Goal: Task Accomplishment & Management: Complete application form

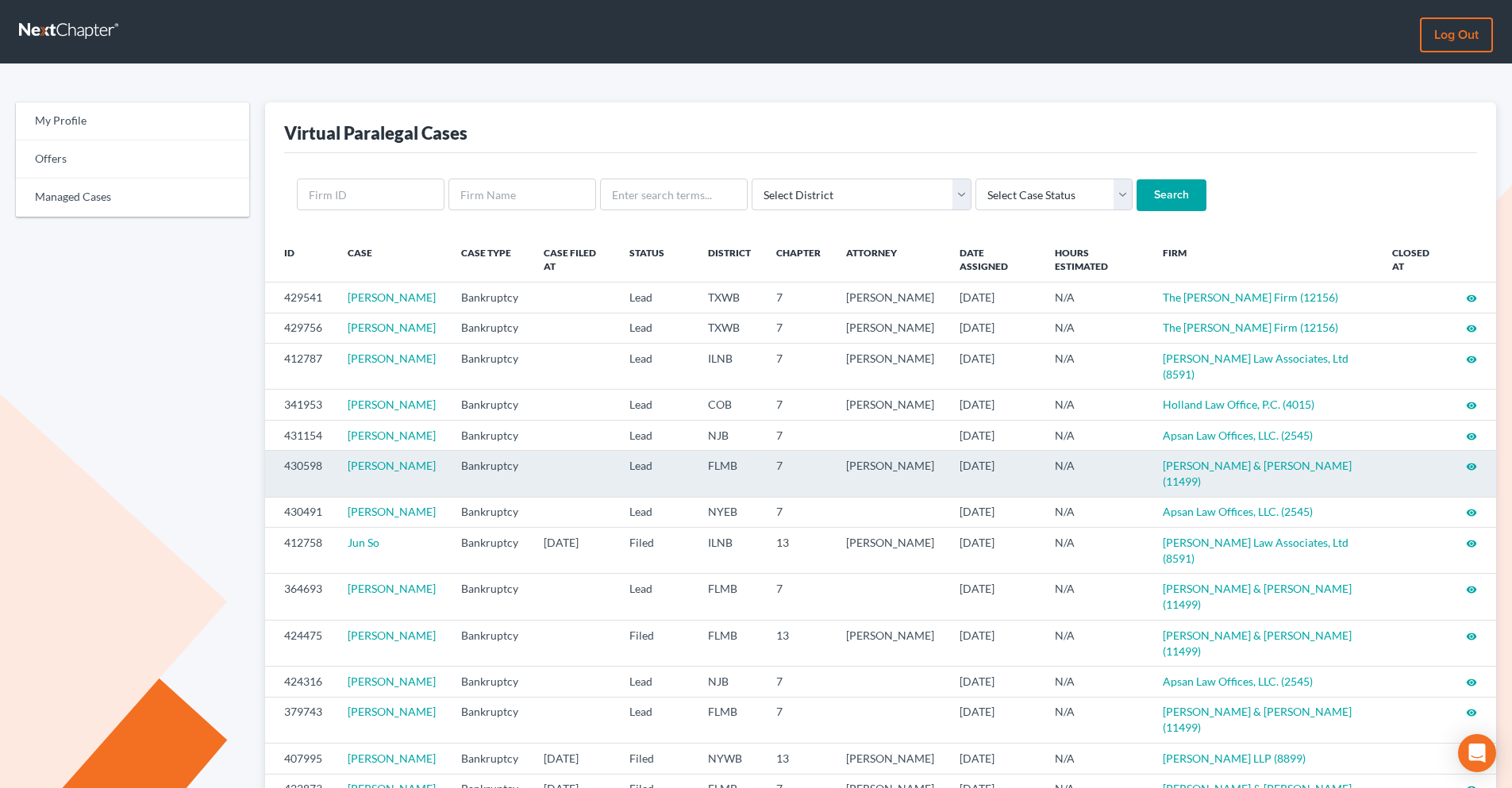
click at [1474, 472] on icon "visibility" at bounding box center [1472, 467] width 11 height 11
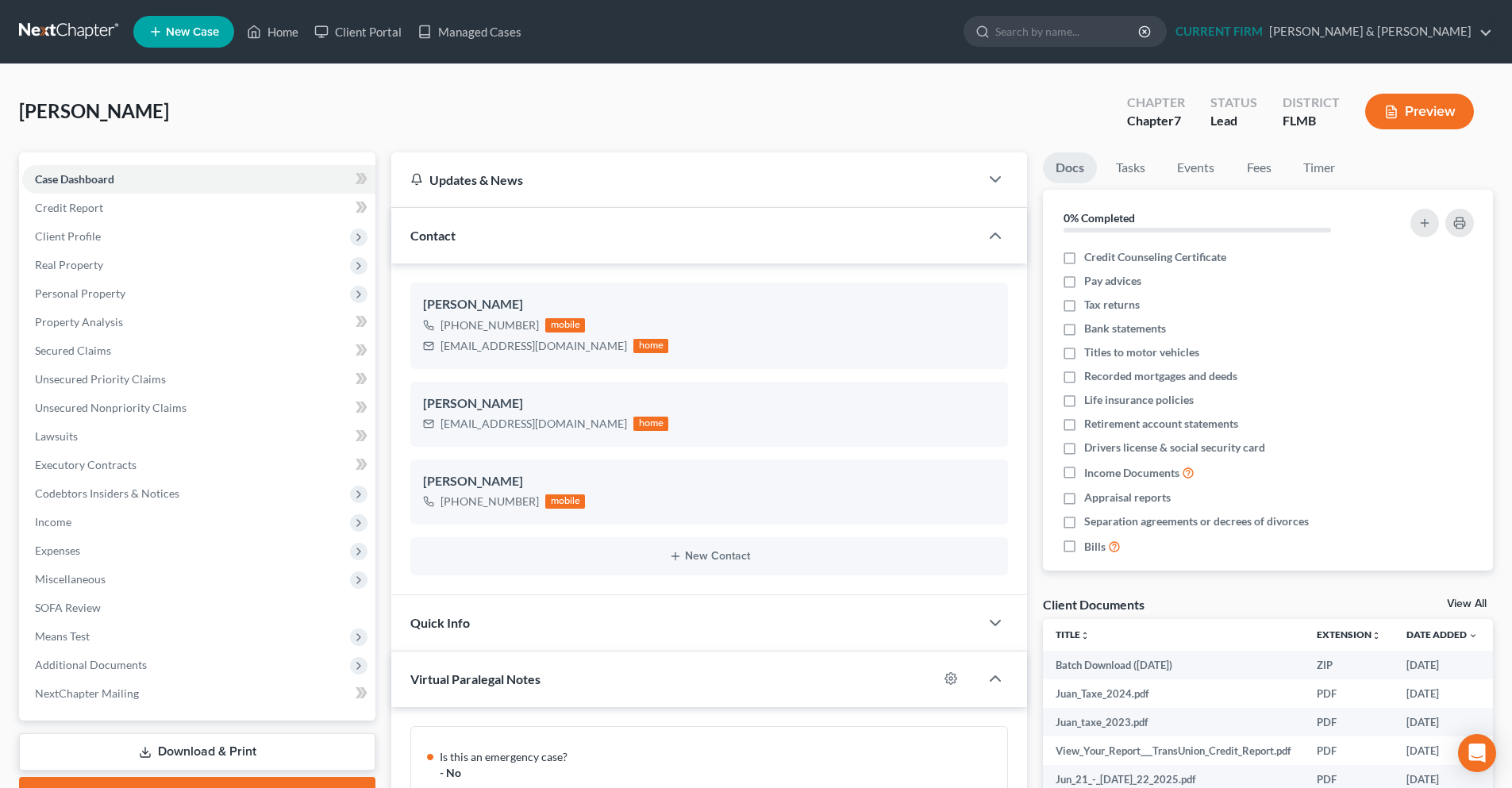
scroll to position [744, 0]
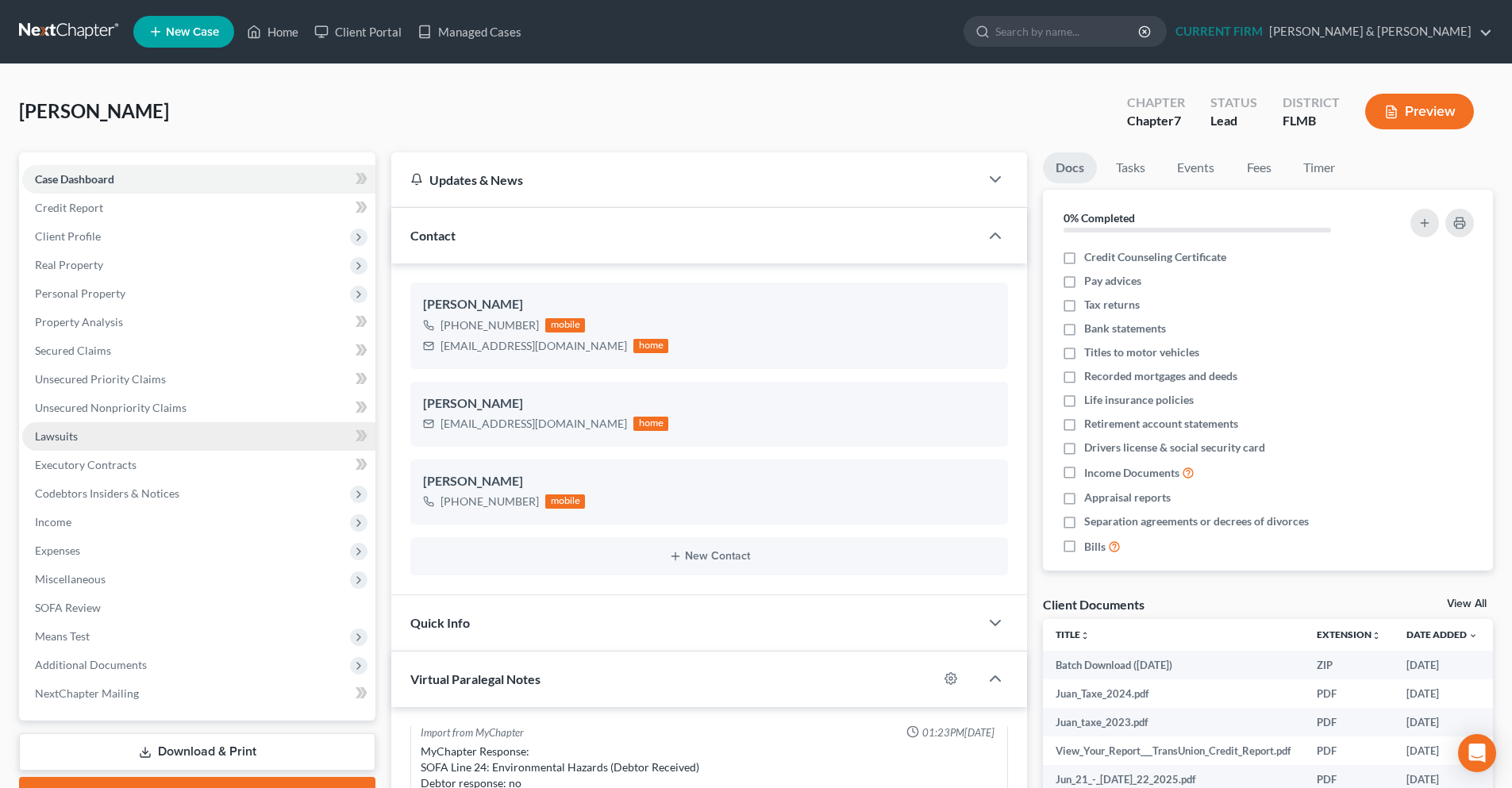
click at [130, 440] on link "Lawsuits" at bounding box center [199, 436] width 353 height 29
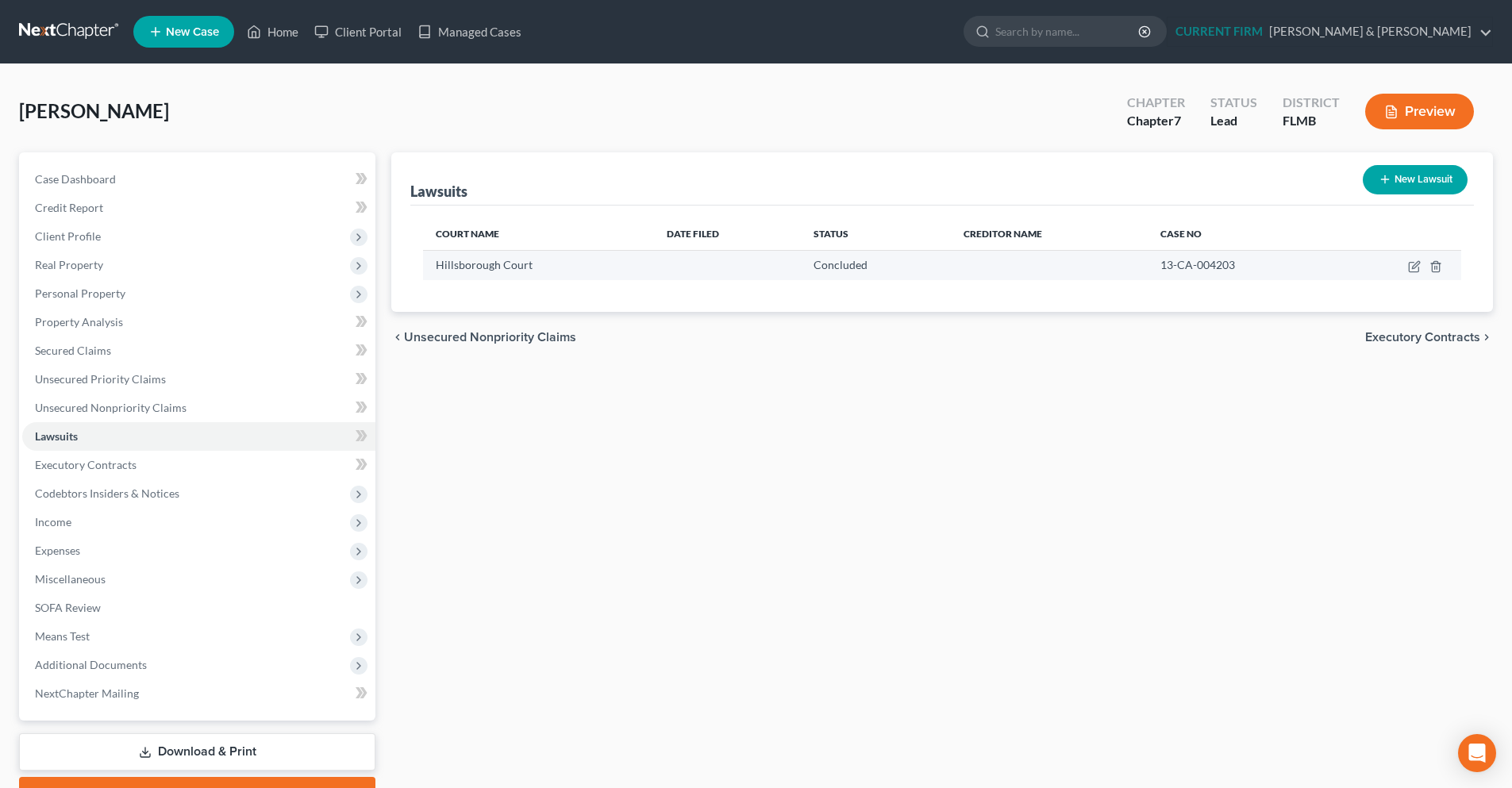
click at [1155, 270] on td "13-CA-004203" at bounding box center [1242, 265] width 189 height 30
click at [524, 275] on td "Hillsborough Court" at bounding box center [538, 265] width 231 height 30
click at [1414, 270] on icon "button" at bounding box center [1414, 267] width 13 height 13
select select "1"
select select "2"
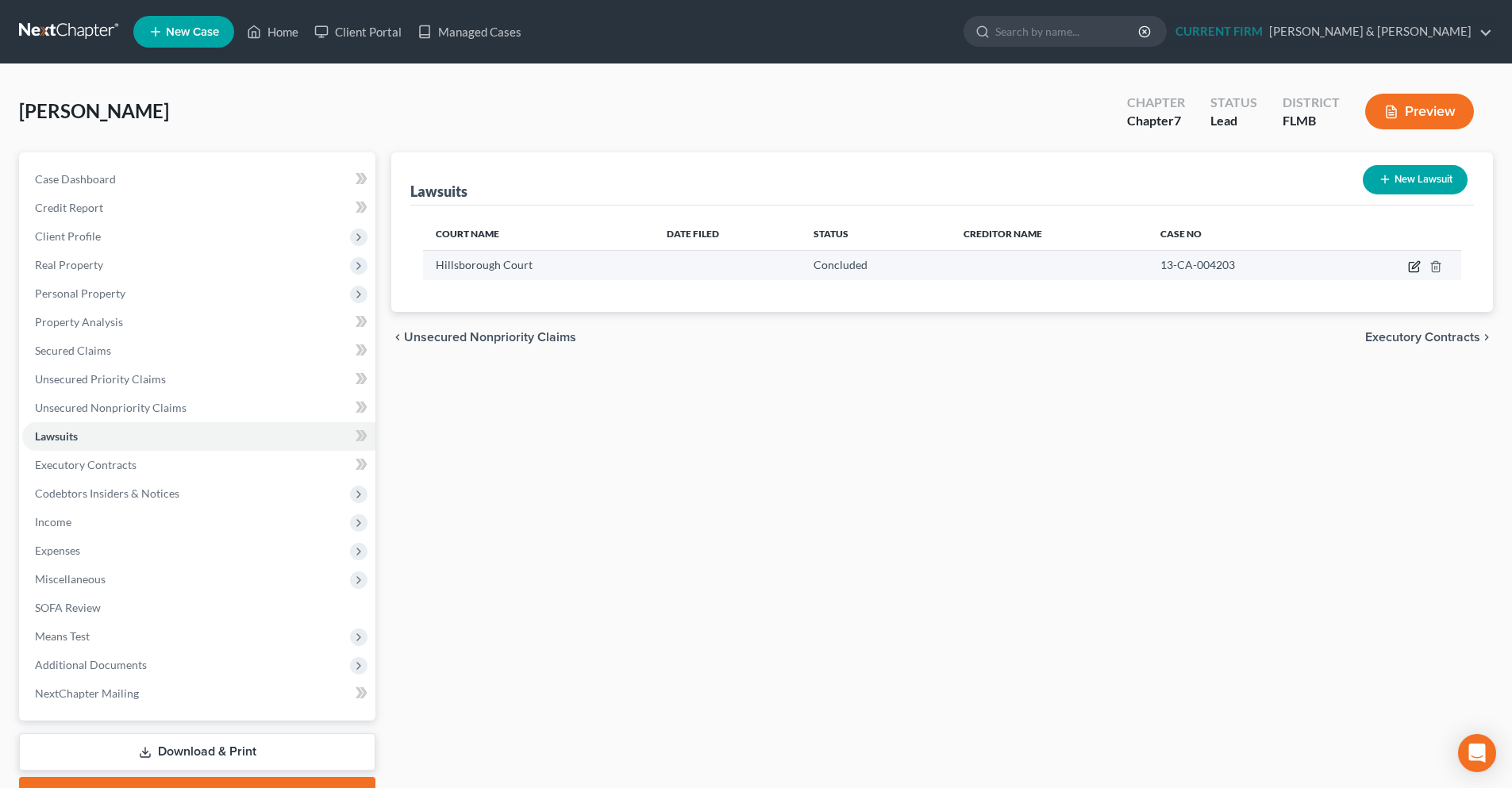
select select "1"
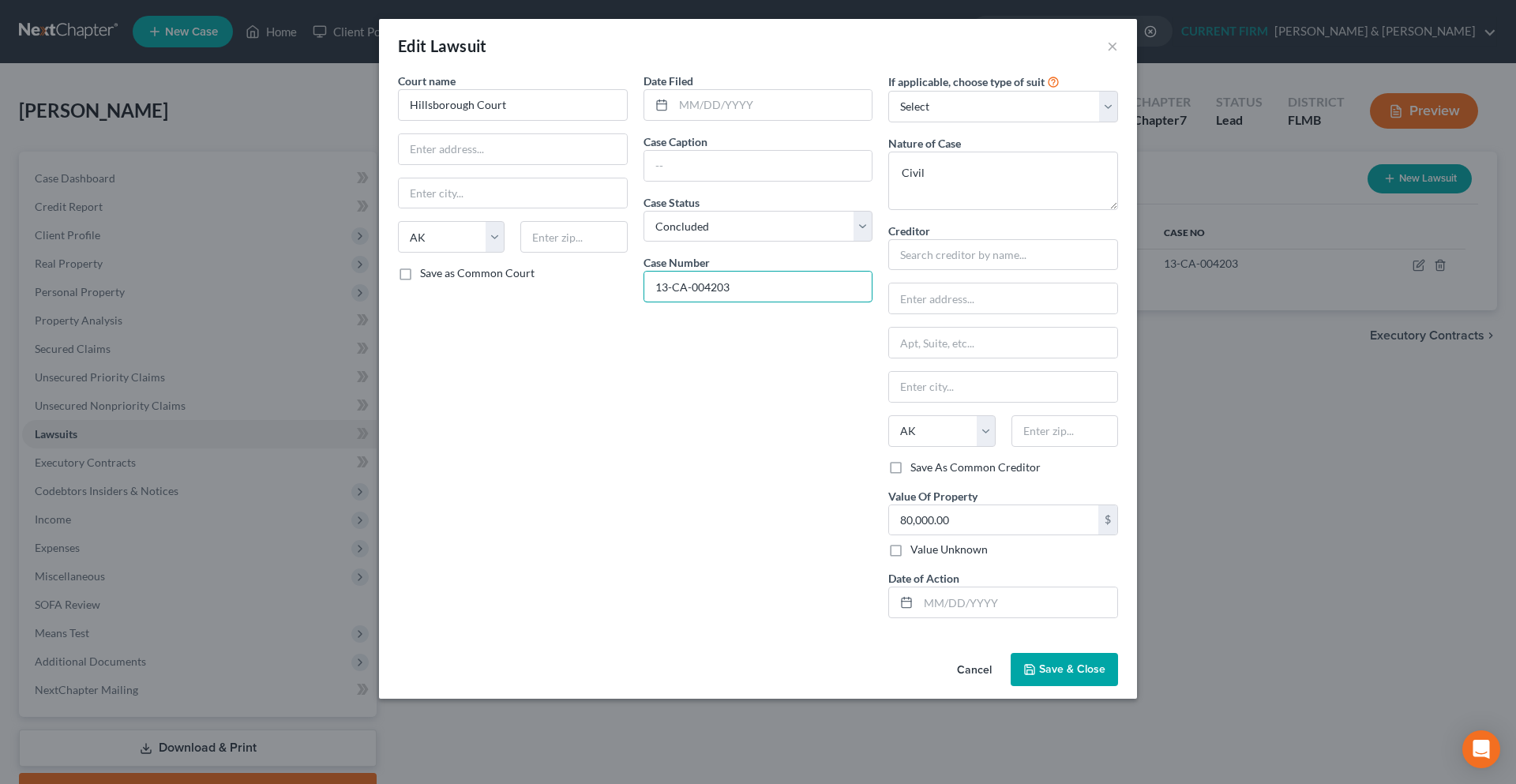
drag, startPoint x: 772, startPoint y: 291, endPoint x: 568, endPoint y: 290, distance: 204.0
click at [568, 290] on div "Court name * Hillsborough Court State AL AK AR AZ CA CO CT DE DC FL GA GU HI ID…" at bounding box center [758, 352] width 736 height 558
drag, startPoint x: 506, startPoint y: 113, endPoint x: 390, endPoint y: 112, distance: 116.0
click at [390, 112] on div "Court name * Hillsborough Court State AL AK AR AZ CA CO CT DE DC FL GA GU HI ID…" at bounding box center [513, 352] width 246 height 558
drag, startPoint x: 764, startPoint y: 287, endPoint x: 635, endPoint y: 297, distance: 129.4
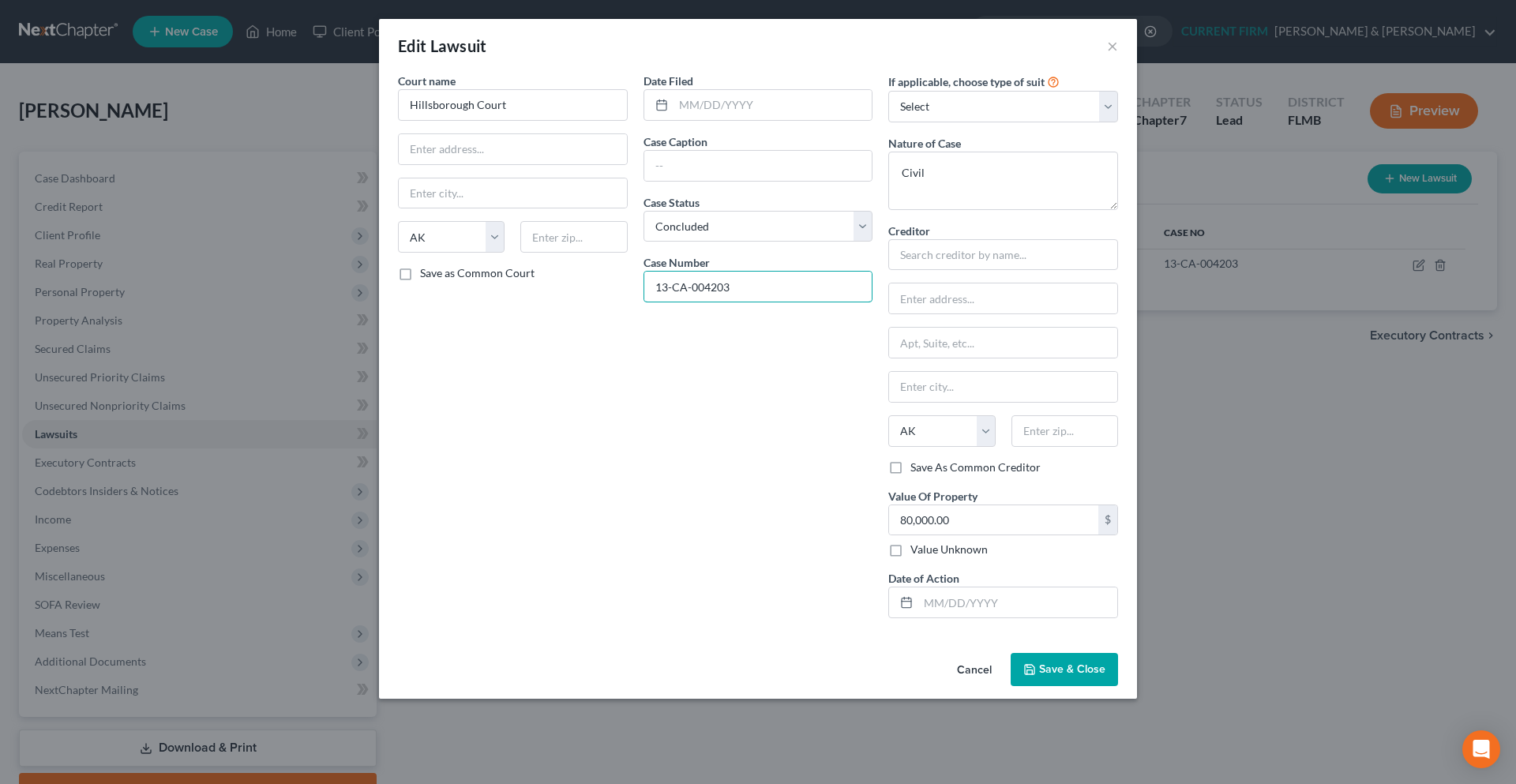
click at [636, 297] on div "Date Filed Case Caption Case Status * Select Pending On Appeal Concluded Case N…" at bounding box center [759, 352] width 246 height 558
drag, startPoint x: 1115, startPoint y: 45, endPoint x: 1071, endPoint y: 57, distance: 45.6
click at [1115, 45] on button "×" at bounding box center [1112, 46] width 11 height 19
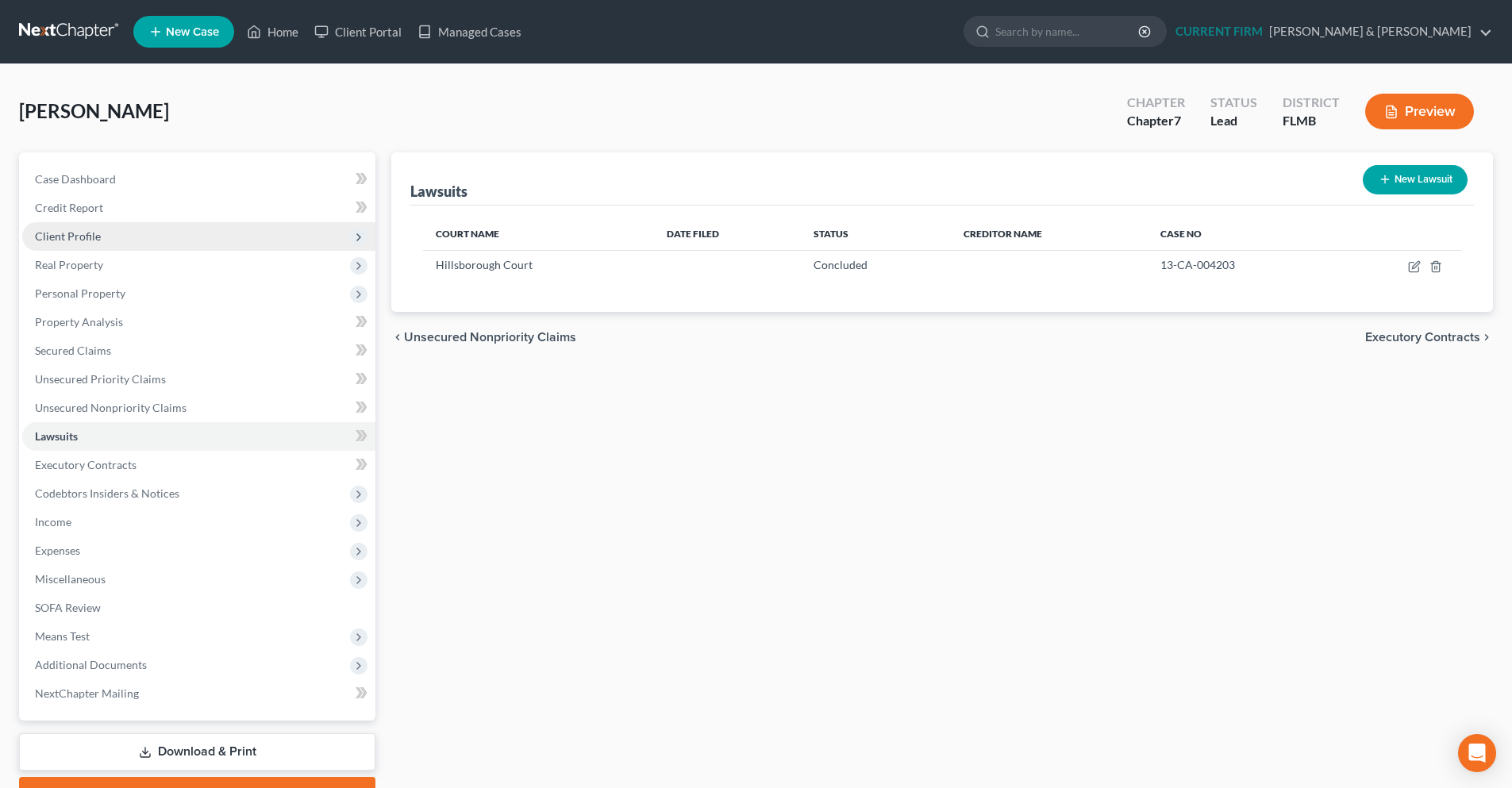
click at [128, 240] on span "Client Profile" at bounding box center [199, 236] width 353 height 29
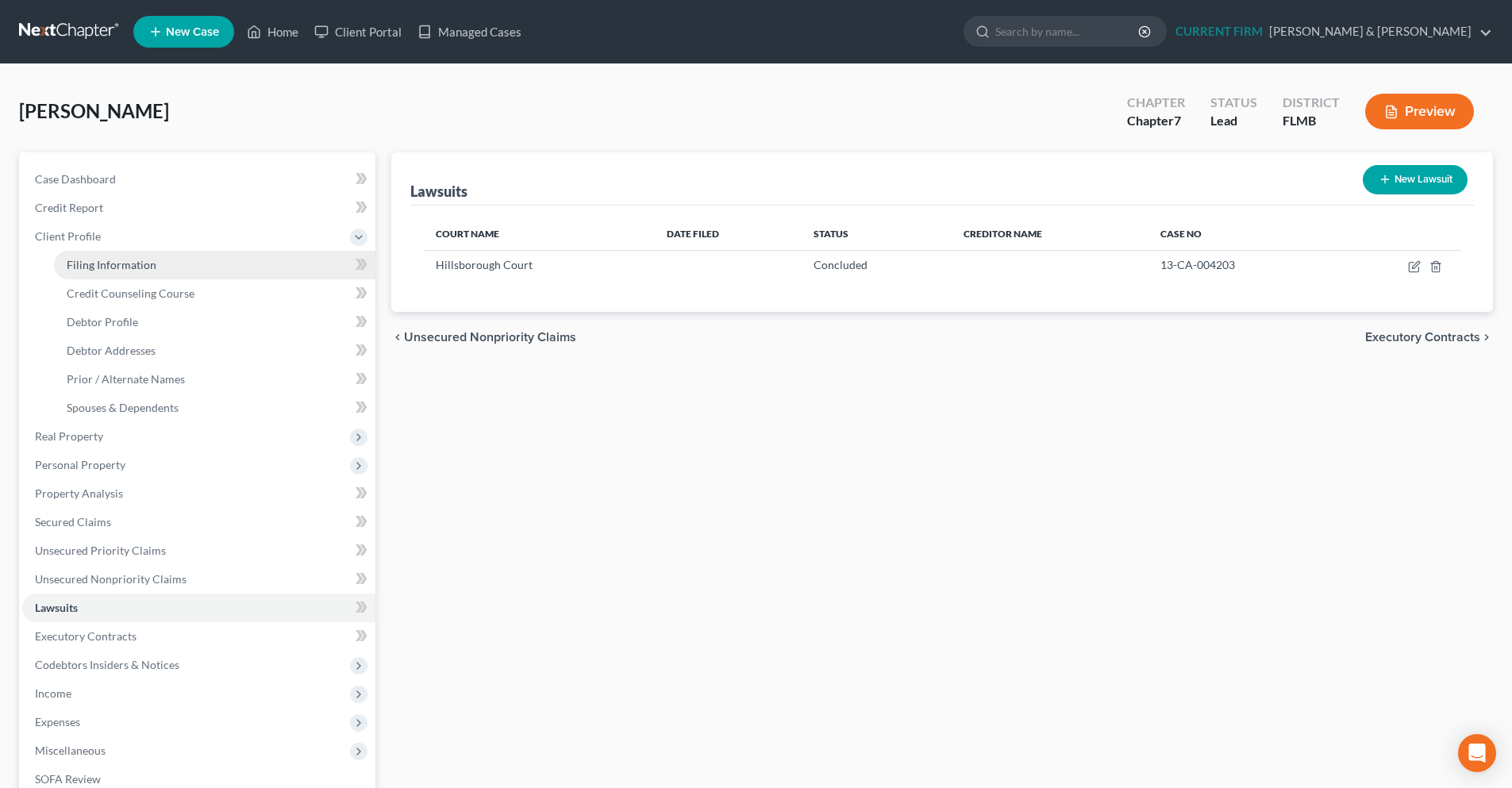
click at [207, 266] on link "Filing Information" at bounding box center [214, 265] width 322 height 29
select select "1"
select select "0"
select select "9"
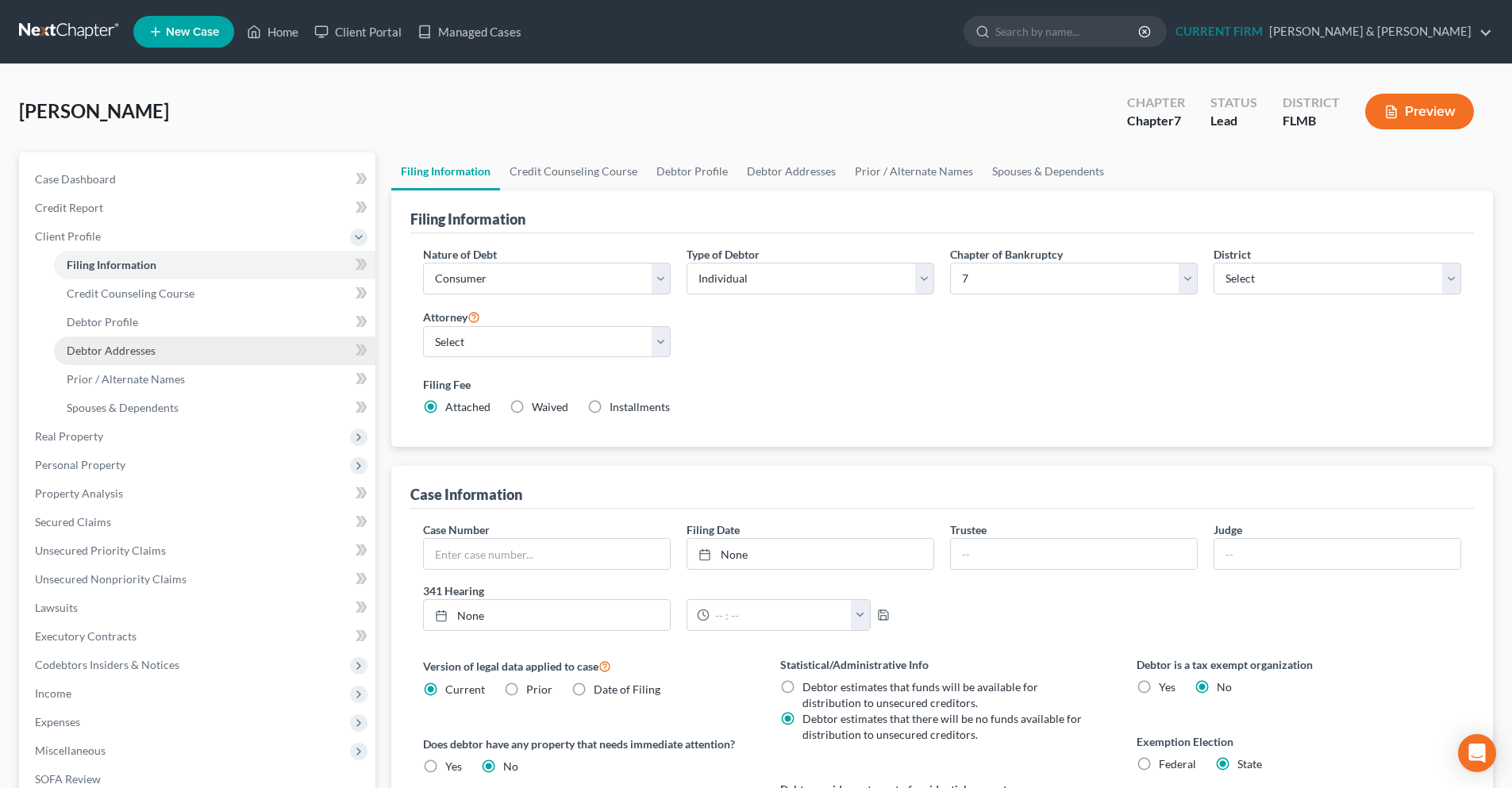
click at [180, 355] on link "Debtor Addresses" at bounding box center [214, 351] width 322 height 29
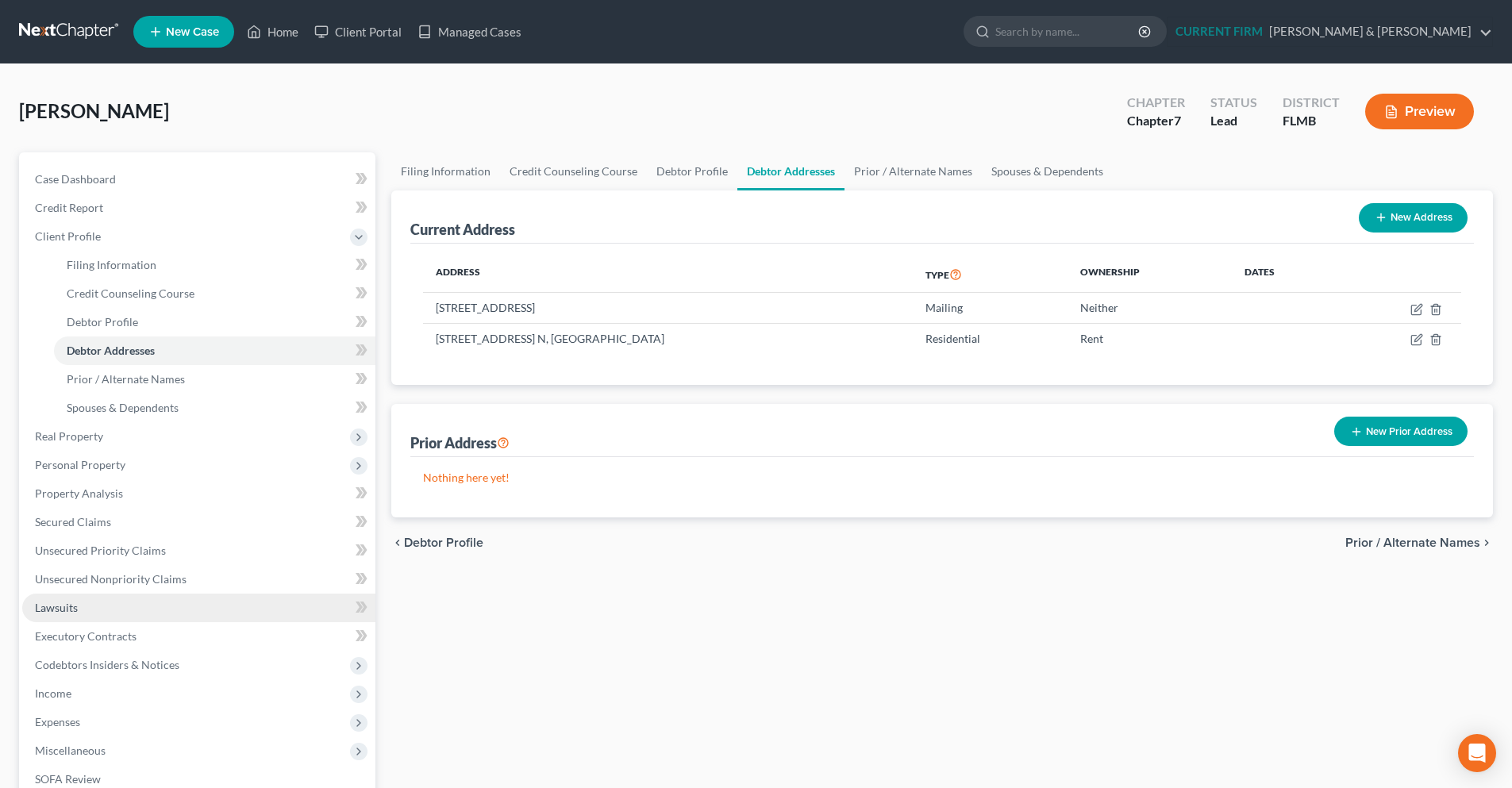
click at [145, 608] on link "Lawsuits" at bounding box center [199, 608] width 353 height 29
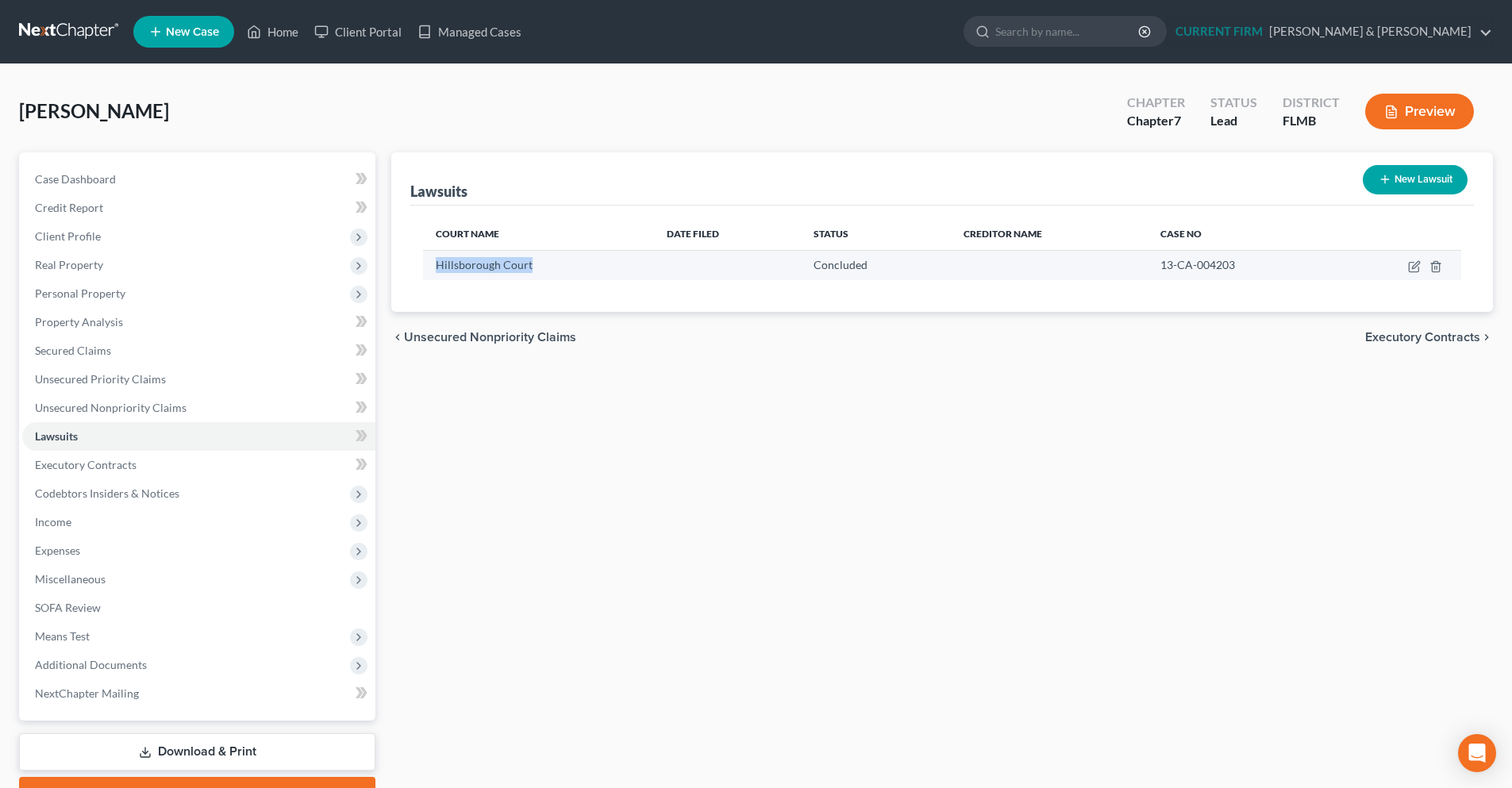
drag, startPoint x: 539, startPoint y: 268, endPoint x: 427, endPoint y: 270, distance: 112.0
click at [427, 270] on td "Hillsborough Court" at bounding box center [538, 265] width 231 height 30
copy span "Hillsborough Court"
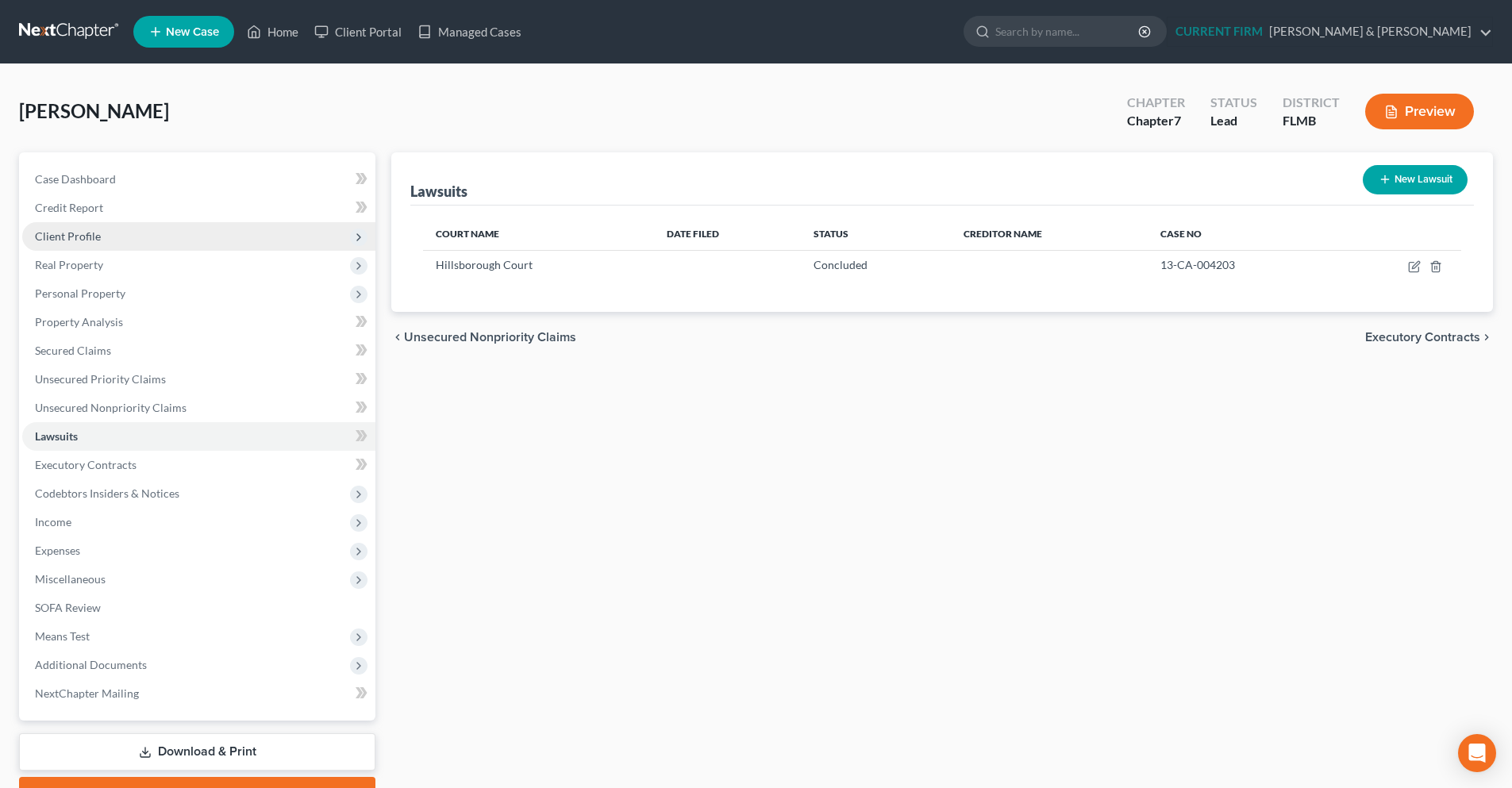
click at [172, 233] on span "Client Profile" at bounding box center [199, 236] width 353 height 29
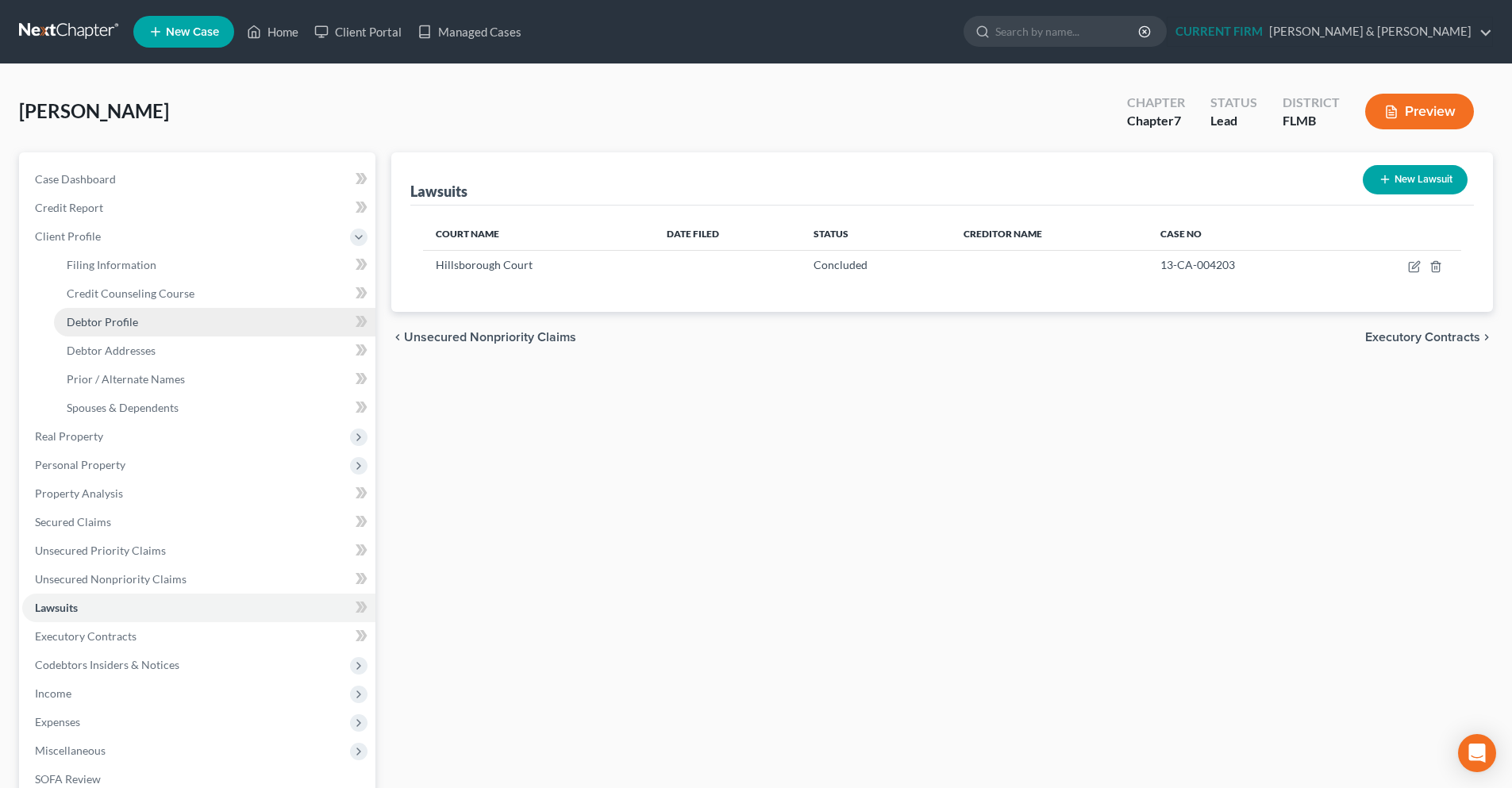
click at [142, 324] on link "Debtor Profile" at bounding box center [214, 322] width 322 height 29
select select "3"
select select "0"
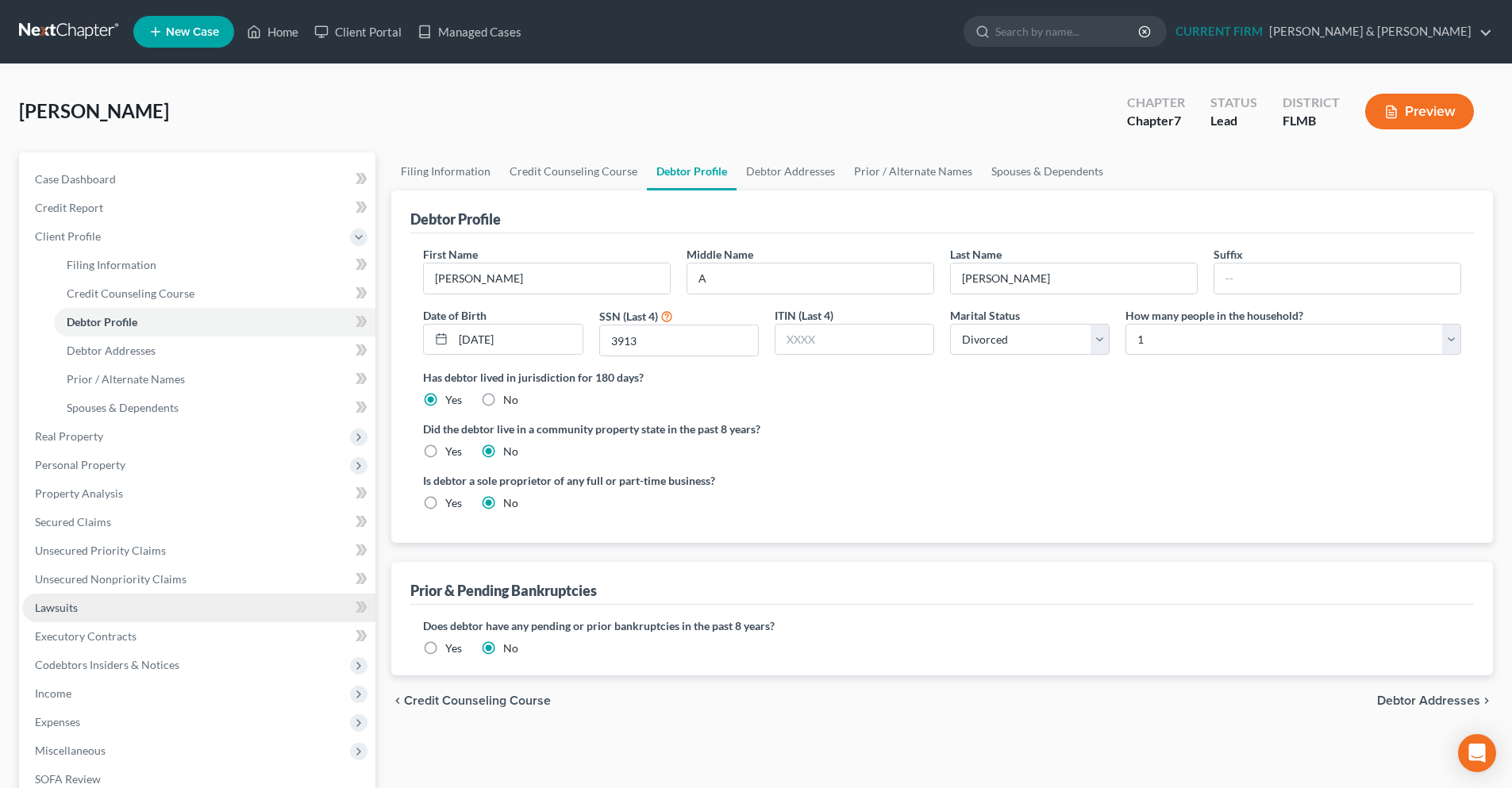
drag, startPoint x: 89, startPoint y: 614, endPoint x: 147, endPoint y: 606, distance: 58.5
click at [89, 614] on link "Lawsuits" at bounding box center [199, 608] width 353 height 29
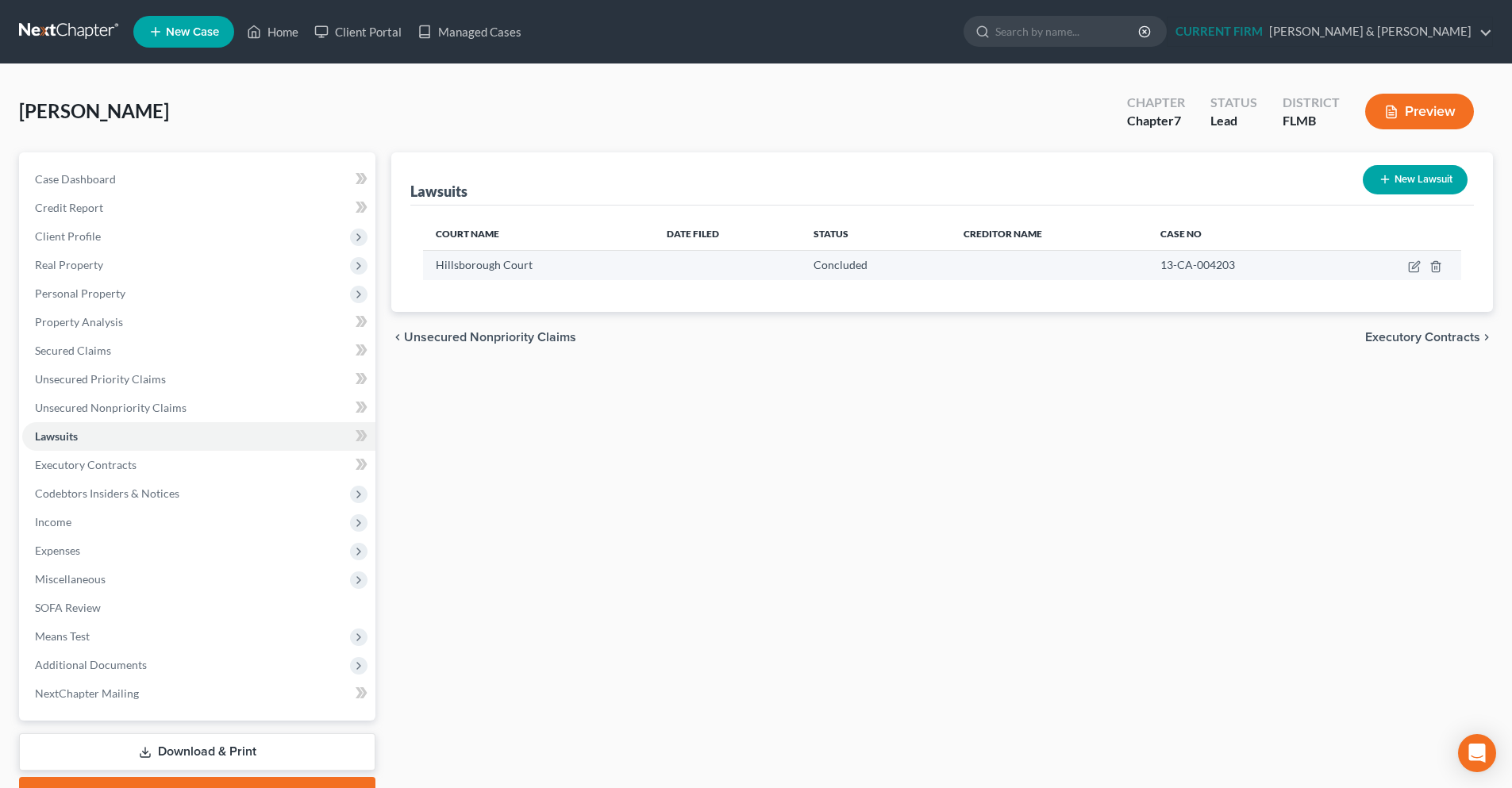
click at [1251, 268] on div "13-CA-004203" at bounding box center [1242, 265] width 164 height 16
drag, startPoint x: 1238, startPoint y: 265, endPoint x: 1157, endPoint y: 272, distance: 81.3
click at [1157, 272] on td "13-CA-004203" at bounding box center [1242, 265] width 189 height 30
copy span "13-CA-004203"
drag, startPoint x: 540, startPoint y: 283, endPoint x: 521, endPoint y: 283, distance: 19.0
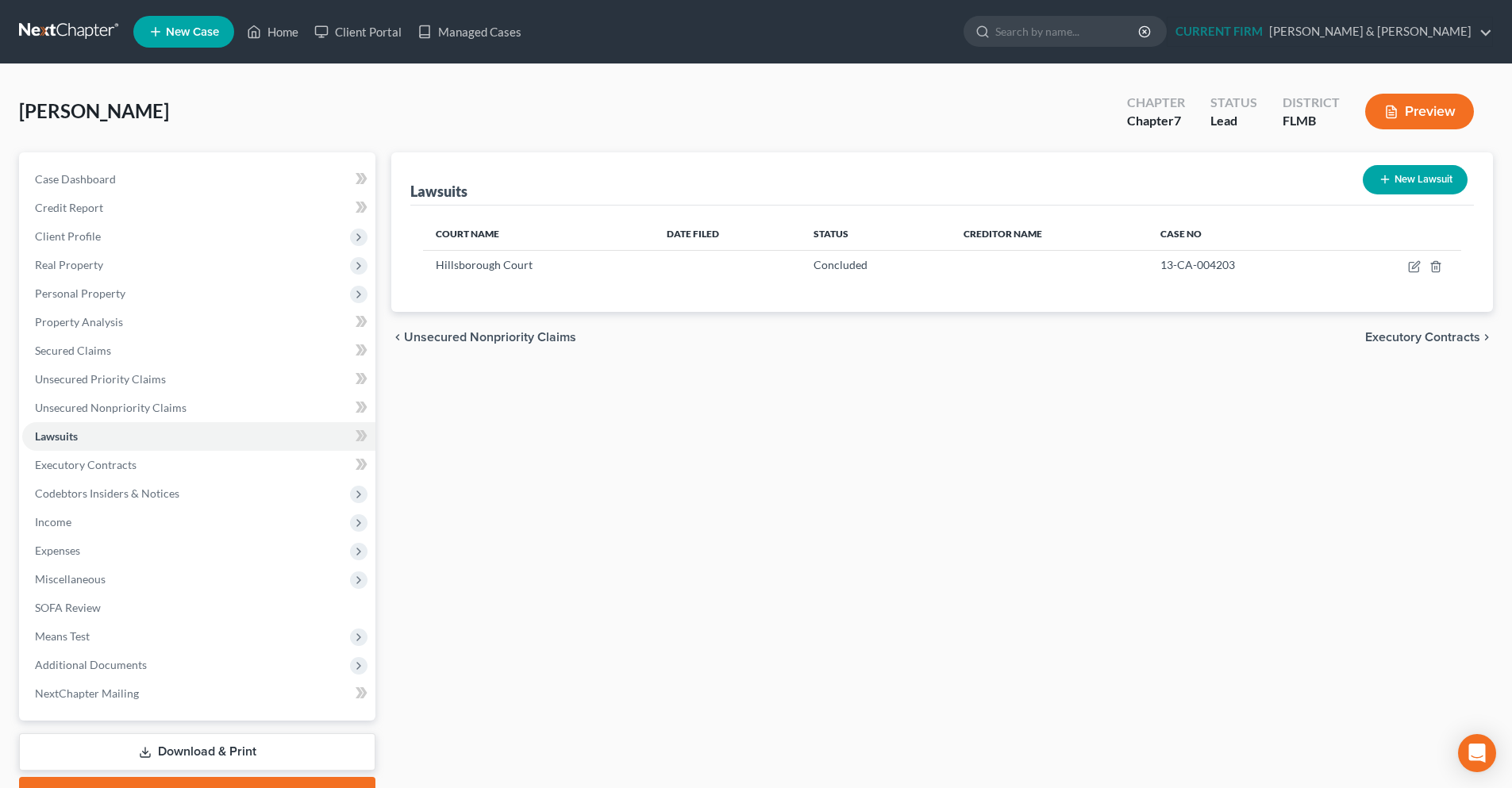
click at [521, 283] on div "Court Name Date Filed Status Creditor Name Case No Hillsborough Court Concluded…" at bounding box center [942, 258] width 1064 height 107
drag, startPoint x: 539, startPoint y: 269, endPoint x: 436, endPoint y: 269, distance: 103.0
click at [436, 269] on div "Hillsborough Court" at bounding box center [538, 265] width 205 height 16
copy span "Hillsborough Court"
click at [76, 230] on span "Client Profile" at bounding box center [68, 236] width 66 height 14
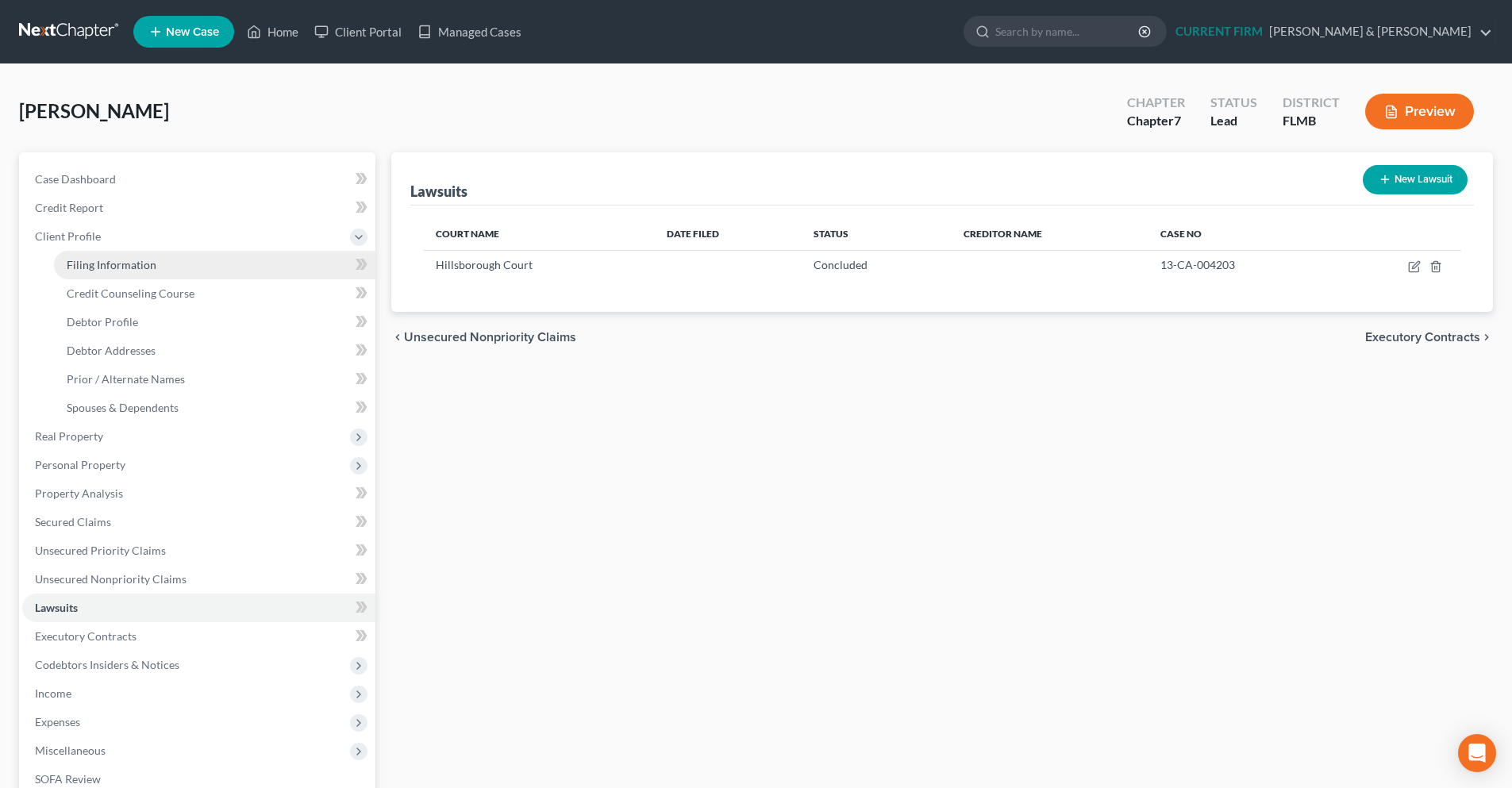
click at [138, 260] on span "Filing Information" at bounding box center [111, 265] width 90 height 14
select select "1"
select select "0"
select select "15"
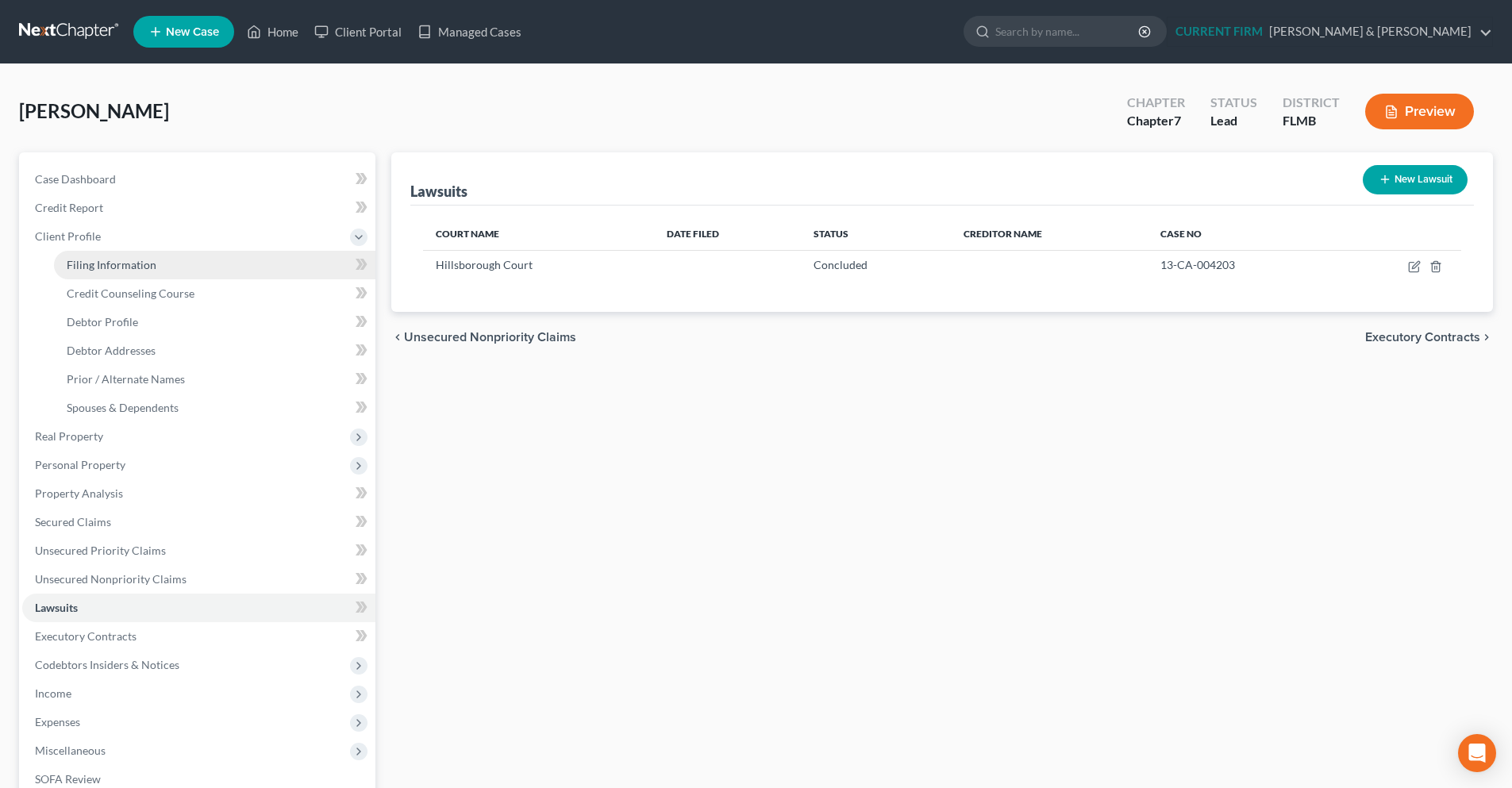
select select "0"
select select "9"
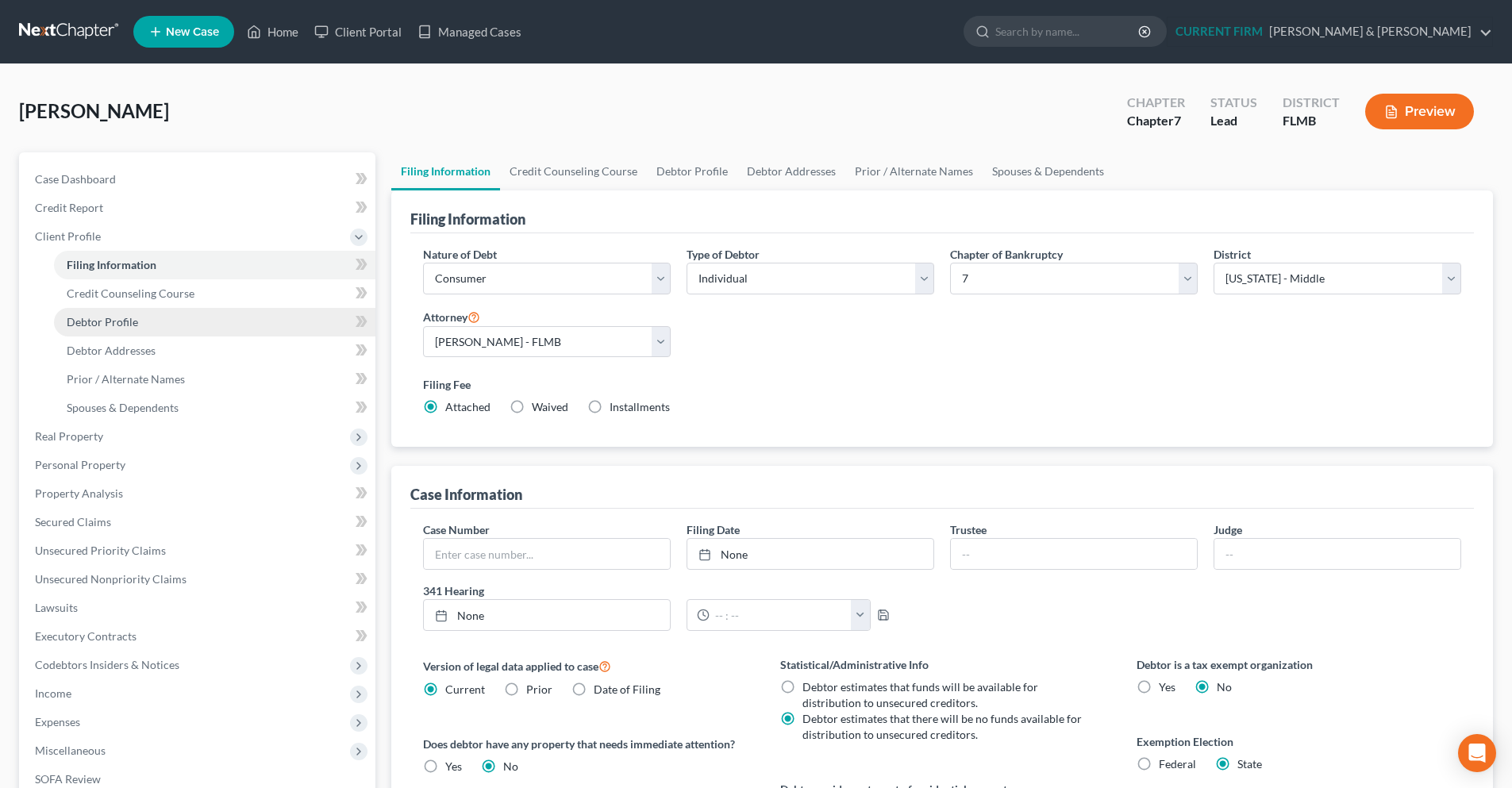
click at [126, 329] on link "Debtor Profile" at bounding box center [214, 322] width 322 height 29
select select "3"
select select "0"
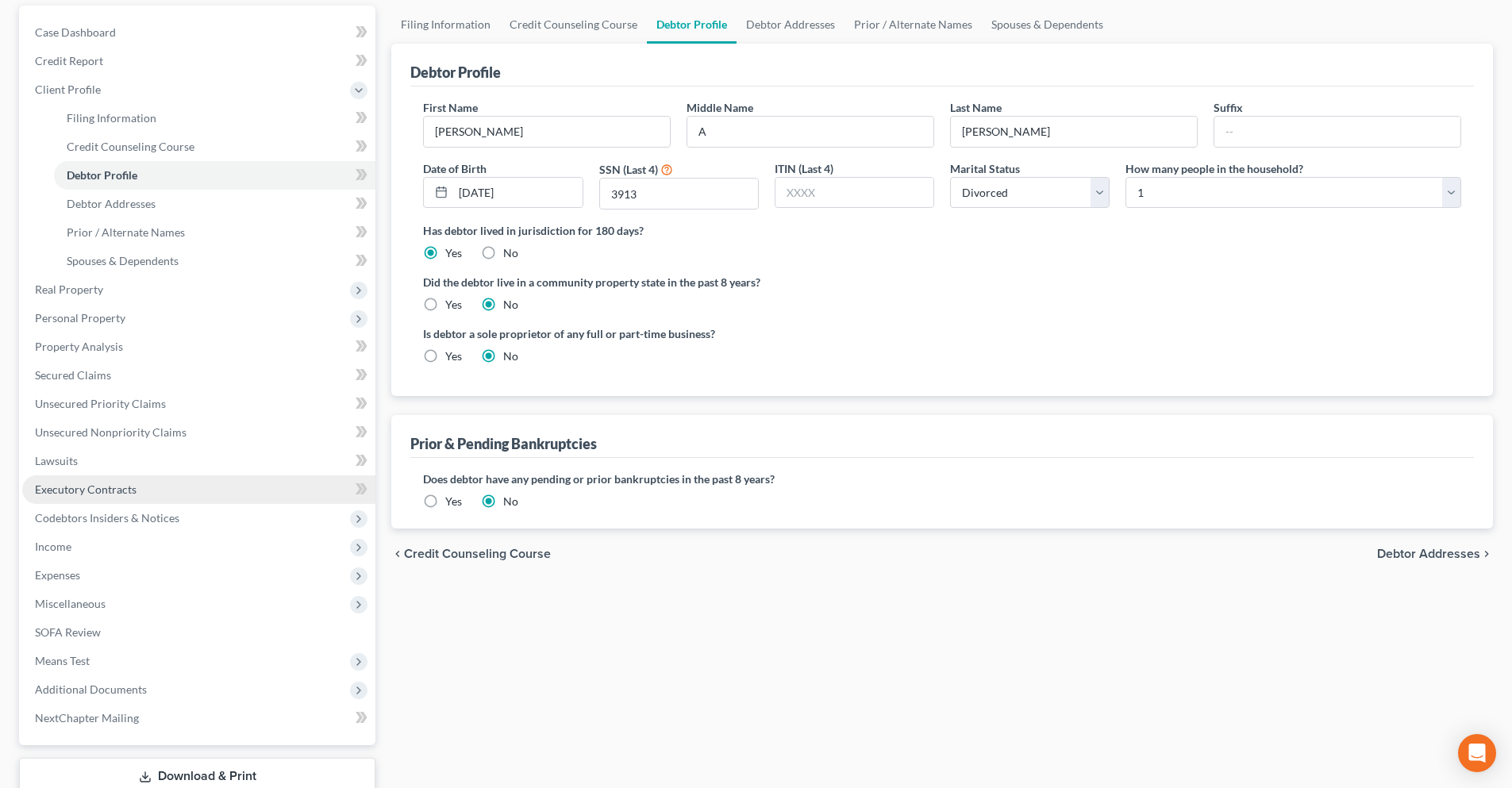
scroll to position [159, 0]
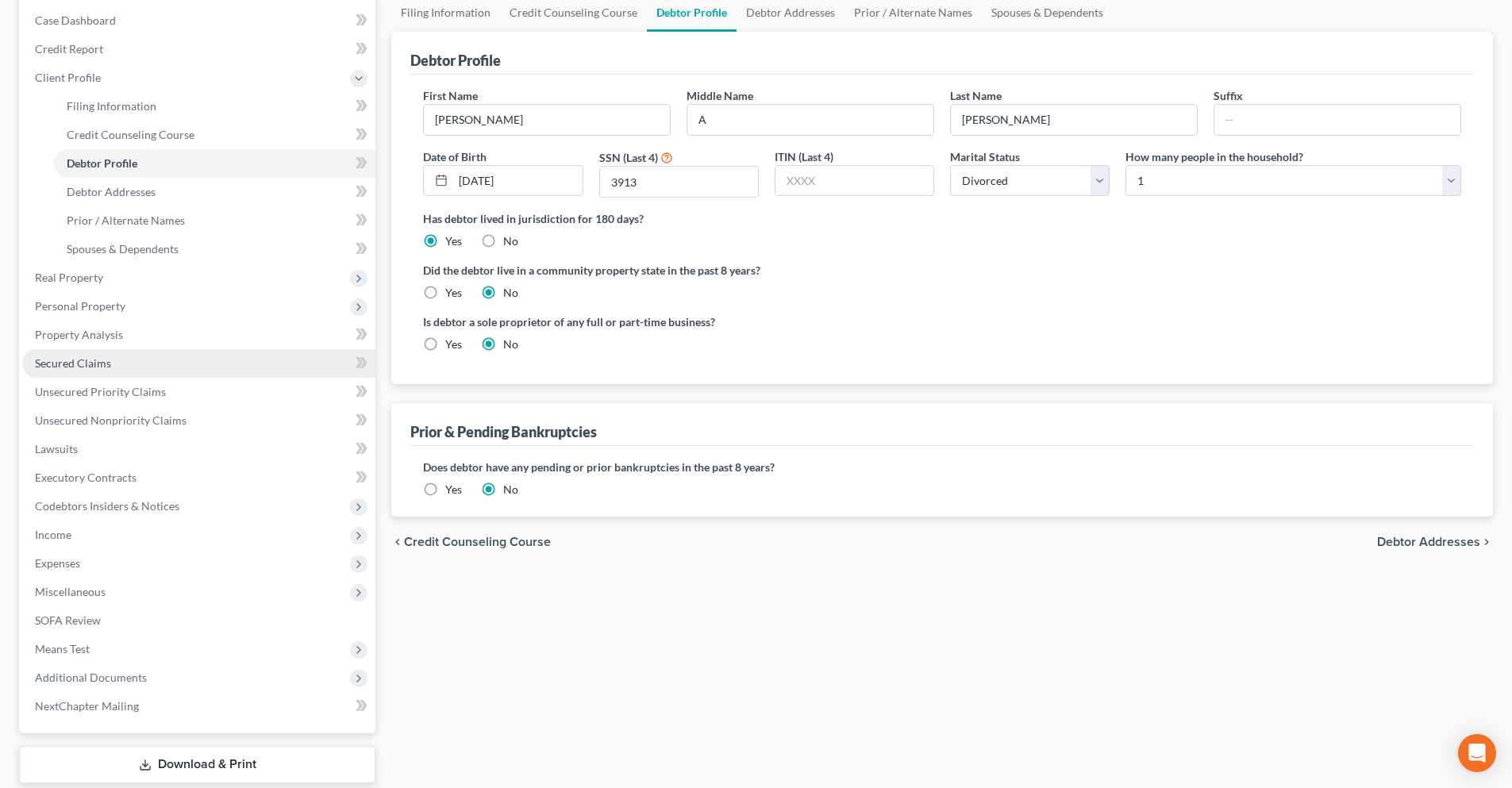
click at [169, 364] on link "Secured Claims" at bounding box center [199, 363] width 353 height 29
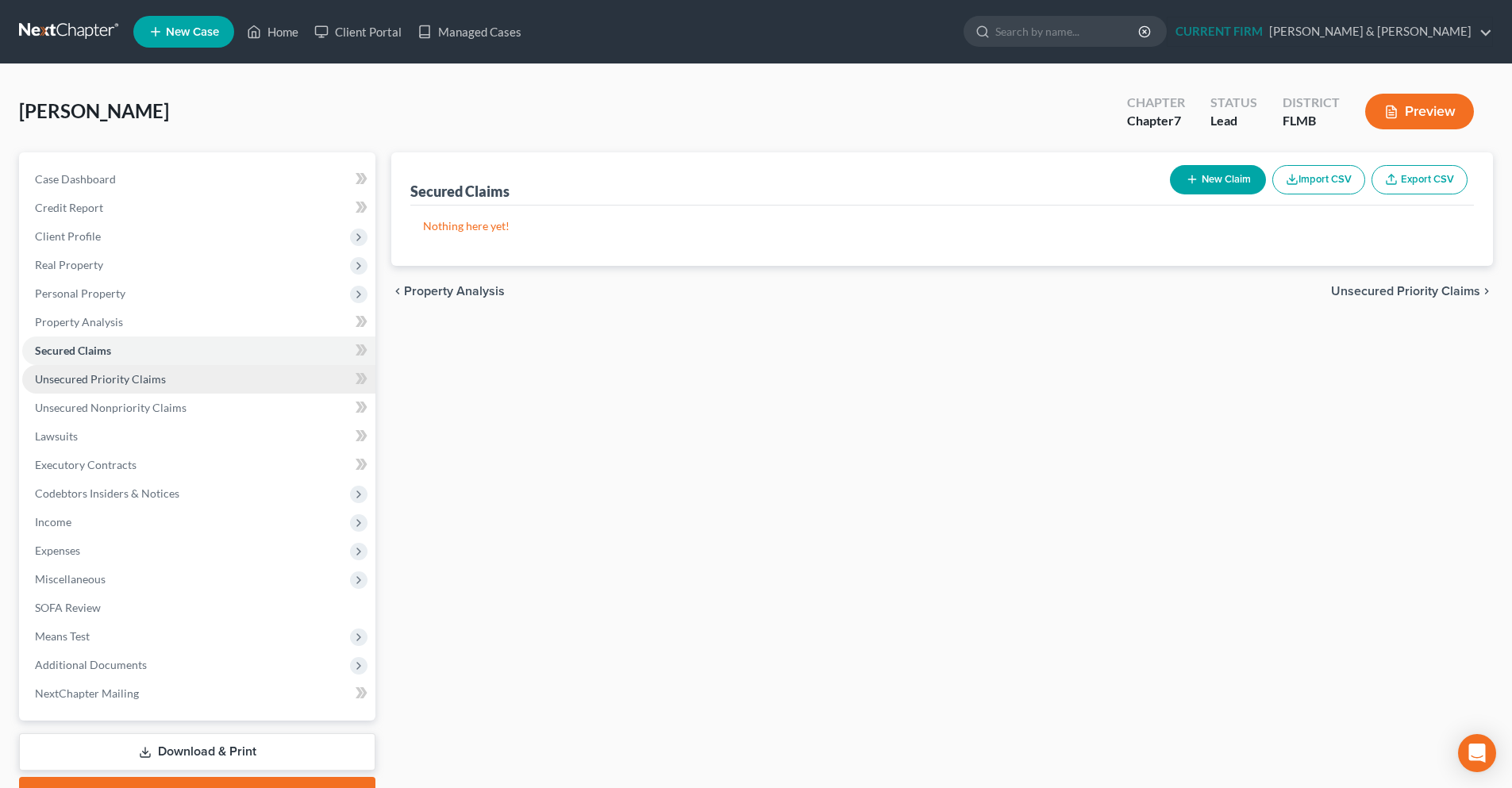
click at [170, 383] on link "Unsecured Priority Claims" at bounding box center [199, 379] width 353 height 29
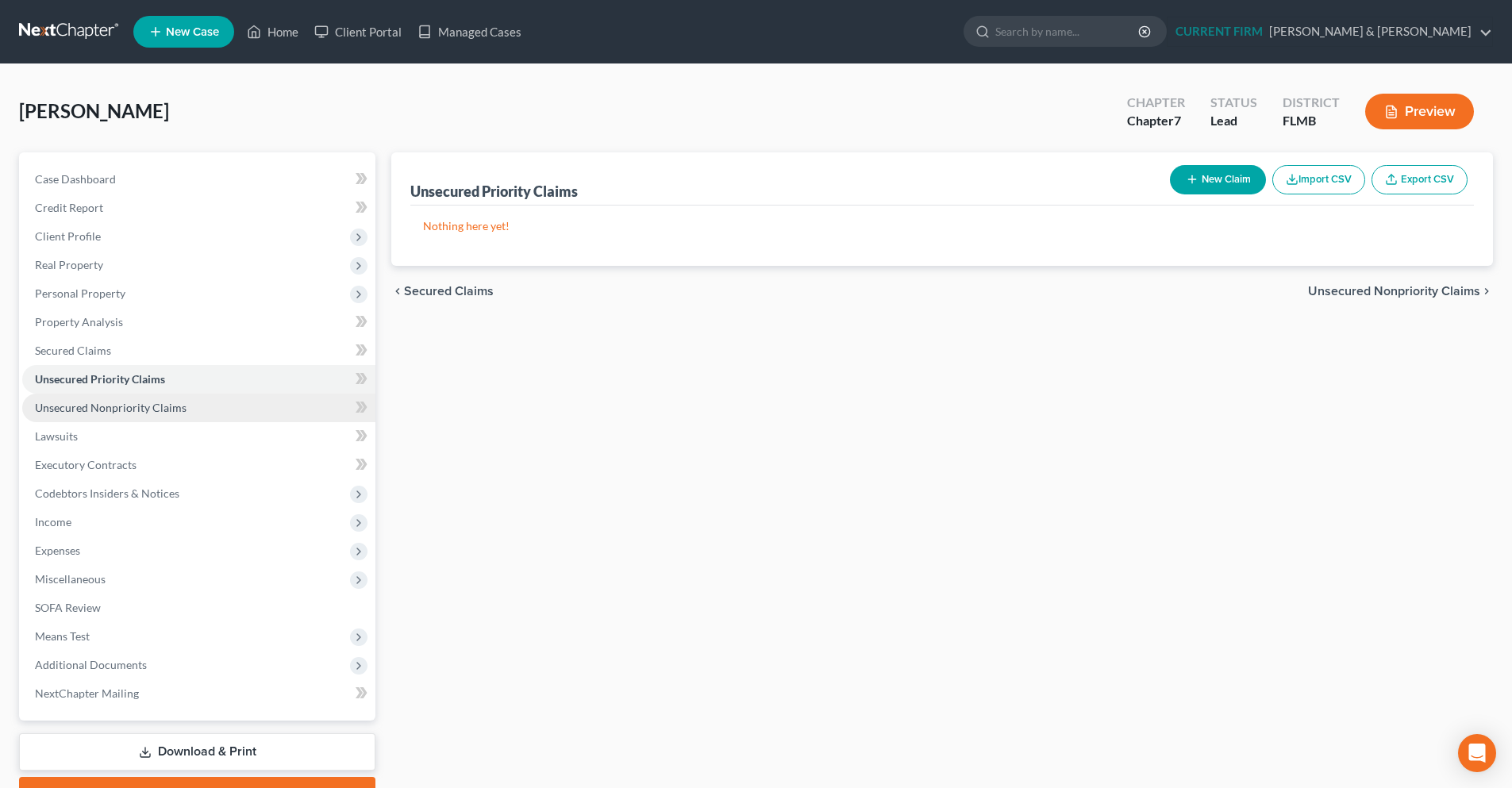
click at [166, 406] on span "Unsecured Nonpriority Claims" at bounding box center [111, 407] width 152 height 14
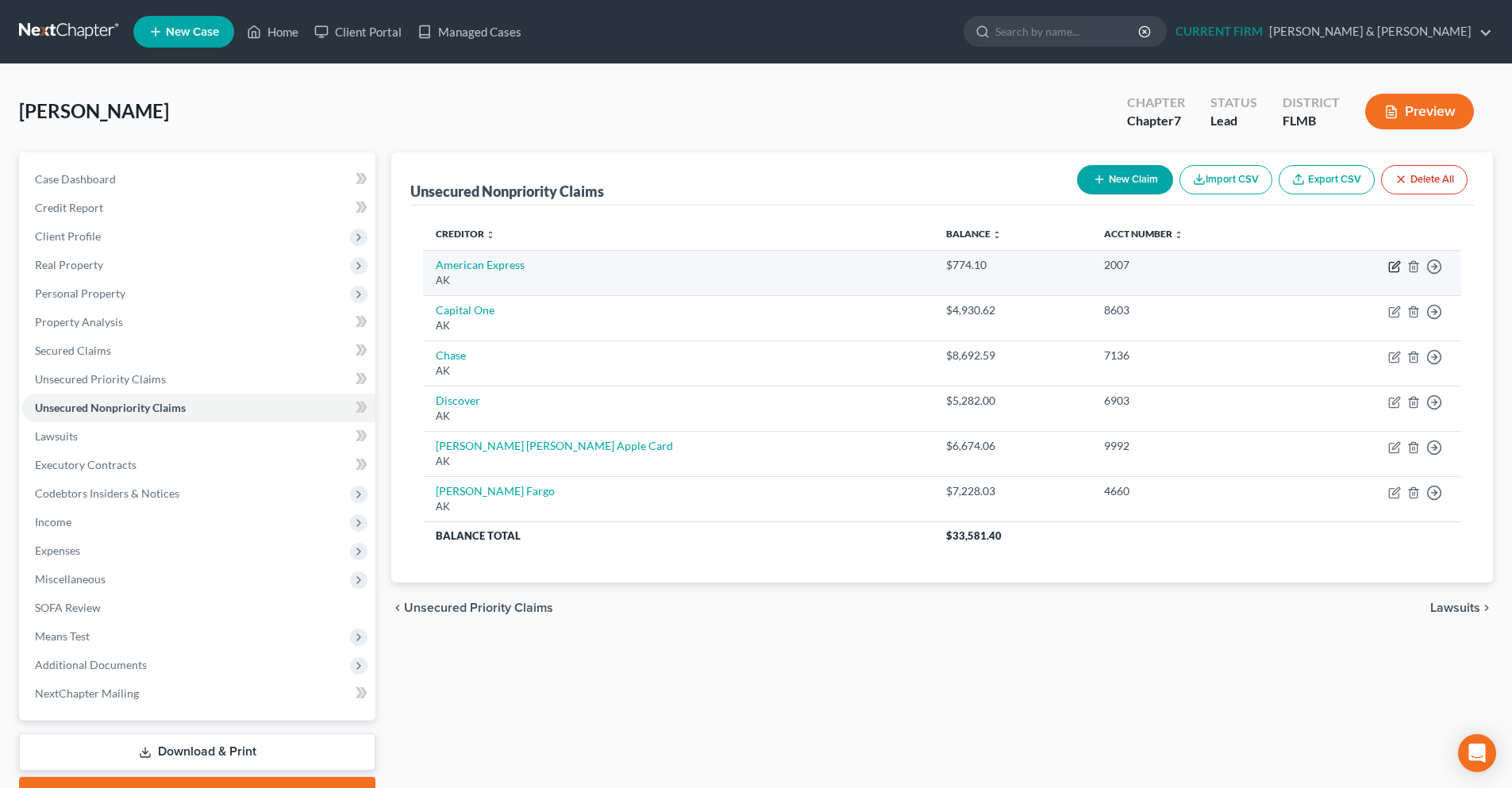
click at [1389, 272] on icon "button" at bounding box center [1395, 267] width 13 height 13
select select "1"
select select "2"
select select "0"
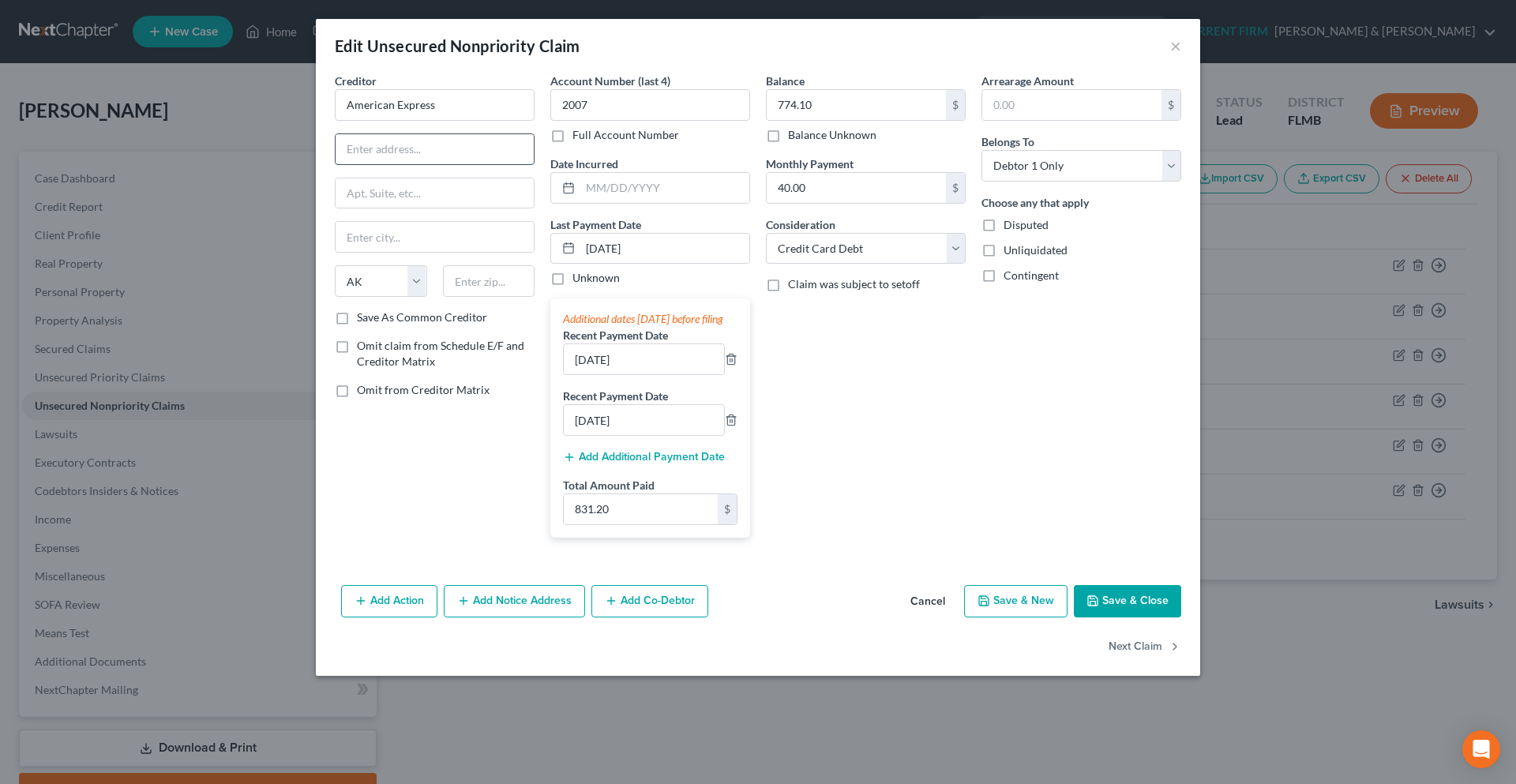
click at [413, 149] on input "text" at bounding box center [435, 149] width 198 height 30
drag, startPoint x: 458, startPoint y: 104, endPoint x: 320, endPoint y: 107, distance: 138.0
click at [320, 107] on div "Creditor * American Express State AL AK AR AZ CA CO CT DE DC FL GA GU HI ID IL …" at bounding box center [758, 325] width 884 height 506
click at [401, 154] on input "text" at bounding box center [435, 149] width 198 height 30
paste input "P.O. Box 981535"
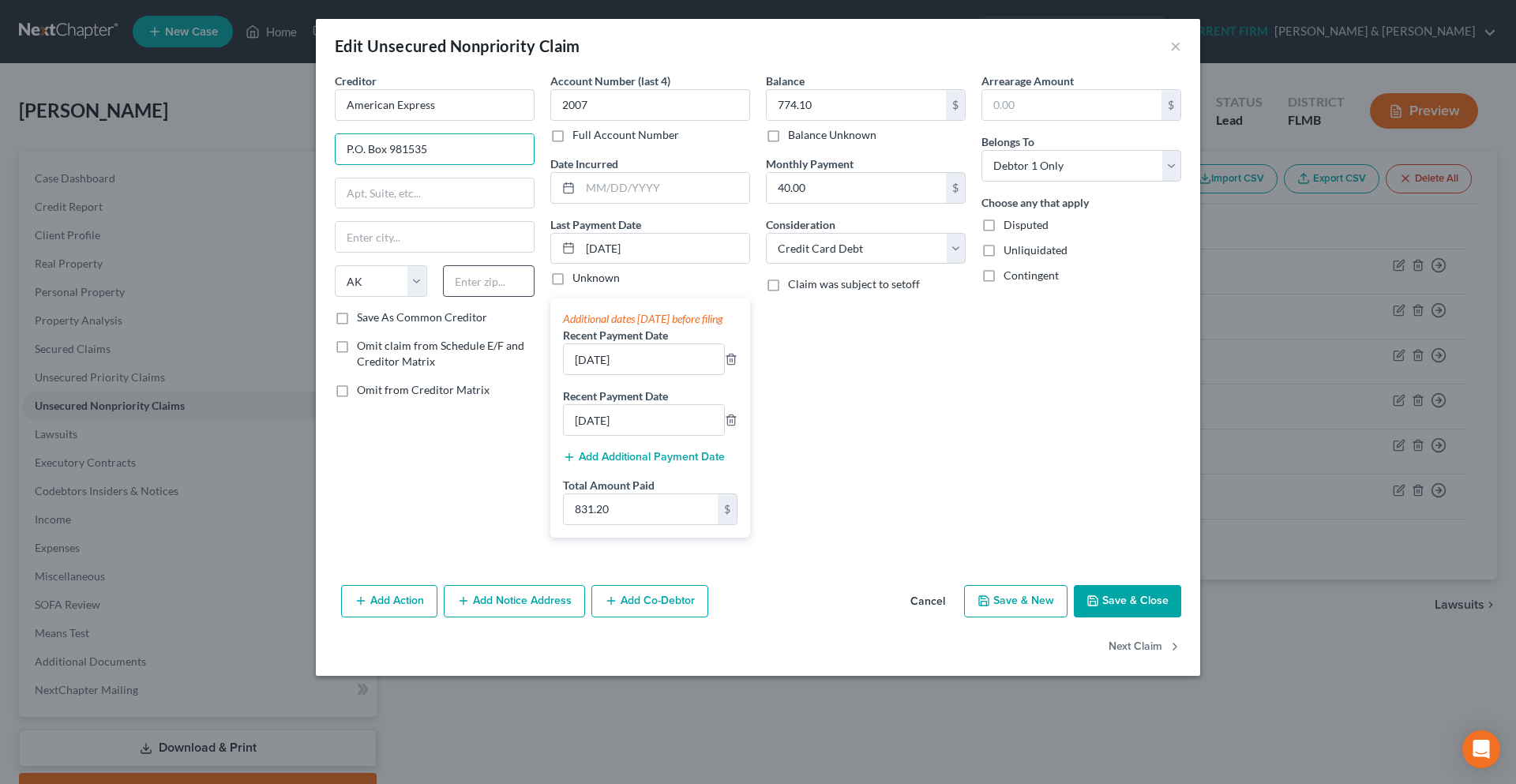
type input "P.O. Box 981535"
click at [522, 288] on input "text" at bounding box center [489, 281] width 93 height 32
type input "79998"
click at [505, 248] on input "text" at bounding box center [435, 237] width 198 height 30
type input "El Paso"
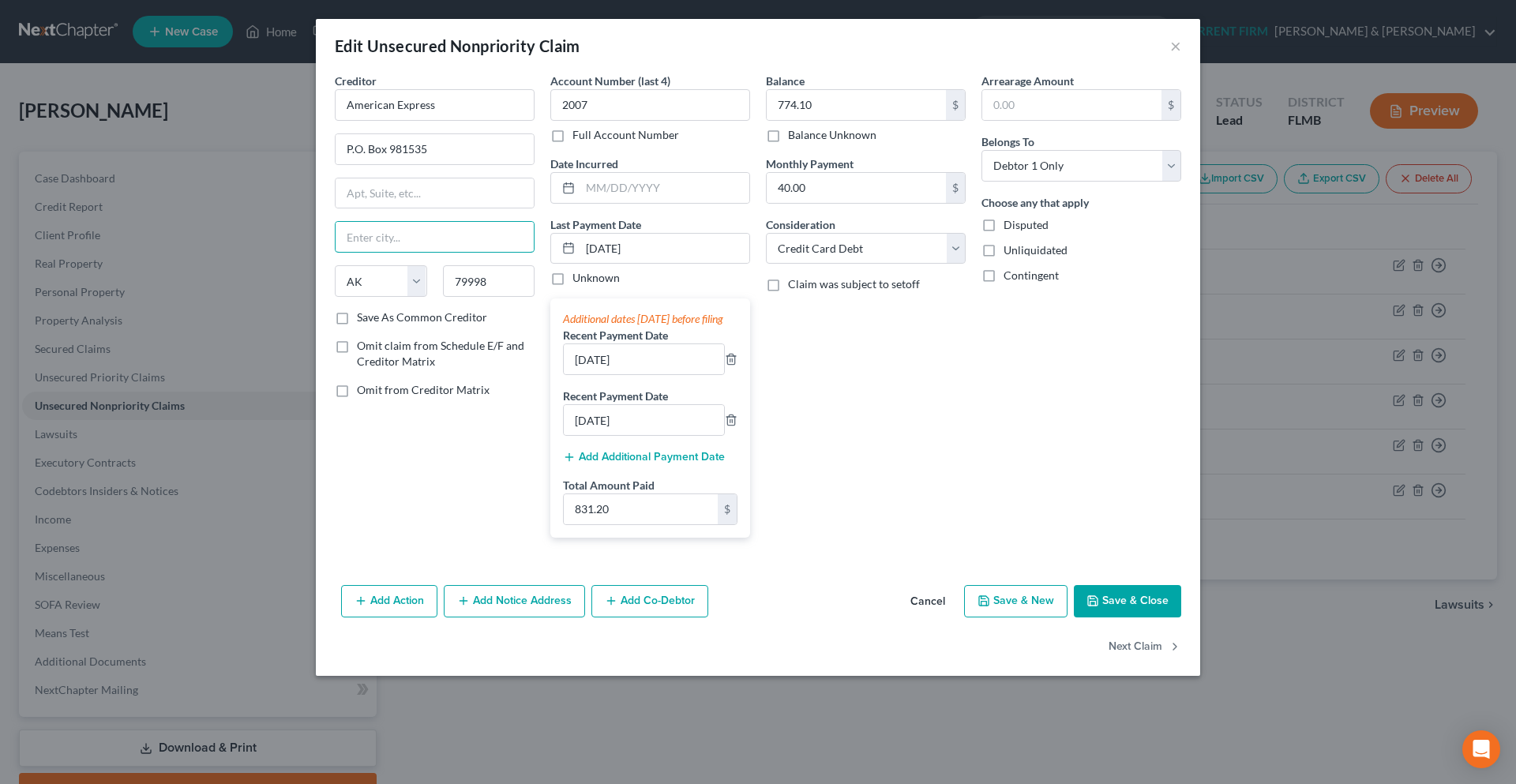
select select "45"
click at [1144, 609] on button "Save & Close" at bounding box center [1127, 601] width 108 height 33
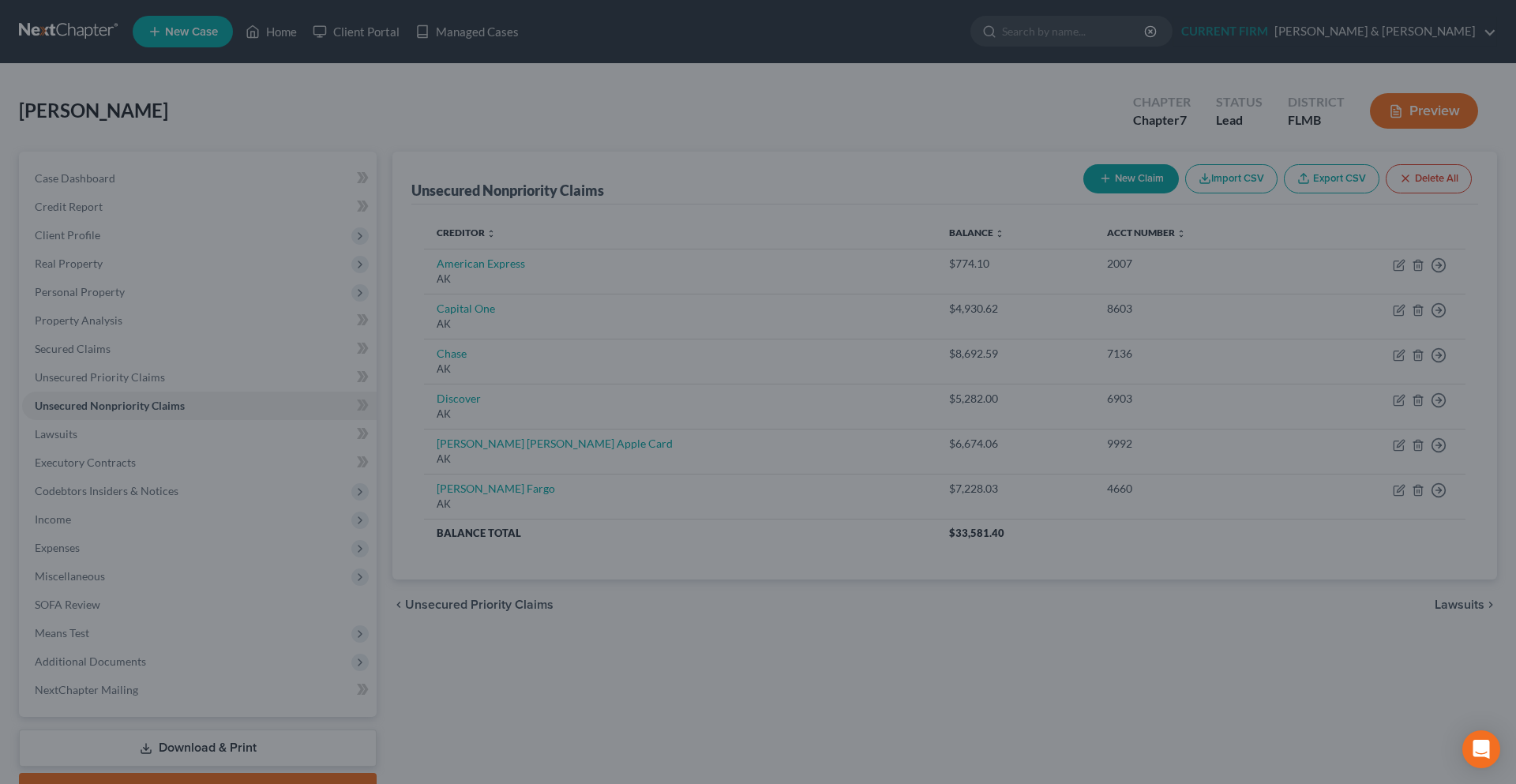
type input "0"
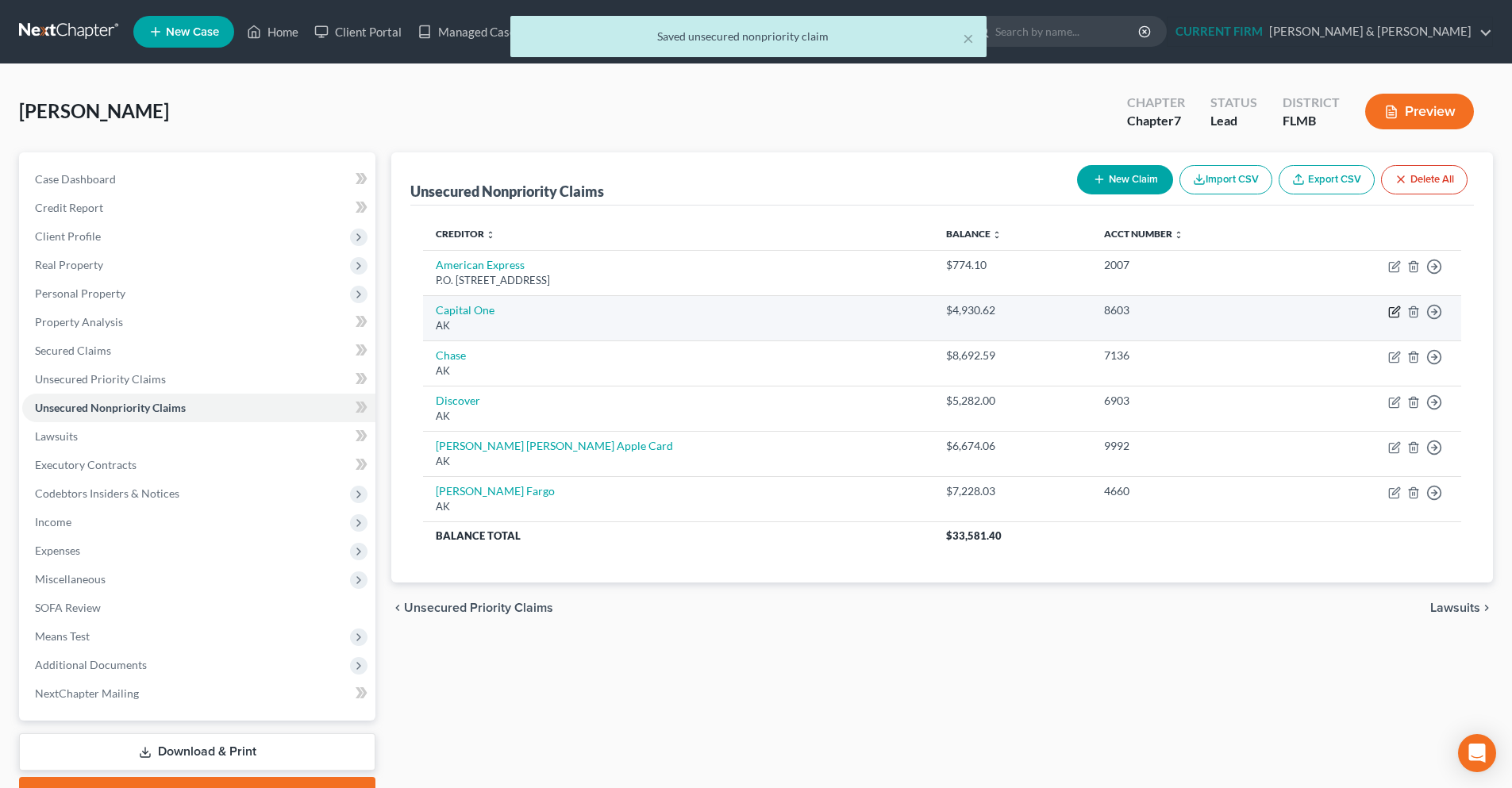
click at [1392, 313] on icon "button" at bounding box center [1395, 312] width 13 height 13
select select "1"
select select "2"
select select "0"
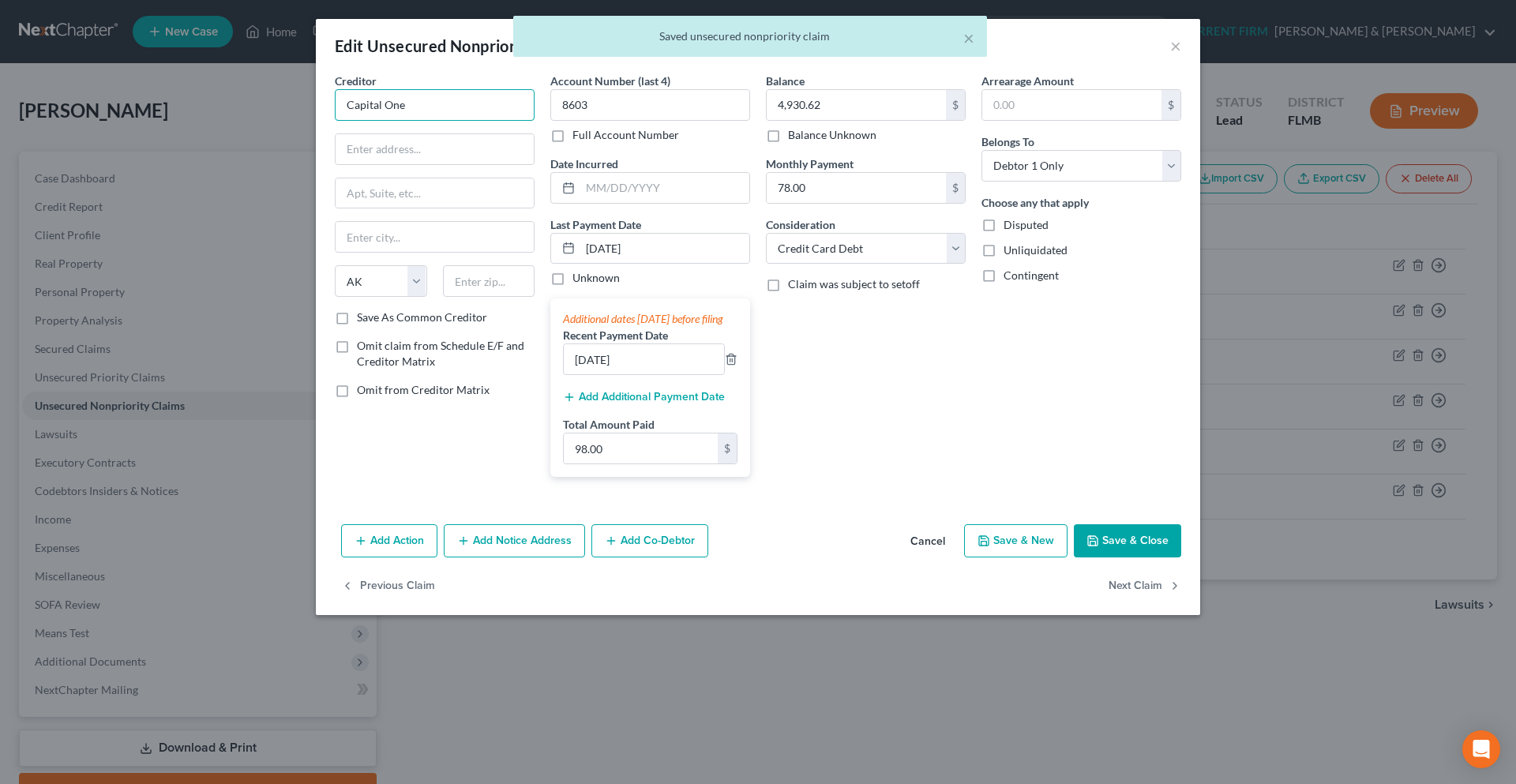
drag, startPoint x: 414, startPoint y: 104, endPoint x: 294, endPoint y: 104, distance: 120.0
click at [294, 104] on div "Edit Unsecured Nonpriority Claim × Creditor * Capital One State AL AK AR AZ CA …" at bounding box center [758, 392] width 1516 height 784
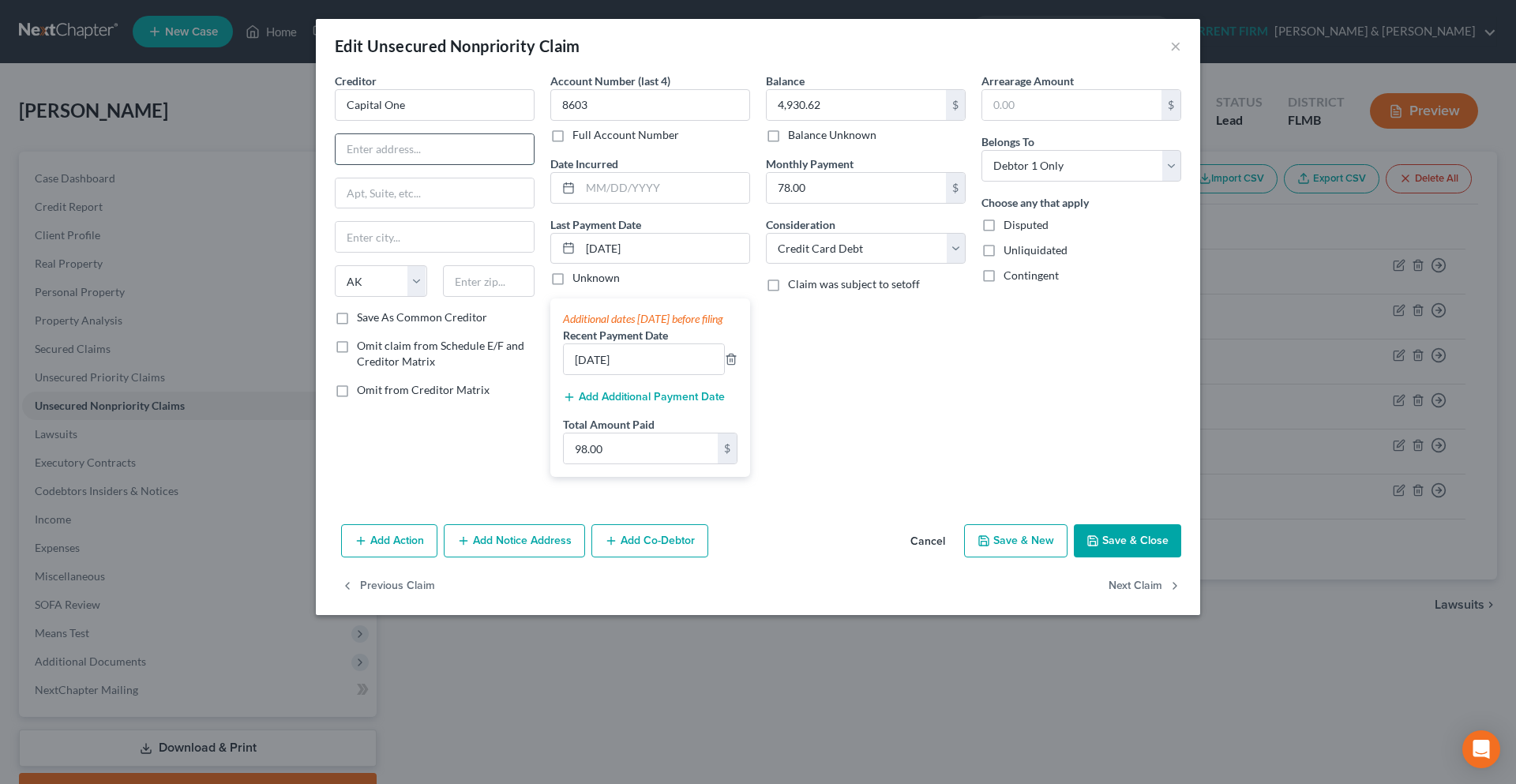
click at [373, 151] on input "text" at bounding box center [435, 149] width 198 height 30
paste input "1680 Capital One Drive"
type input "1680 Capital One Drive"
click at [477, 285] on input "text" at bounding box center [489, 281] width 93 height 32
type input "22102"
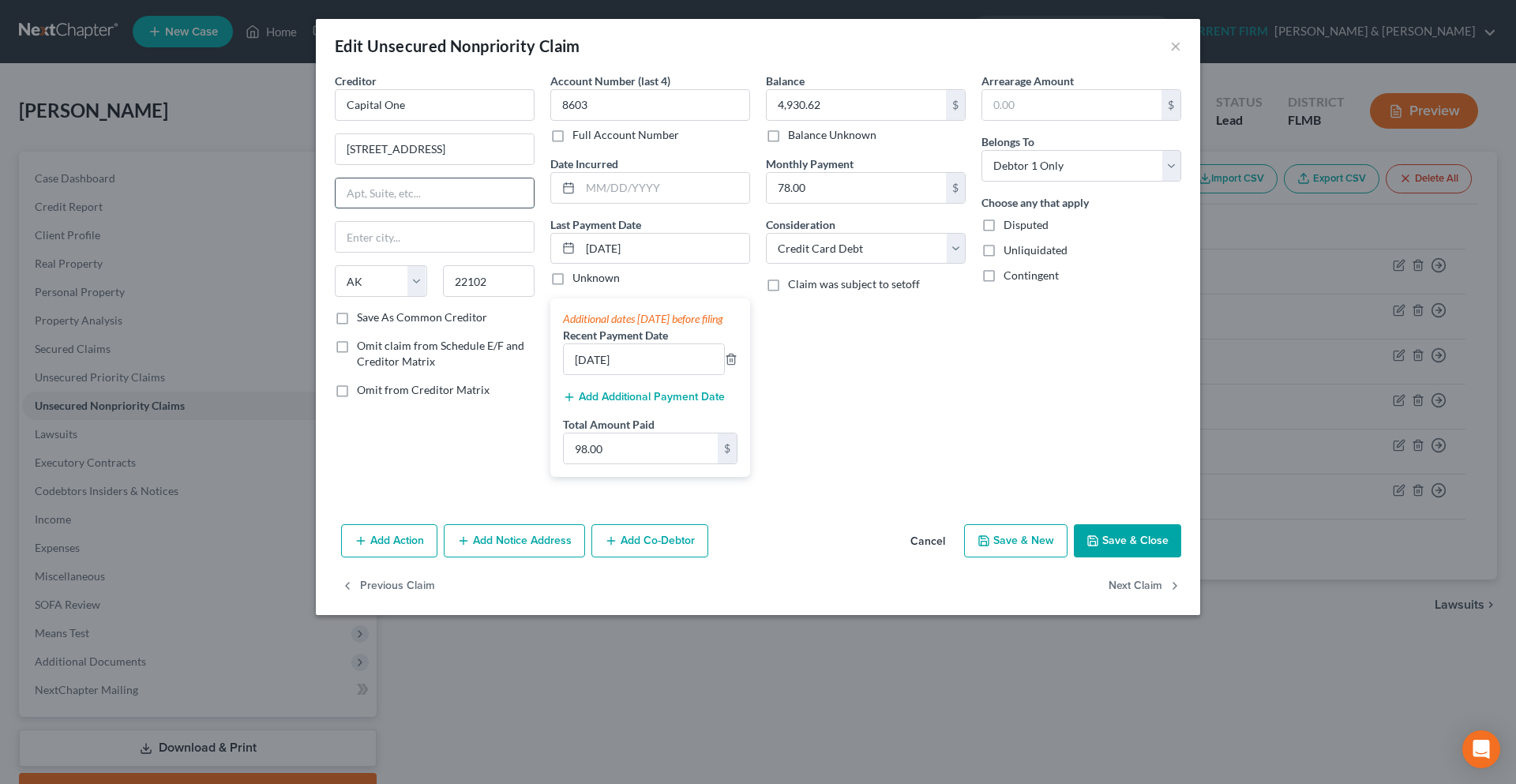
click at [456, 198] on input "text" at bounding box center [435, 194] width 198 height 30
type input "McLean"
select select "48"
click at [1100, 557] on button "Save & Close" at bounding box center [1127, 541] width 108 height 33
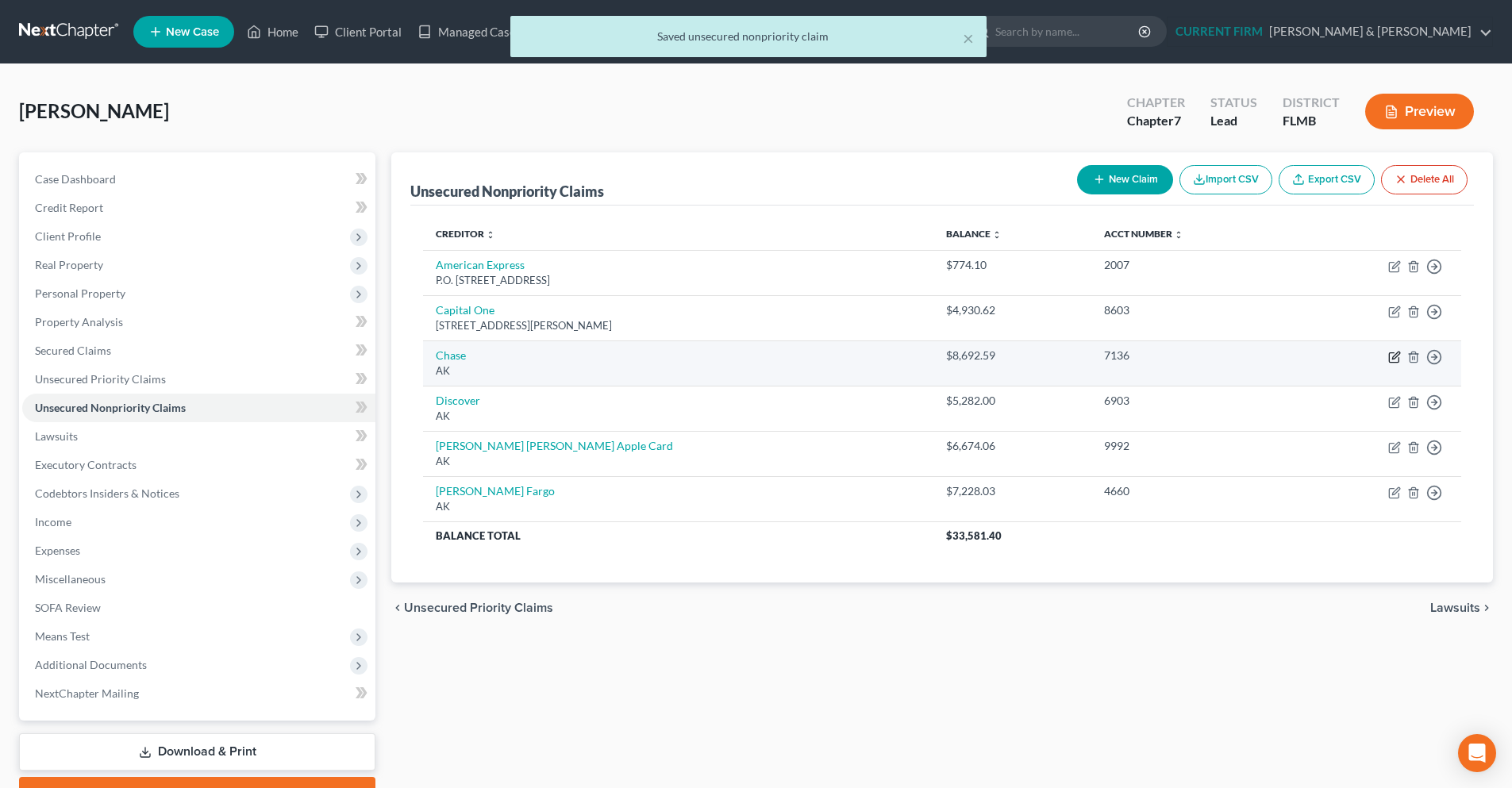
click at [1394, 359] on icon "button" at bounding box center [1395, 357] width 13 height 13
select select "1"
select select "2"
select select "0"
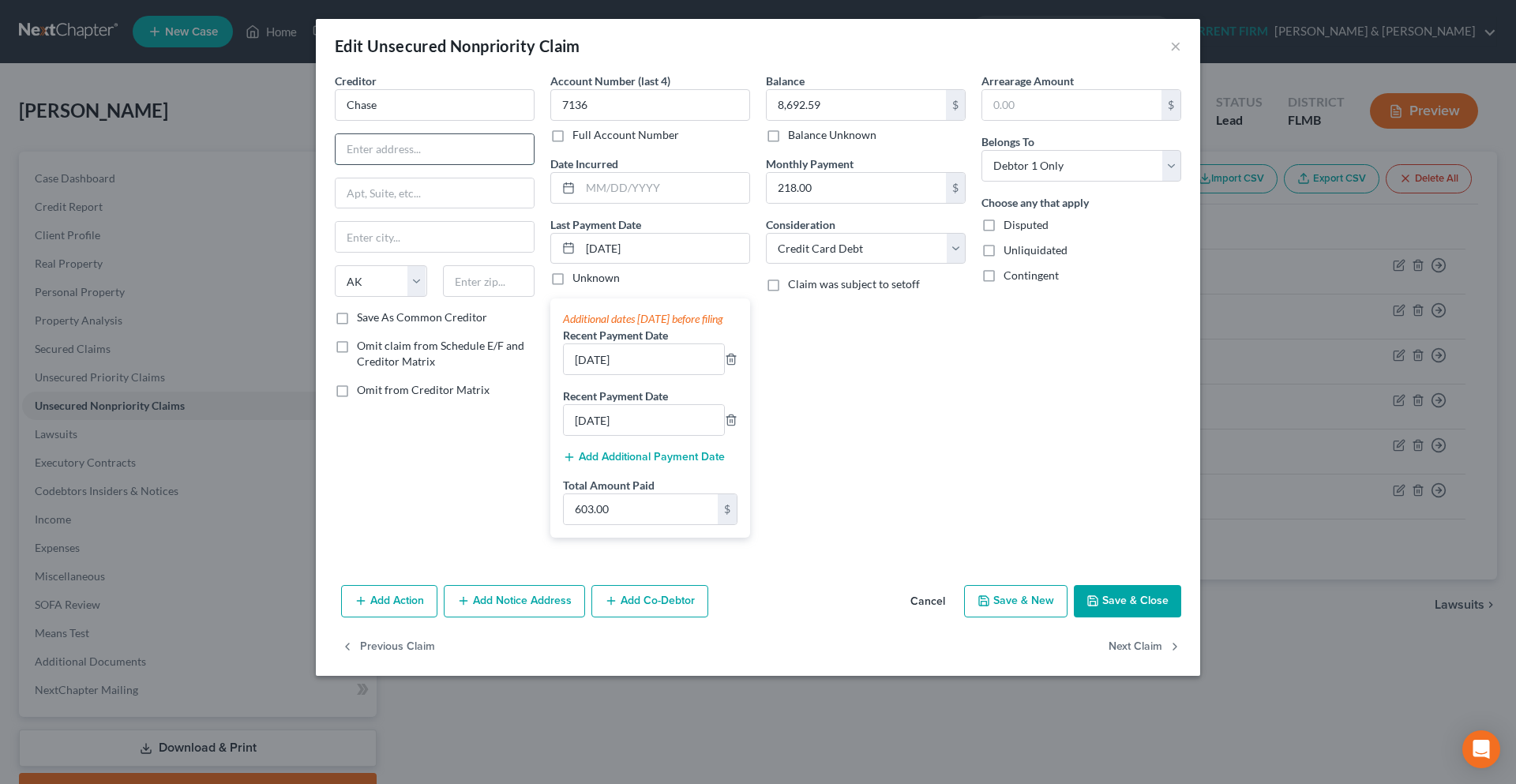
click at [397, 159] on input "text" at bounding box center [435, 149] width 198 height 30
paste input "P.O. Box 6294"
type input "P.O. Box 6294"
click at [469, 286] on input "text" at bounding box center [489, 281] width 93 height 32
type input "60197"
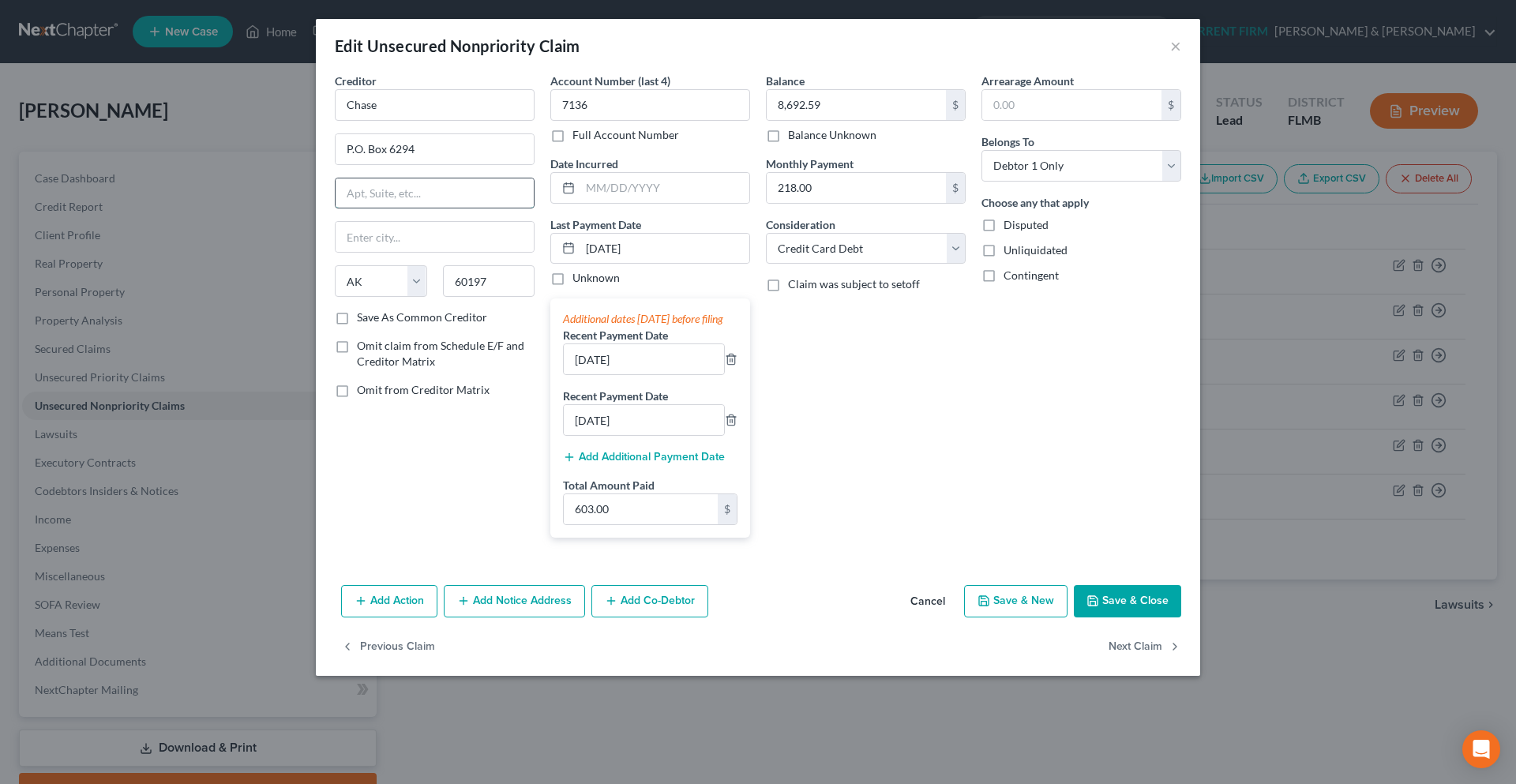
click at [515, 187] on input "text" at bounding box center [435, 194] width 198 height 30
type input "Carol Stream"
select select "14"
click at [480, 183] on input "text" at bounding box center [435, 194] width 198 height 30
click at [1129, 615] on button "Save & Close" at bounding box center [1127, 601] width 108 height 33
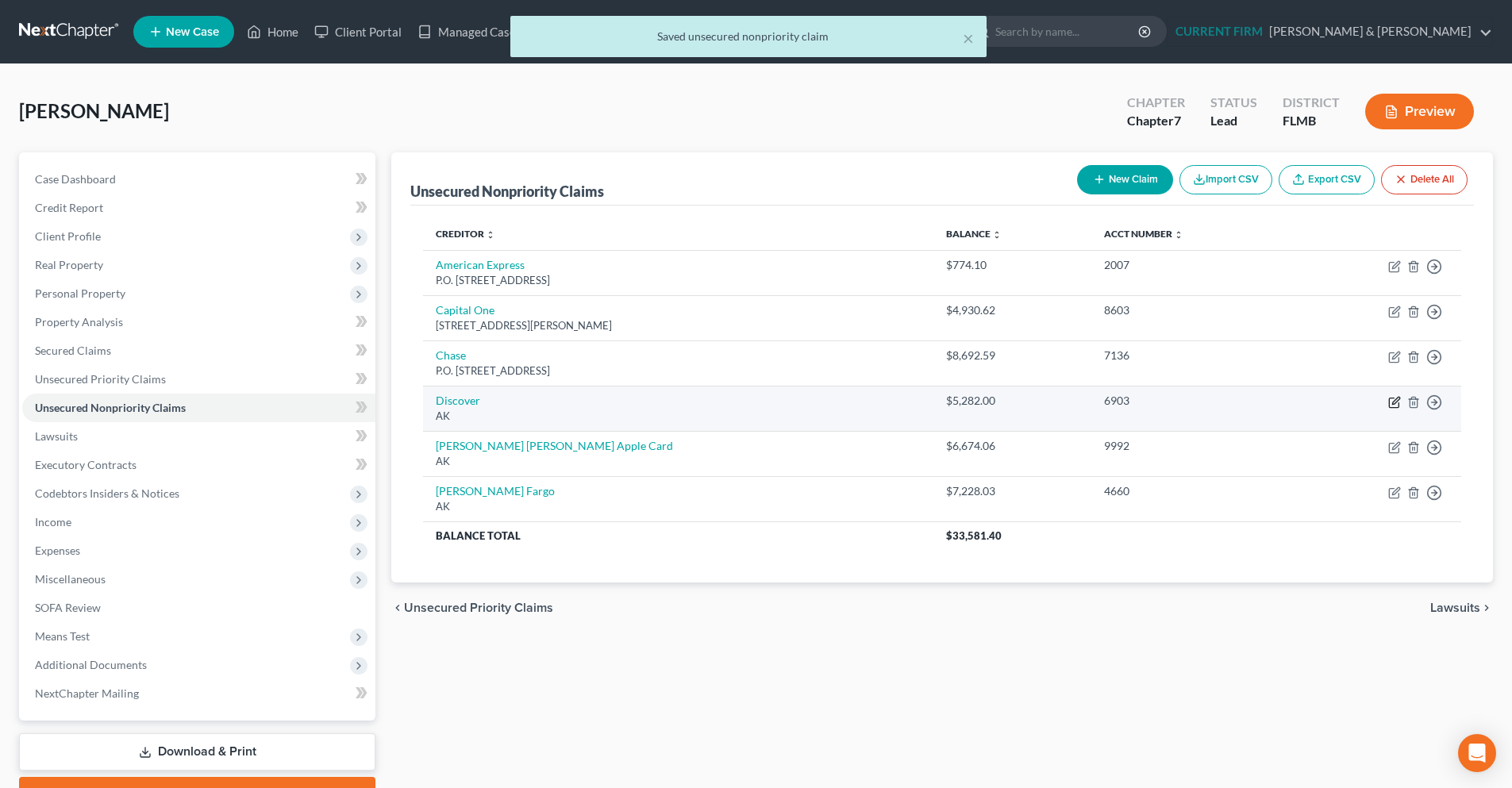
click at [1396, 401] on icon "button" at bounding box center [1395, 402] width 13 height 13
select select "1"
select select "2"
select select "0"
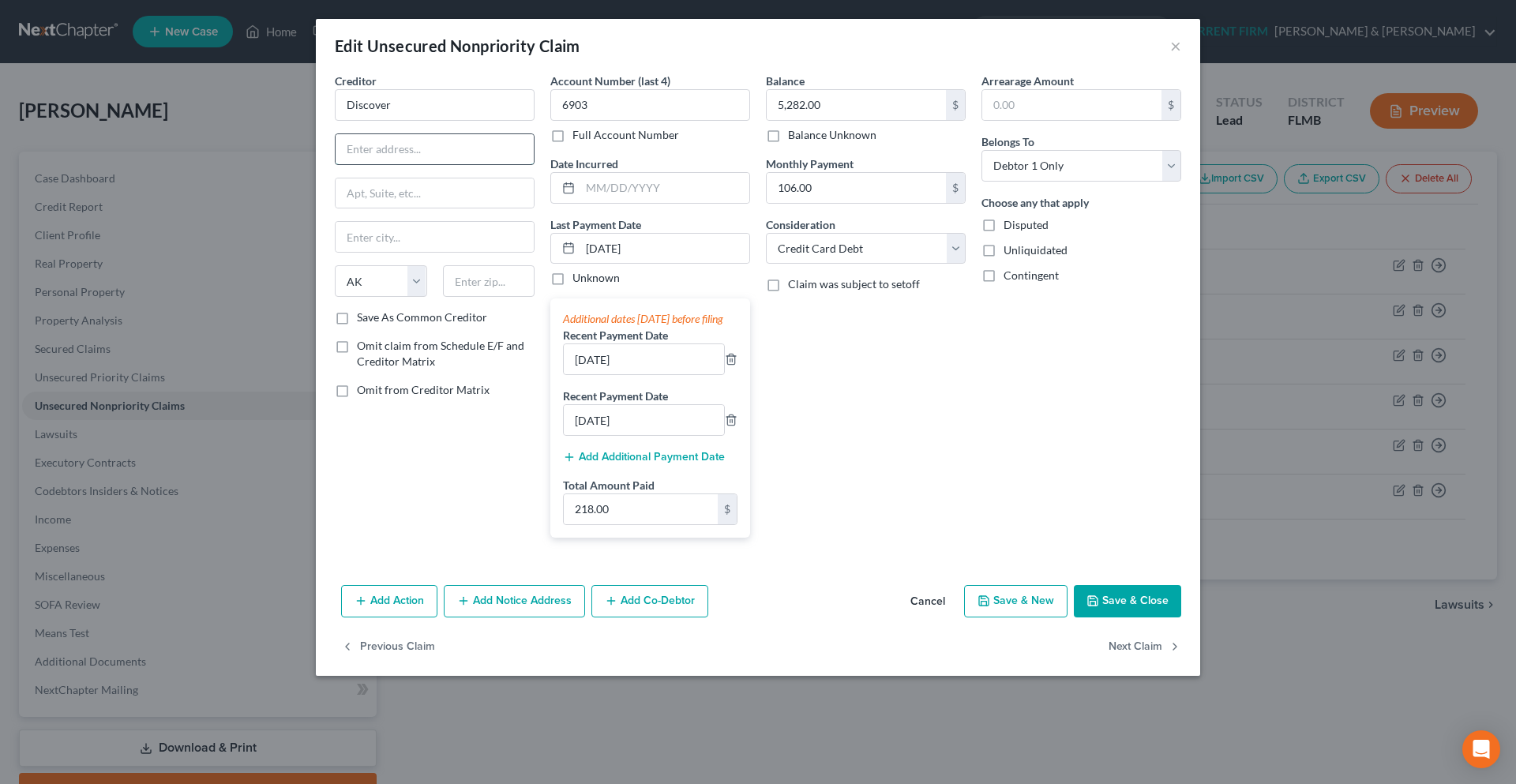
click at [363, 145] on input "text" at bounding box center [435, 149] width 198 height 30
paste input "2500 Lake Cook Road,"
type input "2500 Lake Cook Road,"
click at [489, 282] on input "text" at bounding box center [489, 281] width 93 height 32
type input "60015"
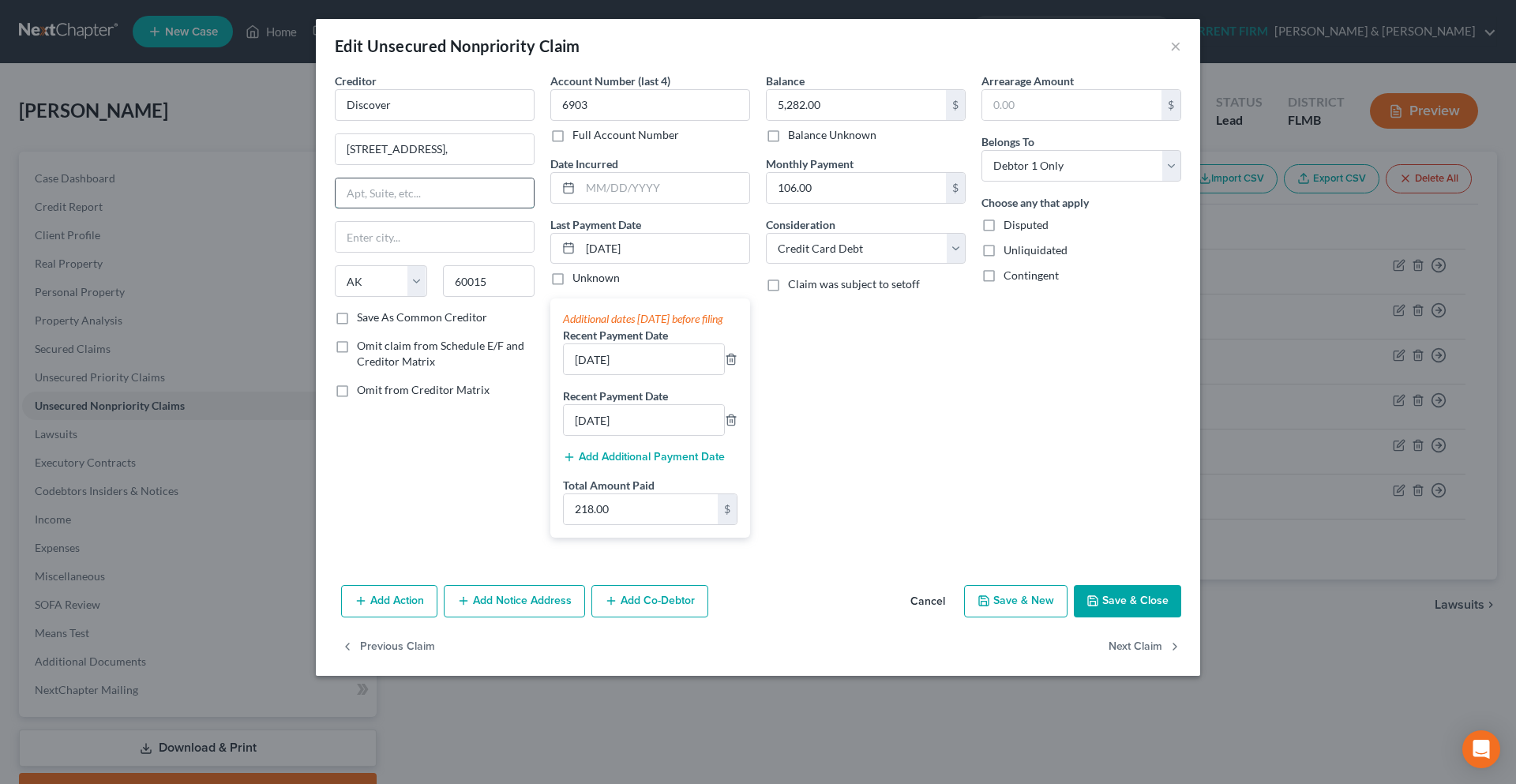
click at [440, 197] on input "text" at bounding box center [435, 194] width 198 height 30
type input "Deerfield"
select select "14"
click at [1131, 614] on button "Save & Close" at bounding box center [1127, 601] width 108 height 33
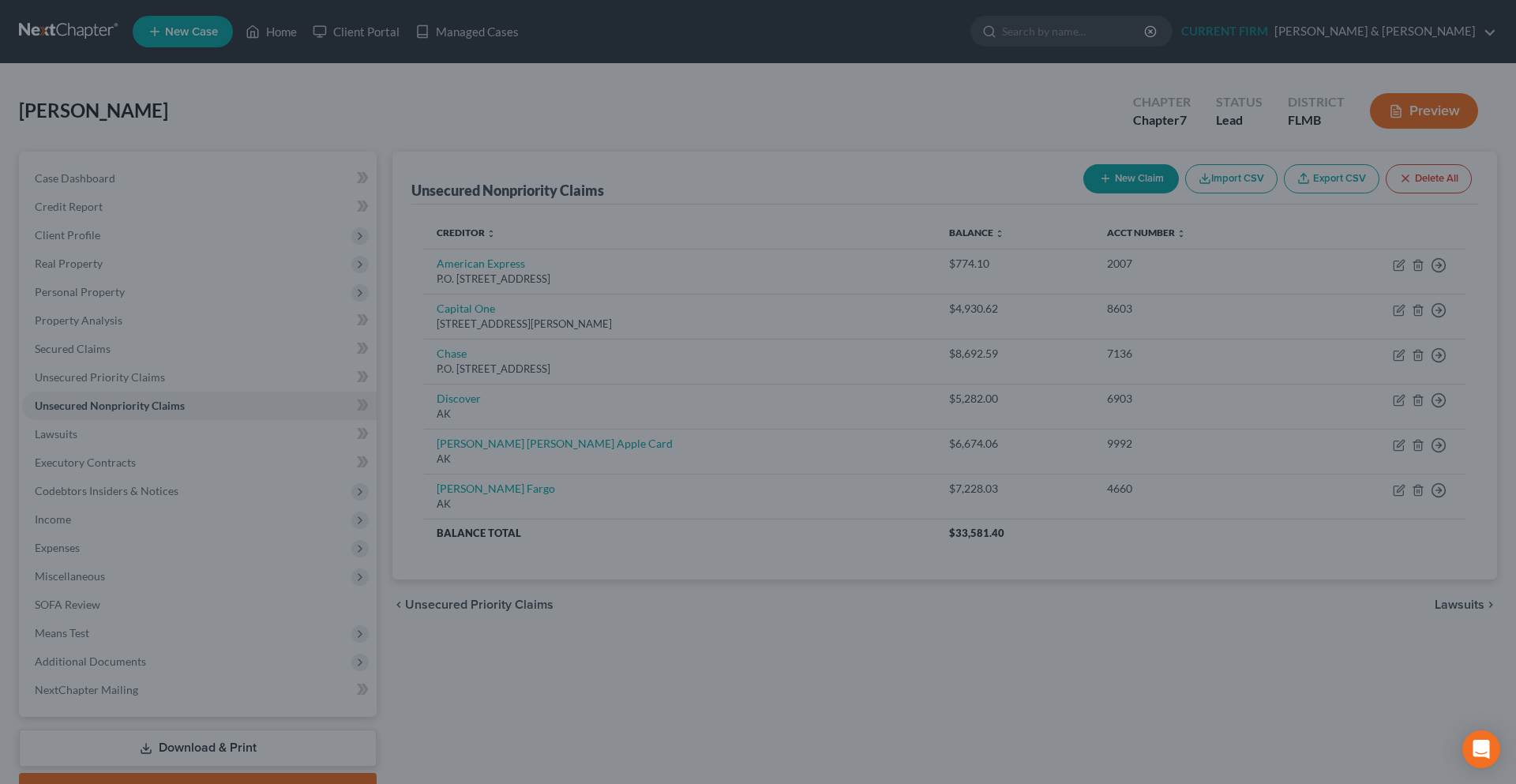
type input "0"
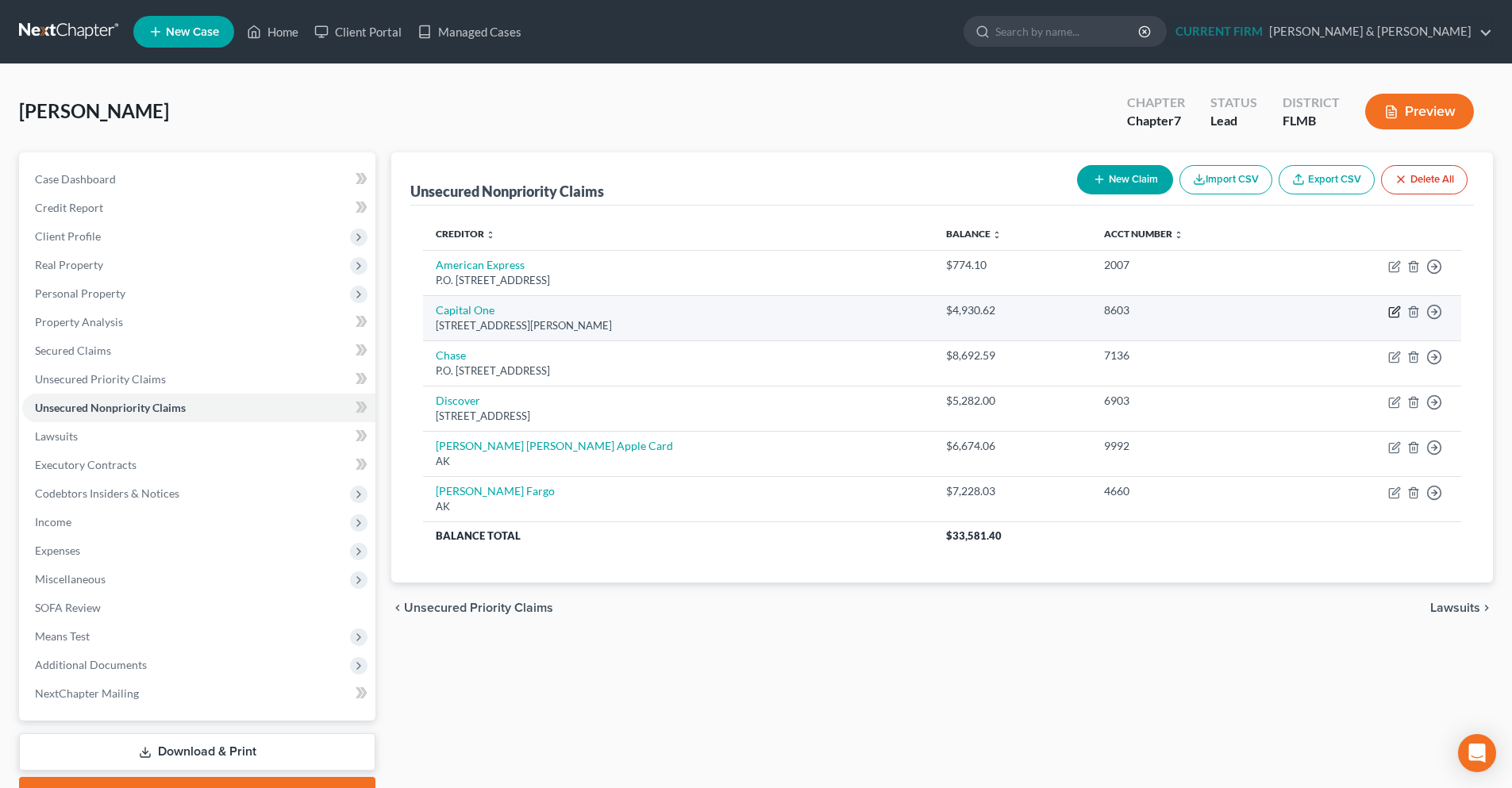
click at [1398, 305] on icon "button" at bounding box center [1395, 312] width 13 height 13
select select "48"
select select "2"
select select "0"
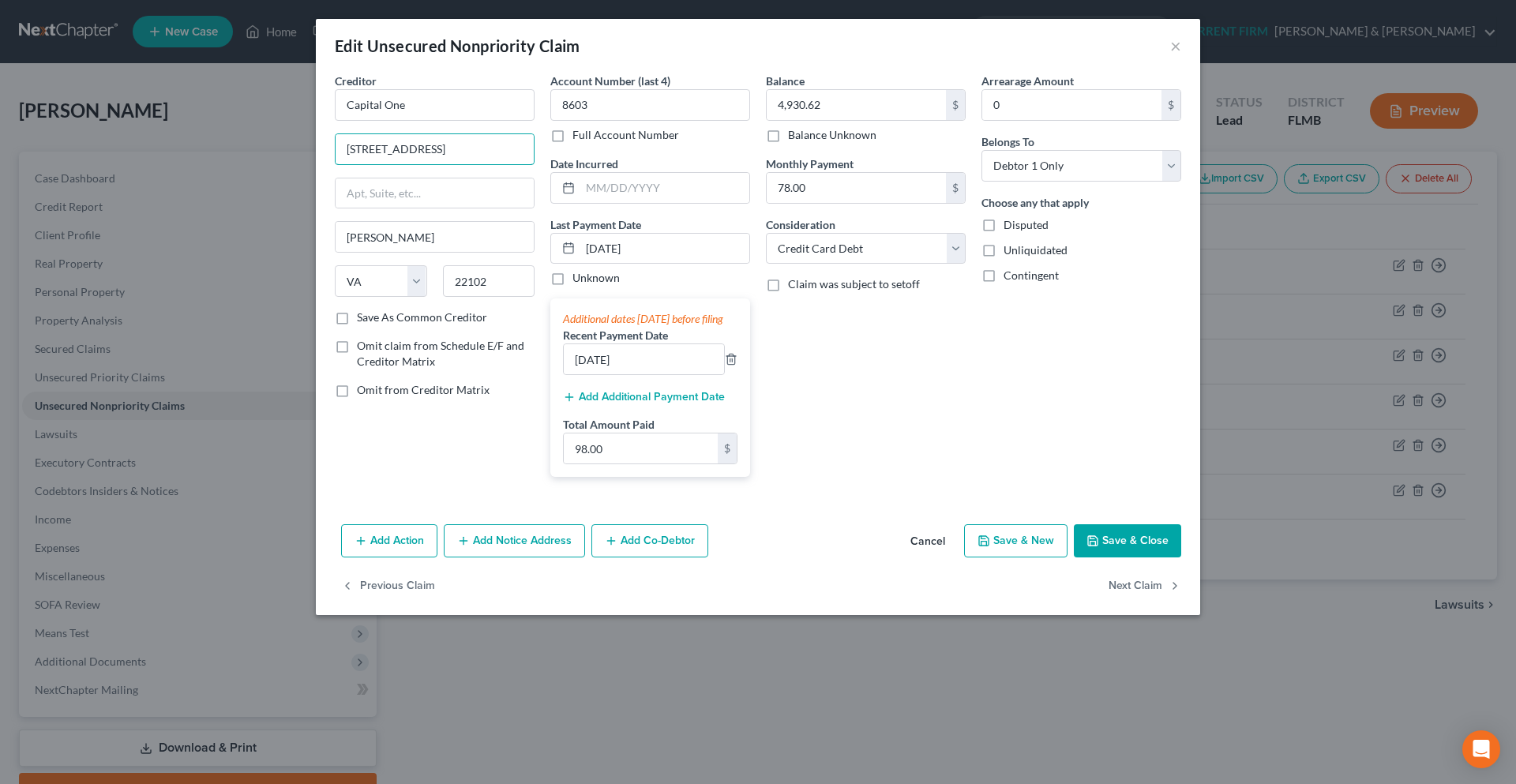
drag, startPoint x: 479, startPoint y: 155, endPoint x: 279, endPoint y: 155, distance: 200.0
click at [279, 155] on div "Edit Unsecured Nonpriority Claim × Creditor * Capital One 1680 Capital One Driv…" at bounding box center [758, 392] width 1516 height 784
paste input "P O Box 31293"
type input "P O Box 31293"
drag, startPoint x: 498, startPoint y: 284, endPoint x: 431, endPoint y: 286, distance: 67.0
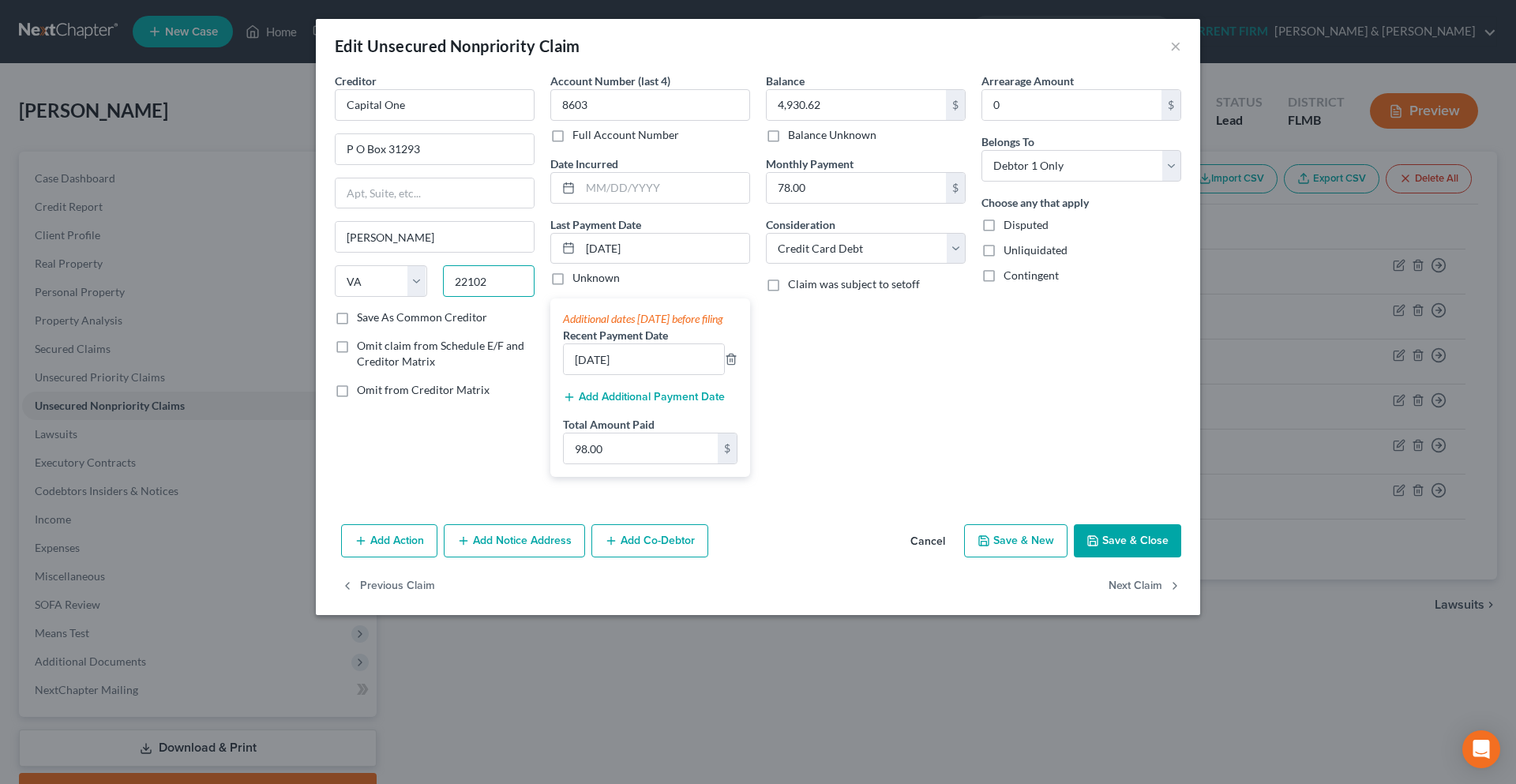
click at [431, 286] on div "State AL AK AR AZ CA CO CT DE DC FL GA GU HI ID IL IN IA KS KY LA ME MD MA MI M…" at bounding box center [435, 286] width 215 height 44
type input "84131"
click at [436, 188] on input "text" at bounding box center [435, 194] width 198 height 30
type input "Salt Lake City"
select select "46"
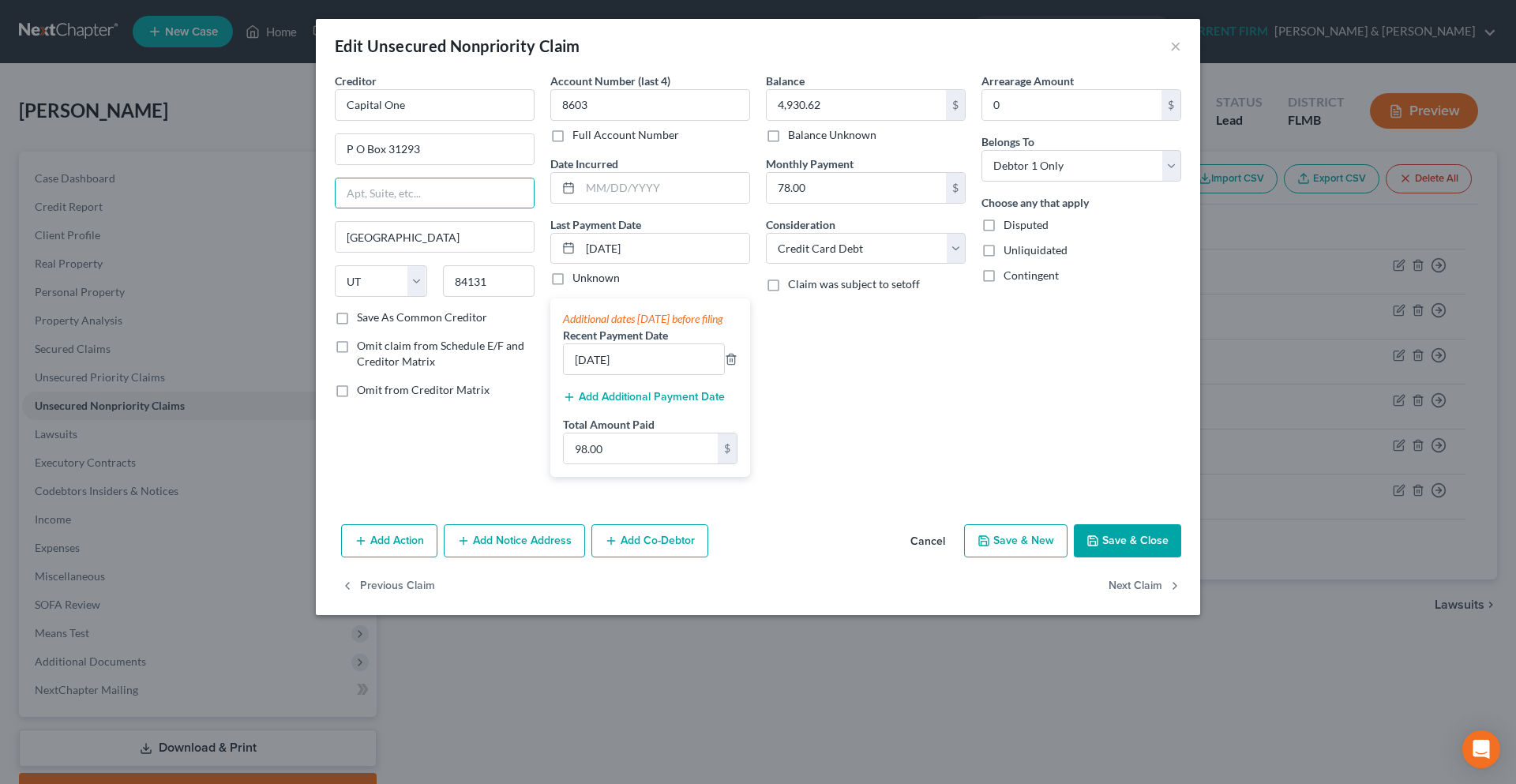
click at [1139, 557] on button "Save & Close" at bounding box center [1127, 541] width 108 height 33
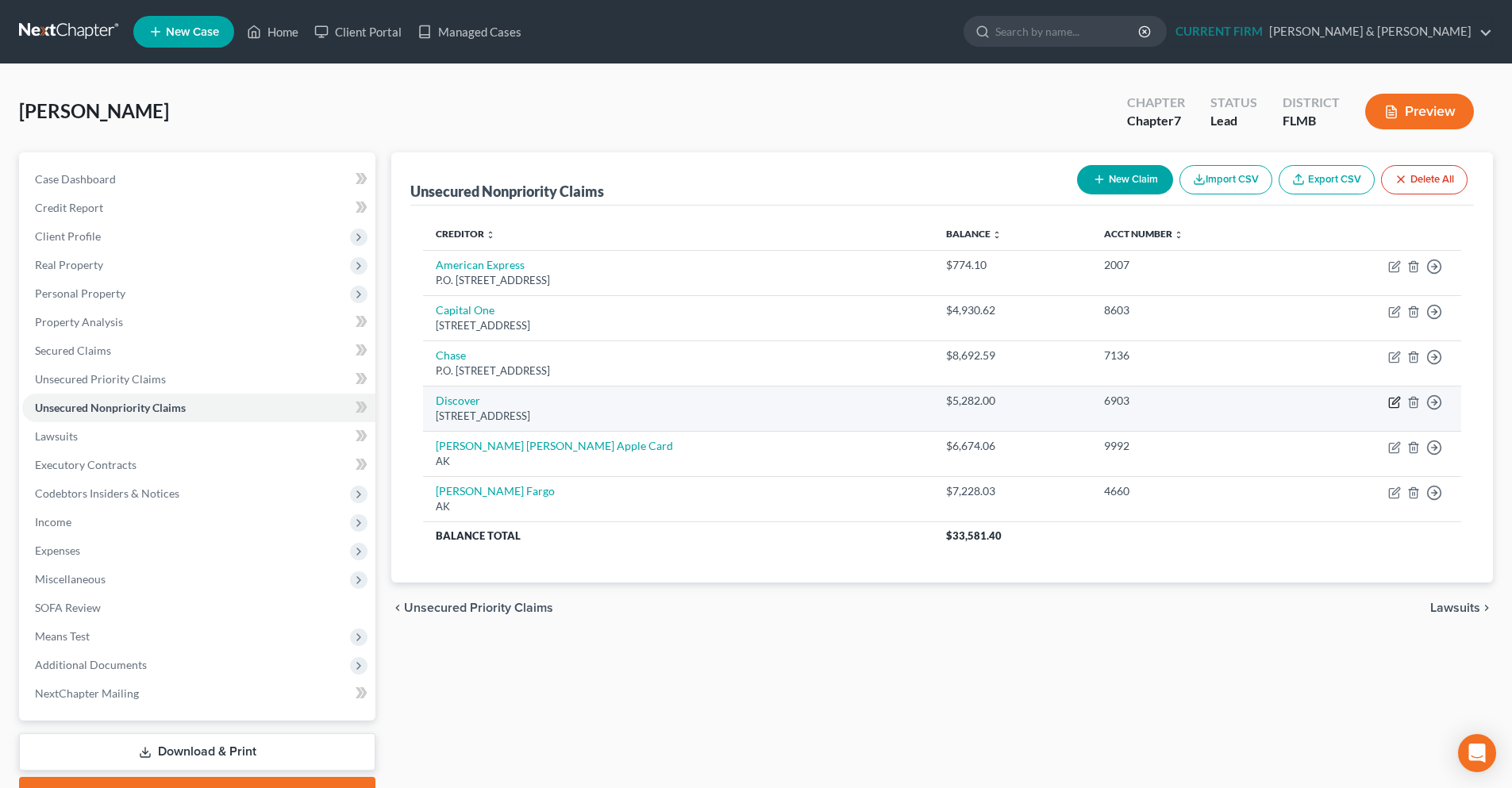
click at [1396, 405] on icon "button" at bounding box center [1395, 402] width 13 height 13
select select "14"
select select "2"
select select "0"
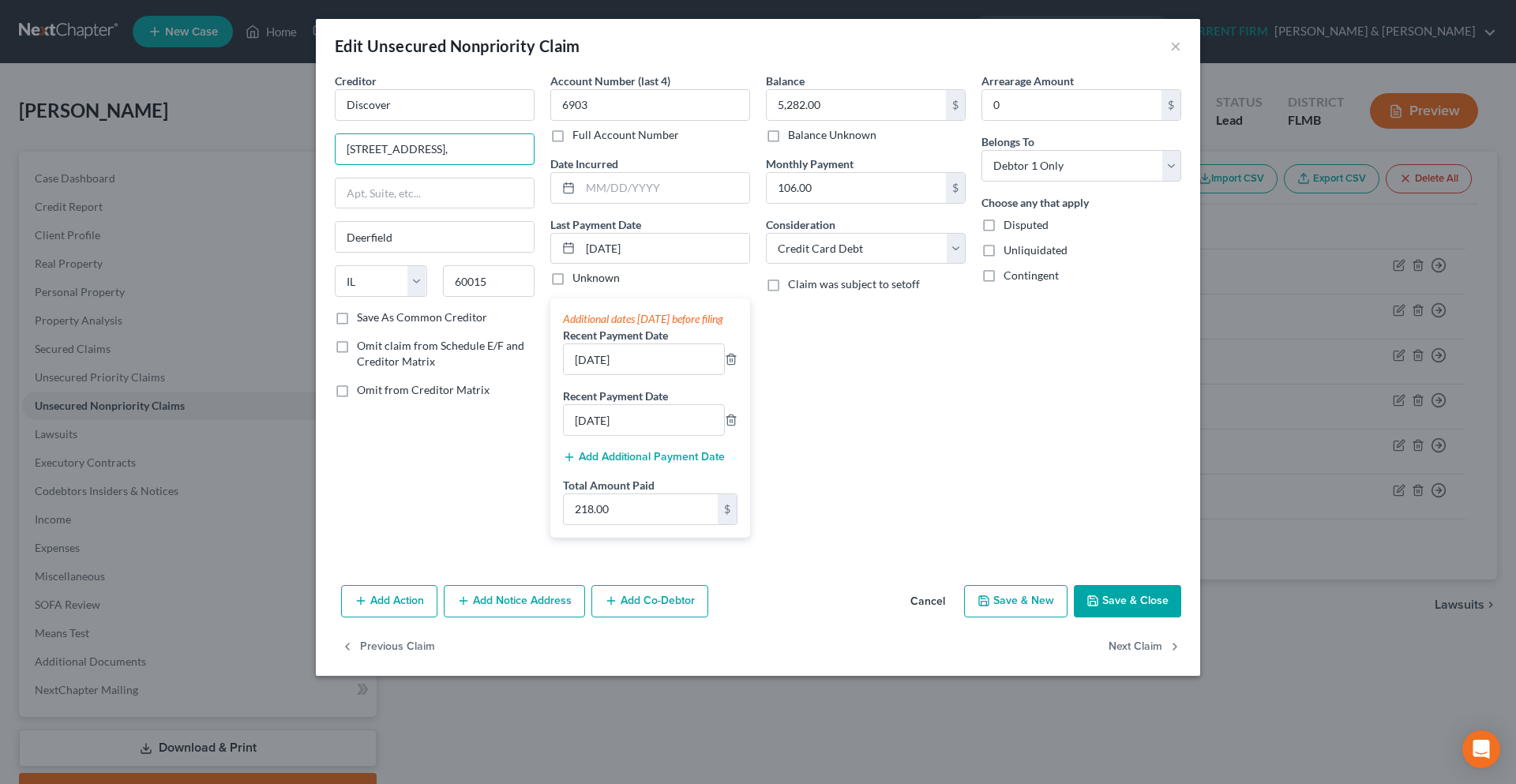
drag, startPoint x: 462, startPoint y: 153, endPoint x: 241, endPoint y: 152, distance: 221.0
click at [241, 152] on div "Edit Unsecured Nonpriority Claim × Creditor * Discover 2500 Lake Cook Road, Dee…" at bounding box center [758, 392] width 1516 height 784
paste input "PO BOX 30939"
type input "PO BOX 30939"
drag, startPoint x: 504, startPoint y: 284, endPoint x: 441, endPoint y: 281, distance: 63.1
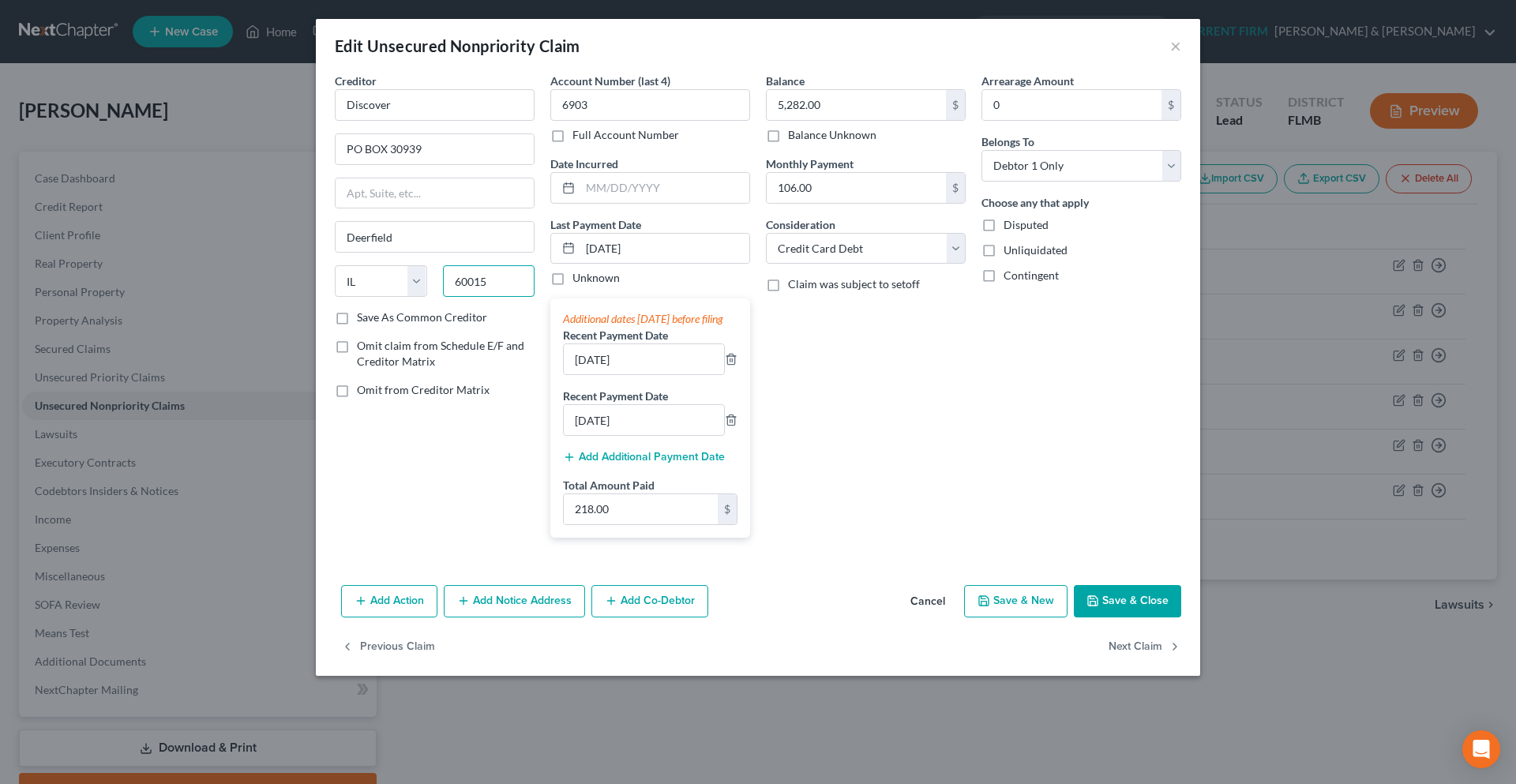
click at [441, 281] on div "60015" at bounding box center [489, 281] width 109 height 32
type input "84130"
click at [426, 197] on input "text" at bounding box center [435, 194] width 198 height 30
type input "Salt Lake City"
select select "46"
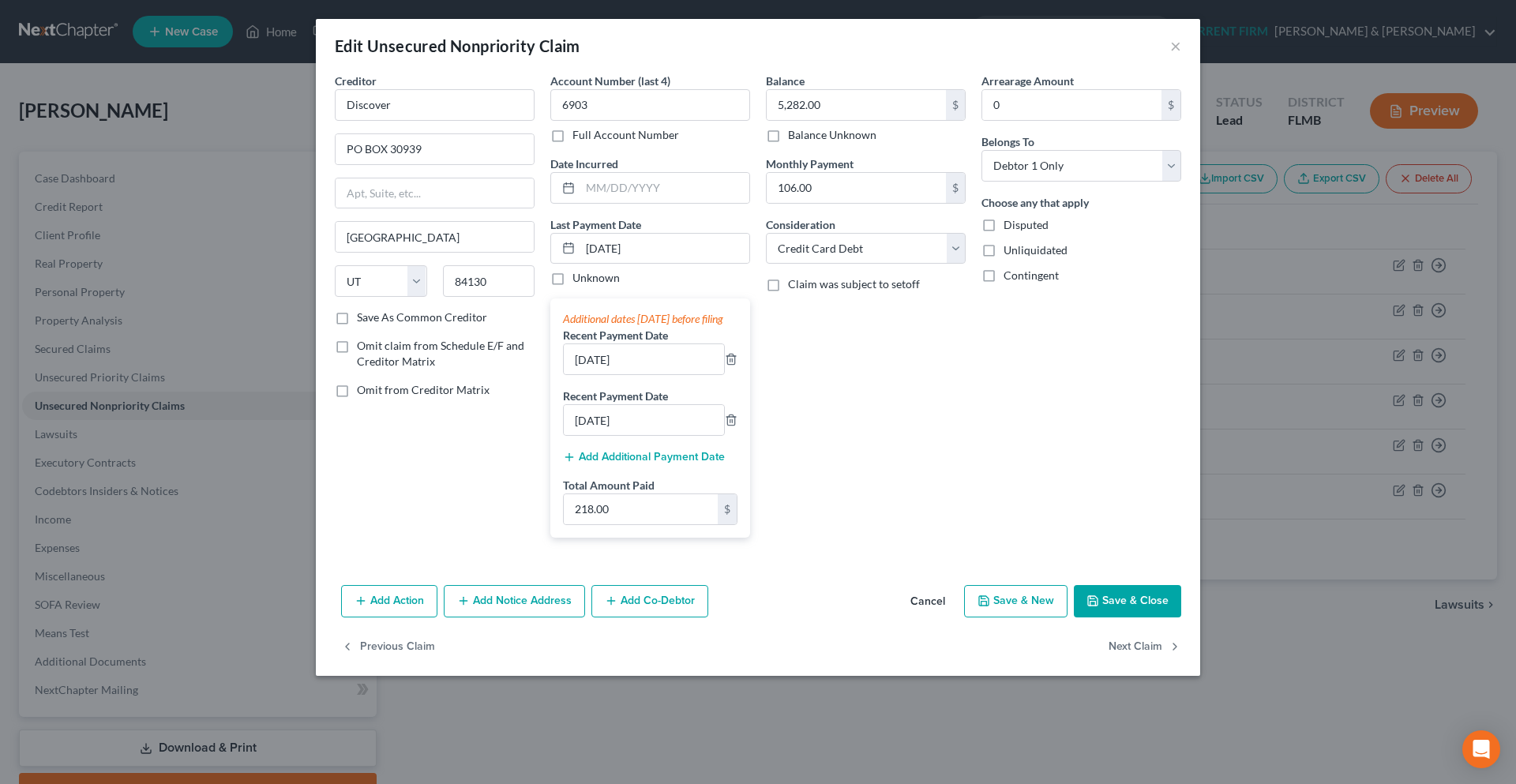
click at [1128, 618] on button "Save & Close" at bounding box center [1127, 601] width 108 height 33
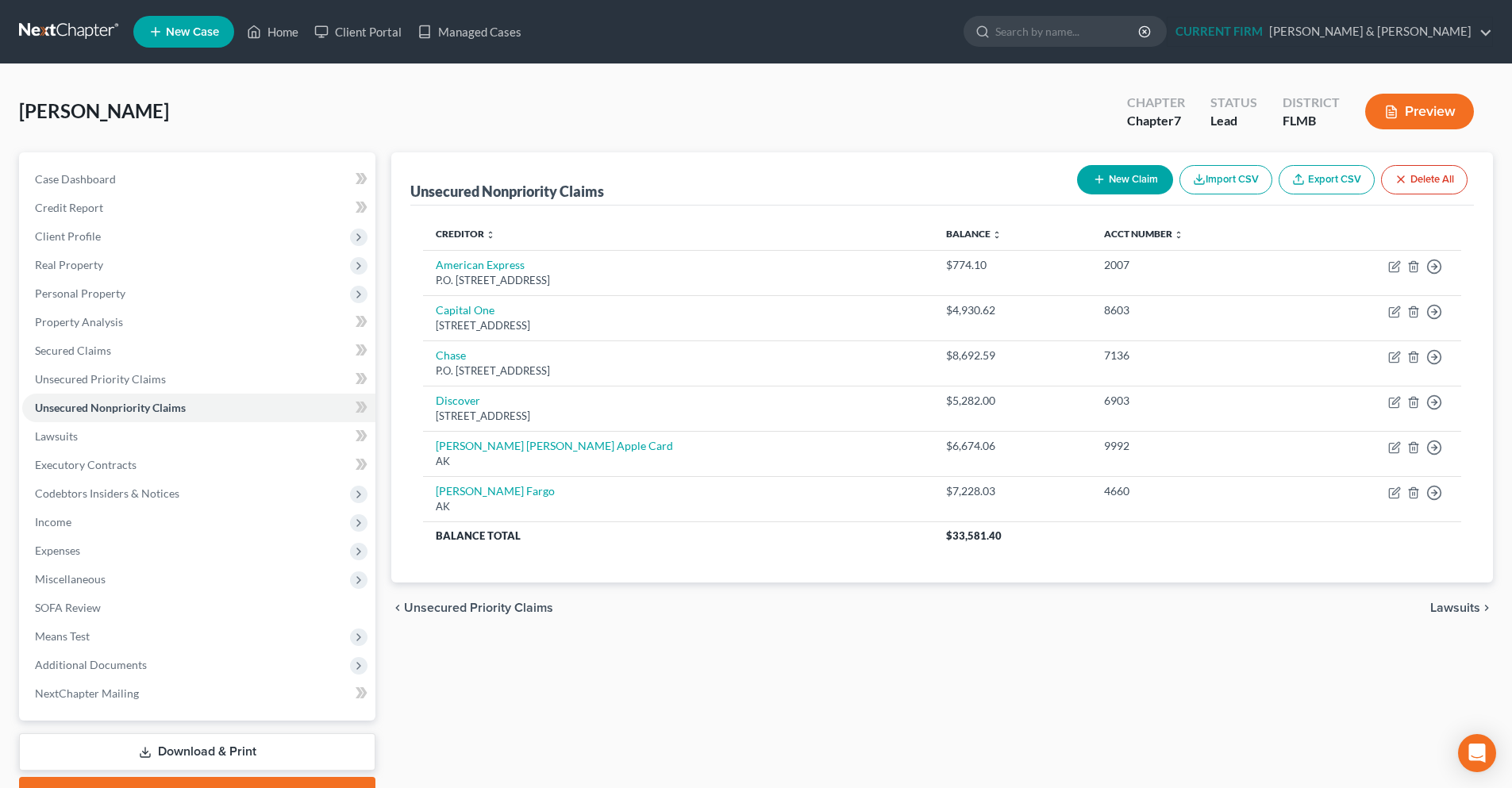
click at [1095, 168] on button "New Claim" at bounding box center [1125, 180] width 96 height 30
select select "0"
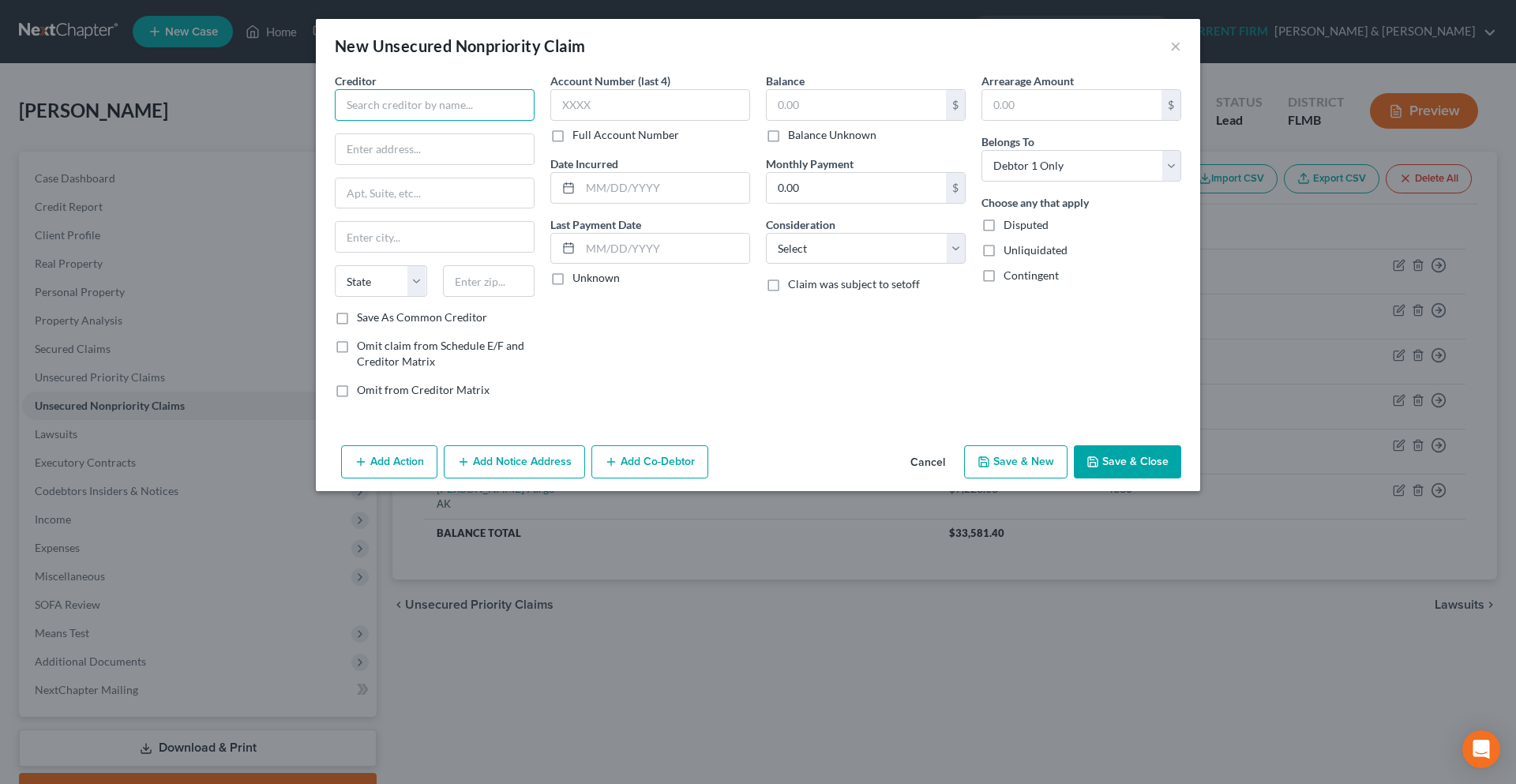
click at [460, 105] on input "text" at bounding box center [435, 105] width 199 height 32
paste input "JPMCB CARD SERVICES"
type input "JPMCB CARD SERVICES"
click at [481, 282] on input "text" at bounding box center [489, 281] width 93 height 32
type input "19850"
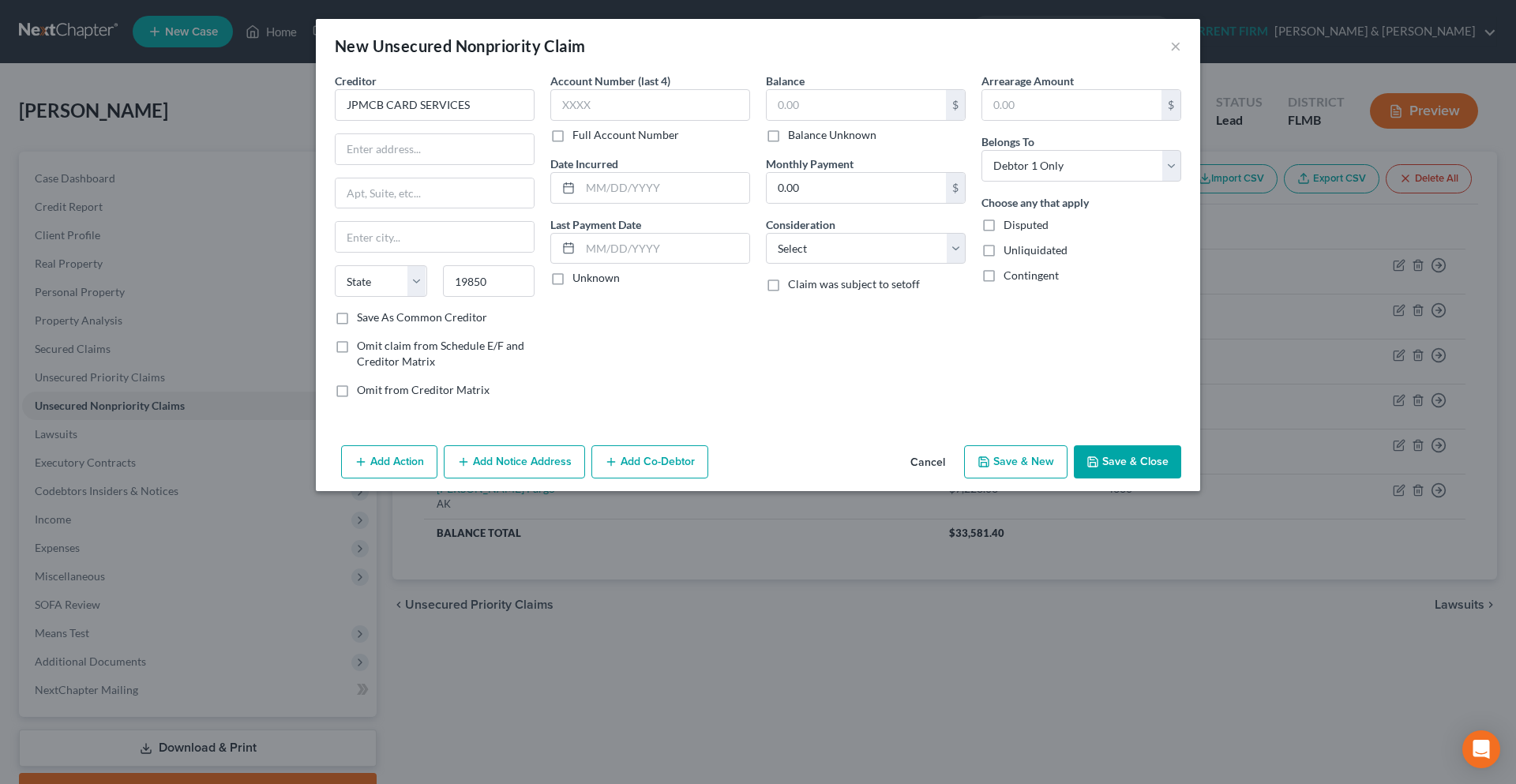
type input "Wilmington"
select select "7"
click at [368, 151] on input "text" at bounding box center [435, 149] width 198 height 30
paste input "PO BOX 15369"
type input "PO BOX 15369"
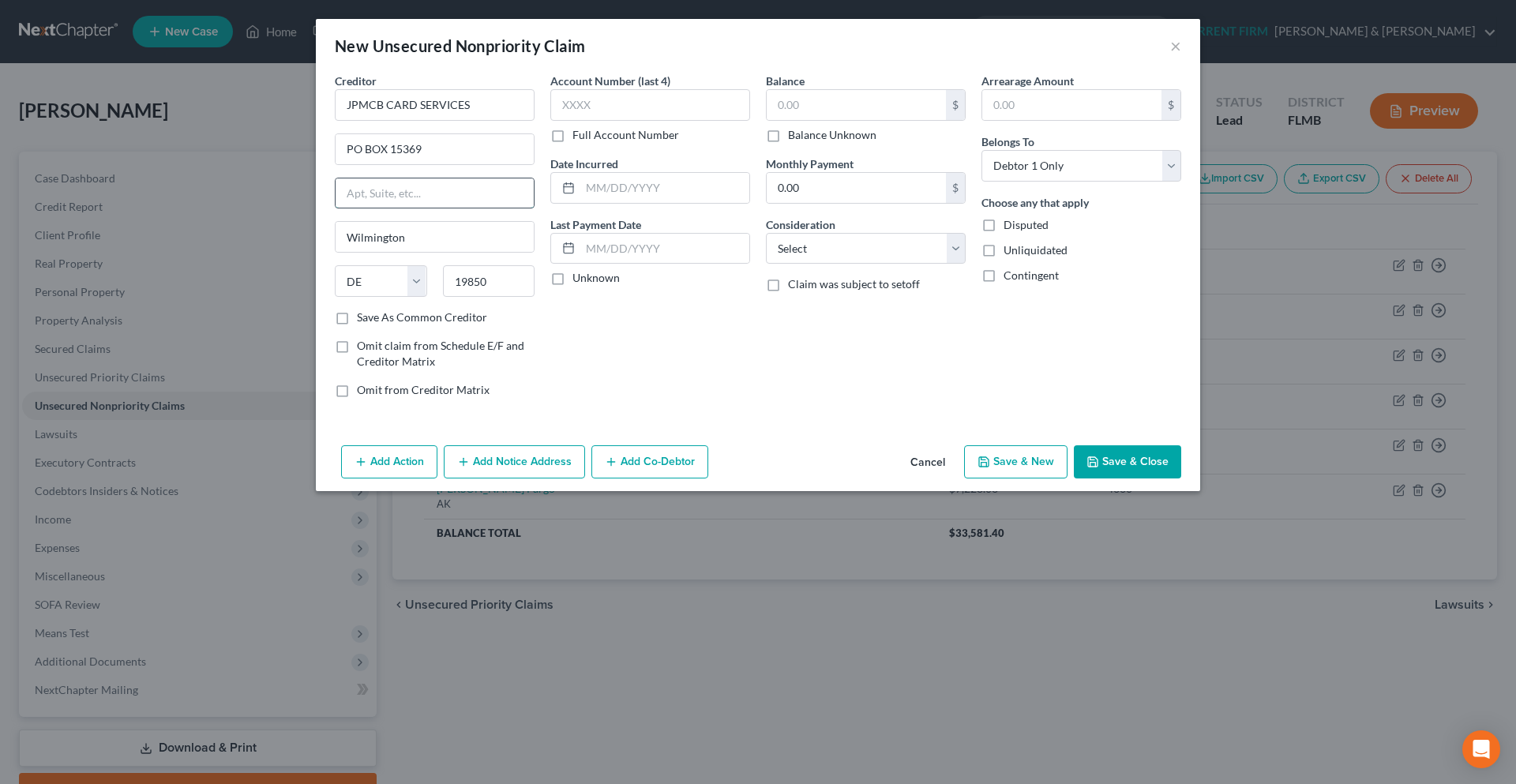
click at [377, 187] on input "text" at bounding box center [435, 194] width 198 height 30
click at [1129, 463] on button "Save & Close" at bounding box center [1127, 462] width 108 height 33
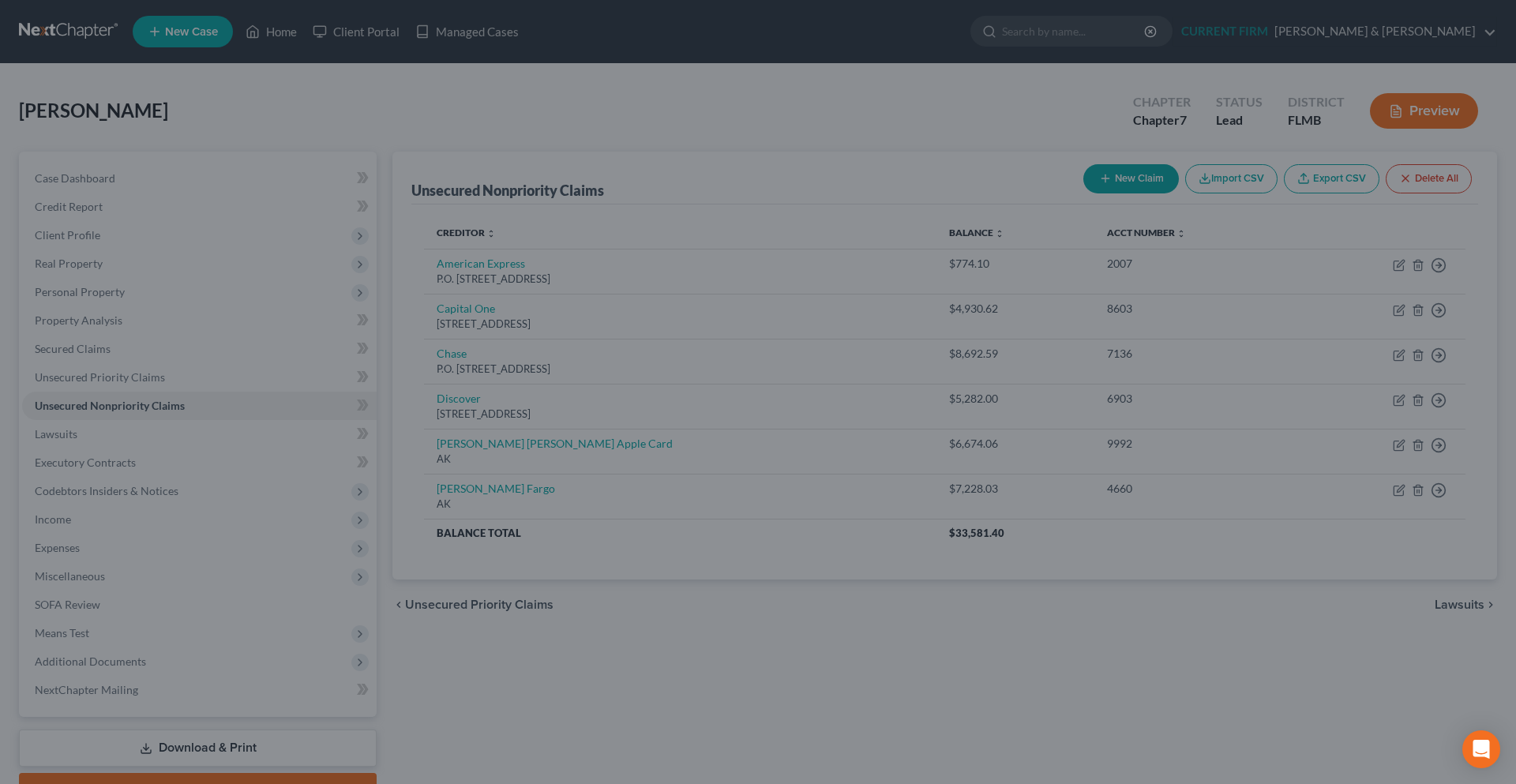
type input "0.00"
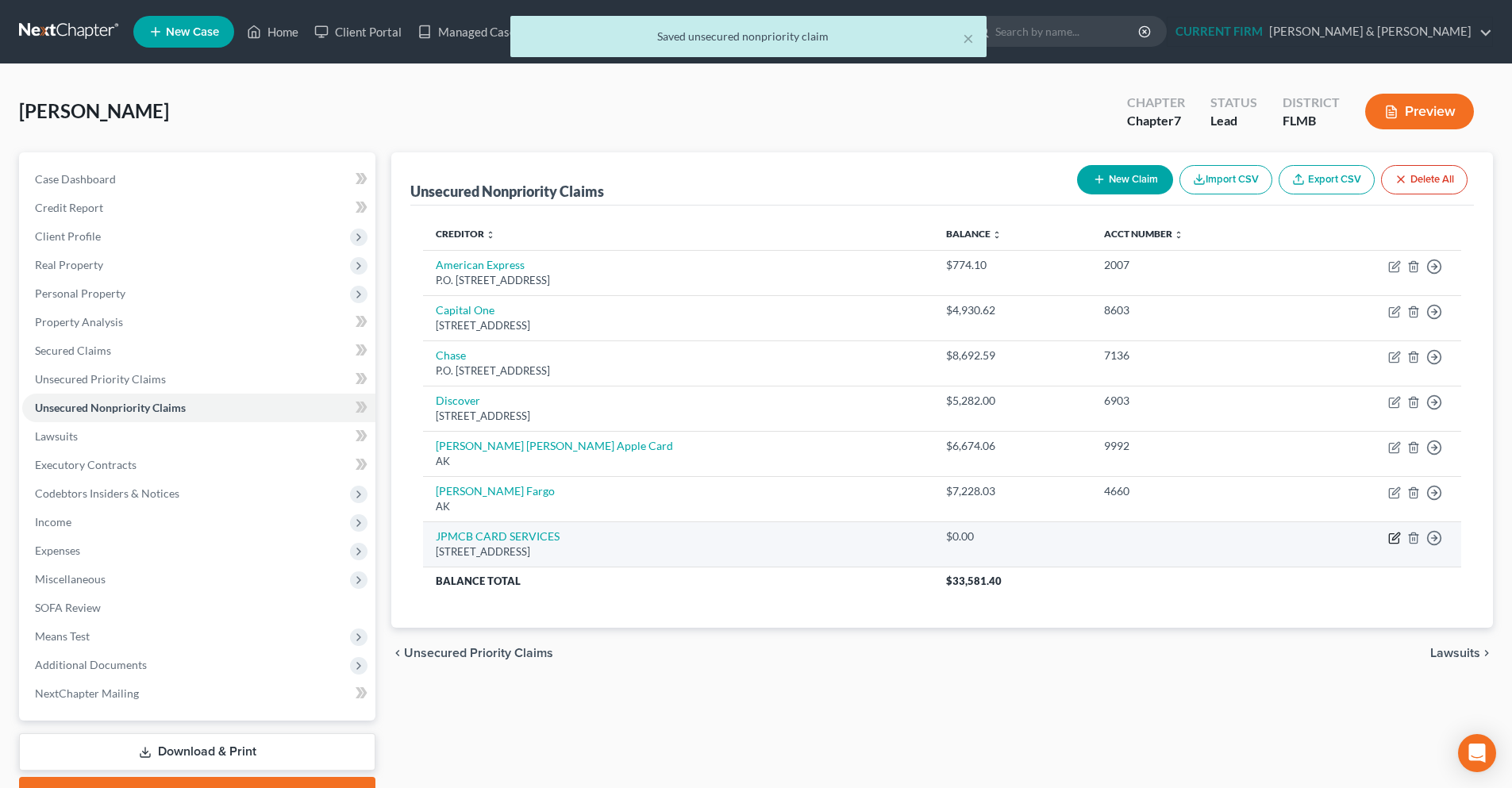
click at [1397, 541] on icon "button" at bounding box center [1395, 538] width 13 height 13
select select "7"
select select "0"
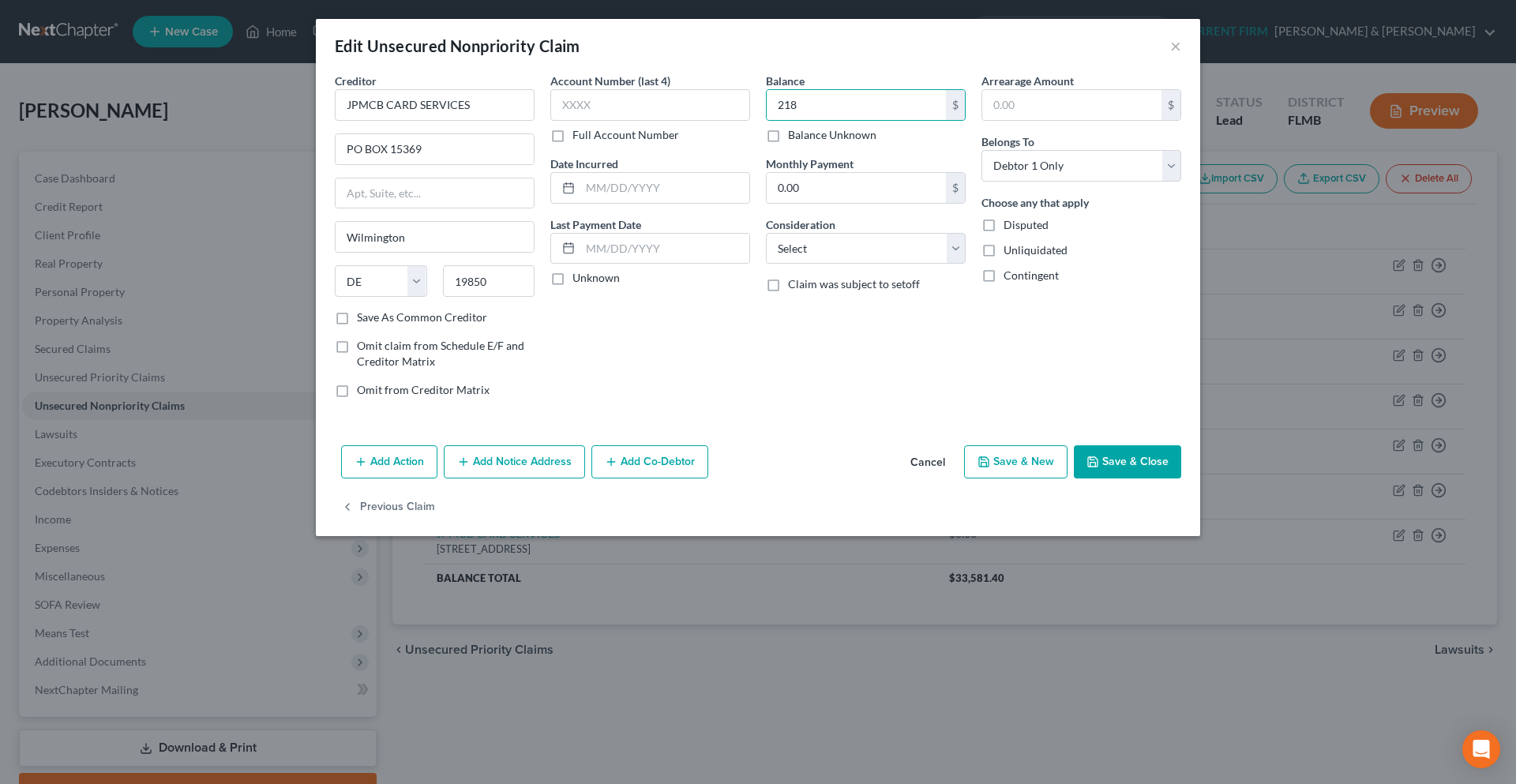
click at [1105, 462] on button "Save & Close" at bounding box center [1127, 462] width 108 height 33
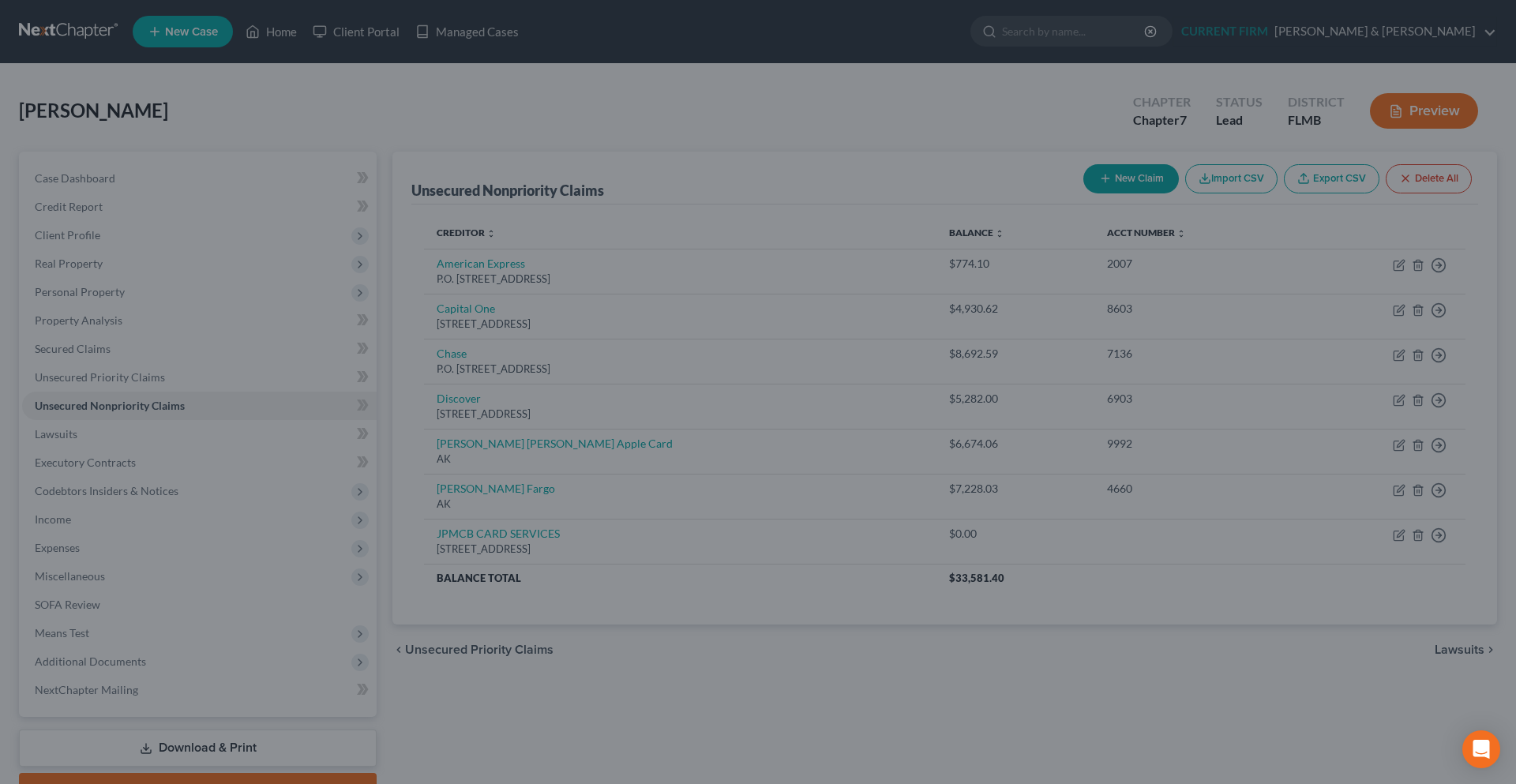
type input "218.00"
type input "0"
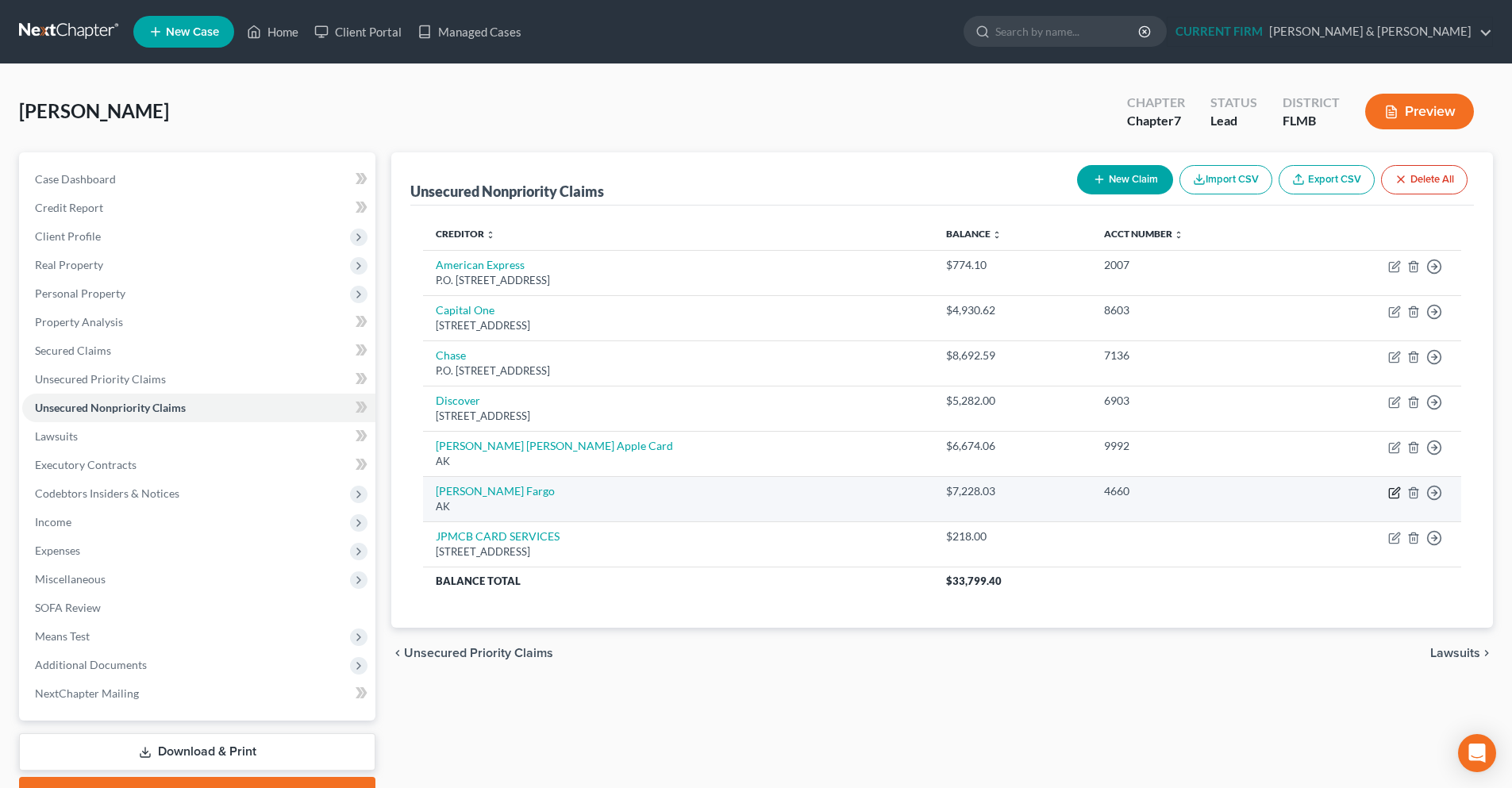
click at [1396, 496] on icon "button" at bounding box center [1395, 493] width 13 height 13
select select "1"
select select "2"
select select "0"
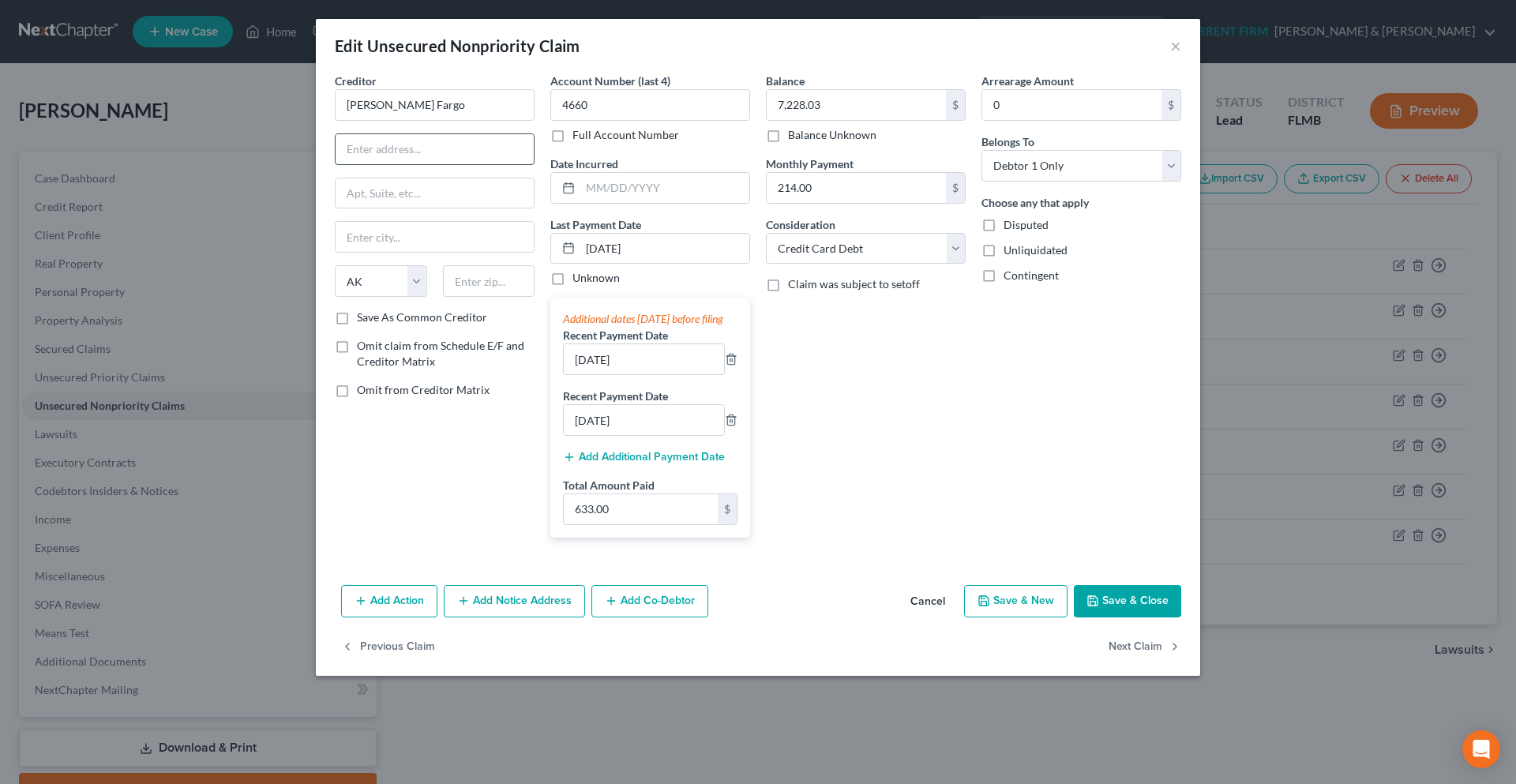
click at [353, 140] on input "text" at bounding box center [435, 149] width 198 height 30
paste input "P O BOX 393"
type input "P O BOX 393"
click at [466, 289] on input "text" at bounding box center [489, 281] width 93 height 32
type input "55480"
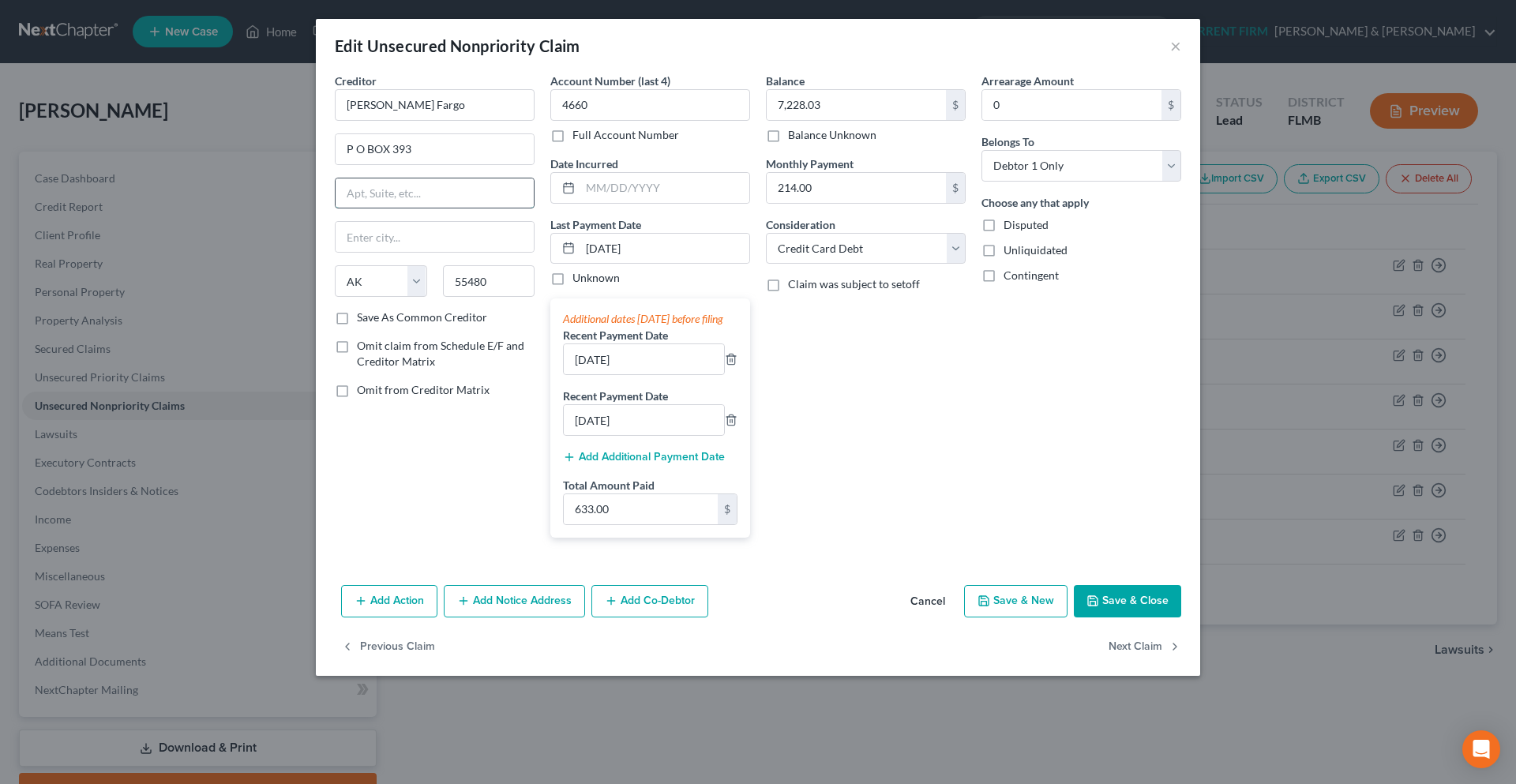
click at [462, 198] on input "text" at bounding box center [435, 194] width 198 height 30
type input "Minneapolis"
select select "24"
click at [1121, 612] on button "Save & Close" at bounding box center [1127, 601] width 108 height 33
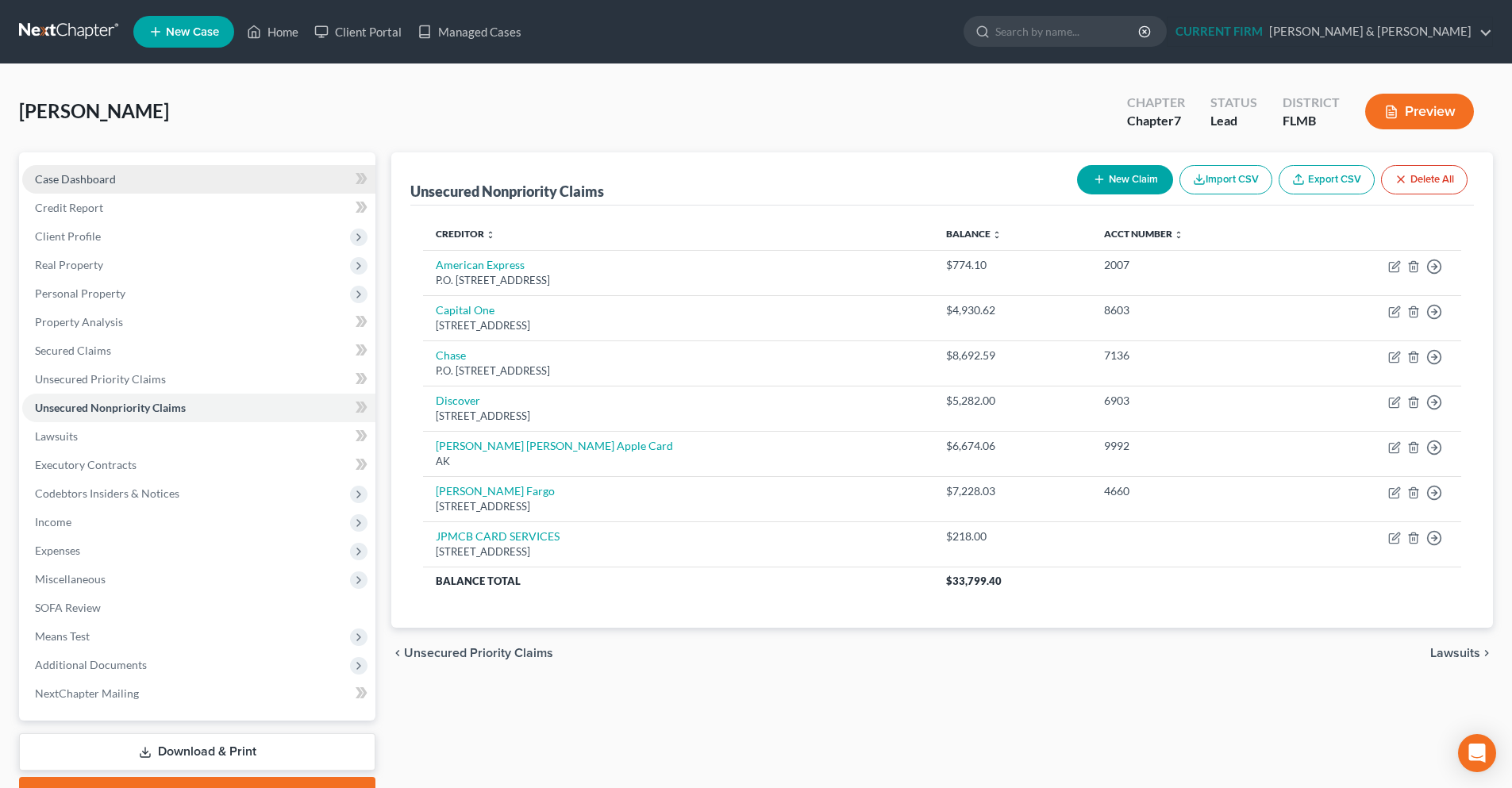
click at [234, 178] on link "Case Dashboard" at bounding box center [199, 180] width 353 height 29
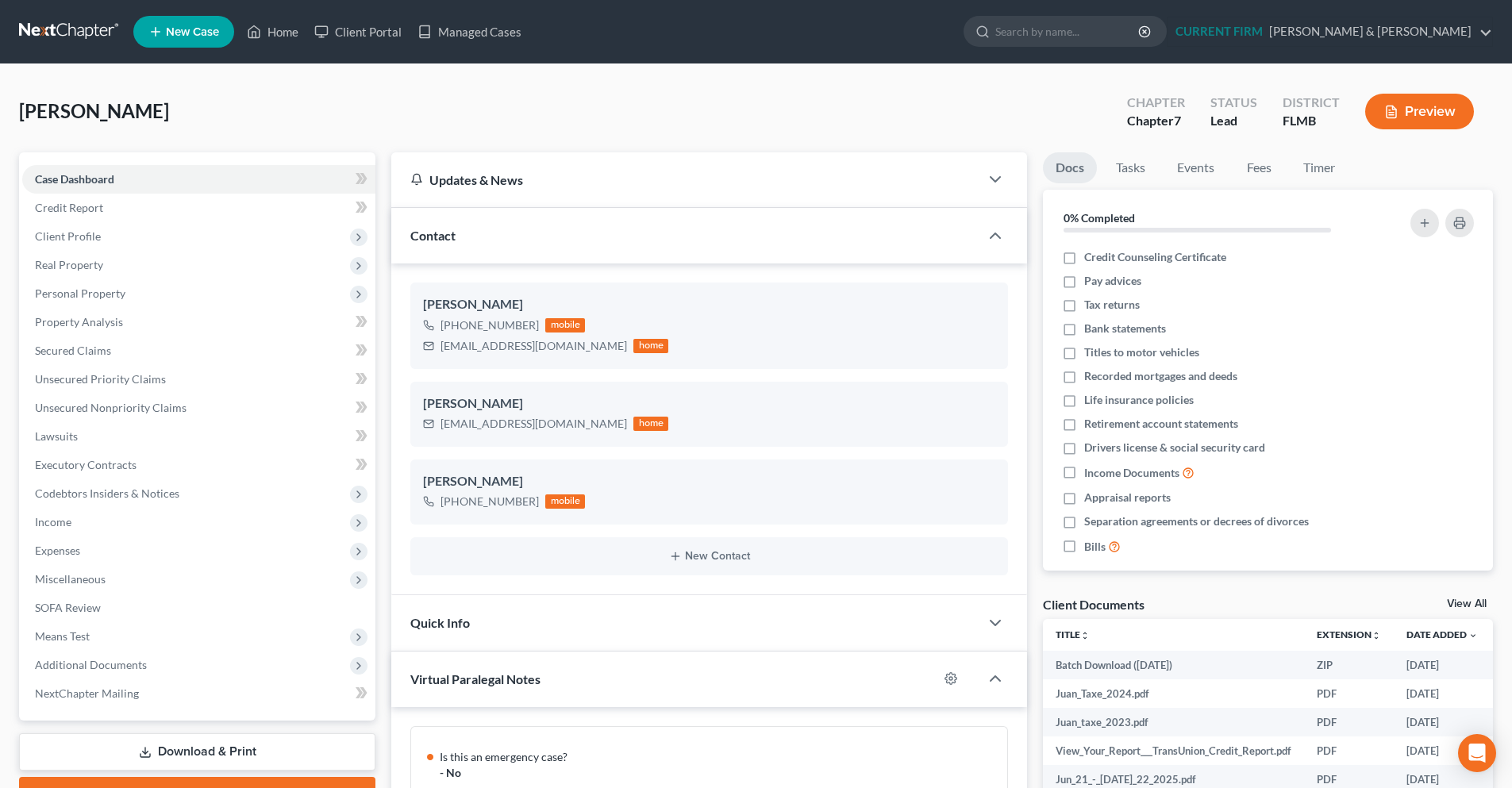
click at [236, 758] on link "Download & Print" at bounding box center [197, 751] width 356 height 38
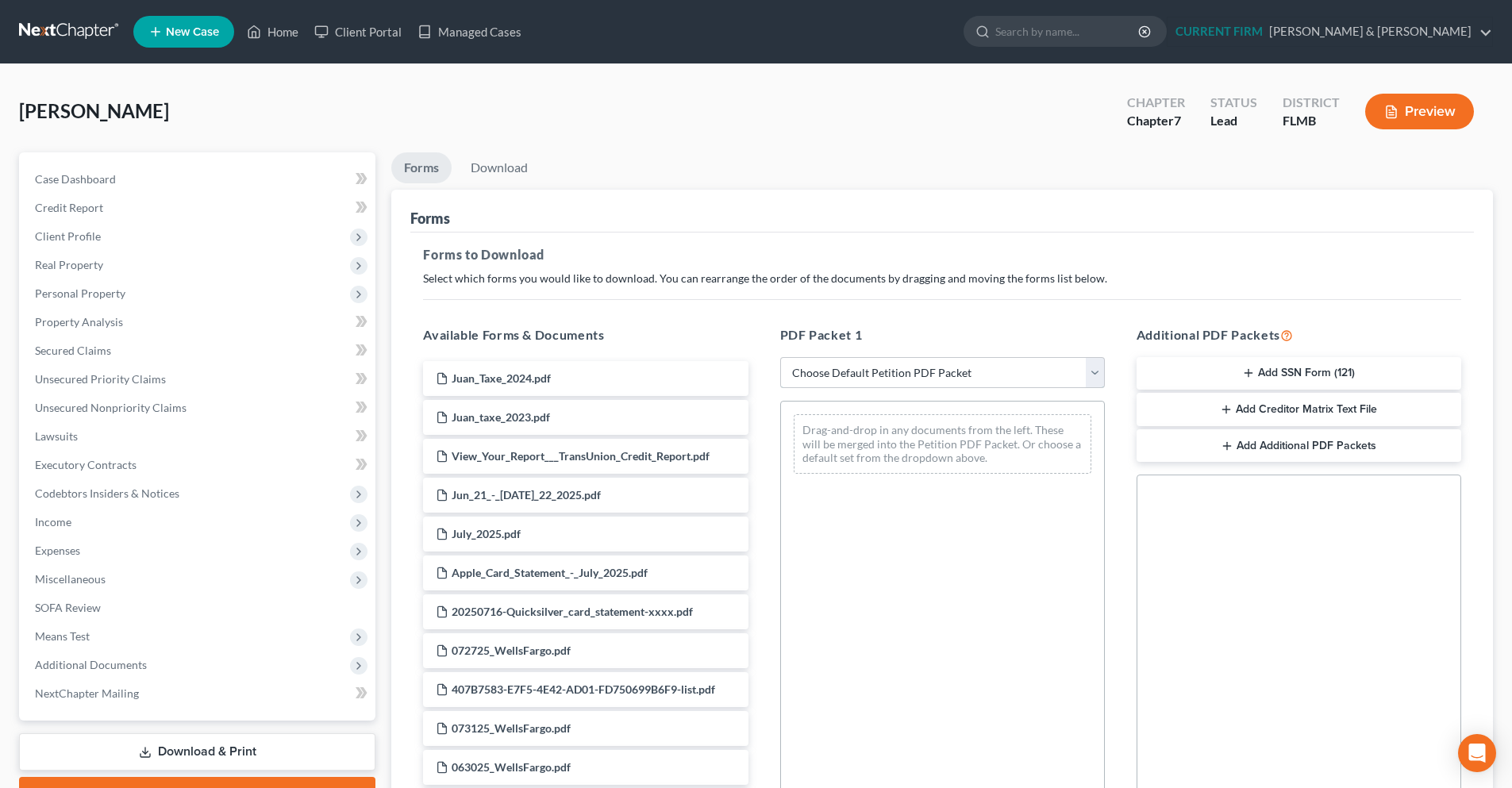
click at [1096, 371] on select "Choose Default Petition PDF Packet Complete Bankruptcy Petition (all forms and …" at bounding box center [942, 373] width 325 height 32
select select "0"
click at [786, 357] on select "Choose Default Petition PDF Packet Complete Bankruptcy Petition (all forms and …" at bounding box center [942, 373] width 325 height 32
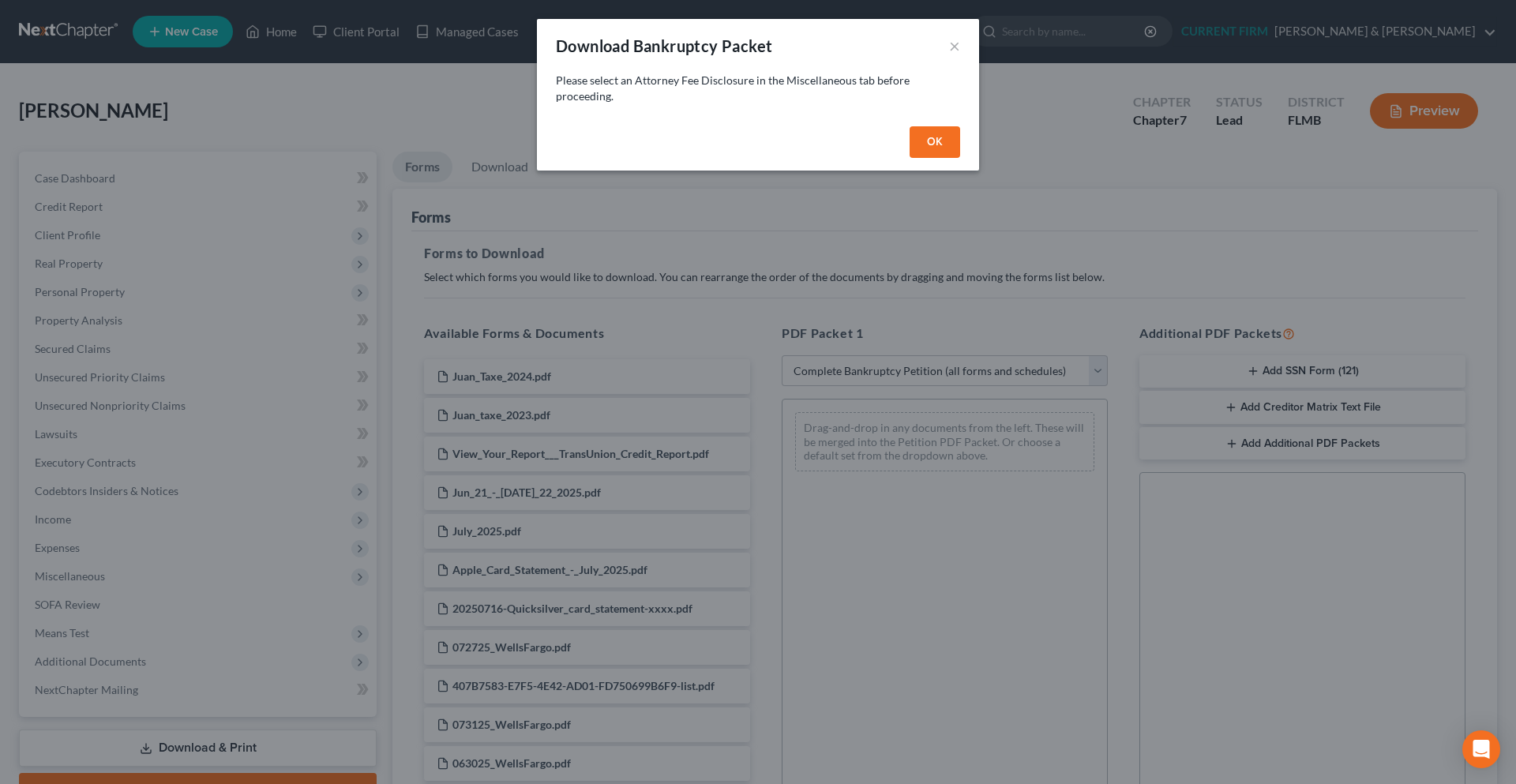
click at [935, 136] on button "OK" at bounding box center [934, 142] width 50 height 32
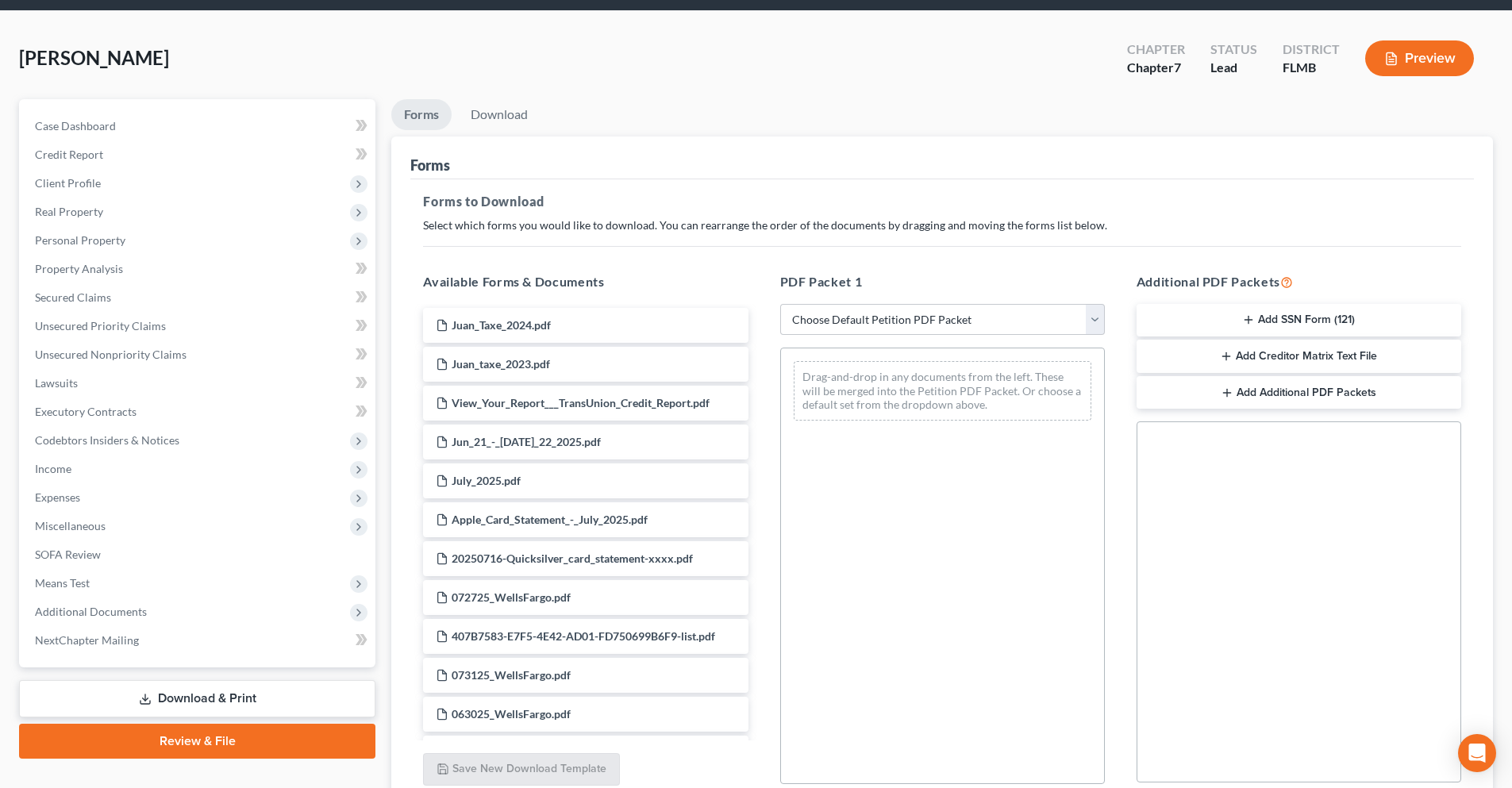
scroll to position [159, 0]
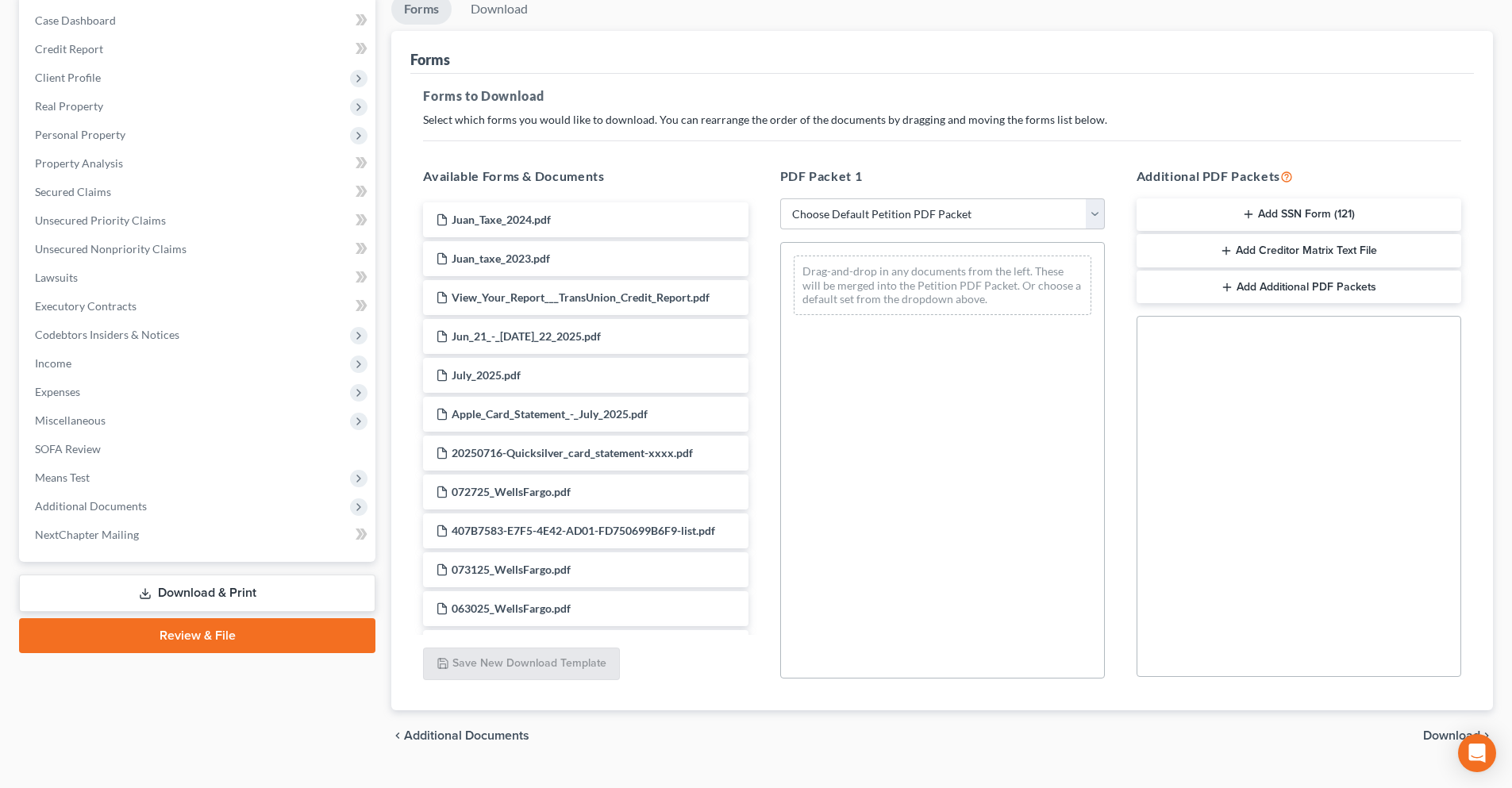
click at [952, 491] on div "Drag-and-drop in any documents from the left. These will be merged into the Pet…" at bounding box center [942, 460] width 325 height 436
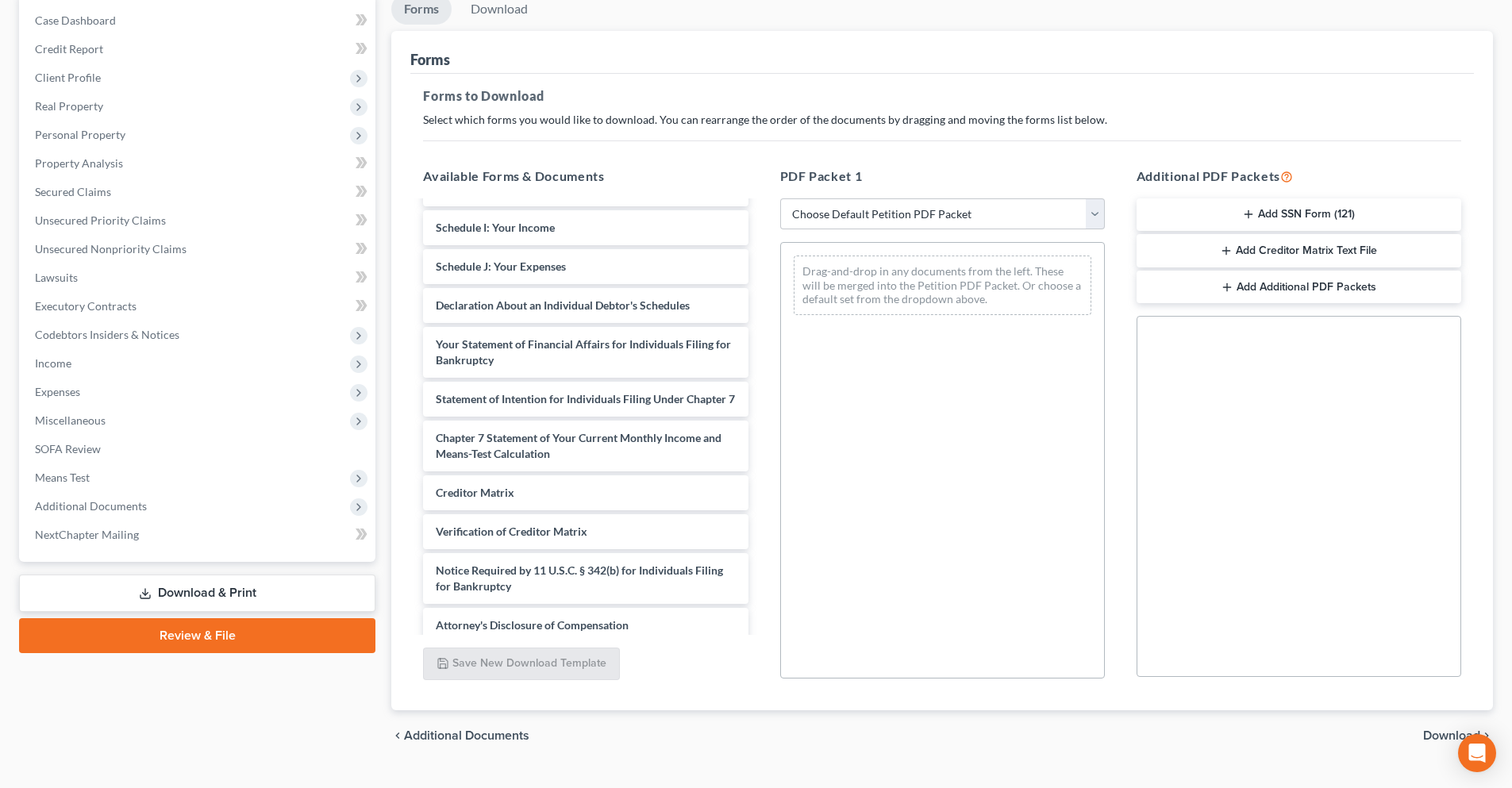
scroll to position [839, 0]
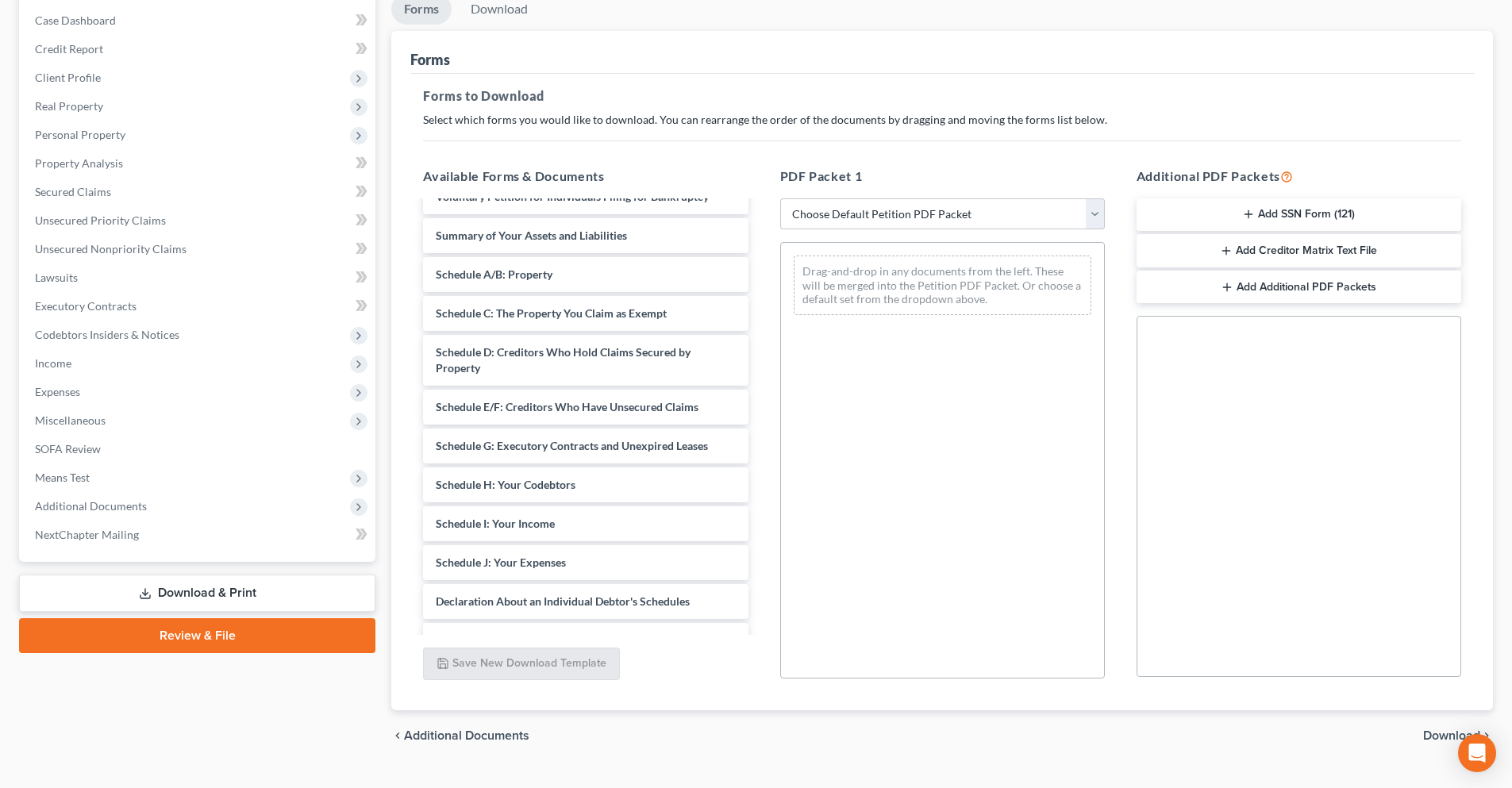
click at [266, 591] on link "Download & Print" at bounding box center [197, 592] width 356 height 38
click at [508, 17] on link "Download" at bounding box center [499, 9] width 83 height 31
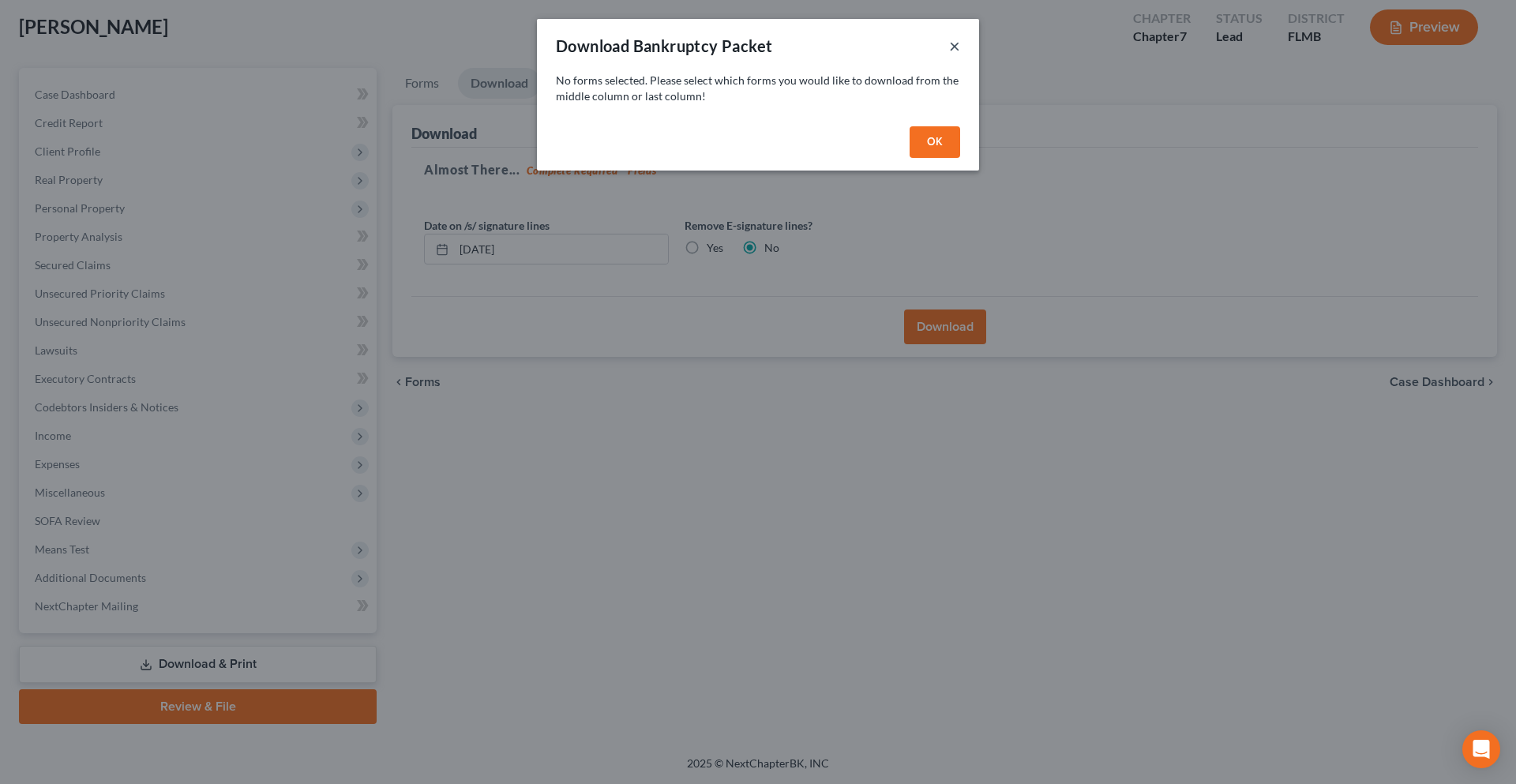
click at [955, 42] on button "×" at bounding box center [954, 46] width 11 height 19
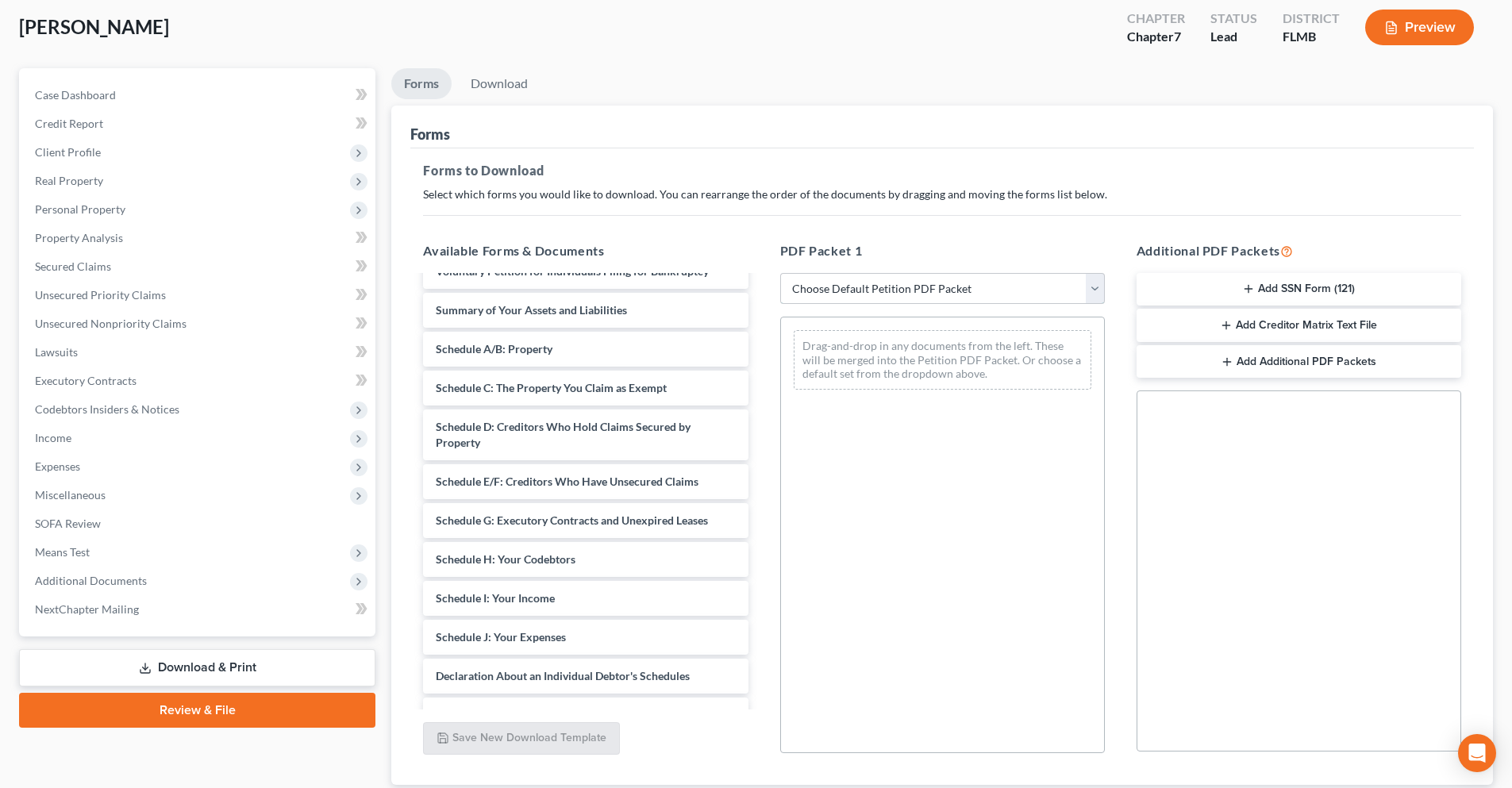
click at [1101, 301] on select "Choose Default Petition PDF Packet Complete Bankruptcy Petition (all forms and …" at bounding box center [942, 289] width 325 height 32
select select "0"
click at [786, 273] on select "Choose Default Petition PDF Packet Complete Bankruptcy Petition (all forms and …" at bounding box center [942, 289] width 325 height 32
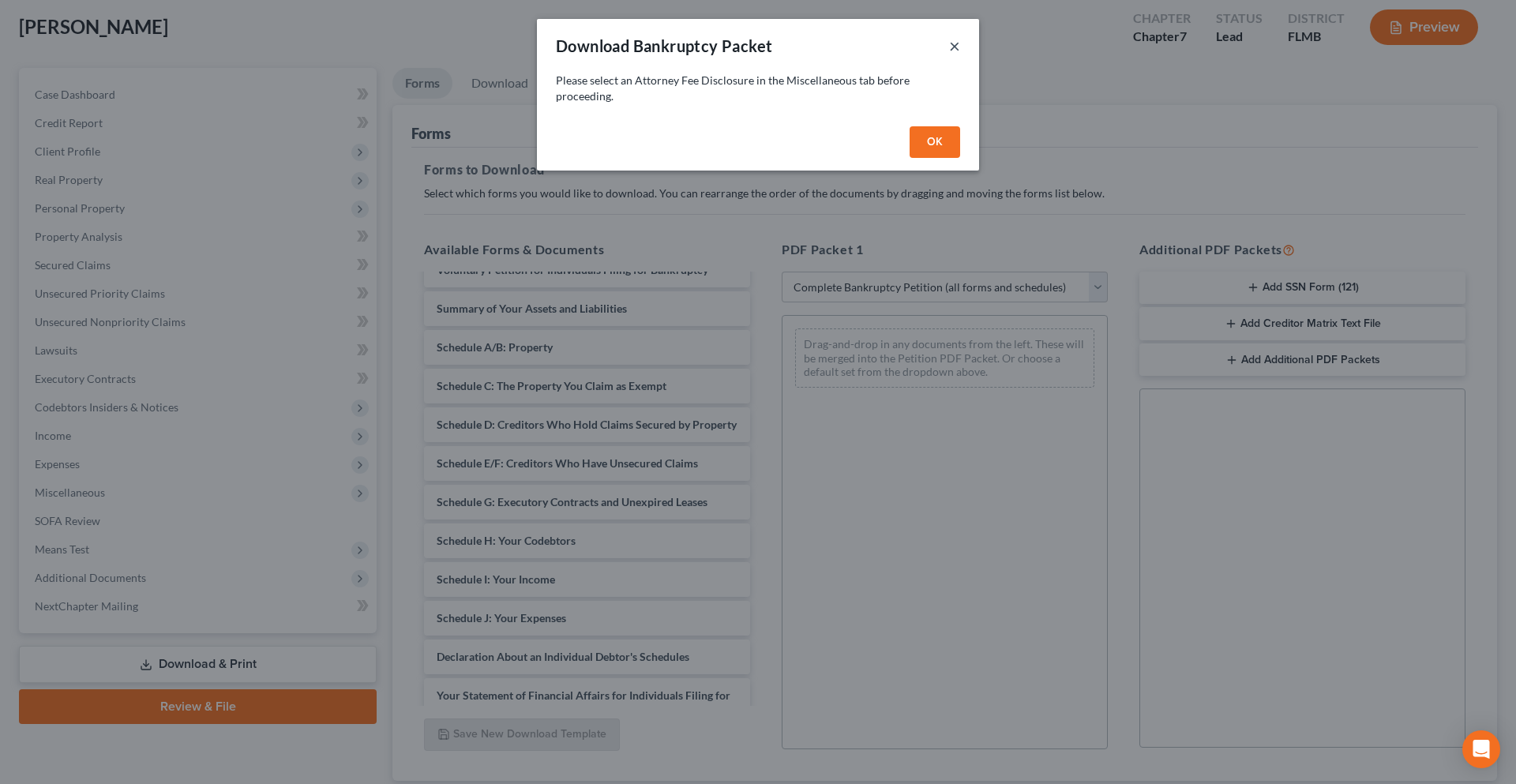
click at [956, 48] on button "×" at bounding box center [954, 46] width 11 height 19
select select
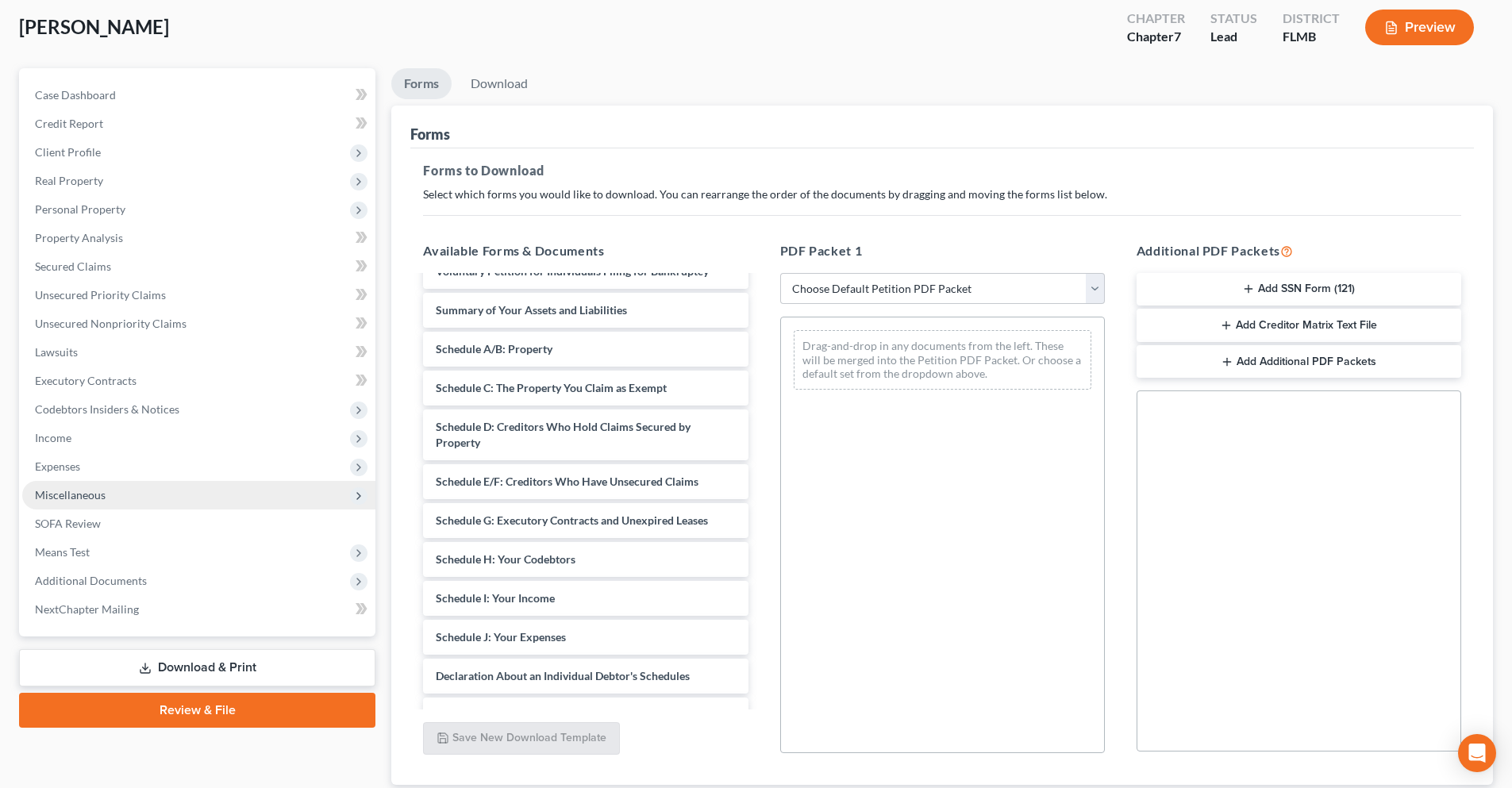
click at [185, 503] on span "Miscellaneous" at bounding box center [199, 495] width 353 height 29
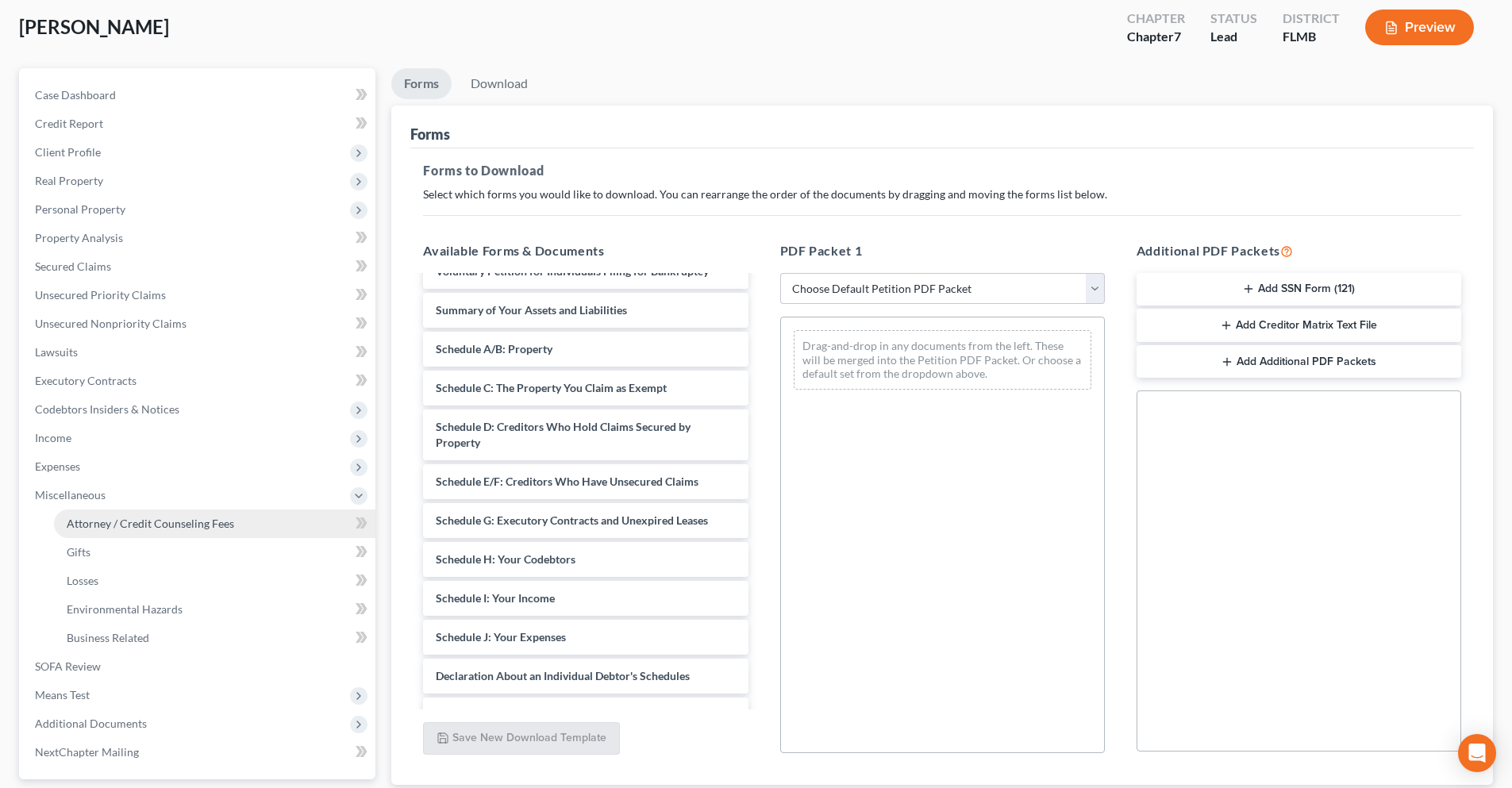
click at [233, 525] on link "Attorney / Credit Counseling Fees" at bounding box center [214, 523] width 322 height 29
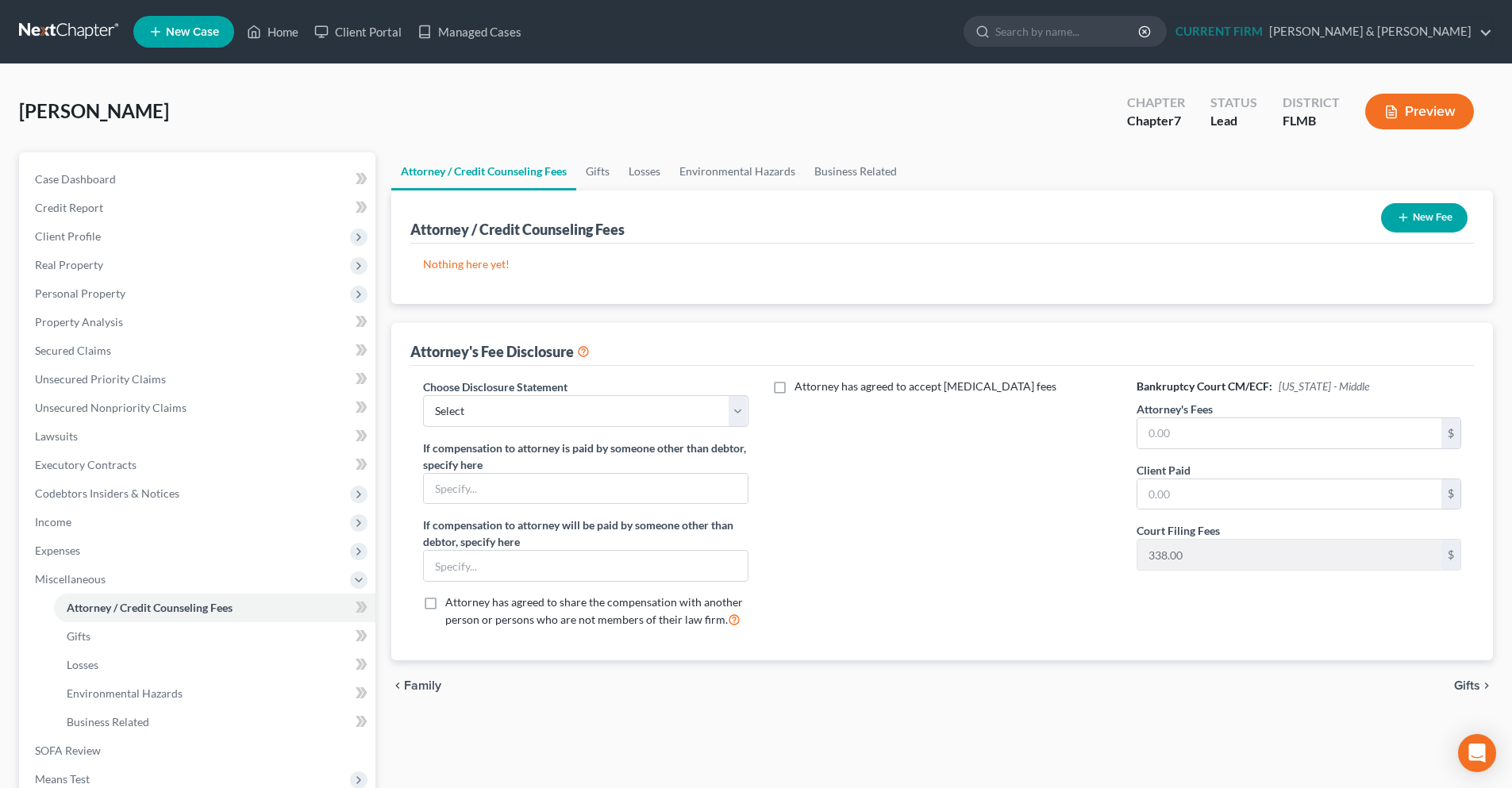
click at [1441, 210] on button "New Fee" at bounding box center [1425, 217] width 87 height 30
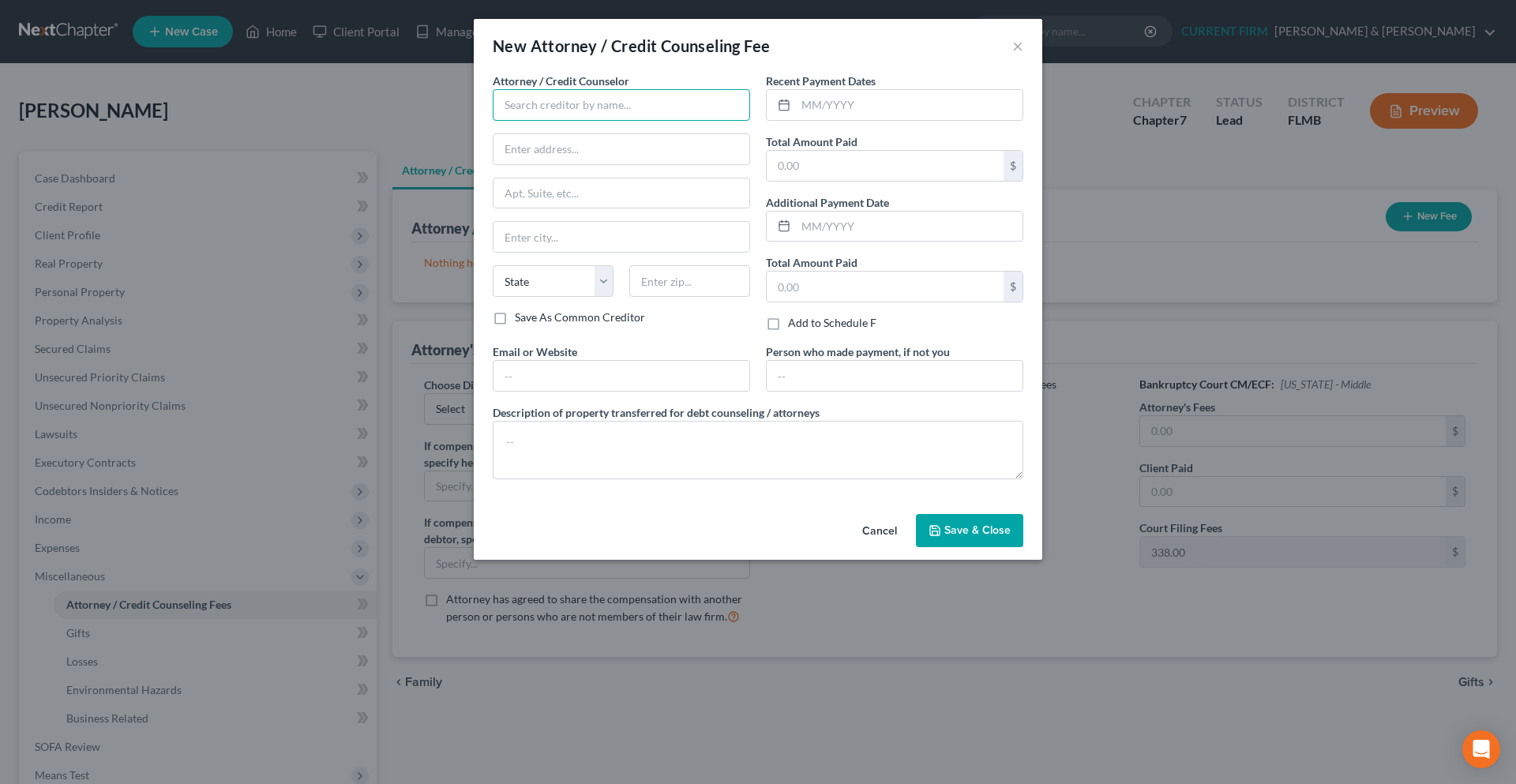
click at [720, 117] on input "text" at bounding box center [621, 105] width 258 height 32
click at [608, 100] on input "text" at bounding box center [621, 105] width 258 height 32
paste input "Berkowitz & Myer"
type input "Berkowitz & Myer"
click at [523, 159] on input "text" at bounding box center [621, 149] width 256 height 30
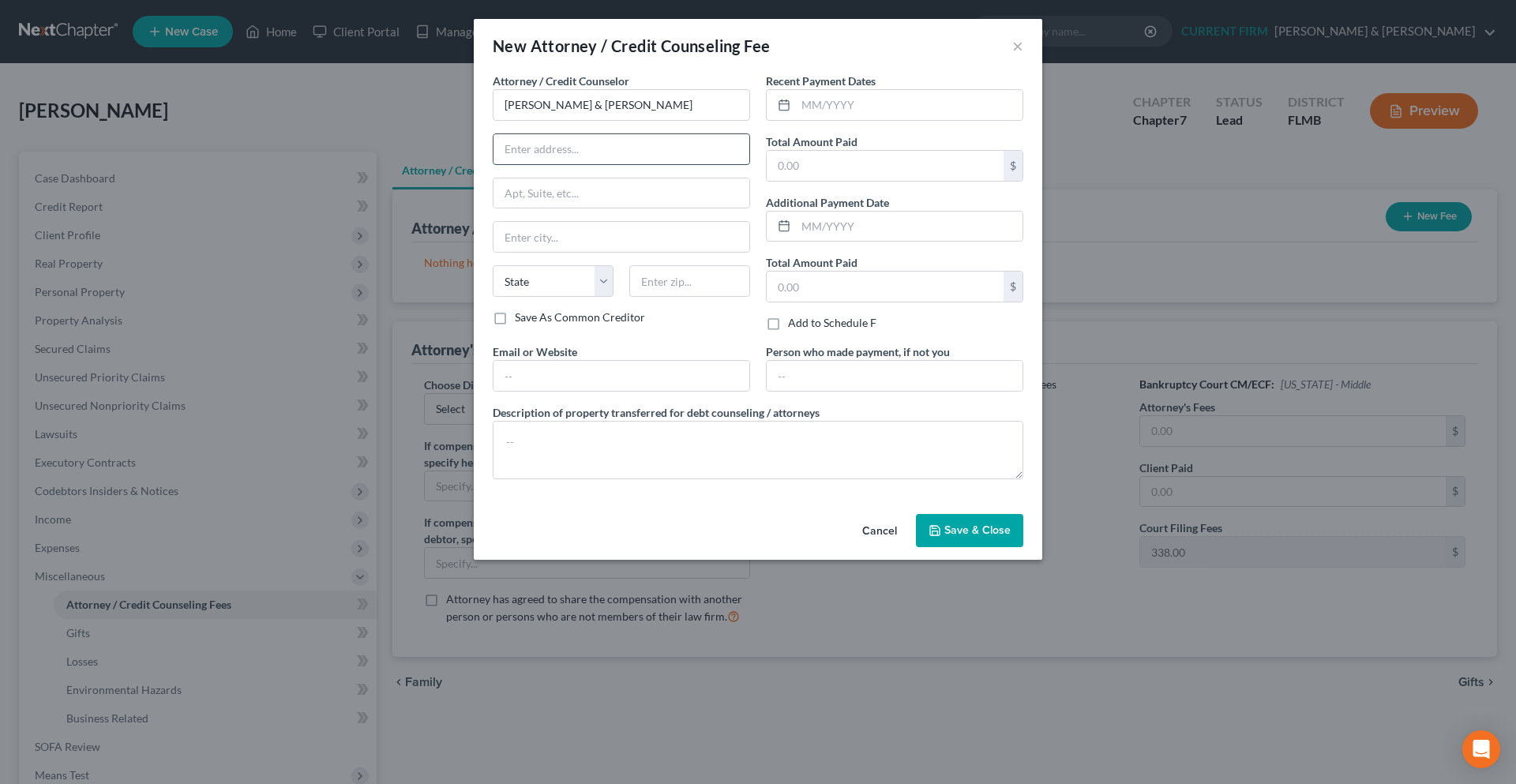
paste input "4900 Central Ave"
type input "4900 Central Ave"
click at [674, 293] on input "text" at bounding box center [689, 281] width 120 height 32
type input "33707"
type input "Saint Petersburg"
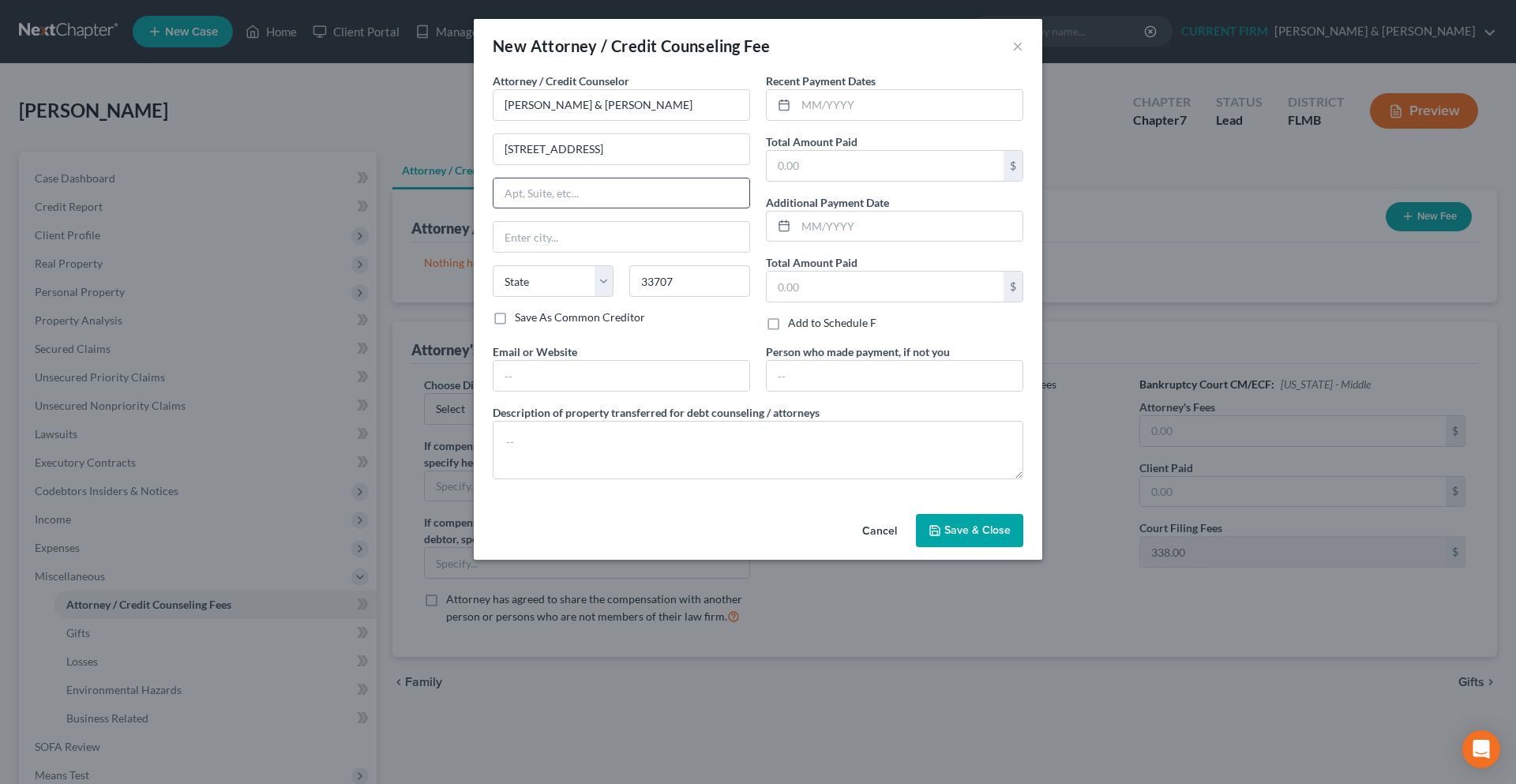
select select "9"
click at [651, 186] on input "text" at bounding box center [621, 194] width 256 height 30
click at [947, 174] on input "text" at bounding box center [885, 166] width 237 height 30
type input "1,750.00"
click at [959, 526] on span "Save & Close" at bounding box center [977, 530] width 66 height 14
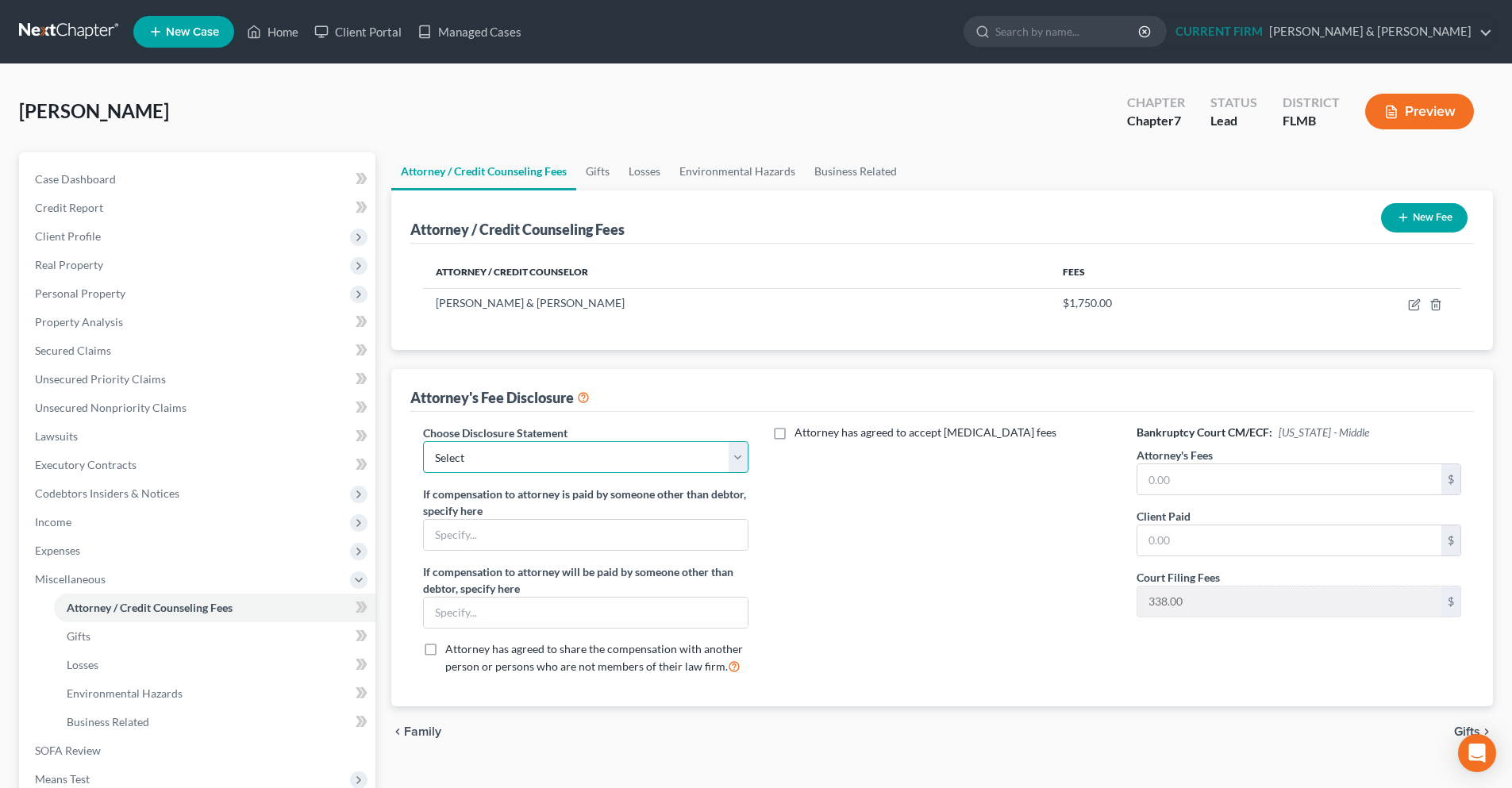
click at [744, 466] on select "Select Disclosure" at bounding box center [585, 457] width 325 height 32
select select "0"
click at [423, 441] on select "Select Disclosure" at bounding box center [585, 457] width 325 height 32
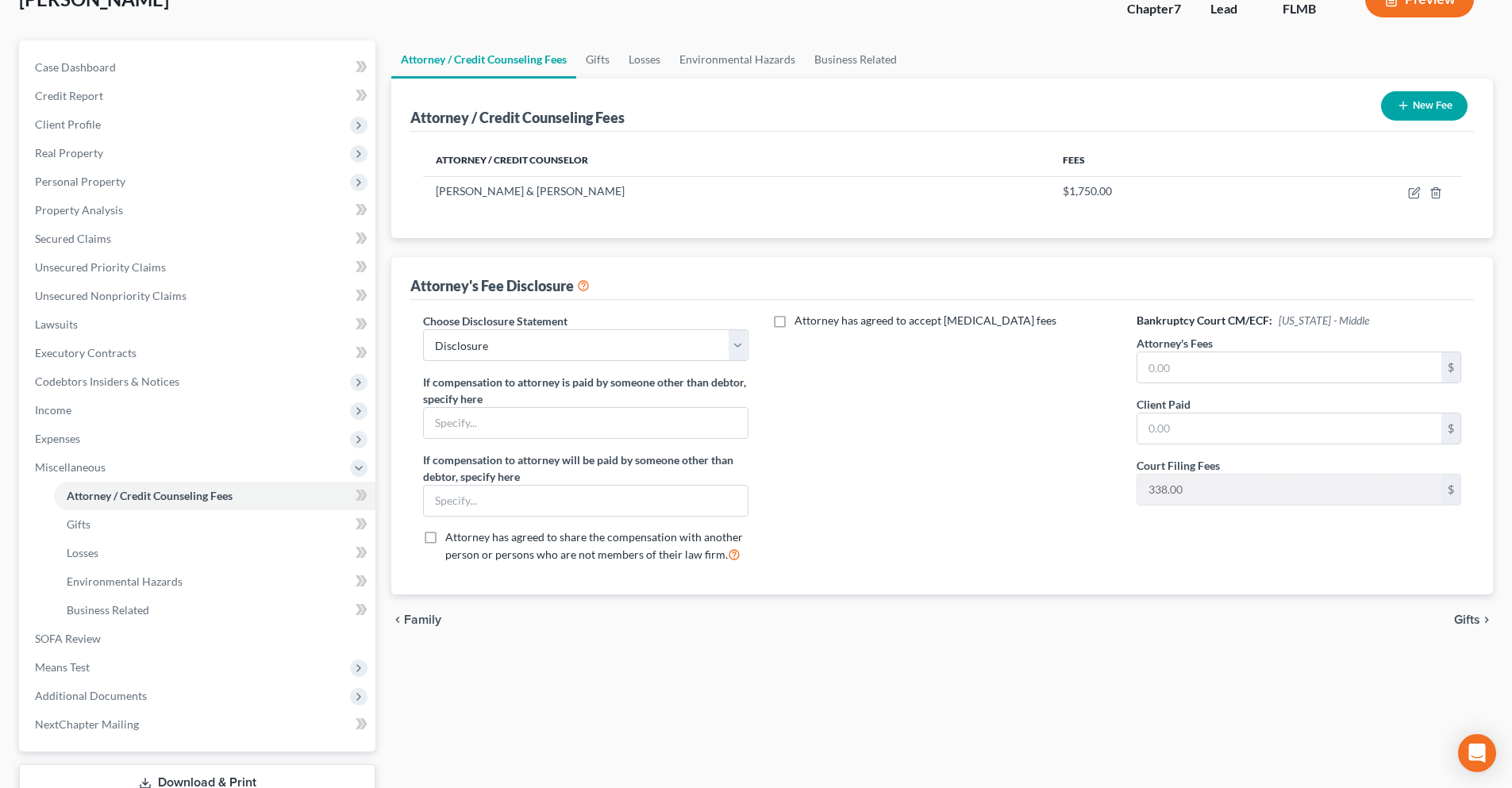
scroll to position [159, 0]
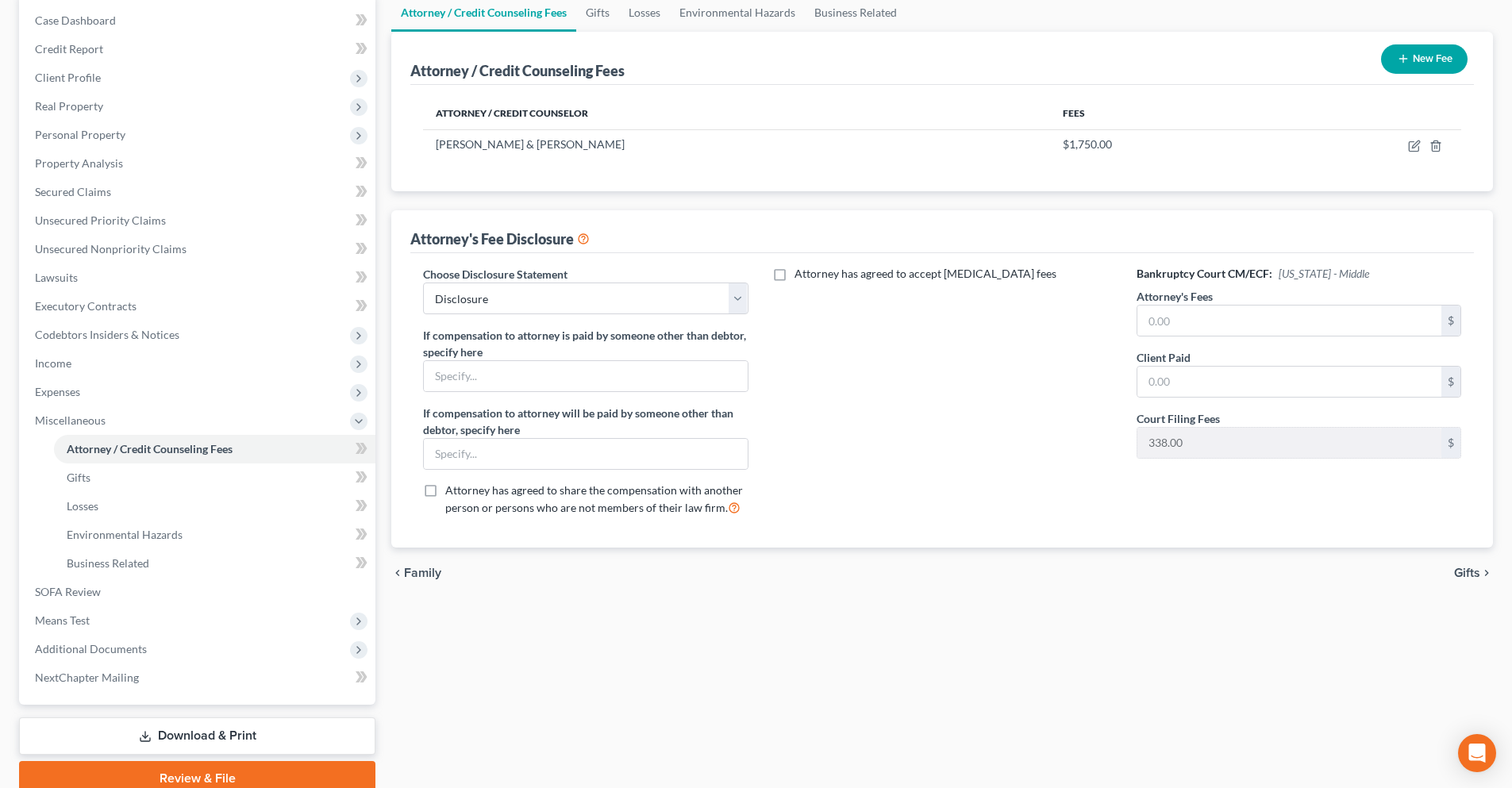
click at [1469, 575] on span "Gifts" at bounding box center [1467, 573] width 26 height 13
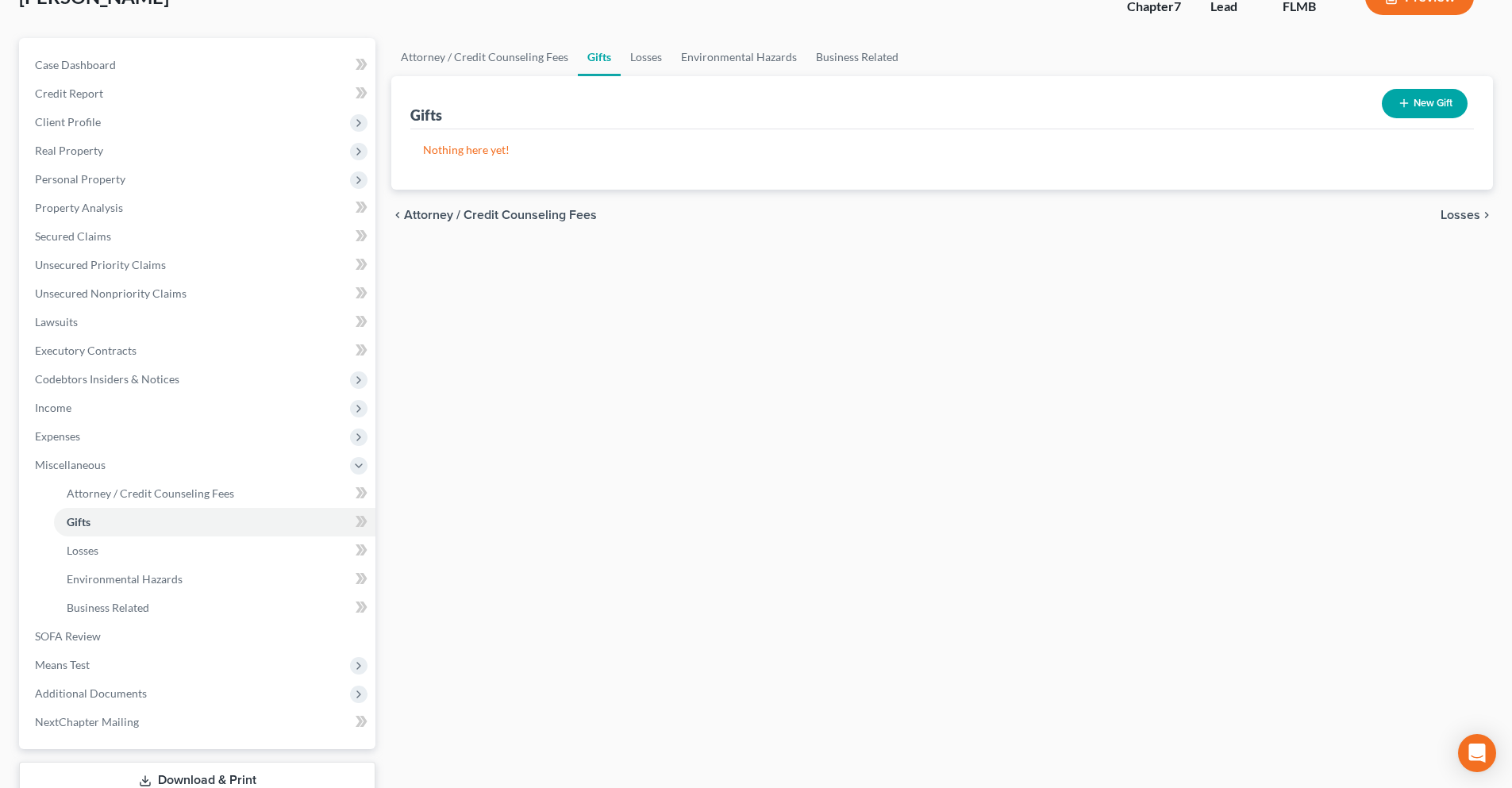
scroll to position [227, 0]
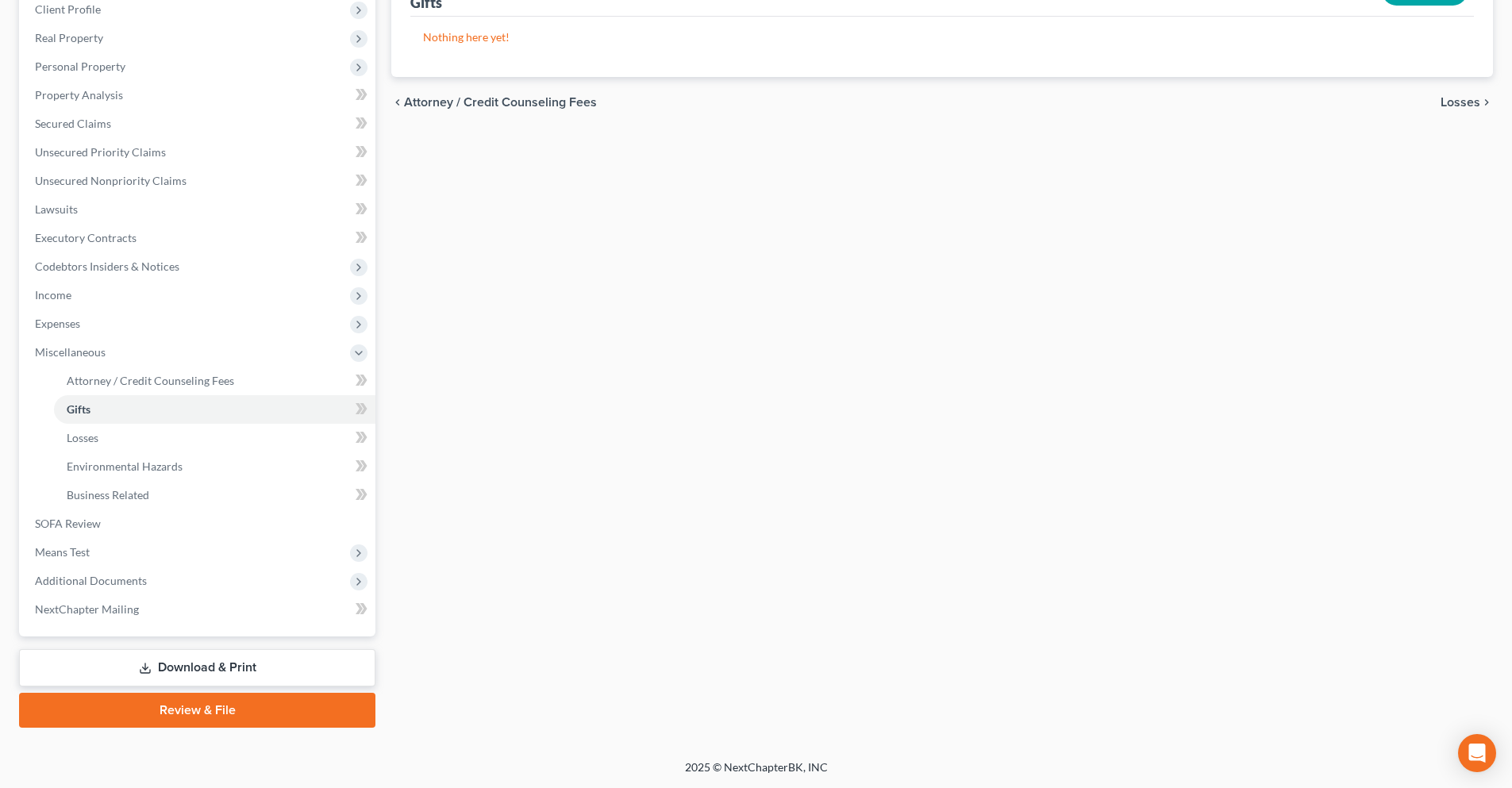
click at [195, 673] on link "Download & Print" at bounding box center [197, 667] width 356 height 38
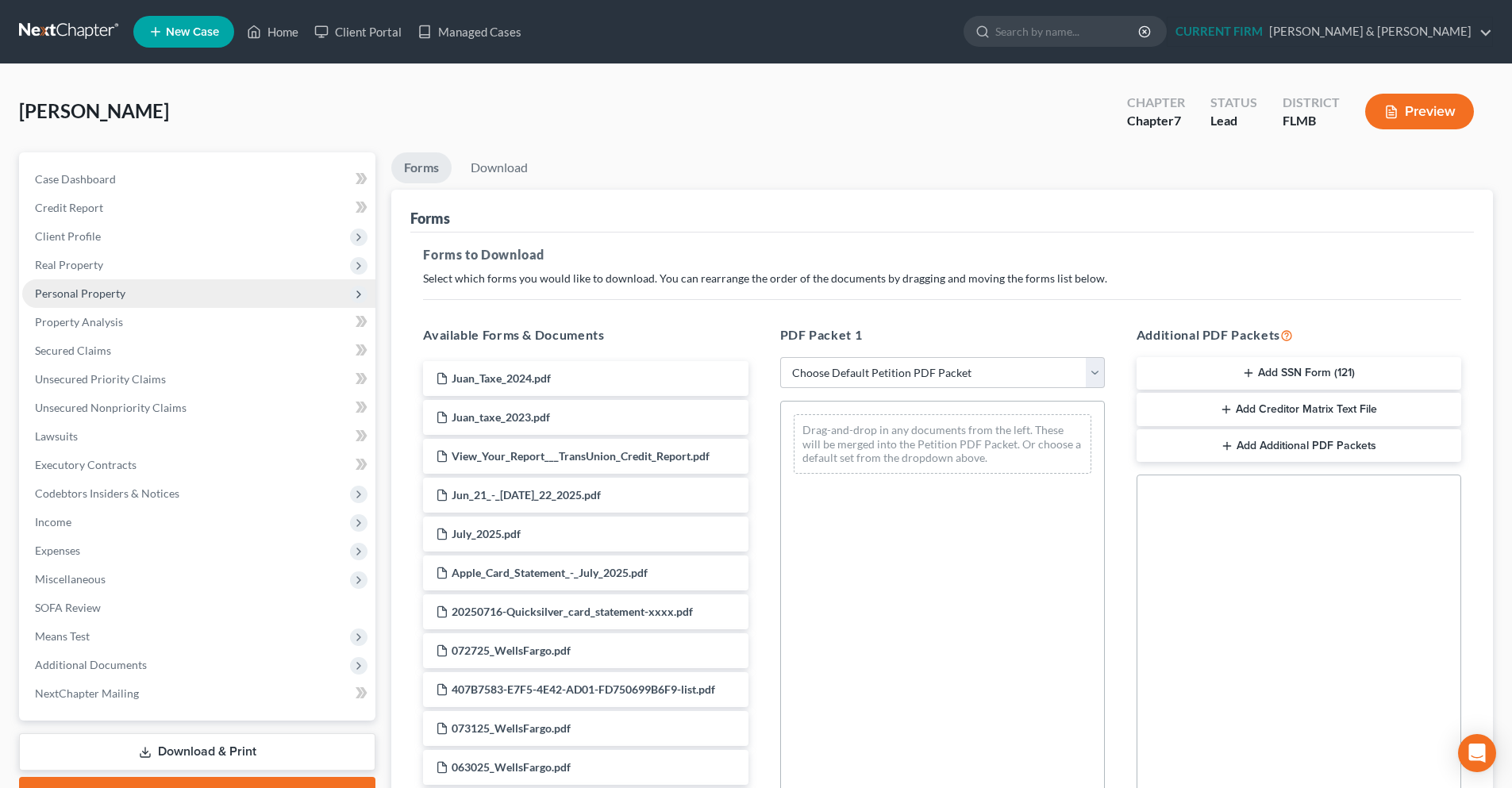
click at [164, 295] on span "Personal Property" at bounding box center [199, 293] width 353 height 29
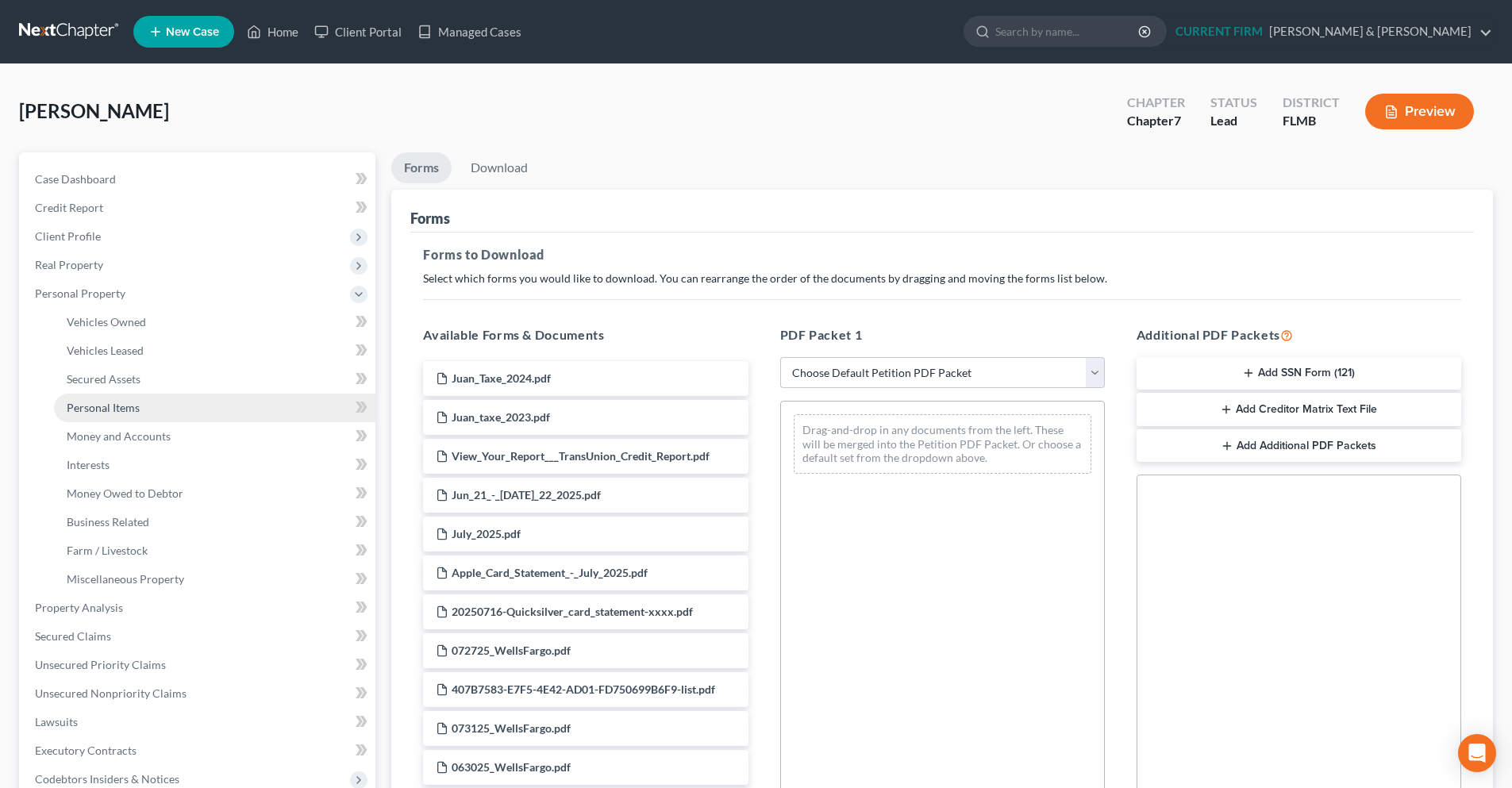
click at [184, 412] on link "Personal Items" at bounding box center [214, 408] width 322 height 29
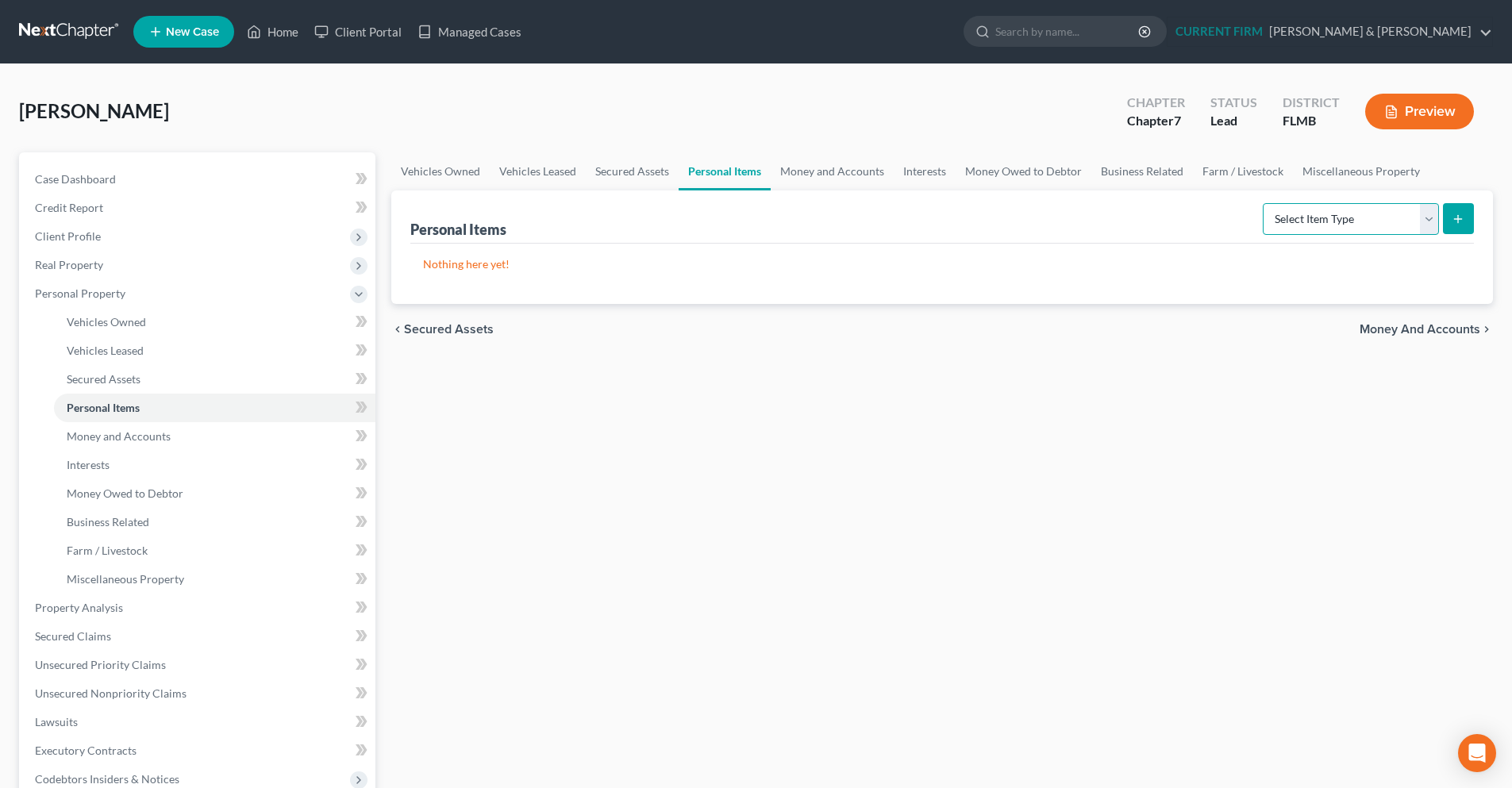
click at [1431, 228] on select "Select Item Type Clothing Collectibles Of Value Electronics Firearms Household …" at bounding box center [1351, 219] width 176 height 32
select select "clothing"
click at [1264, 203] on select "Select Item Type Clothing Collectibles Of Value Electronics Firearms Household …" at bounding box center [1351, 219] width 176 height 32
click at [1458, 221] on line "submit" at bounding box center [1458, 218] width 0 height 7
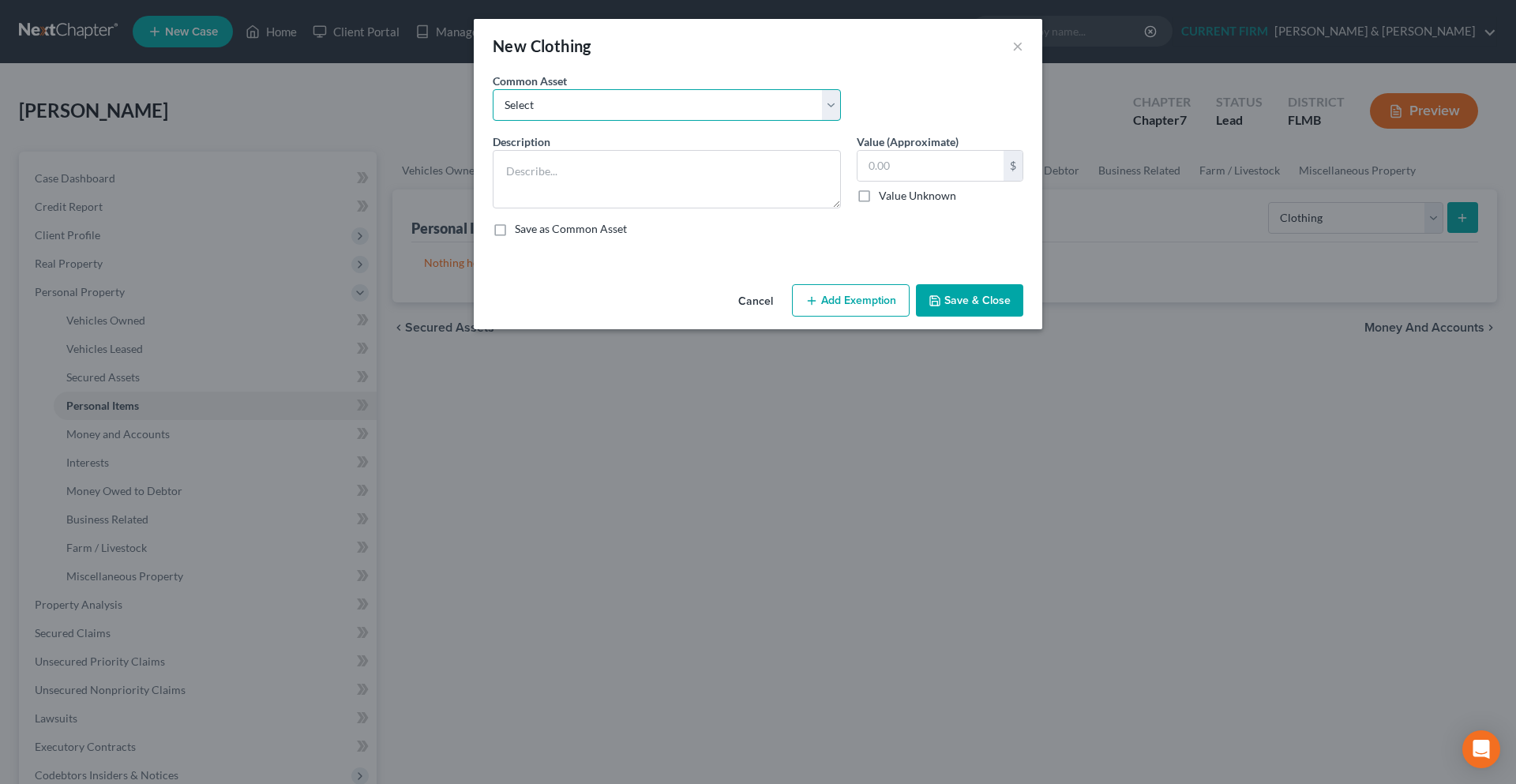
click at [831, 108] on select "Select Women's shirts, pants, blouses, jeans, skirts, dresses, coats, jackets, …" at bounding box center [666, 105] width 348 height 32
select select "0"
click at [492, 89] on select "Select Women's shirts, pants, blouses, jeans, skirts, dresses, coats, jackets, …" at bounding box center [666, 105] width 348 height 32
type textarea "Women's shirts, pants, blouses, jeans, skirts, dresses, coats, jackets, shoes"
type input "200.00"
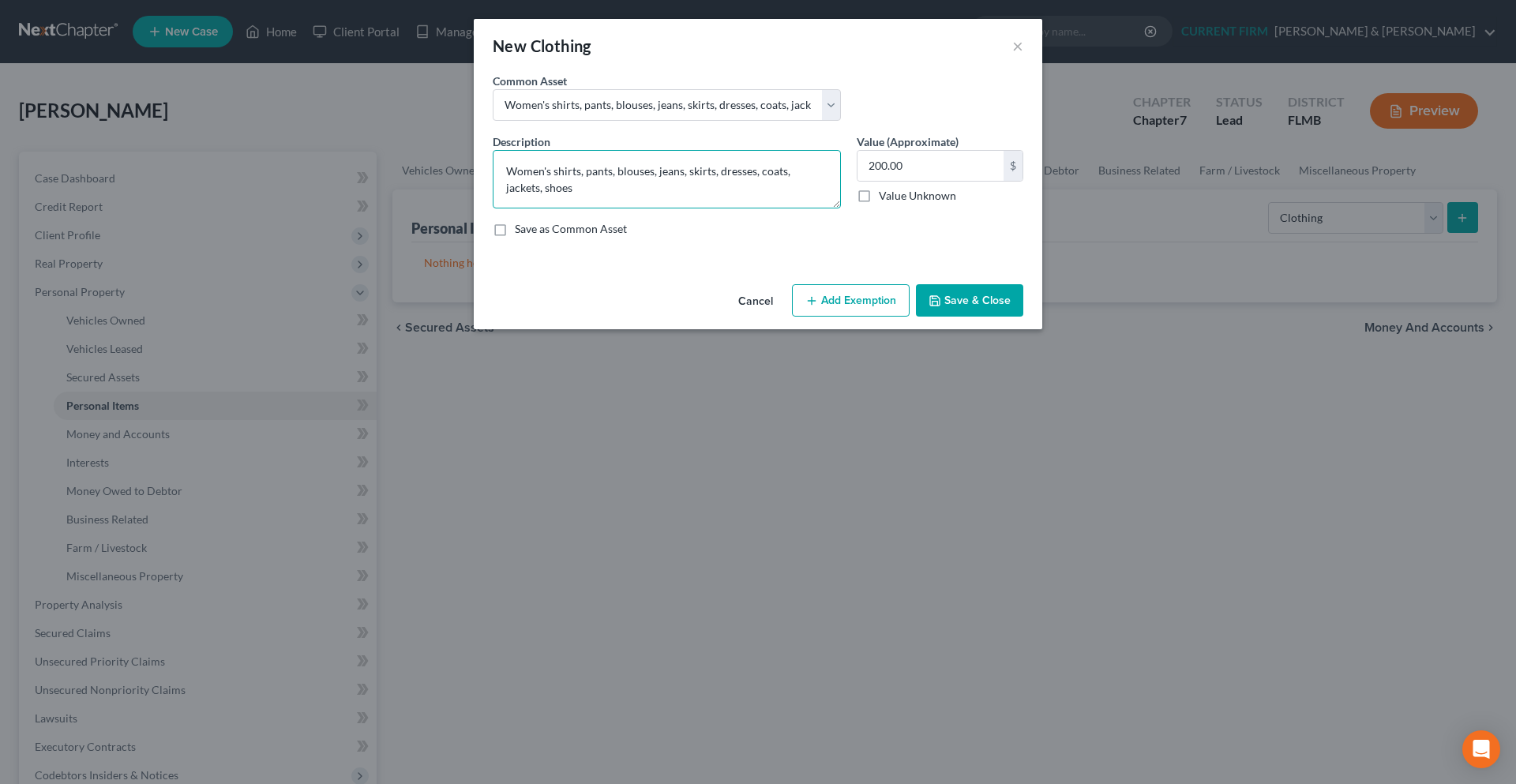
drag, startPoint x: 550, startPoint y: 171, endPoint x: 473, endPoint y: 175, distance: 77.1
click at [473, 175] on div "New Clothing × An exemption set must first be selected from the Filing Informat…" at bounding box center [758, 392] width 1516 height 784
drag, startPoint x: 634, startPoint y: 172, endPoint x: 601, endPoint y: 172, distance: 33.0
click at [601, 172] on textarea "Mens shirts, pants, blouses, jeans, skirts, dresses, coats, jackets, shoes" at bounding box center [666, 179] width 348 height 58
drag, startPoint x: 726, startPoint y: 171, endPoint x: 660, endPoint y: 171, distance: 66.0
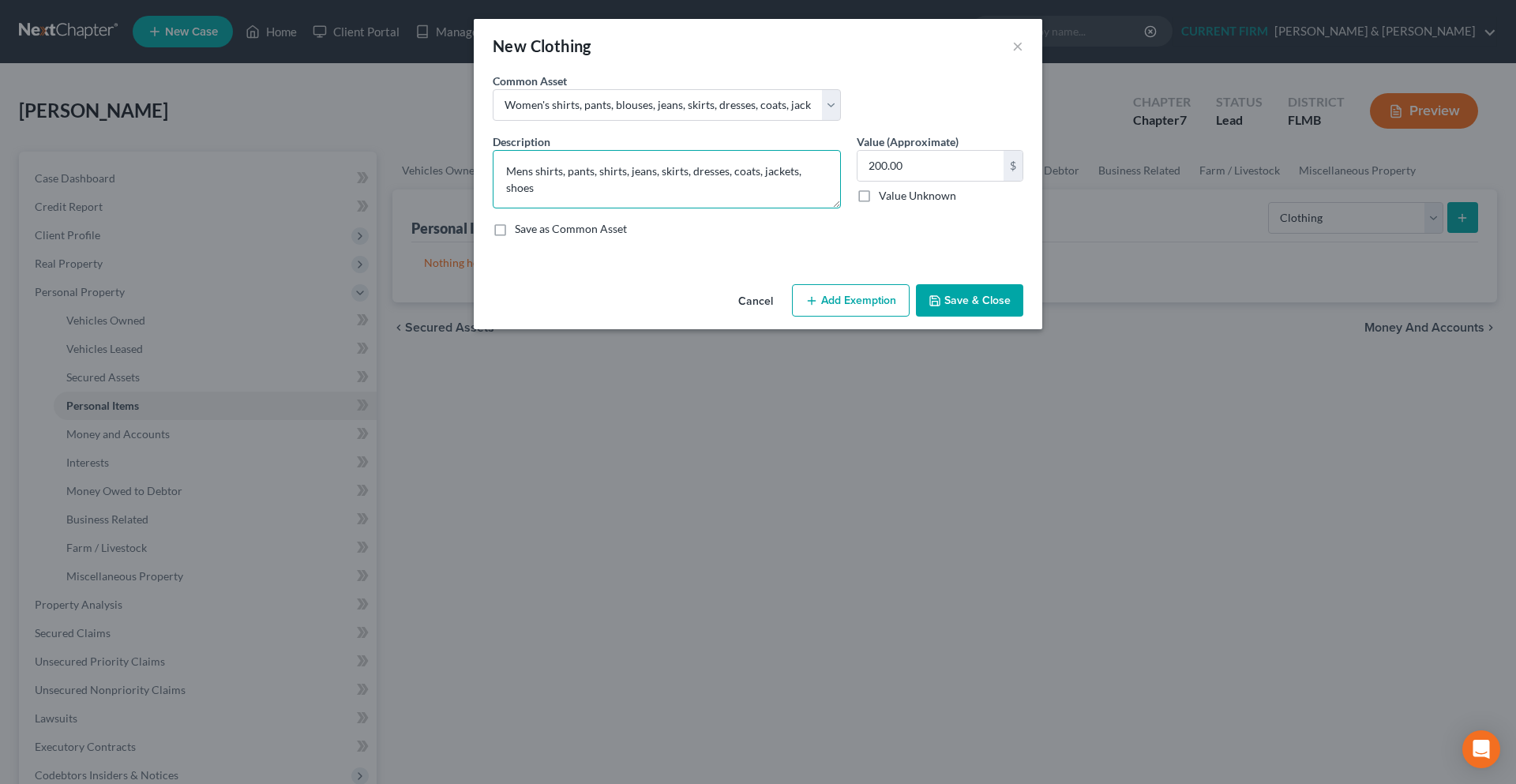
click at [660, 171] on textarea "Mens shirts, pants, shirts, jeans, skirts, dresses, coats, jackets, shoes" at bounding box center [666, 179] width 348 height 58
drag, startPoint x: 533, startPoint y: 171, endPoint x: 507, endPoint y: 173, distance: 26.1
click at [507, 173] on textarea "Men's shirts, pants, shirts, jeans, coats, jackets, shoes" at bounding box center [666, 179] width 348 height 58
drag, startPoint x: 722, startPoint y: 173, endPoint x: 696, endPoint y: 173, distance: 26.0
click at [696, 173] on textarea "Debtors personal clothing shirts, pants, shirts, jeans, coats, jackets, shoes" at bounding box center [666, 179] width 348 height 58
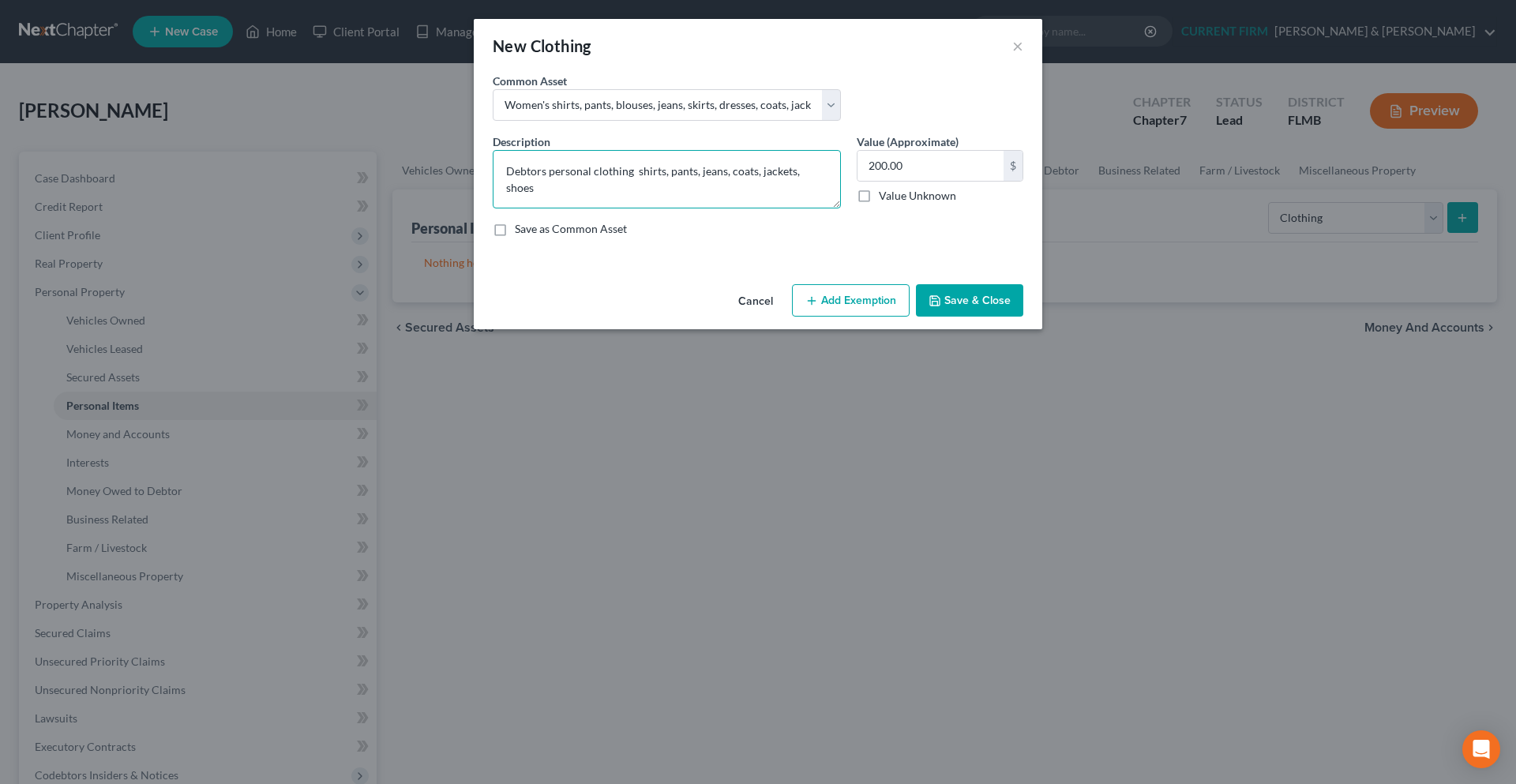
type textarea "Debtors personal clothing shirts, pants, jeans, coats, jackets, shoes"
click at [947, 304] on button "Save & Close" at bounding box center [969, 301] width 108 height 33
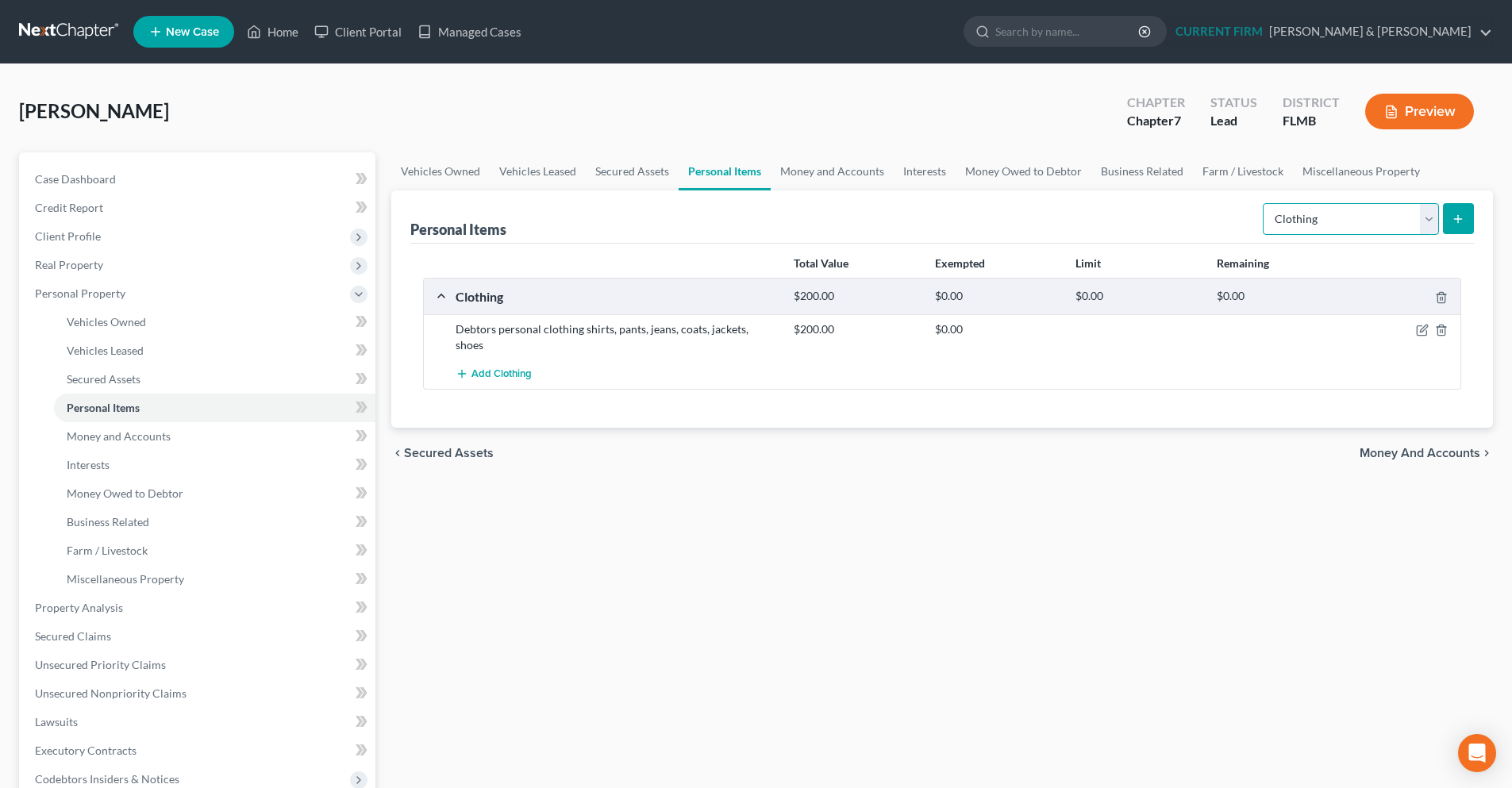
click at [1429, 223] on select "Select Item Type Clothing Collectibles Of Value Electronics Firearms Household …" at bounding box center [1351, 219] width 176 height 32
select select "jewelry"
click at [1264, 203] on select "Select Item Type Clothing Collectibles Of Value Electronics Firearms Household …" at bounding box center [1351, 219] width 176 height 32
click at [1469, 216] on button "submit" at bounding box center [1458, 218] width 31 height 31
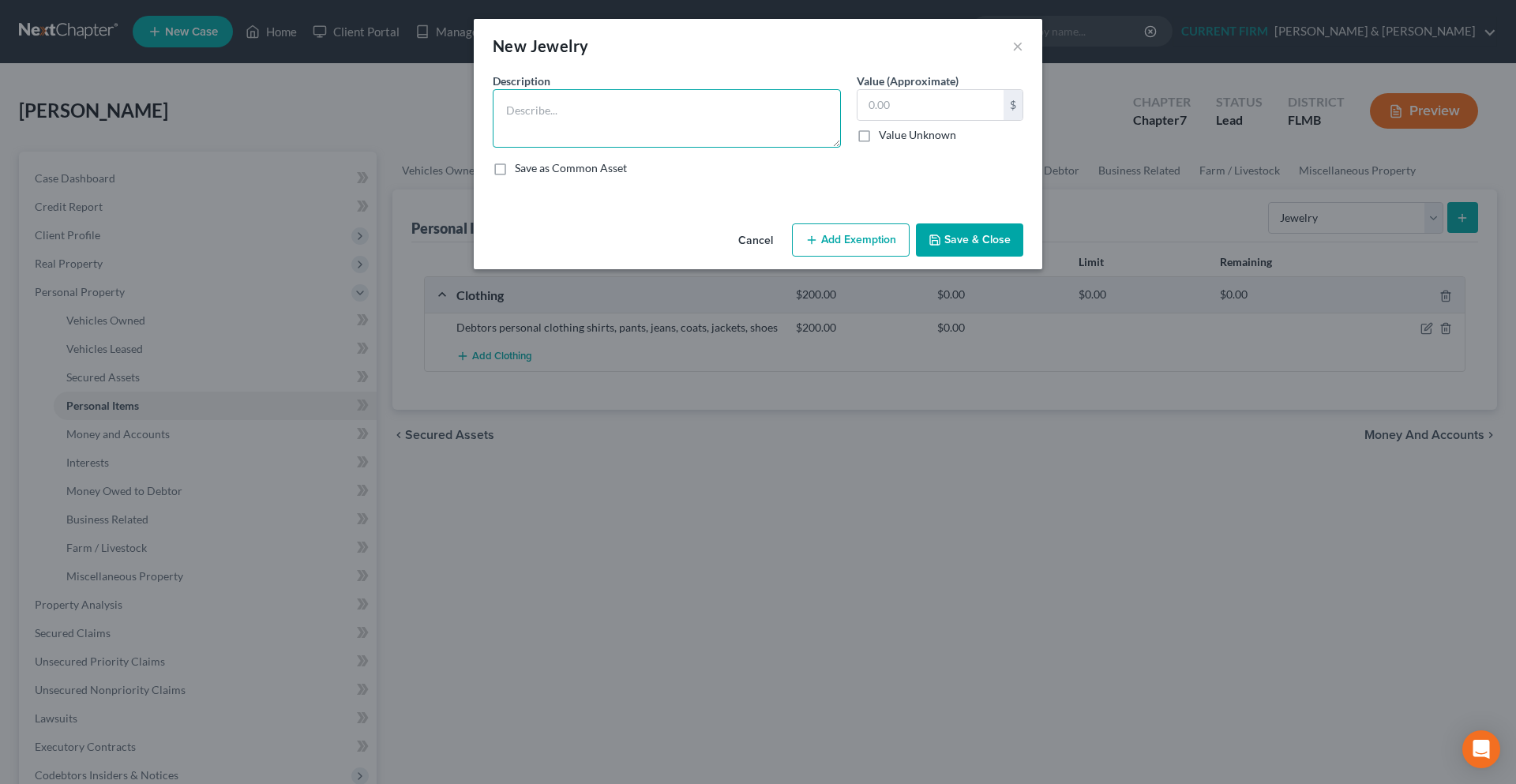
click at [736, 129] on textarea at bounding box center [666, 118] width 348 height 58
type textarea "s"
type textarea "watch"
click at [936, 92] on input "text" at bounding box center [930, 105] width 146 height 30
type input "10.00"
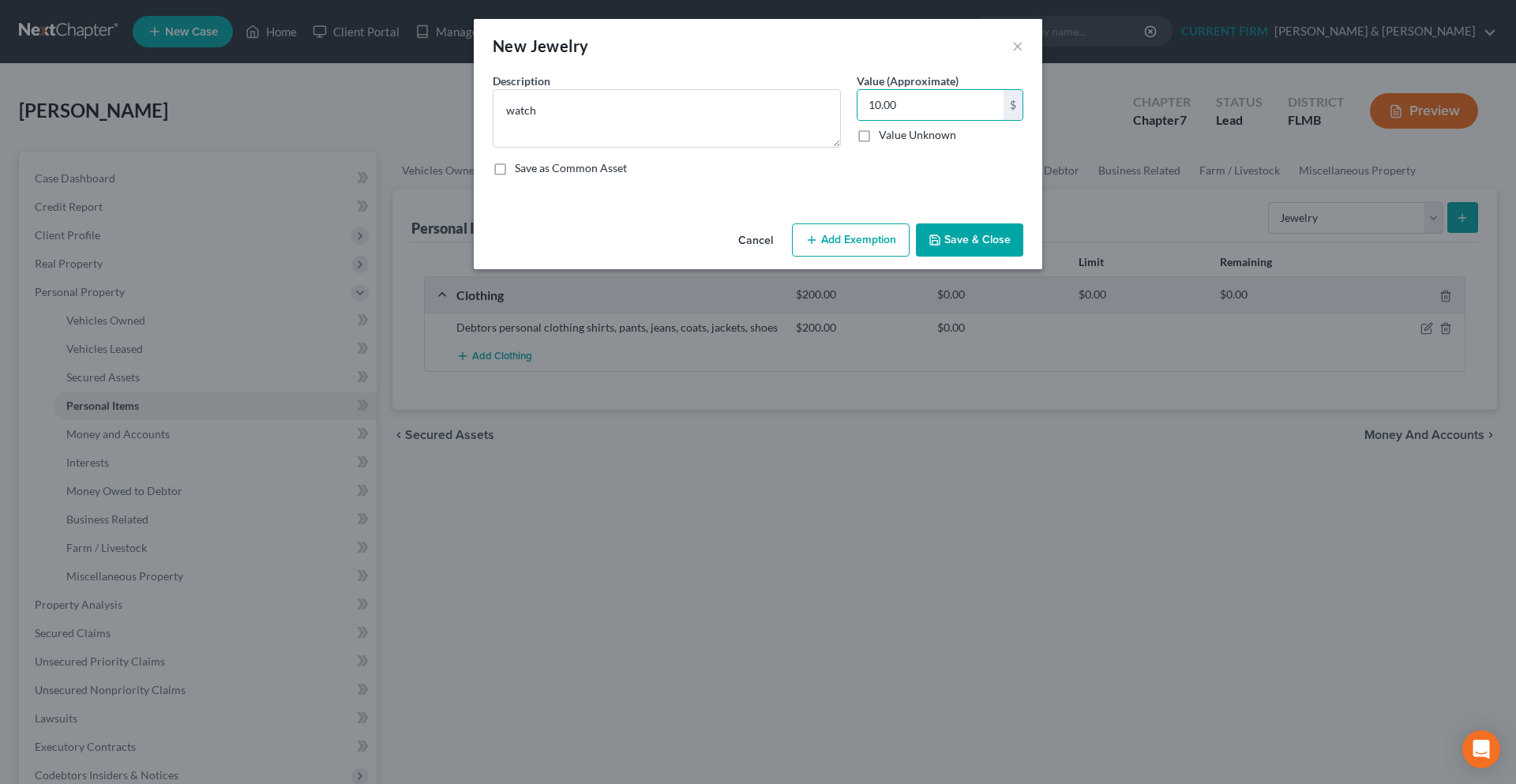
click at [994, 242] on button "Save & Close" at bounding box center [969, 240] width 108 height 33
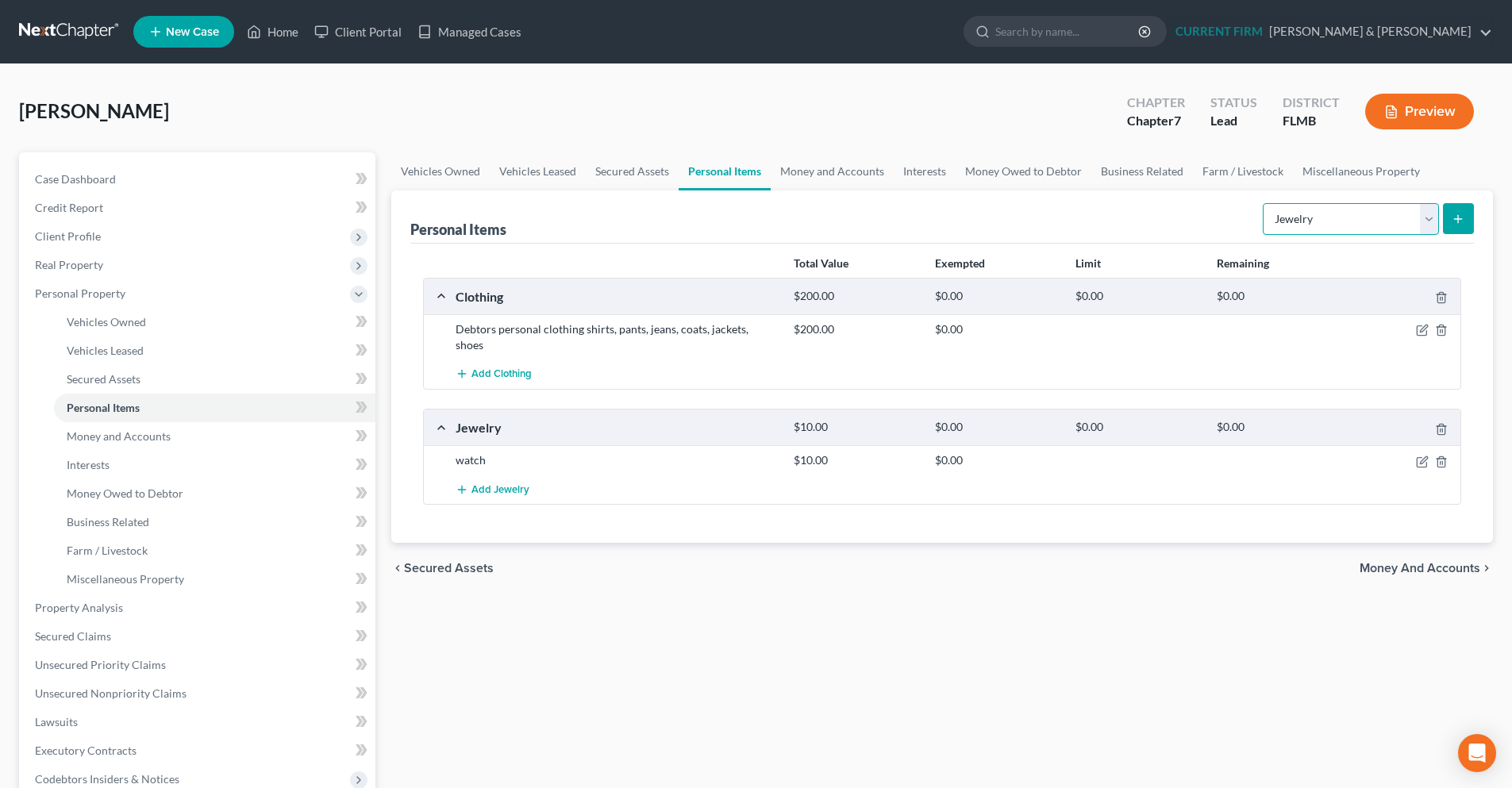
click at [1425, 222] on select "Select Item Type Clothing Collectibles Of Value Electronics Firearms Household …" at bounding box center [1351, 219] width 176 height 32
select select "electronics"
click at [1264, 203] on select "Select Item Type Clothing Collectibles Of Value Electronics Firearms Household …" at bounding box center [1351, 219] width 176 height 32
click at [1449, 224] on button "submit" at bounding box center [1458, 218] width 31 height 31
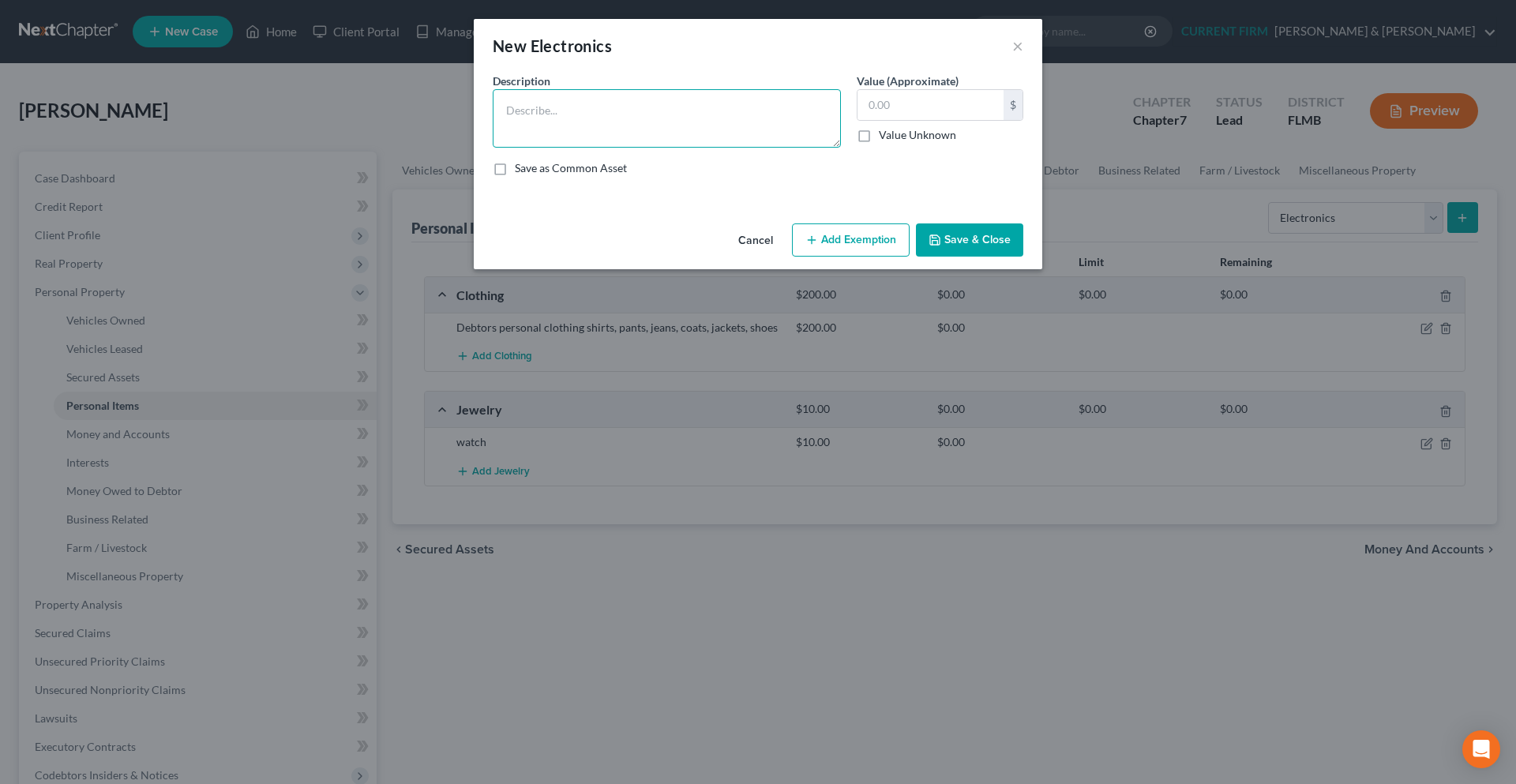
click at [635, 89] on textarea at bounding box center [666, 118] width 348 height 58
type textarea "c"
type textarea "Cell phone"
click at [912, 108] on input "text" at bounding box center [930, 105] width 146 height 30
type input "100.00"
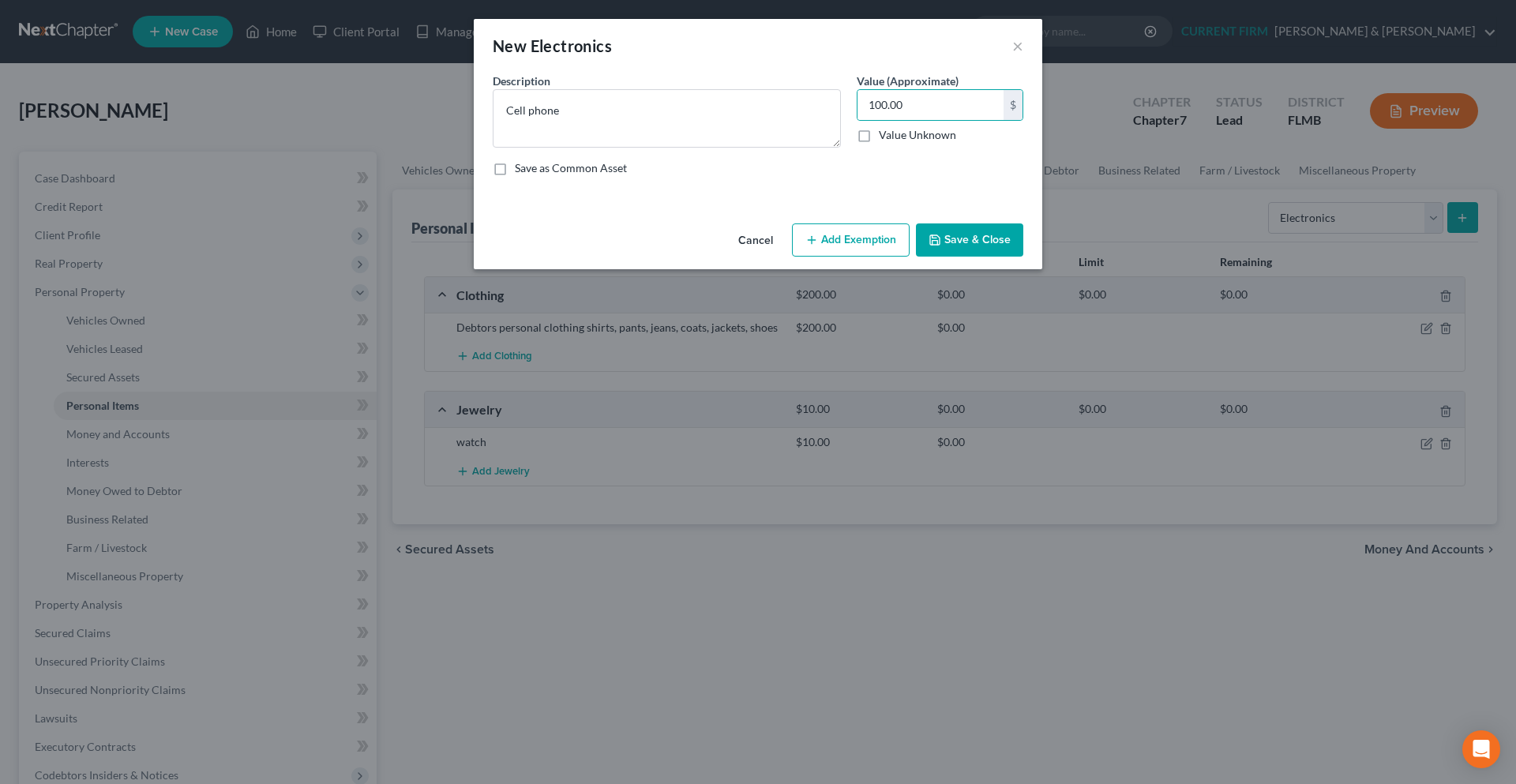
click at [935, 244] on icon "button" at bounding box center [935, 240] width 13 height 13
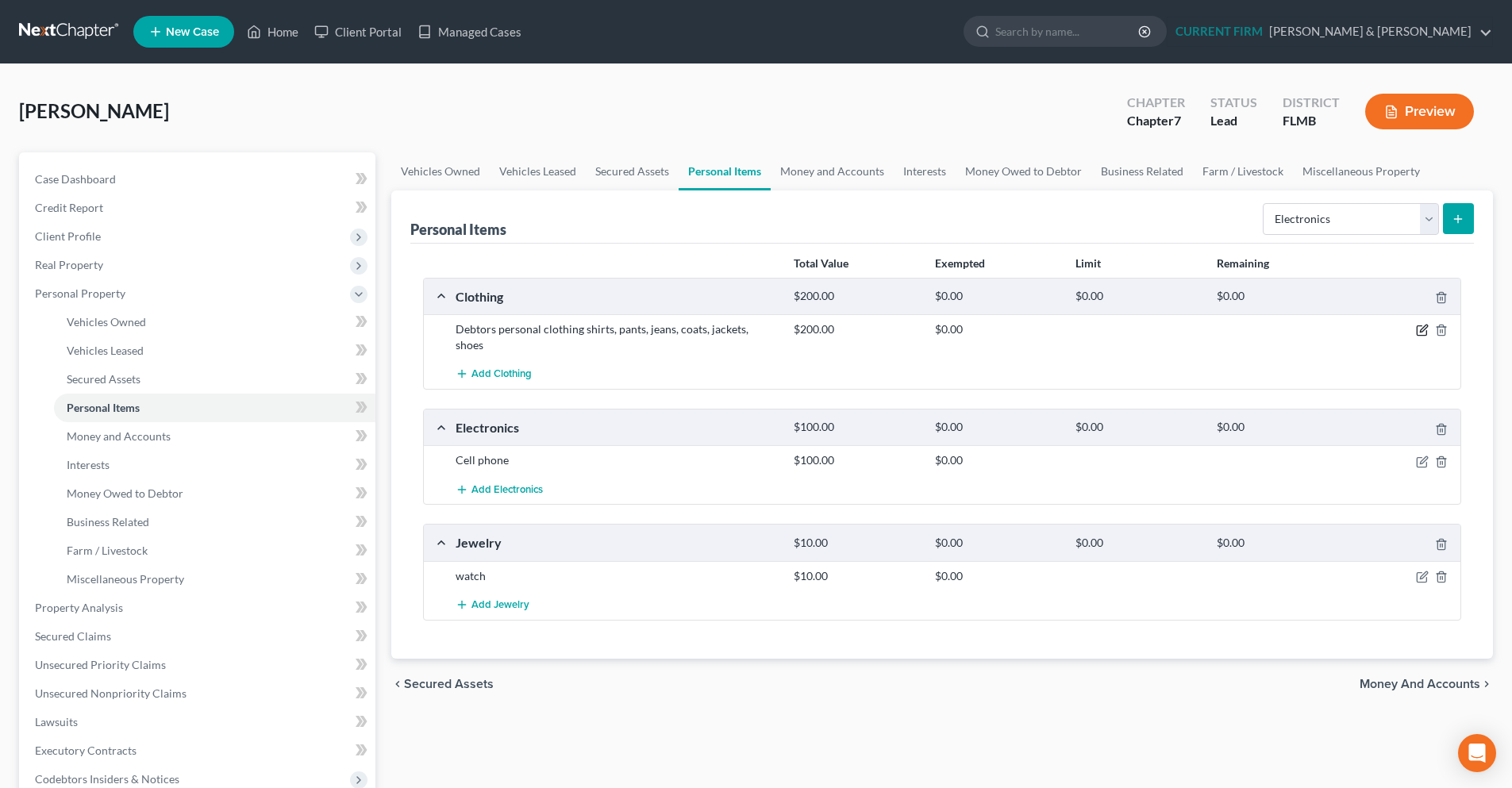
click at [1423, 333] on icon "button" at bounding box center [1422, 330] width 13 height 13
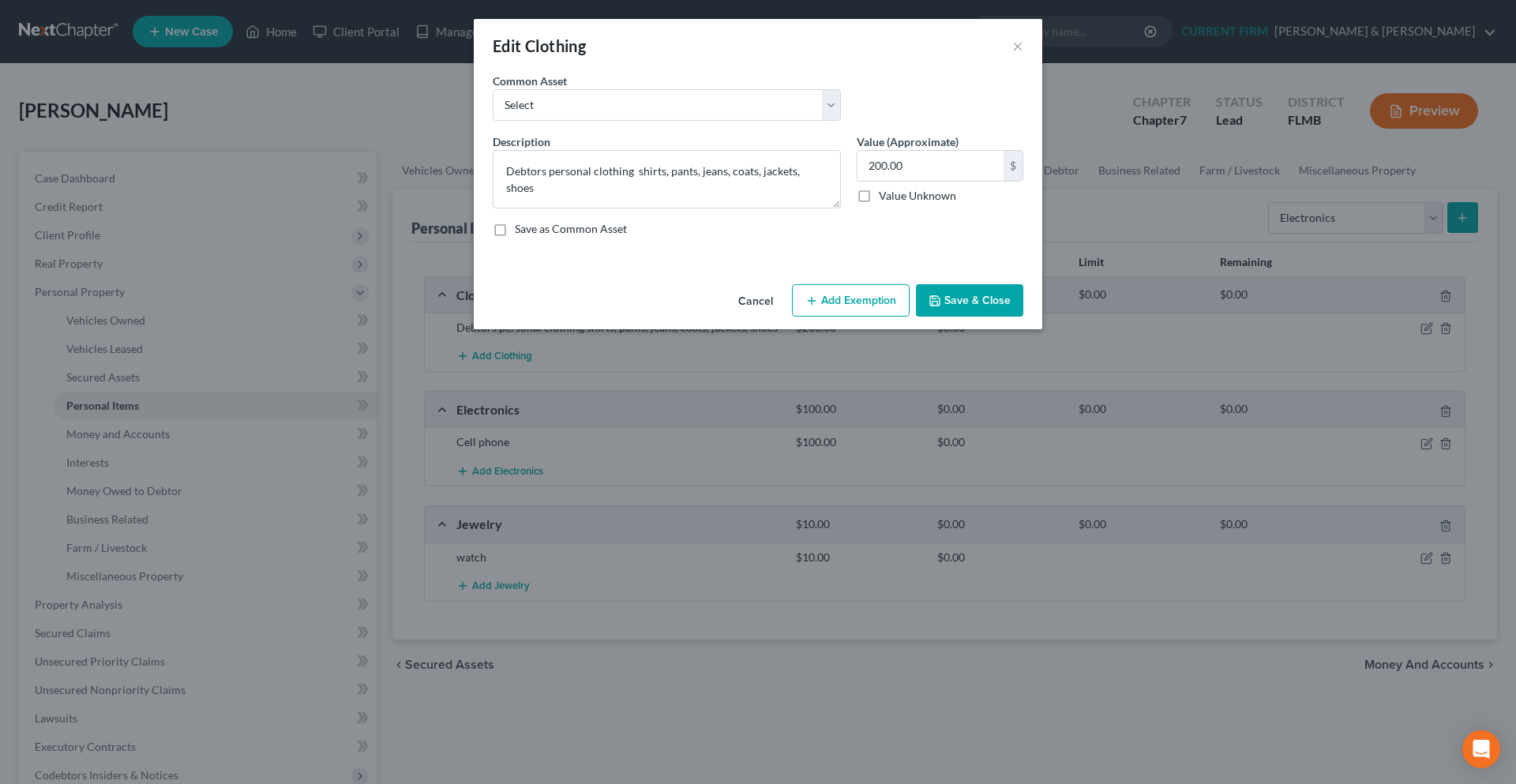
click at [851, 298] on button "Add Exemption" at bounding box center [850, 301] width 117 height 33
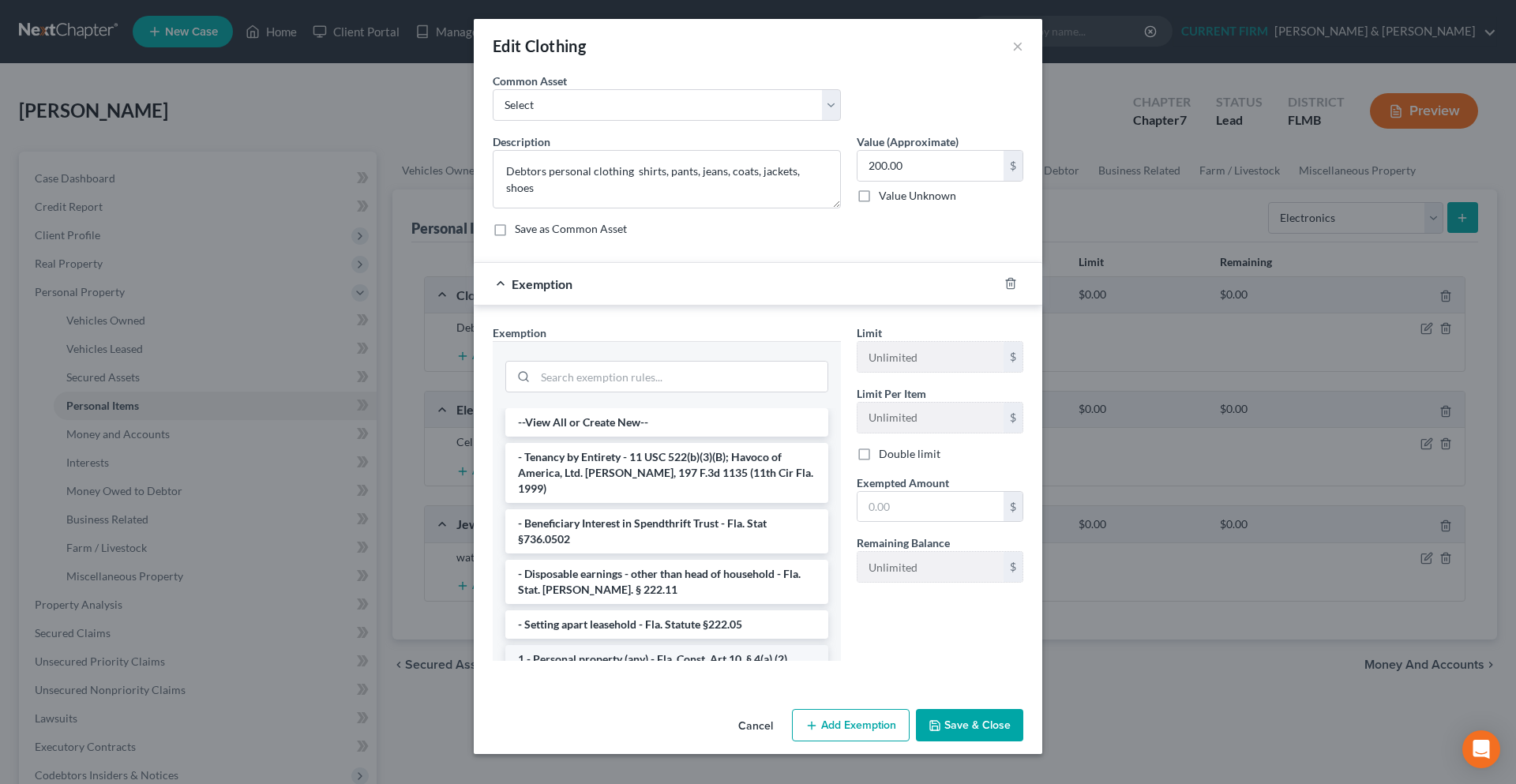
click at [720, 644] on li "1 - Personal property (any) - Fla. Const. Art.10, § 4(a) (2)" at bounding box center [666, 659] width 323 height 29
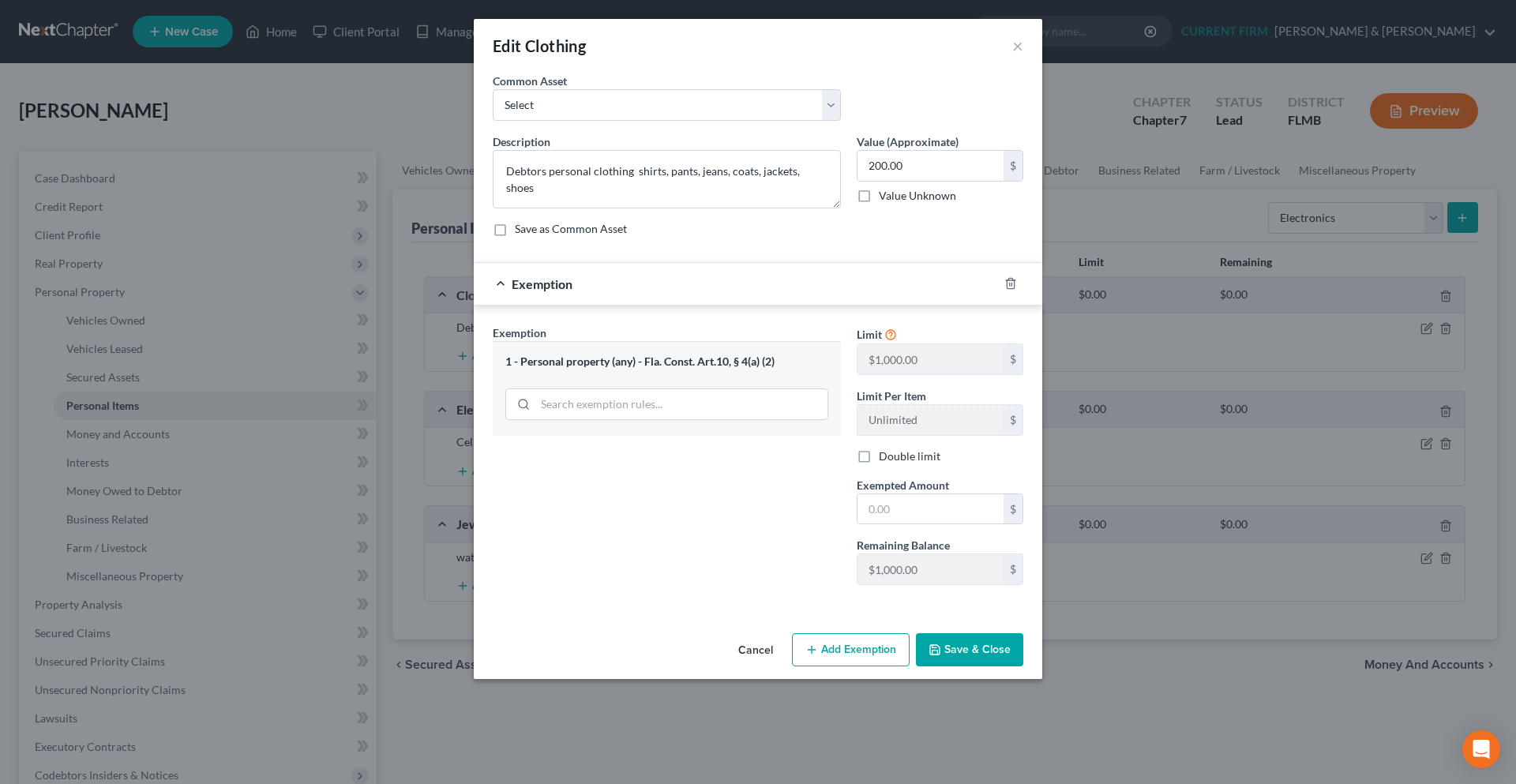
click at [964, 648] on button "Save & Close" at bounding box center [969, 650] width 108 height 33
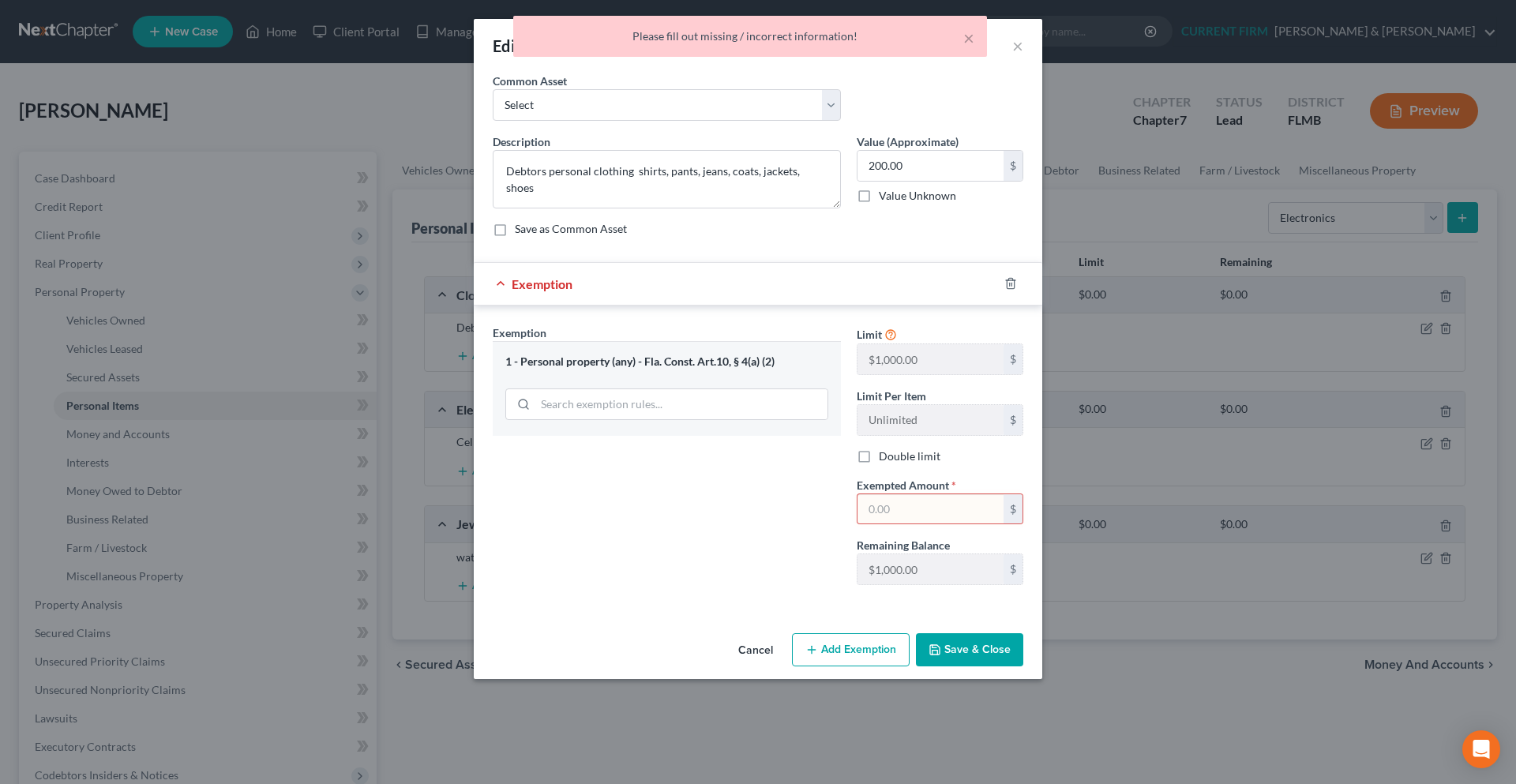
click at [923, 494] on input "text" at bounding box center [930, 509] width 146 height 30
type input "200.00"
click at [953, 665] on button "Save & Close" at bounding box center [969, 650] width 108 height 33
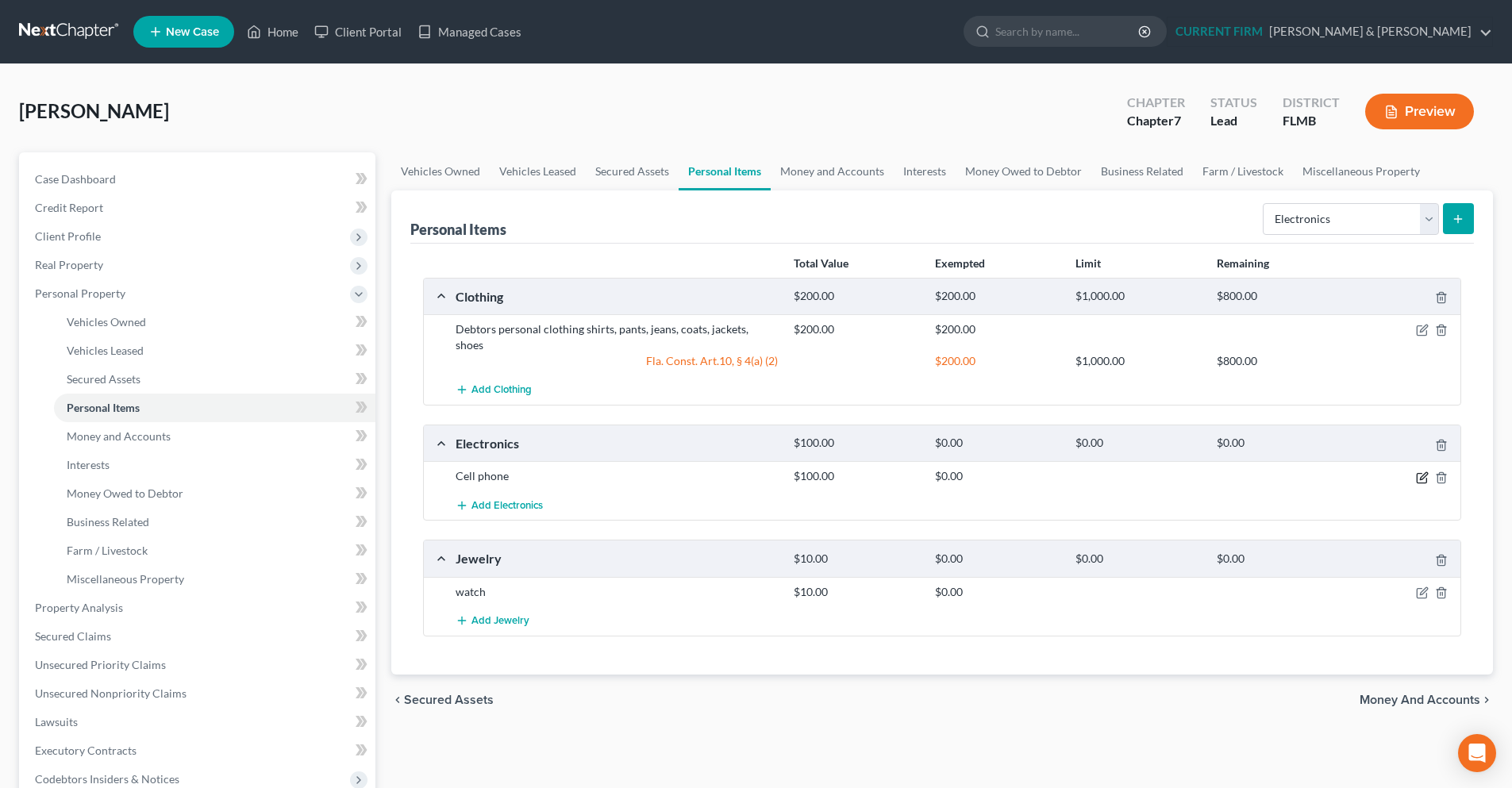
click at [1427, 471] on icon "button" at bounding box center [1422, 478] width 13 height 13
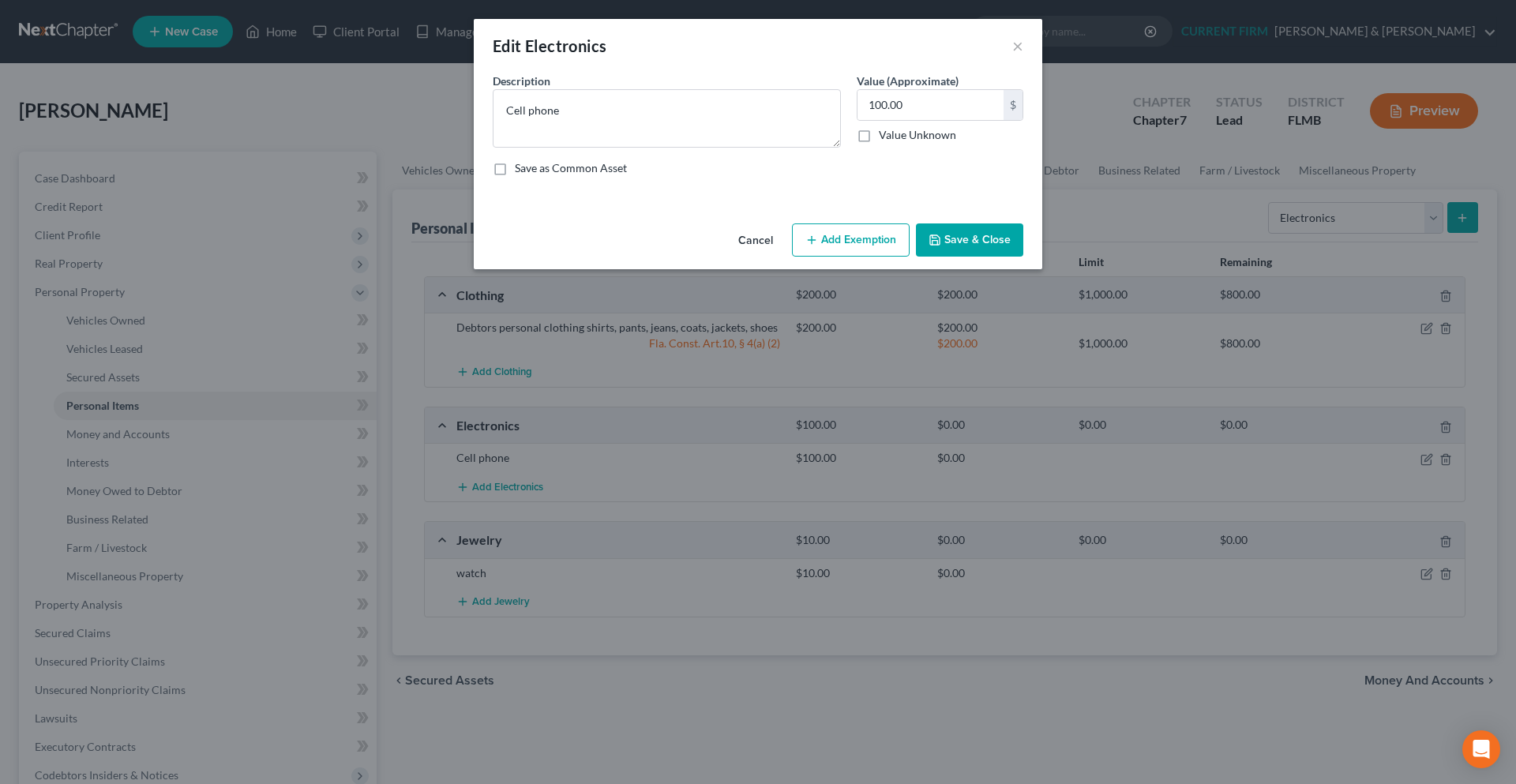
click at [858, 232] on button "Add Exemption" at bounding box center [850, 240] width 117 height 33
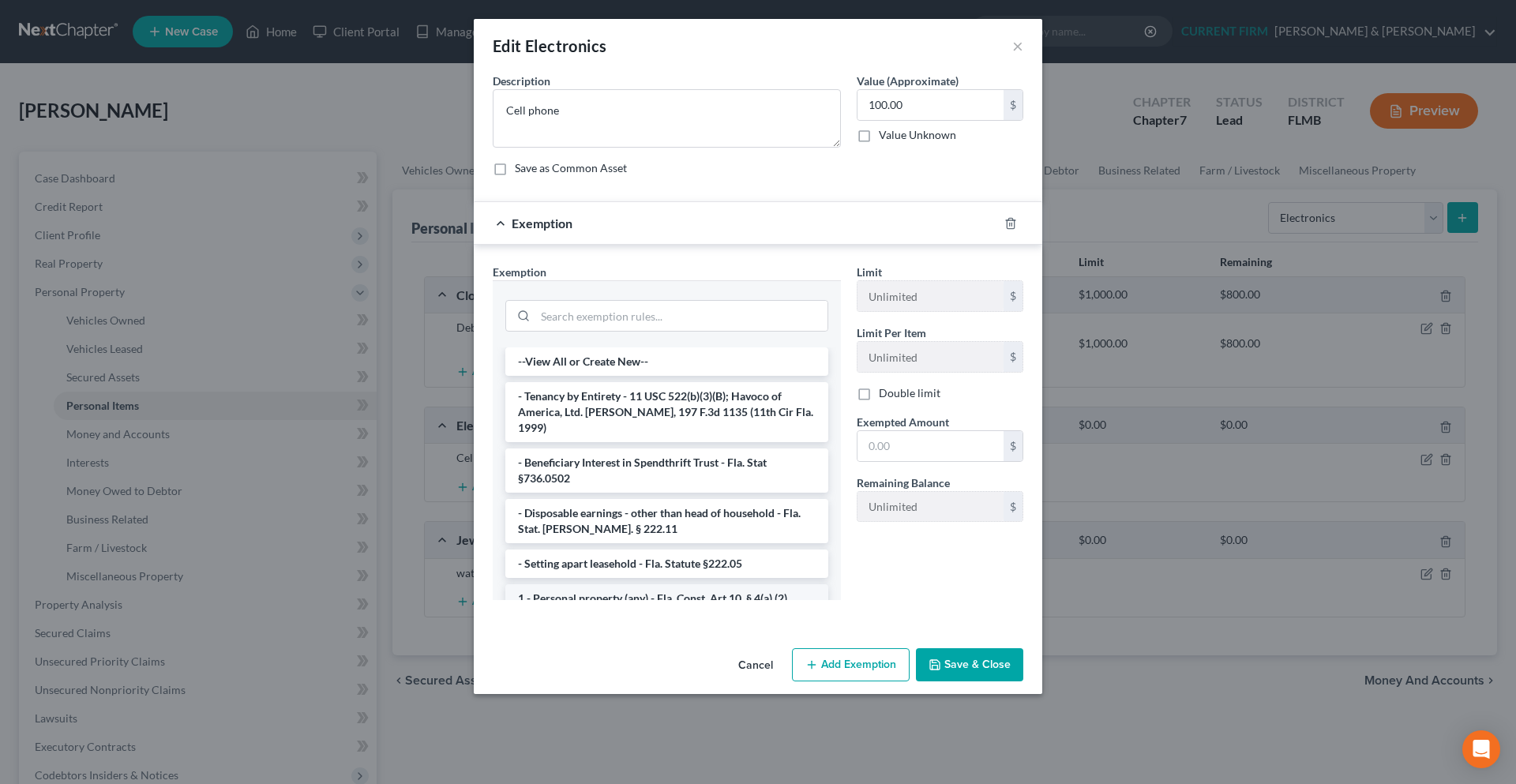
click at [585, 584] on li "1 - Personal property (any) - Fla. Const. Art.10, § 4(a) (2)" at bounding box center [666, 598] width 323 height 29
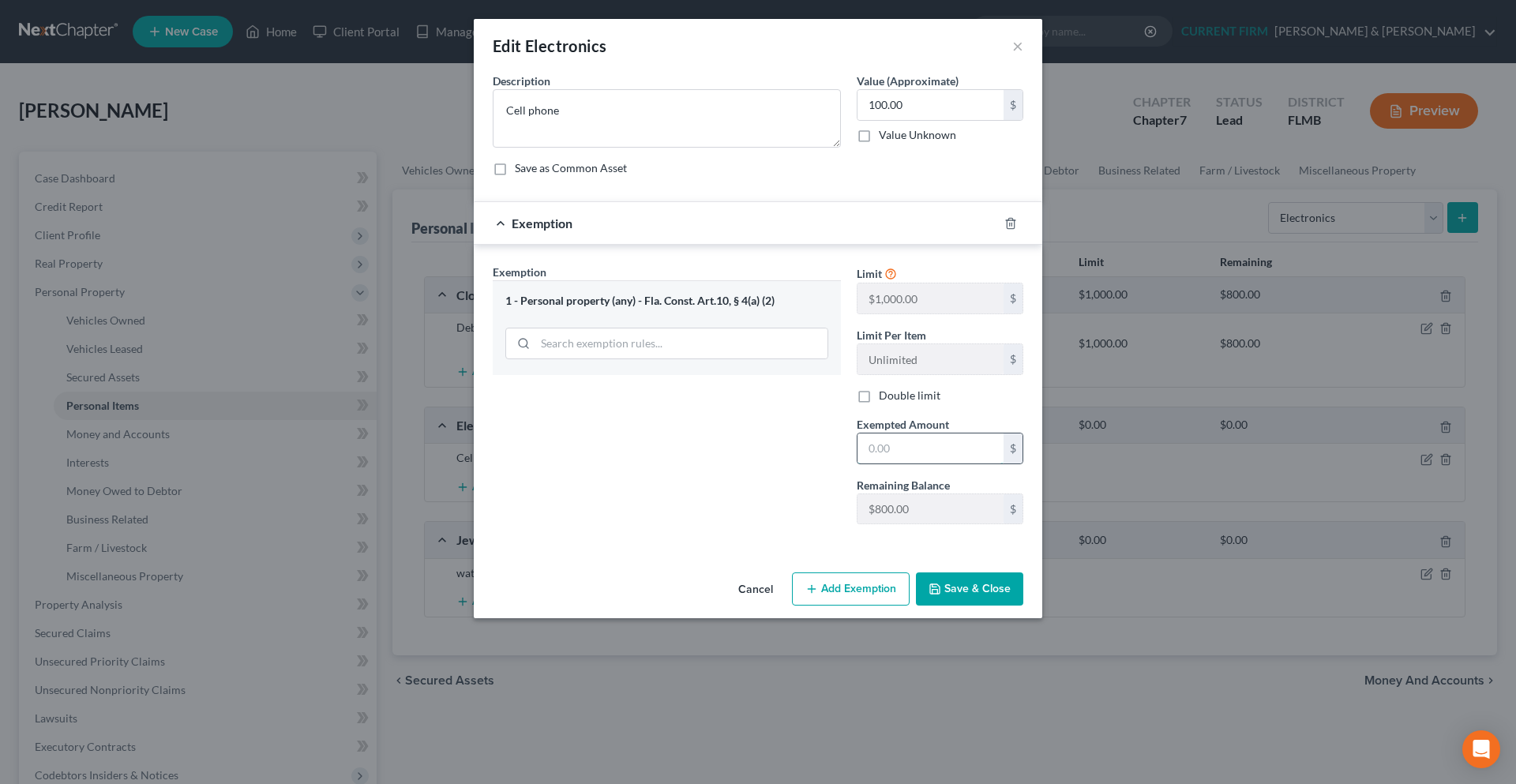
click at [901, 447] on input "text" at bounding box center [930, 448] width 146 height 30
type input "100.00"
click at [944, 577] on button "Save & Close" at bounding box center [969, 589] width 108 height 33
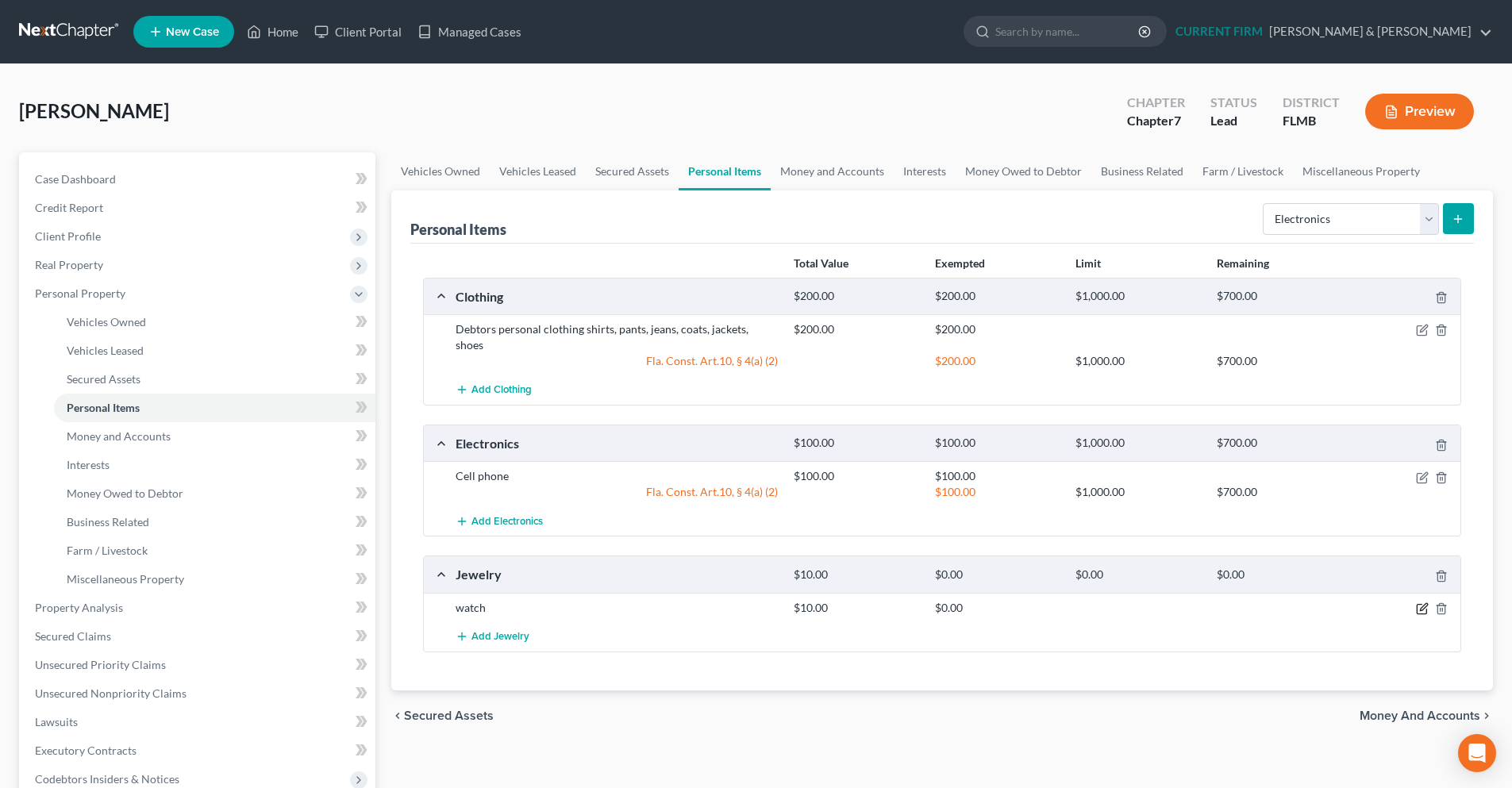
click at [1422, 603] on icon "button" at bounding box center [1423, 606] width 7 height 7
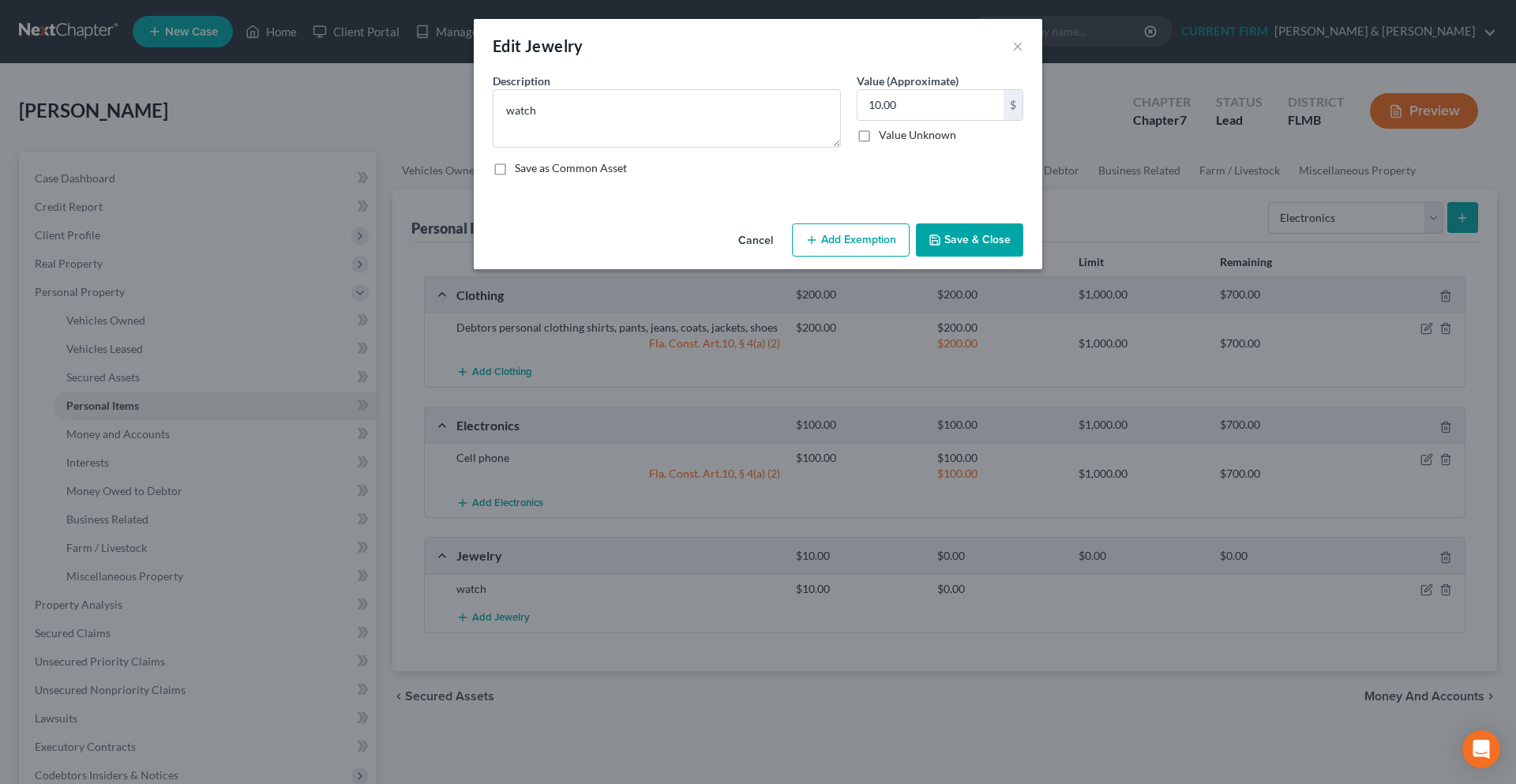
click at [867, 250] on button "Add Exemption" at bounding box center [850, 240] width 117 height 33
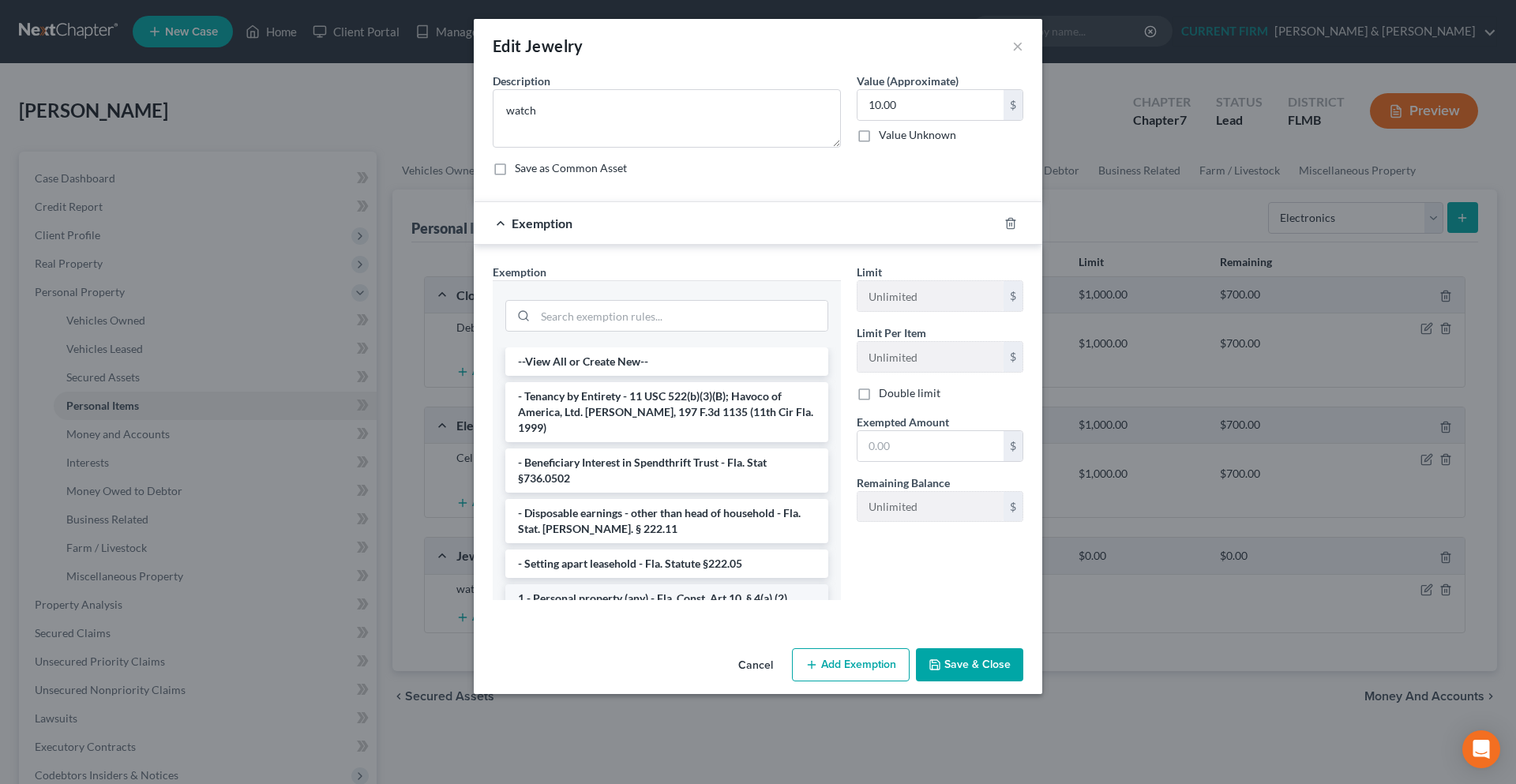
click at [746, 588] on li "1 - Personal property (any) - Fla. Const. Art.10, § 4(a) (2)" at bounding box center [666, 598] width 323 height 29
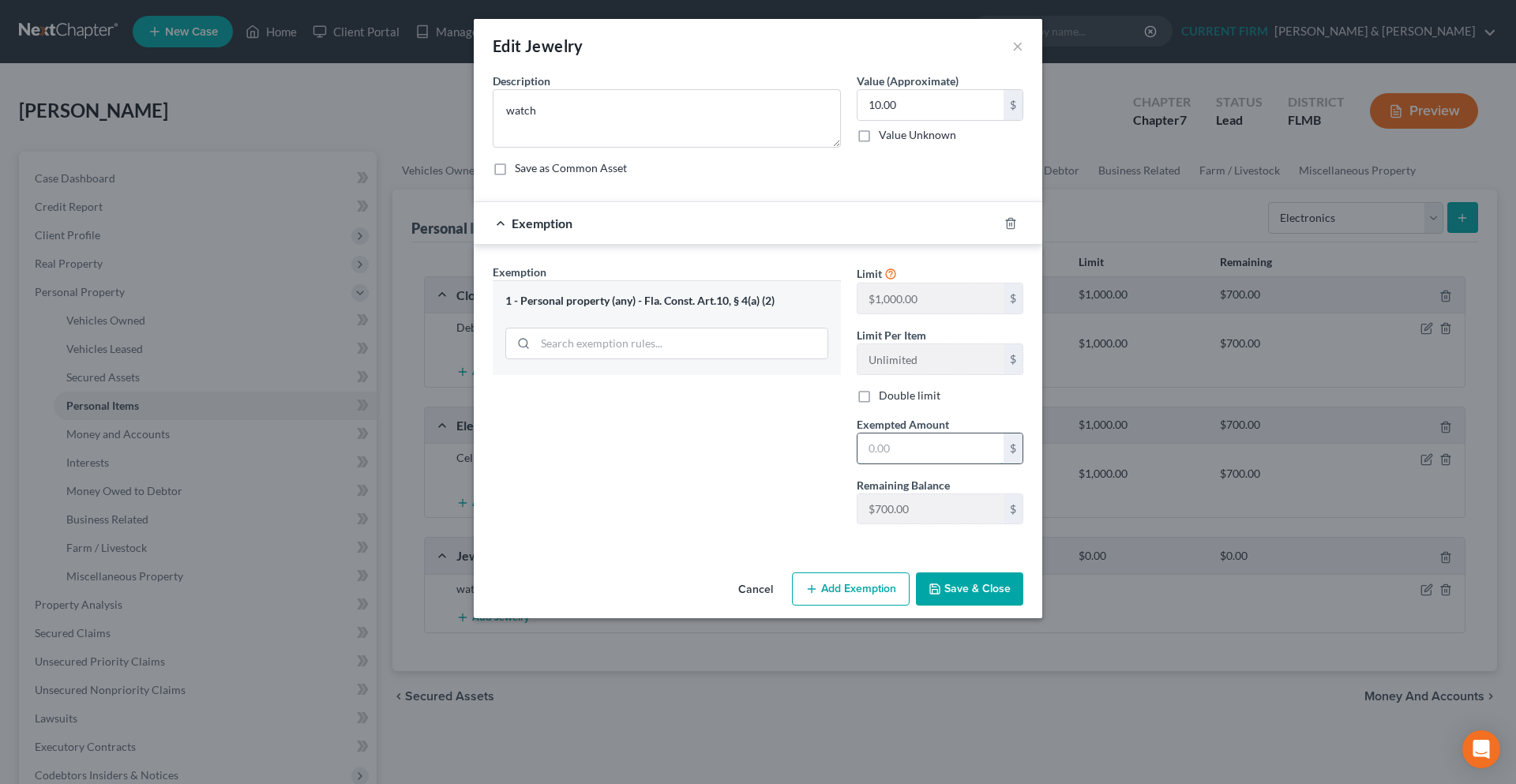
click at [882, 447] on input "text" at bounding box center [930, 448] width 146 height 30
type input "10.00"
click at [964, 595] on button "Save & Close" at bounding box center [969, 589] width 108 height 33
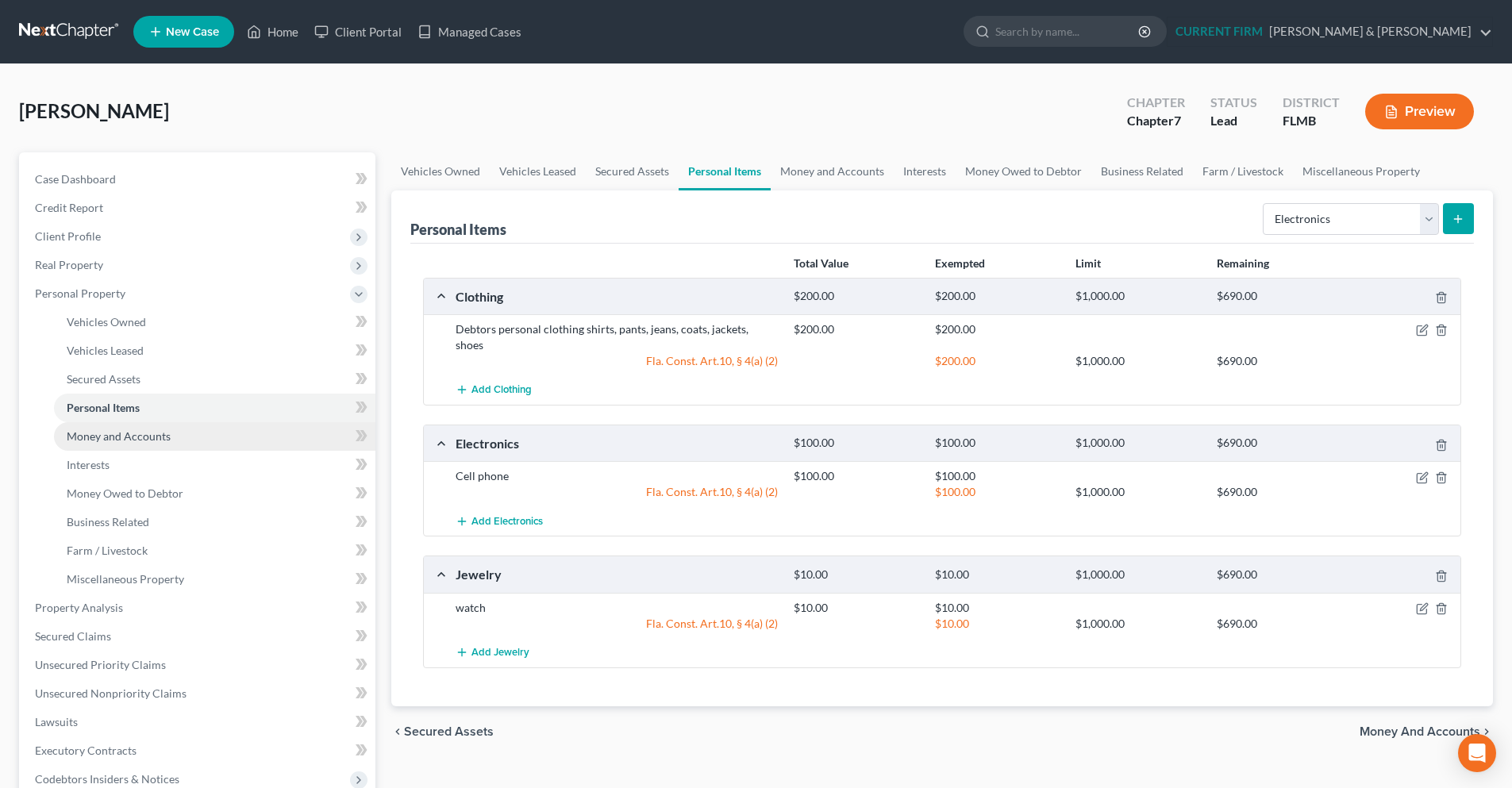
click at [156, 437] on span "Money and Accounts" at bounding box center [119, 435] width 104 height 14
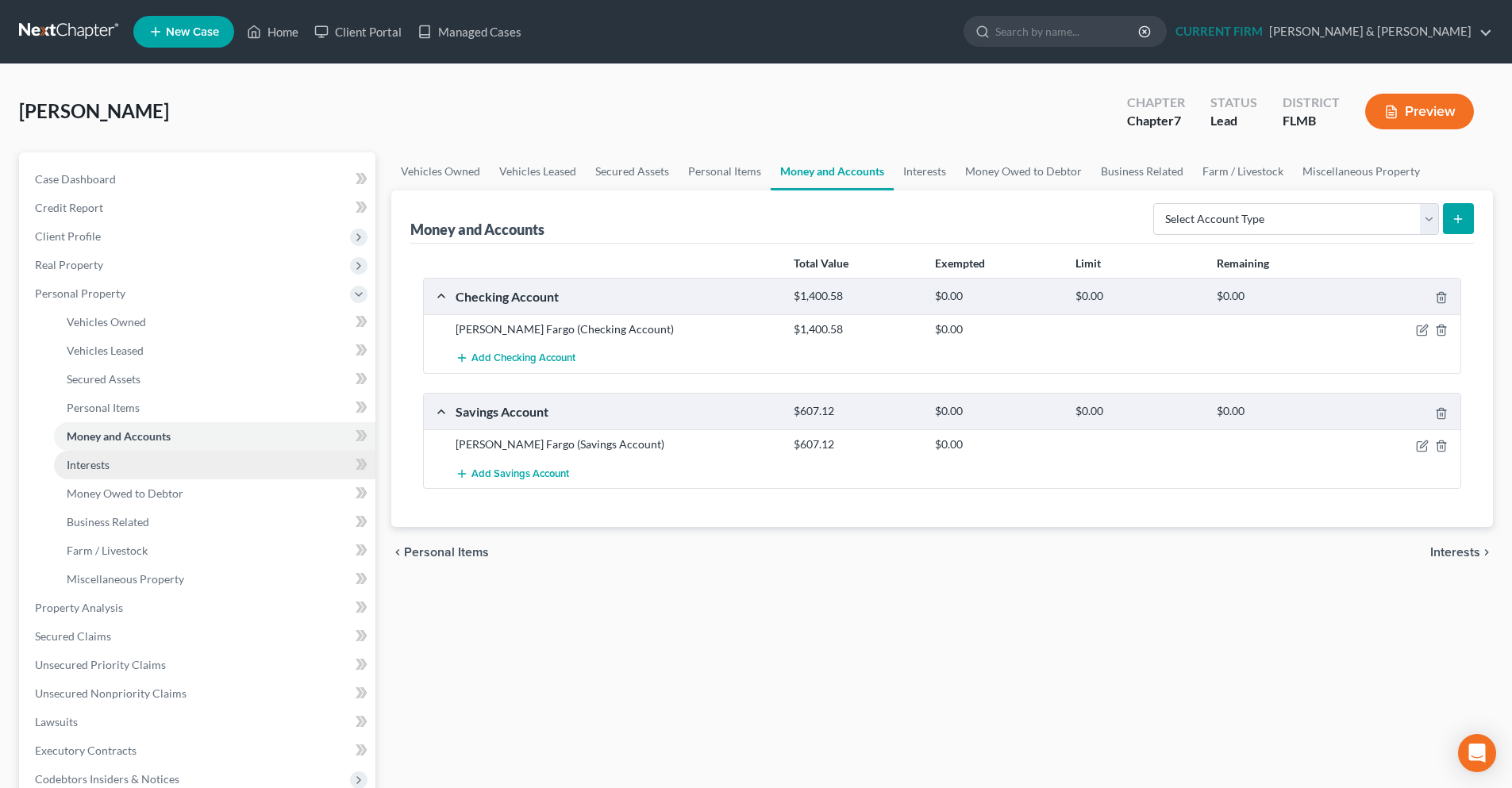
click at [189, 464] on link "Interests" at bounding box center [214, 465] width 322 height 29
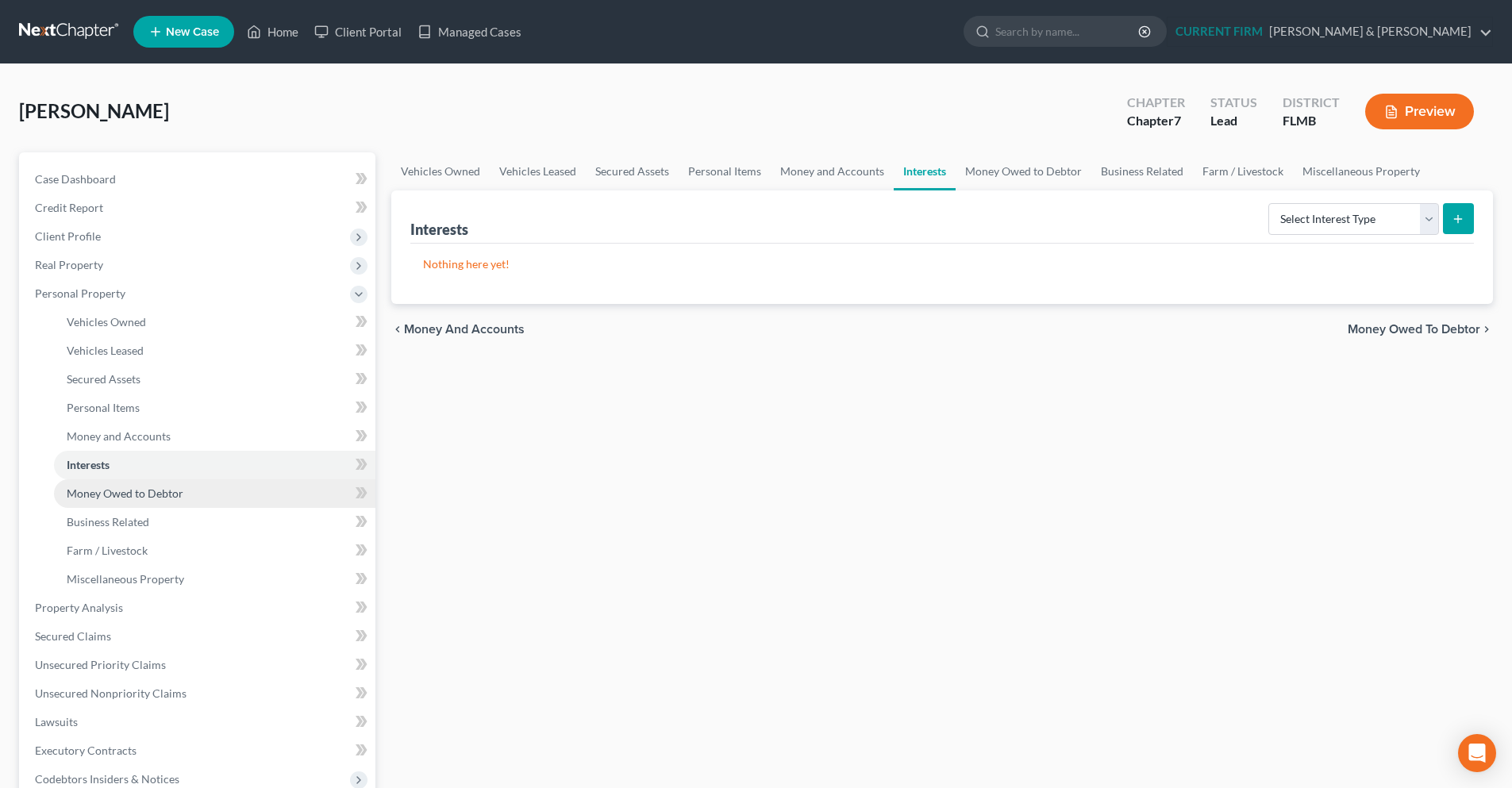
click at [204, 496] on link "Money Owed to Debtor" at bounding box center [214, 494] width 322 height 29
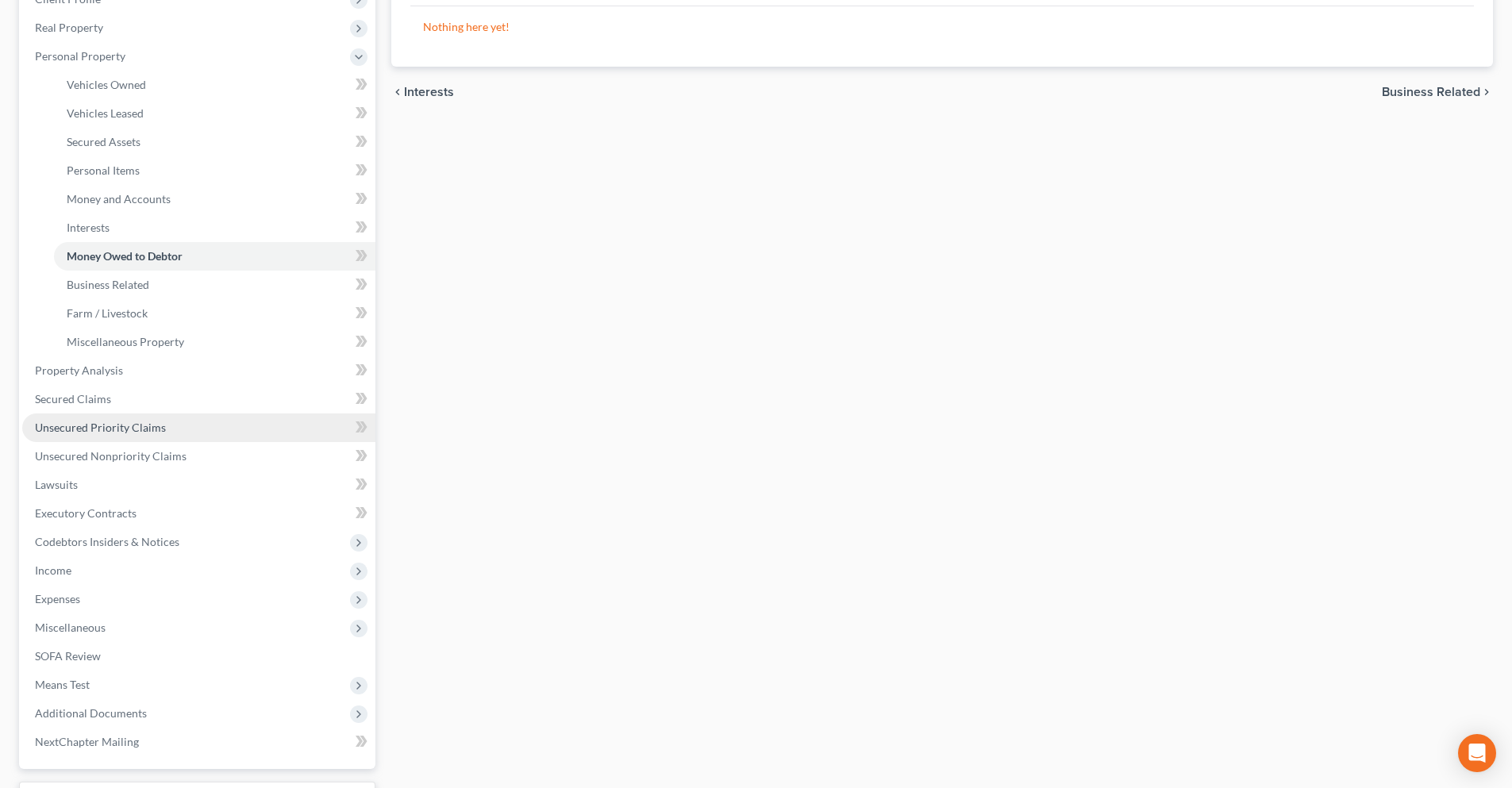
scroll to position [238, 0]
click at [124, 660] on link "SOFA Review" at bounding box center [199, 656] width 353 height 29
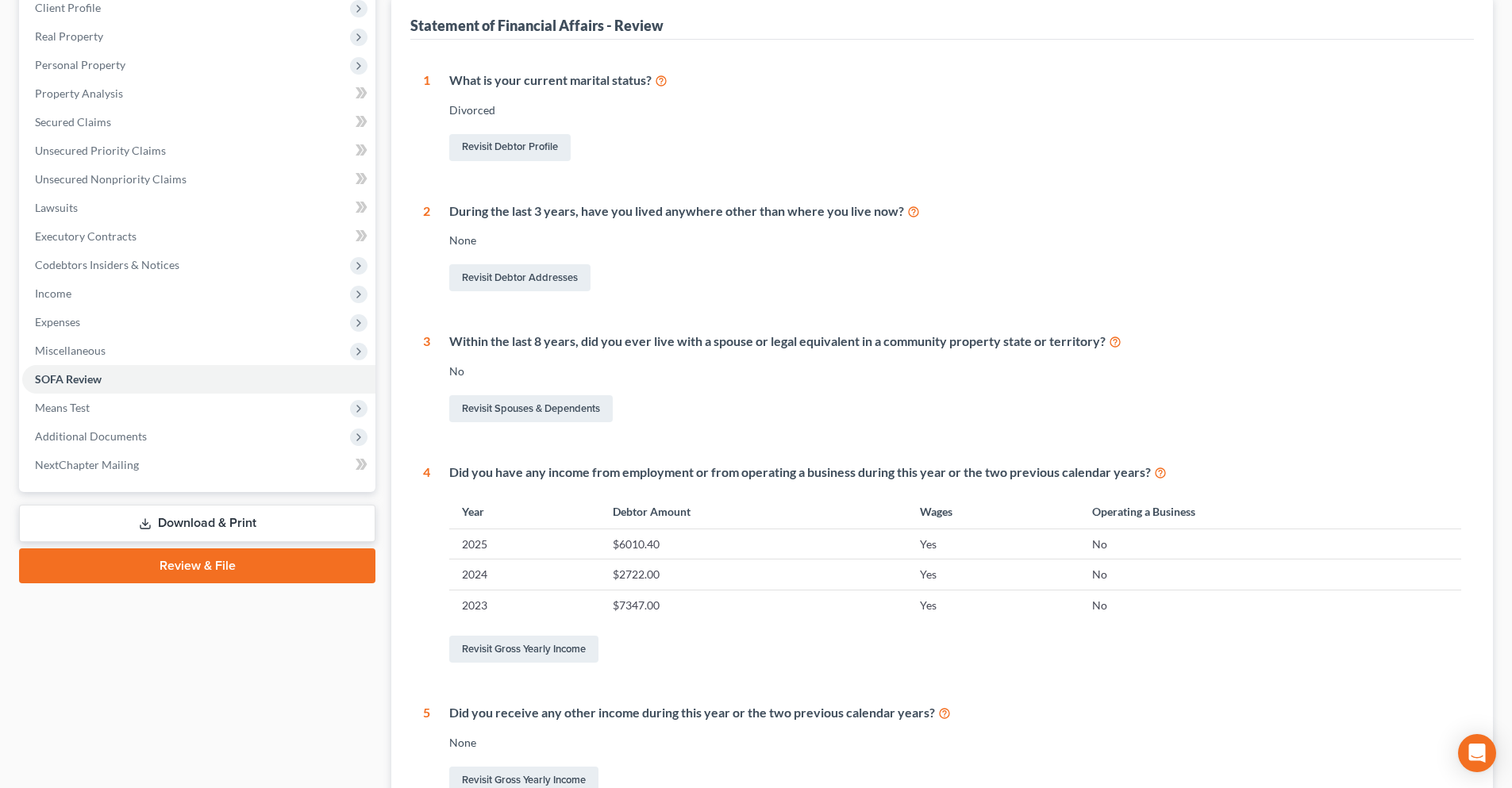
scroll to position [238, 0]
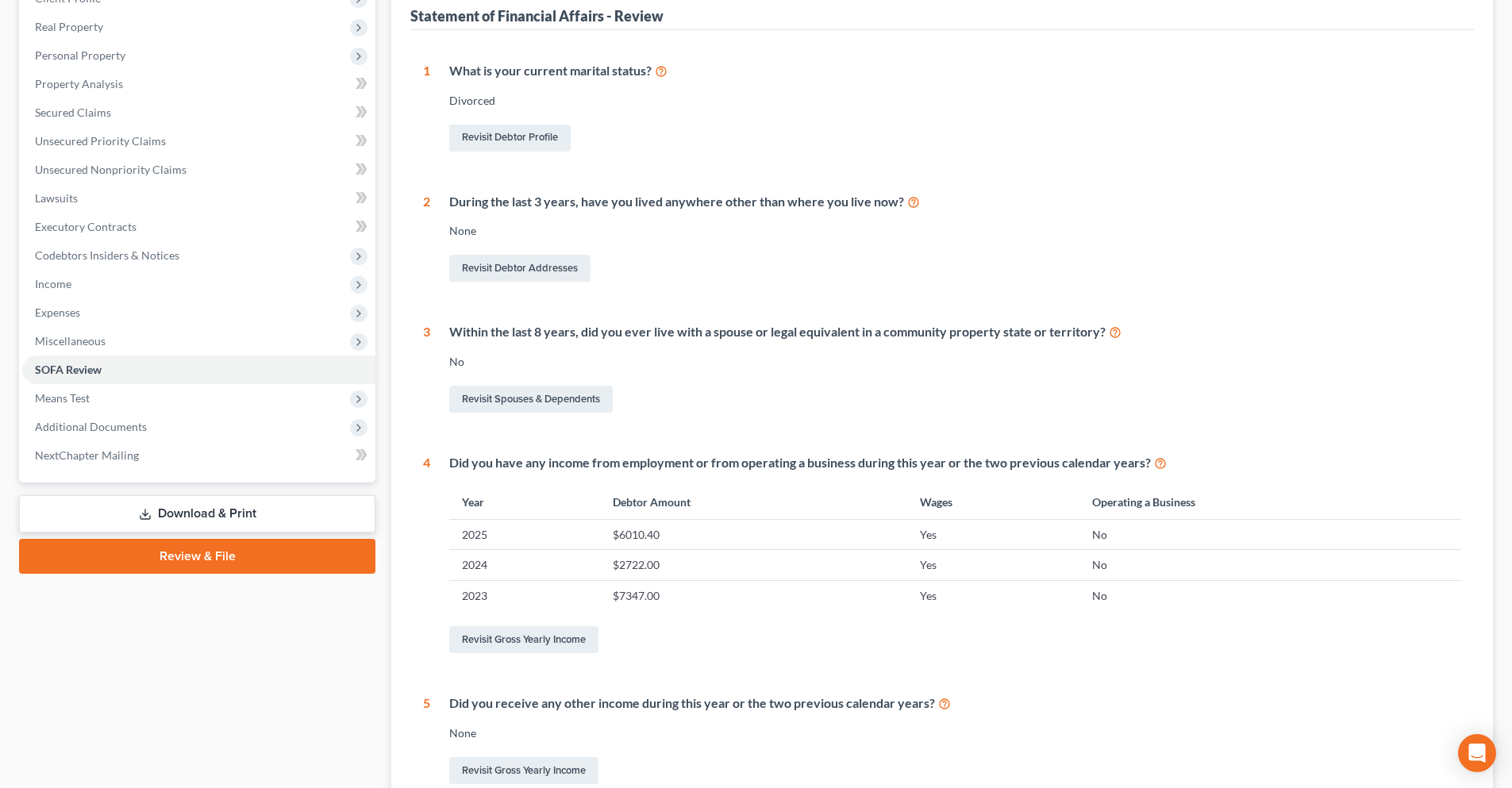
click at [262, 512] on link "Download & Print" at bounding box center [197, 513] width 356 height 38
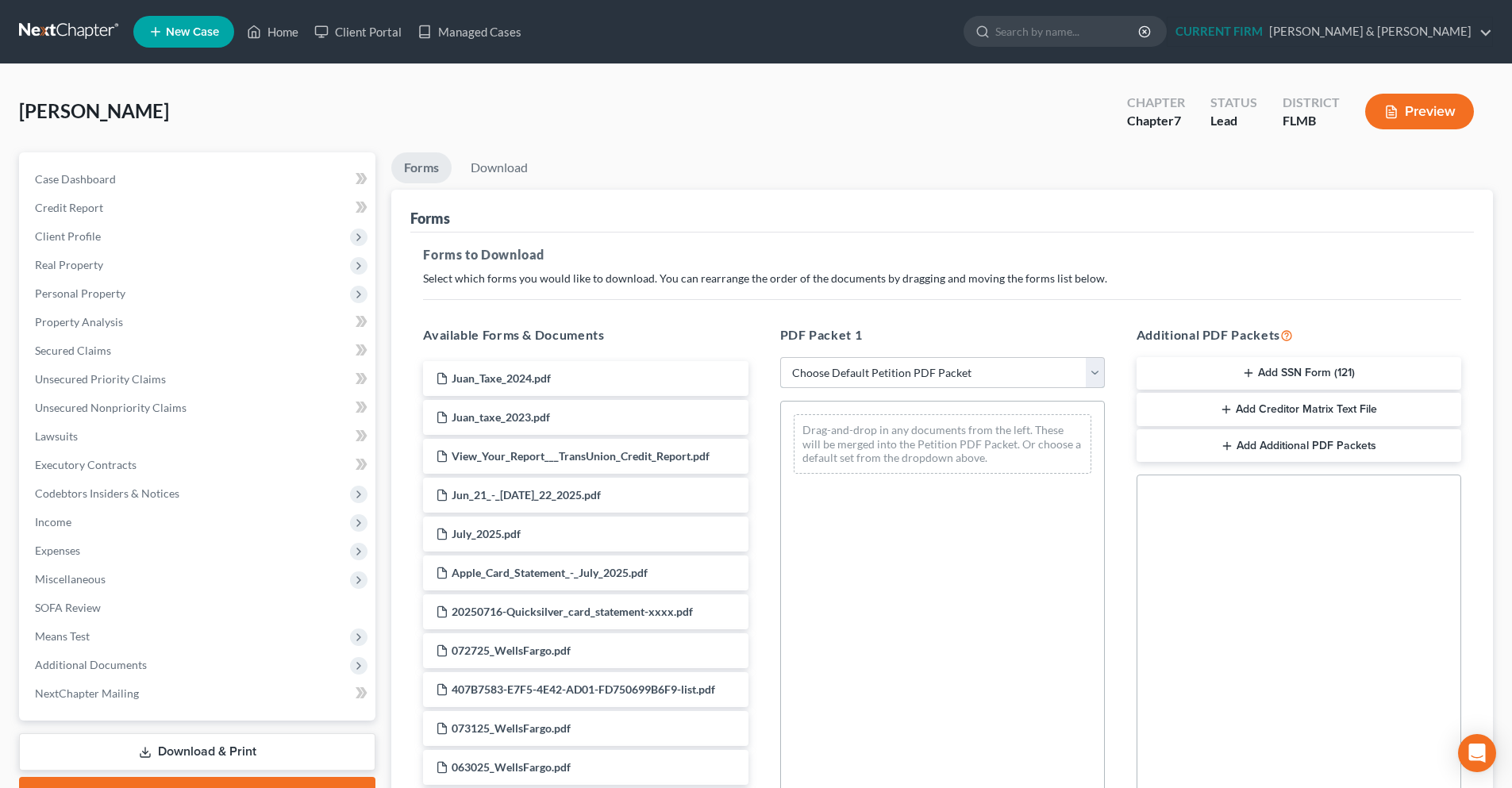
click at [1092, 371] on select "Choose Default Petition PDF Packet Complete Bankruptcy Petition (all forms and …" at bounding box center [942, 373] width 325 height 32
select select "0"
click at [780, 357] on select "Choose Default Petition PDF Packet Complete Bankruptcy Petition (all forms and …" at bounding box center [942, 373] width 325 height 32
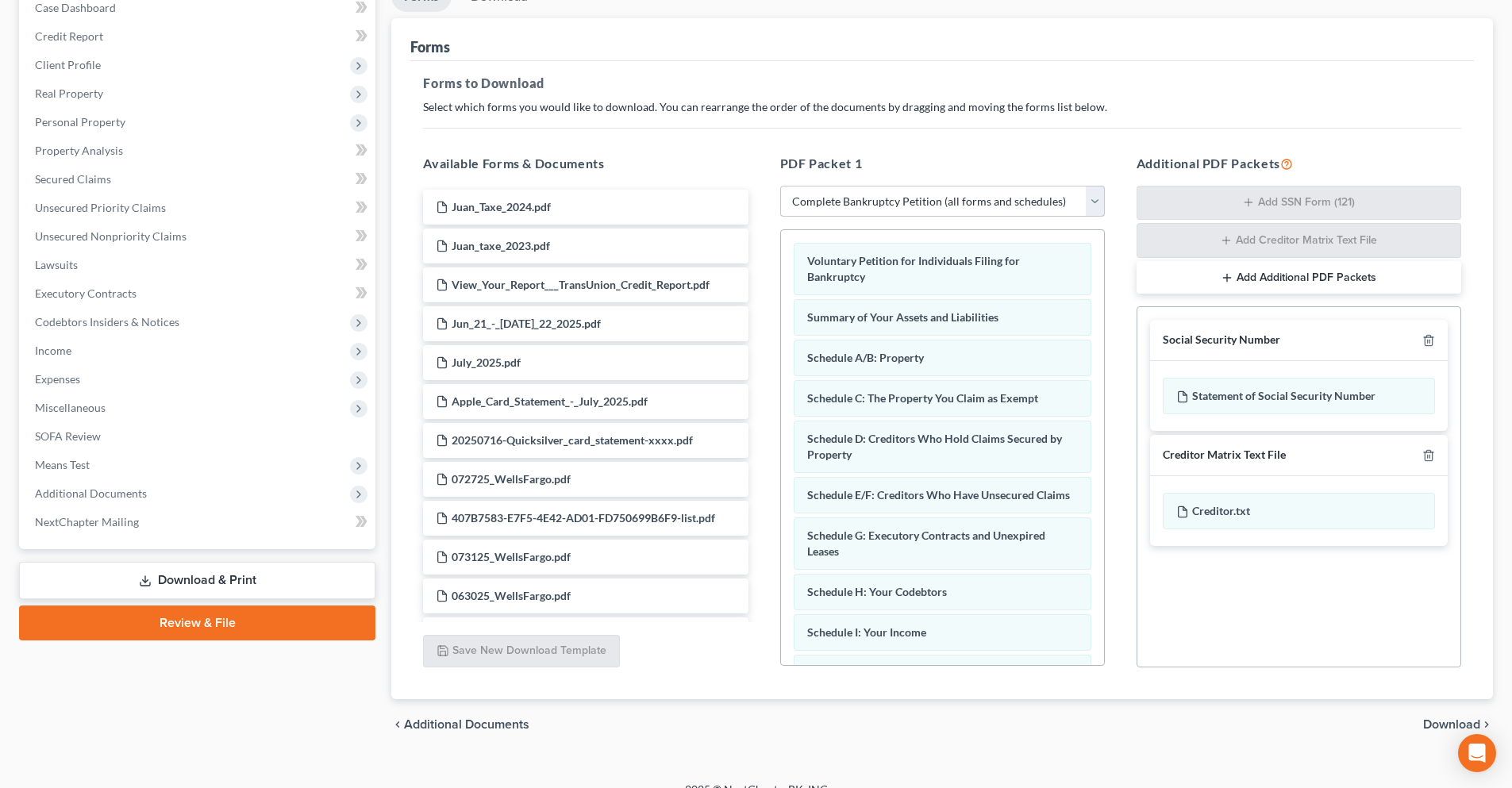
scroll to position [193, 0]
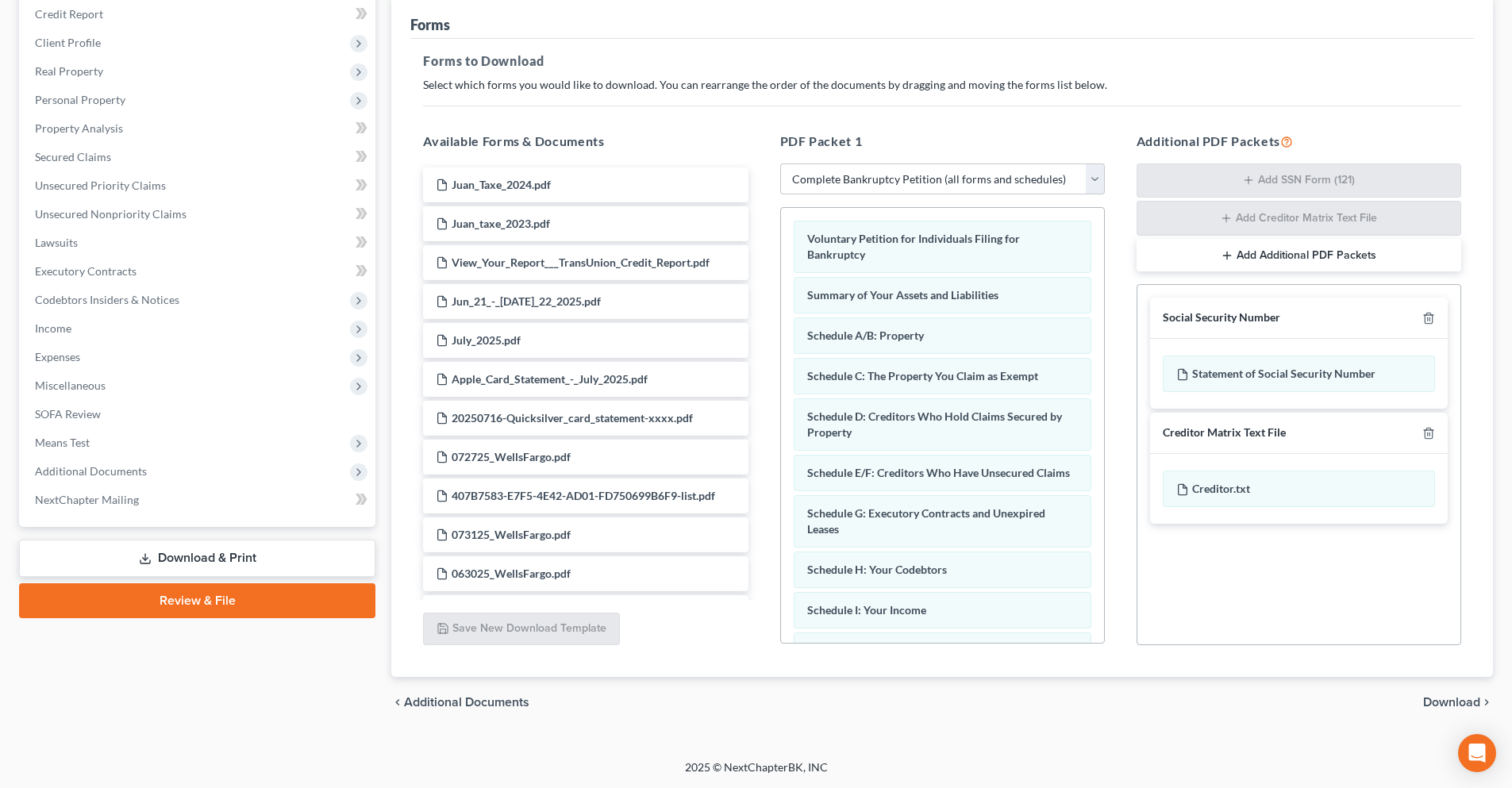
click at [1468, 697] on span "Download" at bounding box center [1451, 702] width 57 height 13
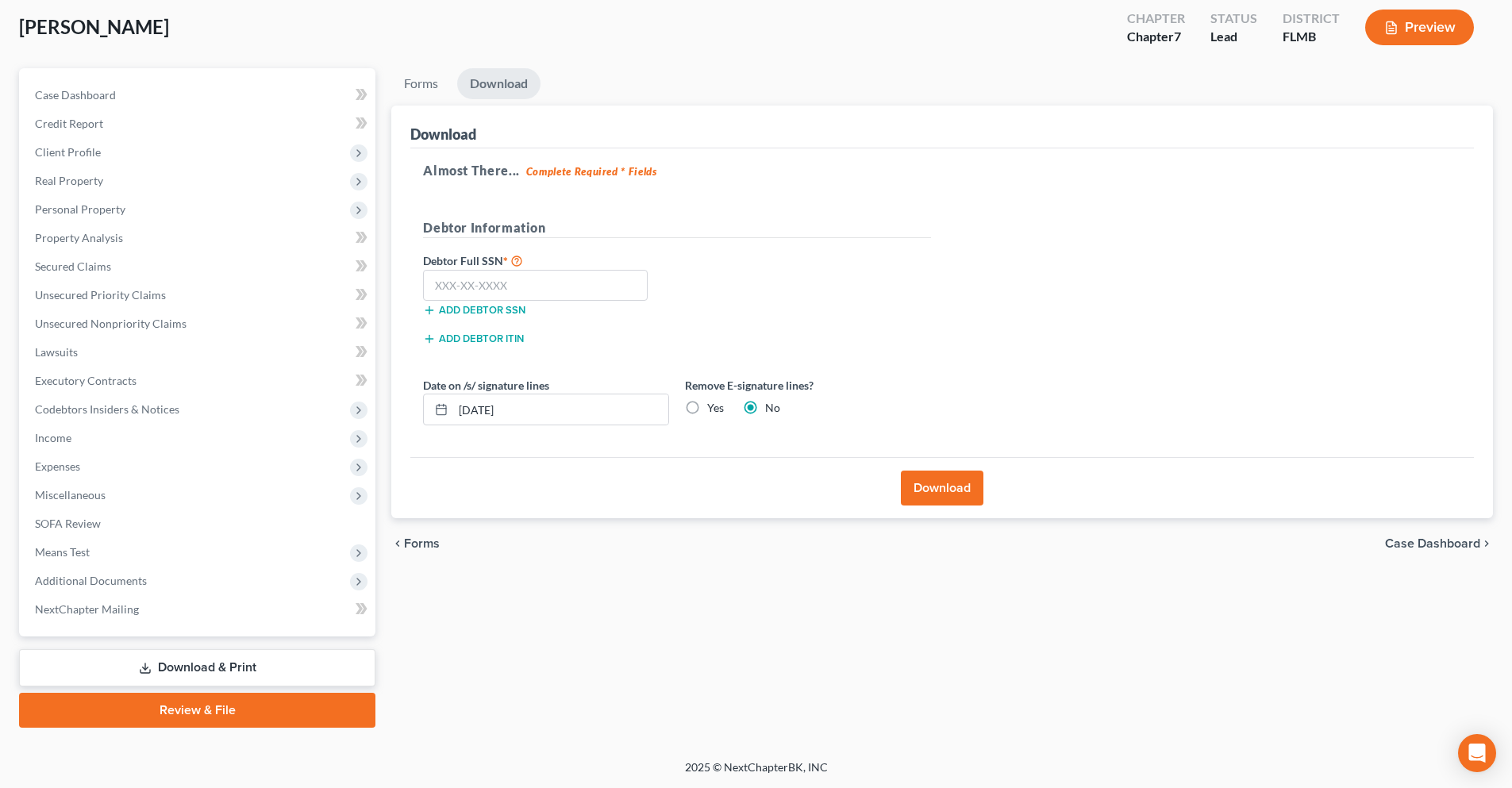
scroll to position [84, 0]
click at [498, 289] on input "text" at bounding box center [535, 285] width 225 height 32
type input "583-97-3913"
click at [707, 406] on label "Yes" at bounding box center [715, 408] width 17 height 16
click at [714, 406] on input "Yes" at bounding box center [719, 405] width 10 height 10
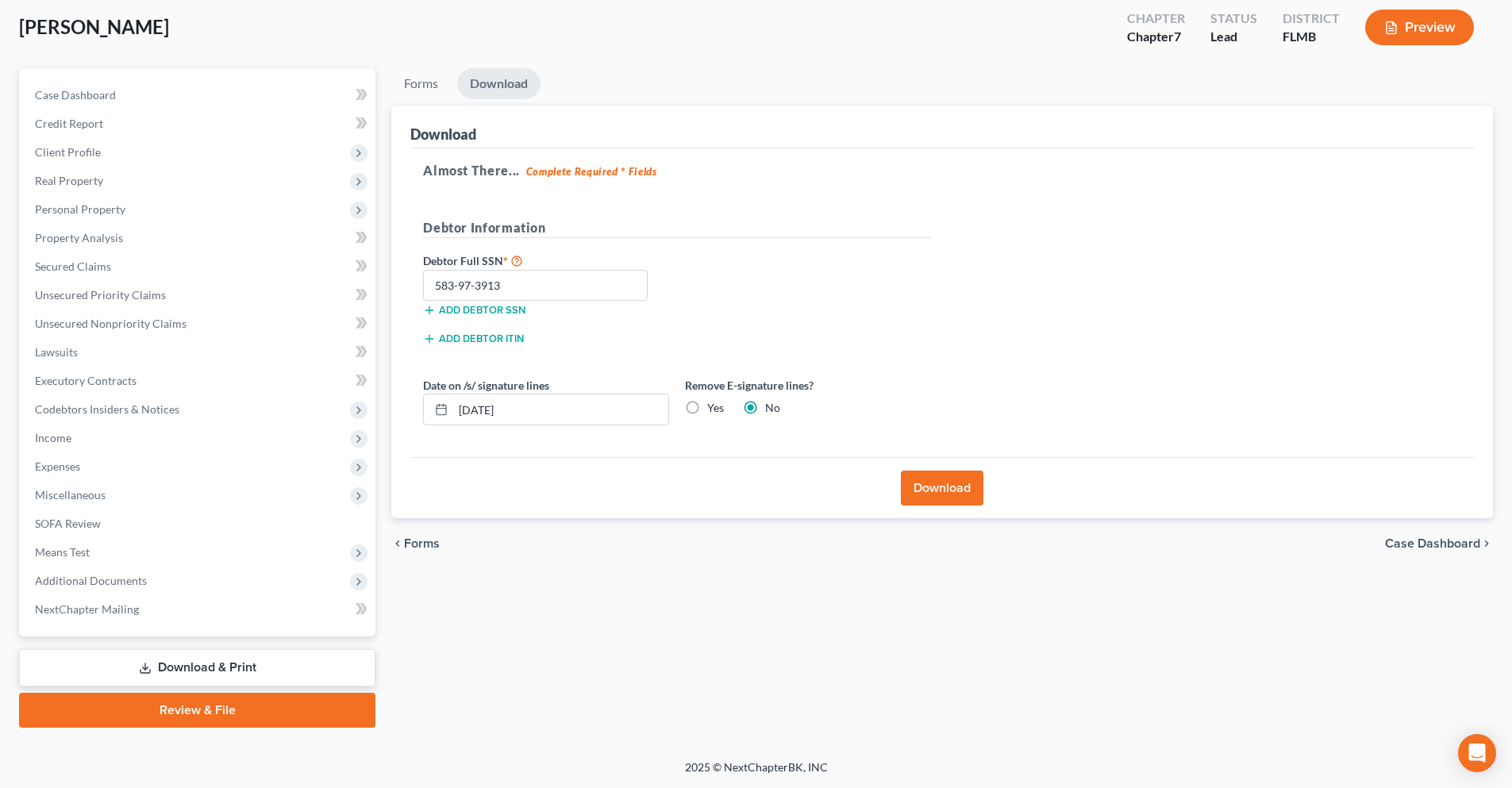
radio input "true"
radio input "false"
drag, startPoint x: 609, startPoint y: 409, endPoint x: 385, endPoint y: 424, distance: 224.5
click at [385, 424] on div "Forms Download Forms Forms to Download Select which forms you would like to dow…" at bounding box center [942, 398] width 1117 height 659
drag, startPoint x: 971, startPoint y: 479, endPoint x: 941, endPoint y: 483, distance: 30.3
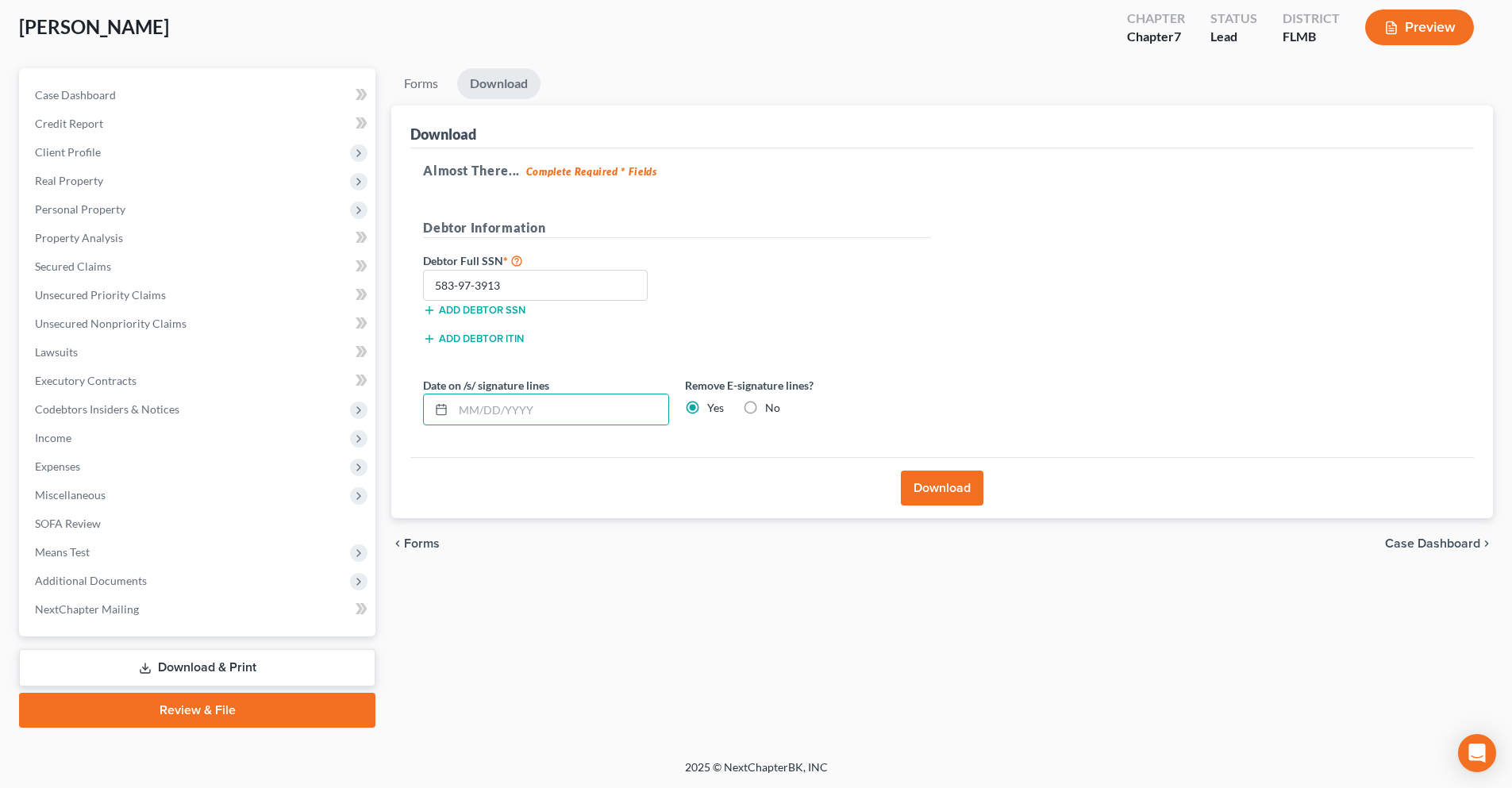
click at [971, 479] on button "Download" at bounding box center [942, 488] width 83 height 35
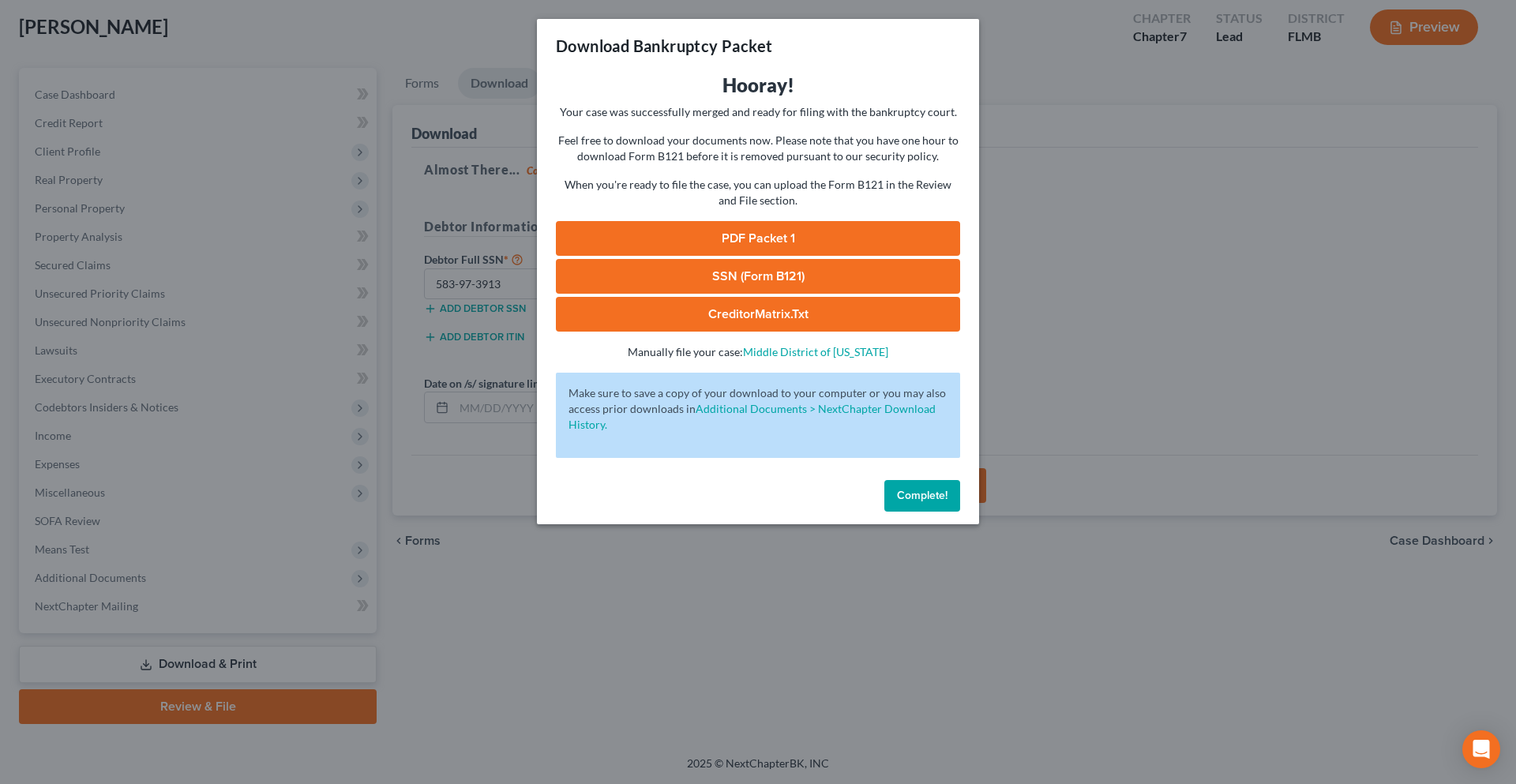
click at [677, 238] on link "PDF Packet 1" at bounding box center [758, 238] width 405 height 35
click at [720, 267] on link "SSN (Form B121)" at bounding box center [758, 277] width 405 height 35
click at [753, 321] on link "CreditorMatrix.txt" at bounding box center [758, 314] width 405 height 35
click at [934, 483] on button "Complete!" at bounding box center [922, 496] width 76 height 32
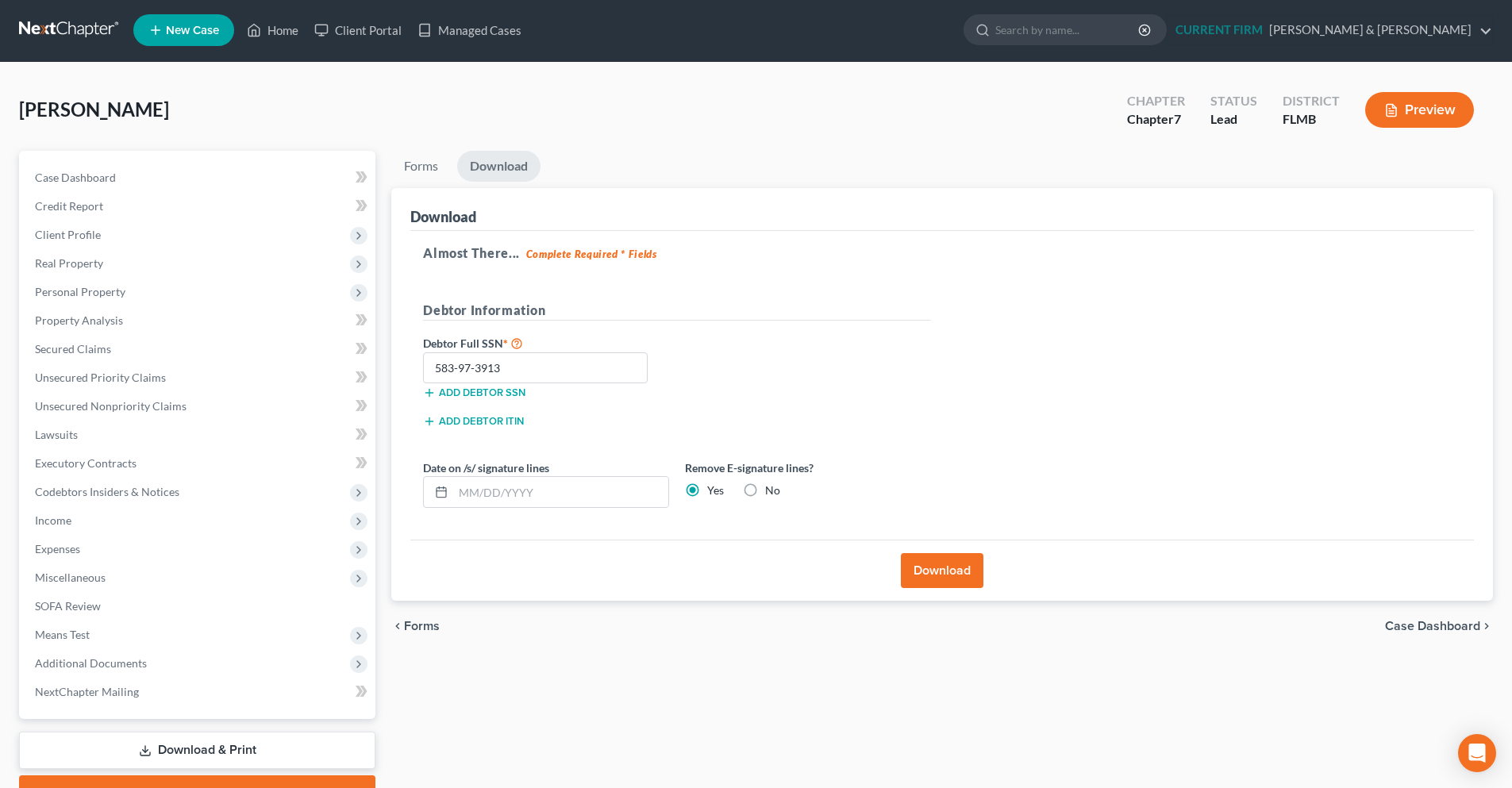
scroll to position [0, 0]
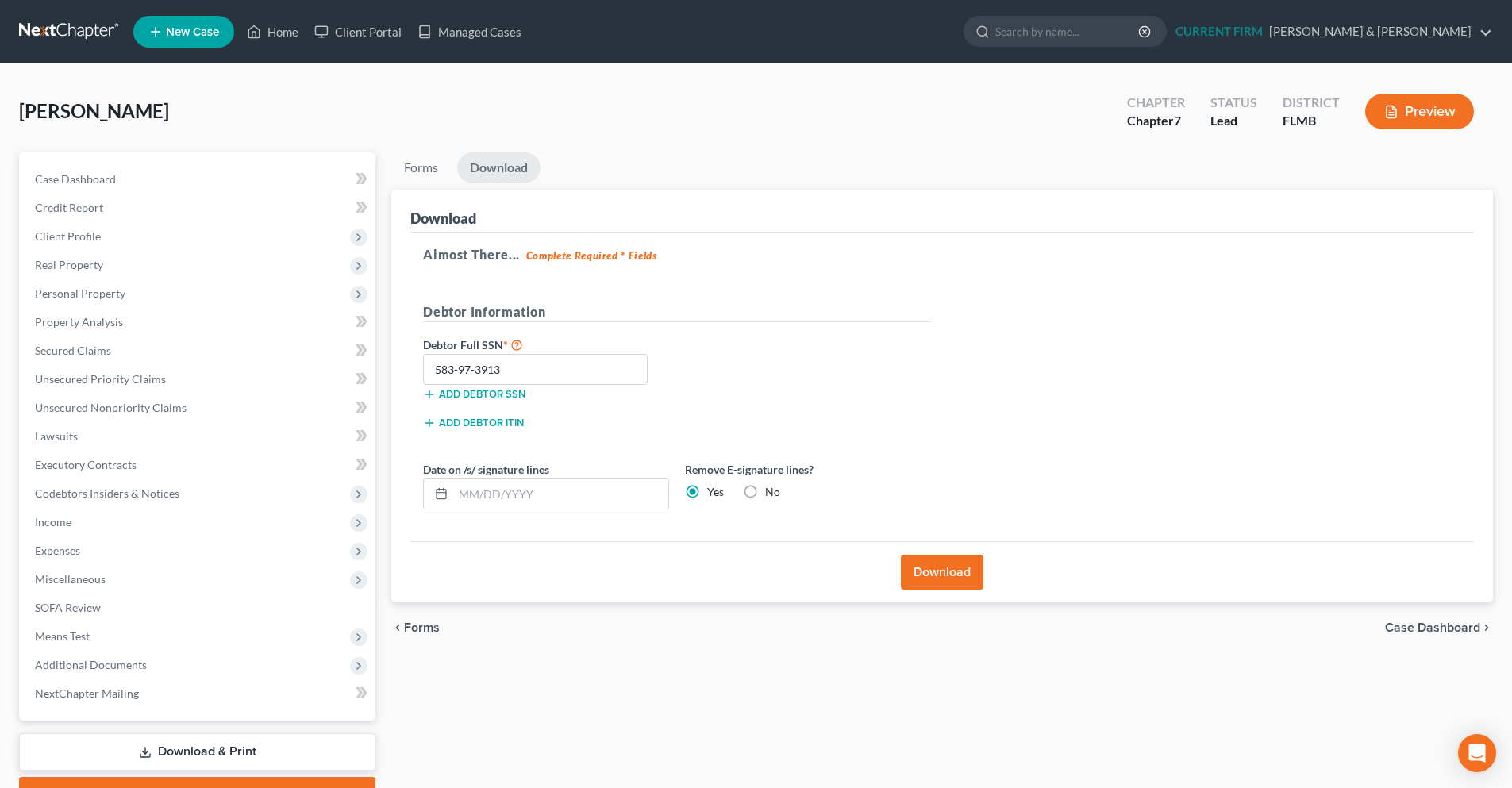
click at [81, 28] on link at bounding box center [70, 32] width 102 height 29
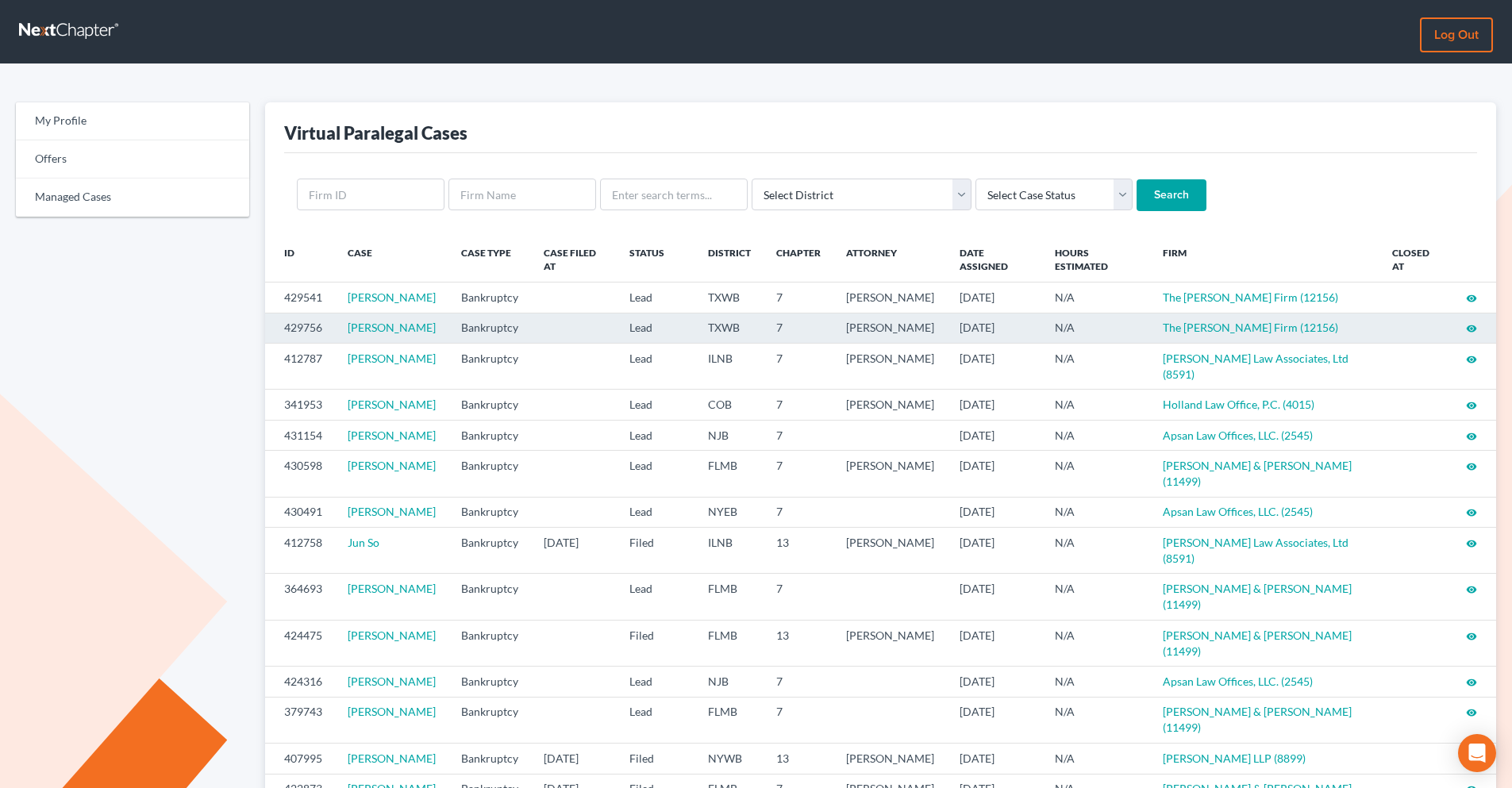
click at [1475, 334] on icon "visibility" at bounding box center [1472, 329] width 11 height 11
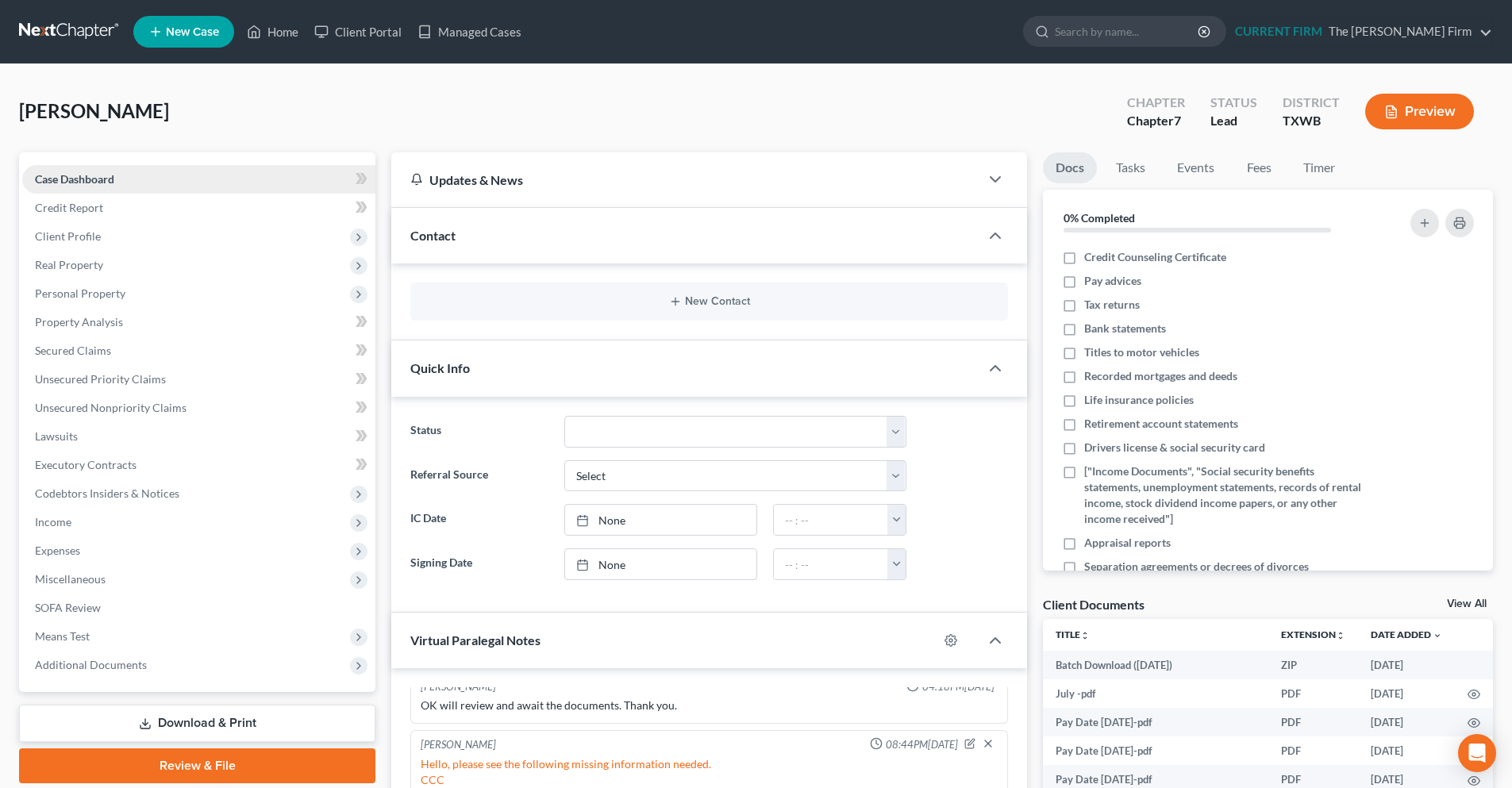
click at [150, 182] on link "Case Dashboard" at bounding box center [199, 180] width 353 height 29
click at [85, 38] on link at bounding box center [70, 32] width 102 height 29
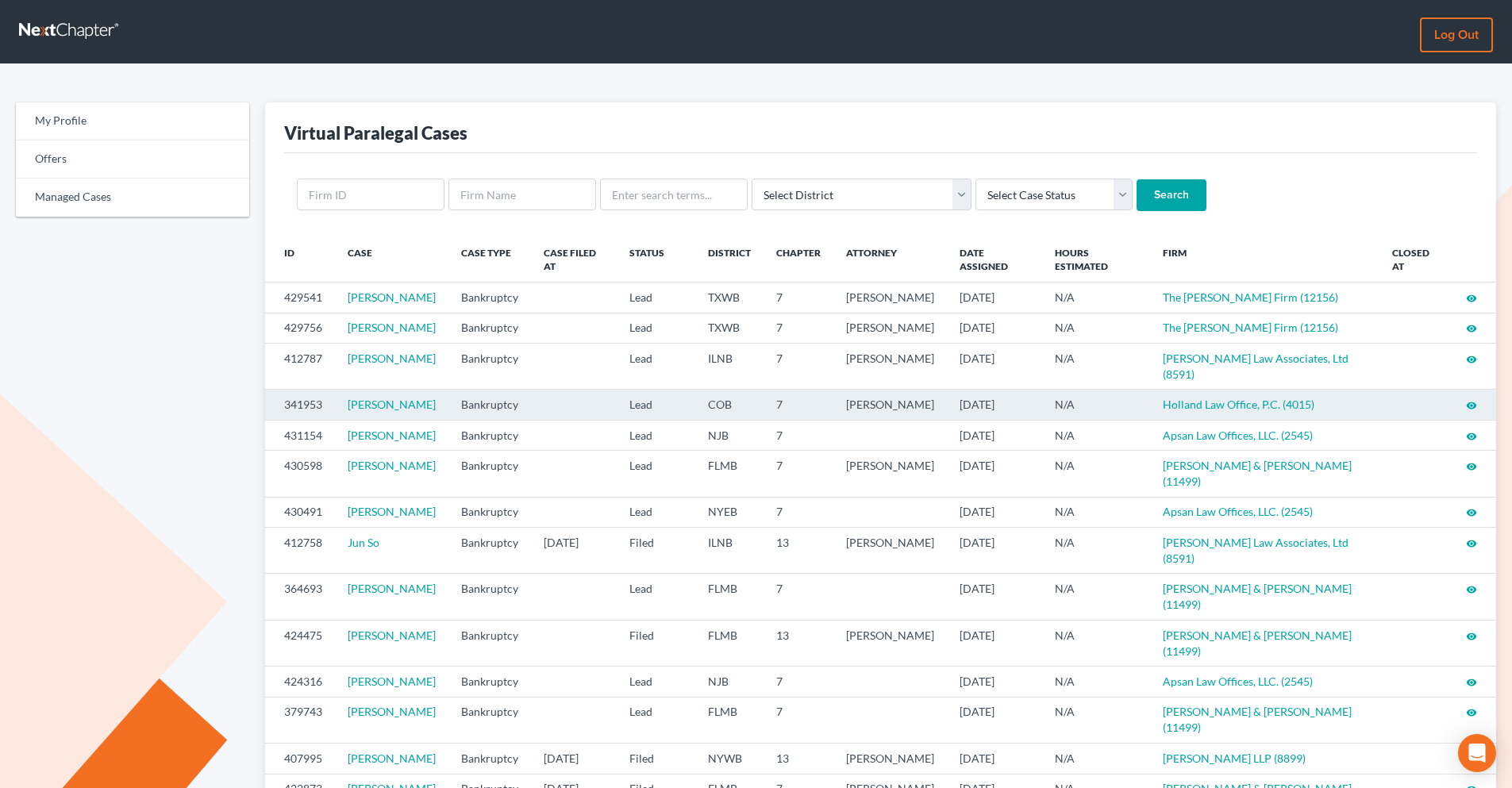
click at [1472, 411] on icon "visibility" at bounding box center [1472, 406] width 11 height 11
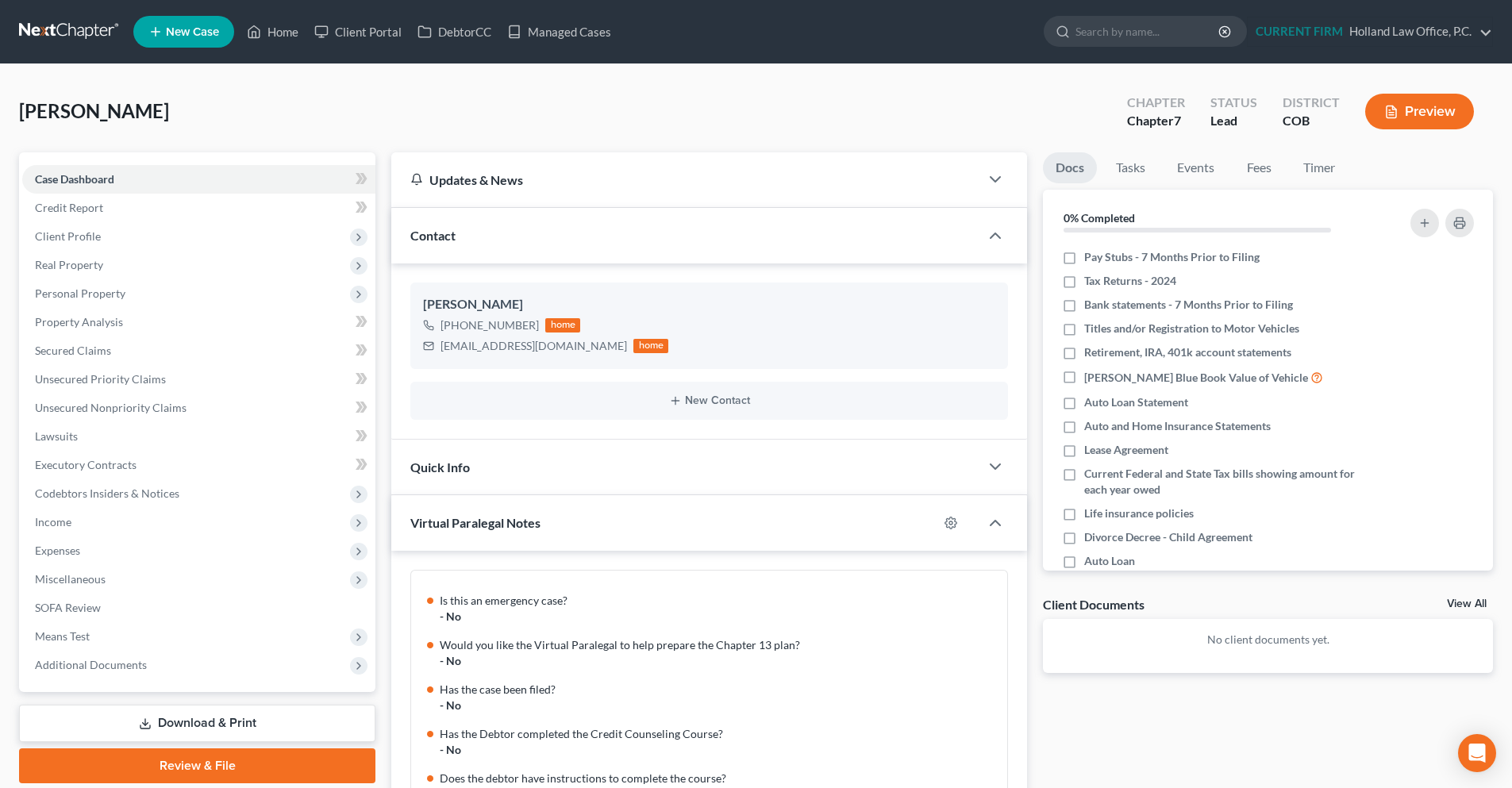
scroll to position [1372, 0]
